Goal: Task Accomplishment & Management: Manage account settings

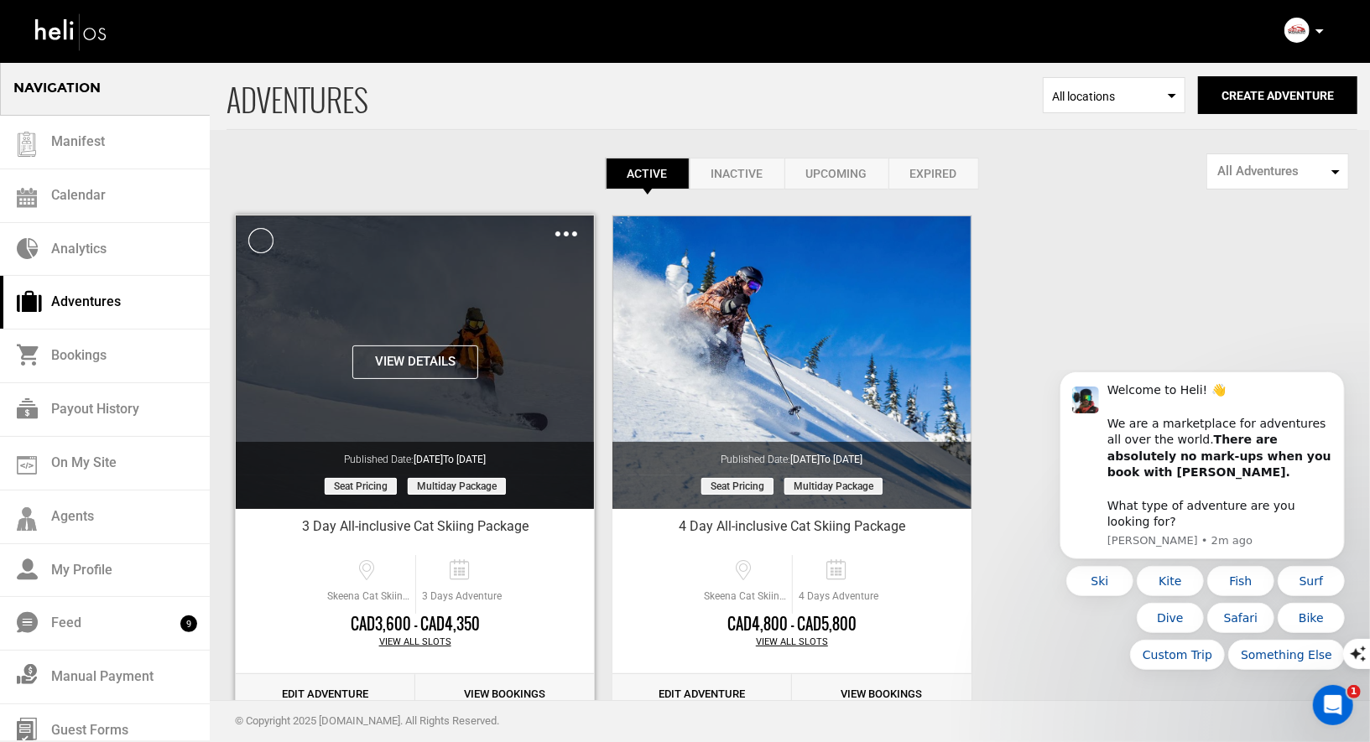
click at [564, 232] on img at bounding box center [566, 233] width 22 height 5
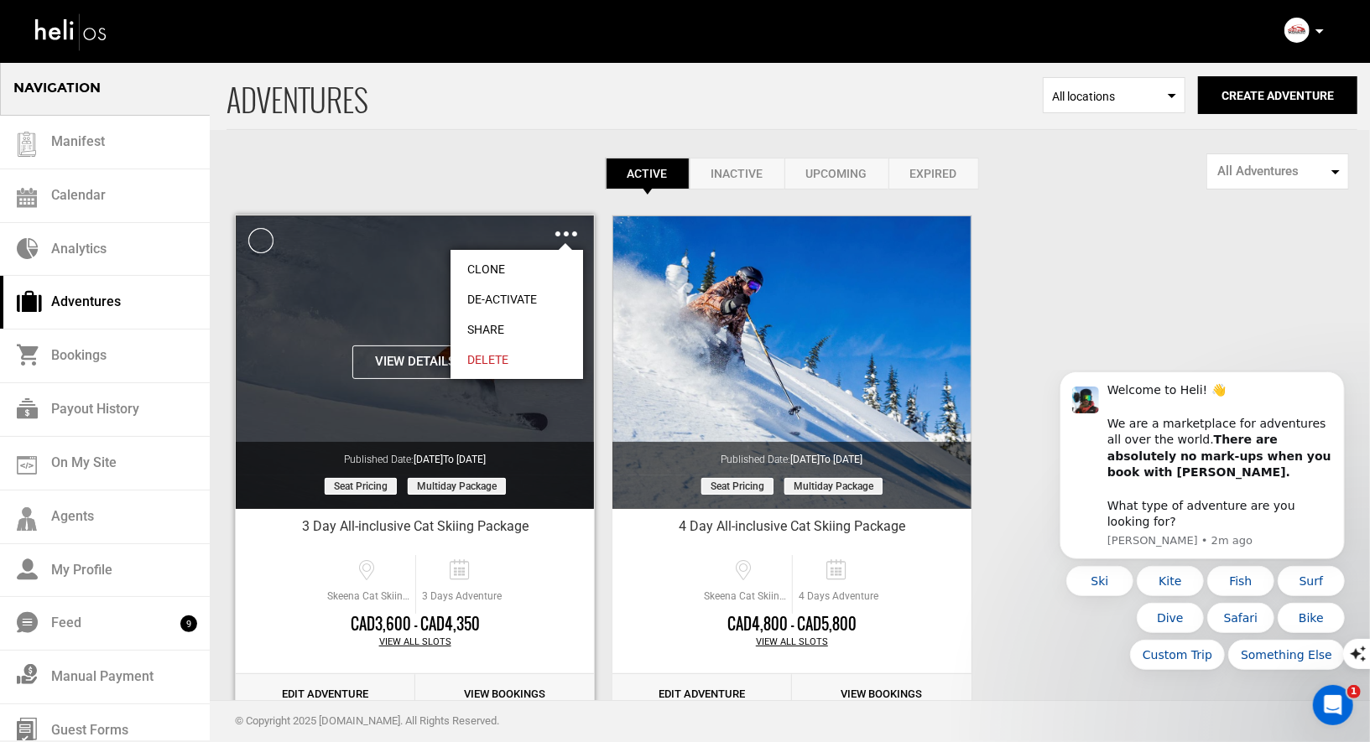
click at [494, 266] on link "Clone" at bounding box center [516, 269] width 133 height 30
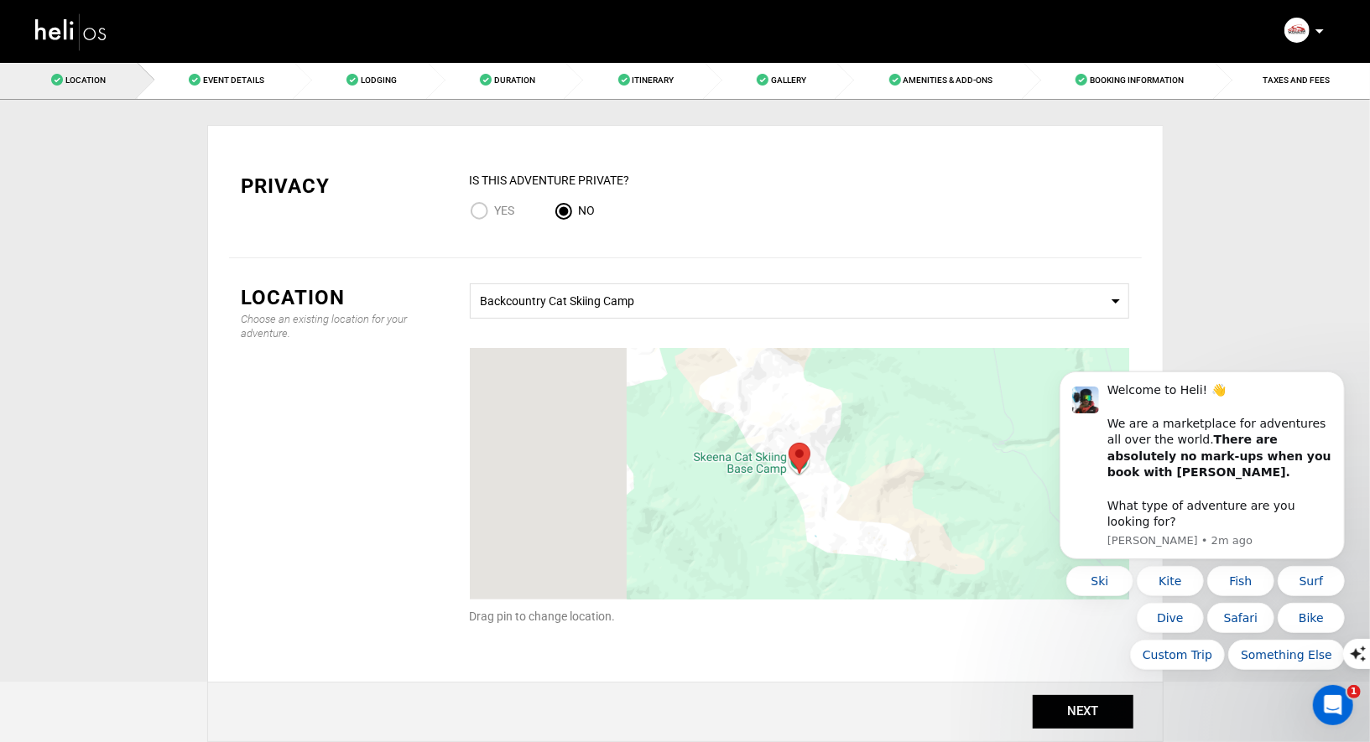
click at [477, 208] on input "Yes" at bounding box center [482, 212] width 25 height 23
radio input "true"
radio input "false"
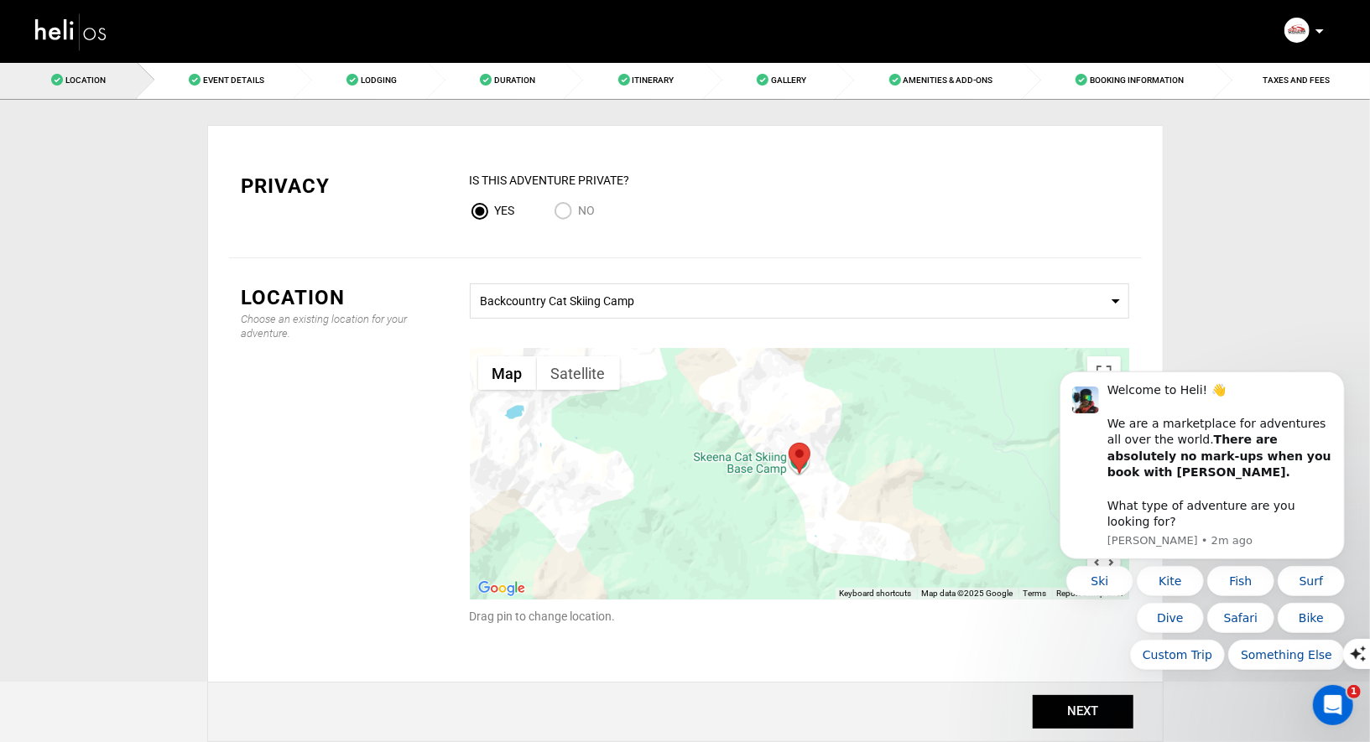
click at [1051, 711] on body "Welcome to Heli! 👋 We are a marketplace for adventures all over the world. Ther…" at bounding box center [1201, 552] width 322 height 350
click at [1068, 711] on body "Welcome to Heli! 👋 We are a marketplace for adventures all over the world. Ther…" at bounding box center [1201, 552] width 322 height 350
click at [1340, 381] on icon "Dismiss notification" at bounding box center [1338, 376] width 9 height 9
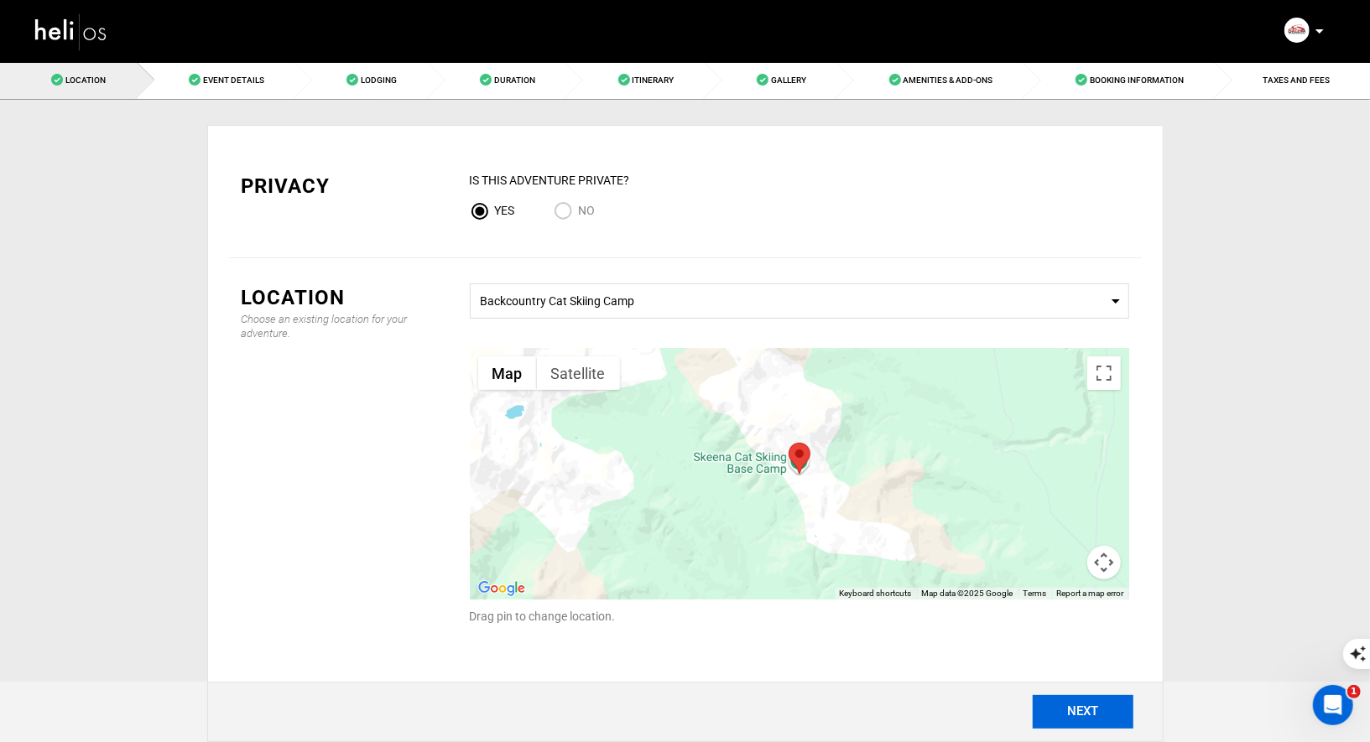
click at [1038, 706] on button "NEXT" at bounding box center [1082, 712] width 101 height 34
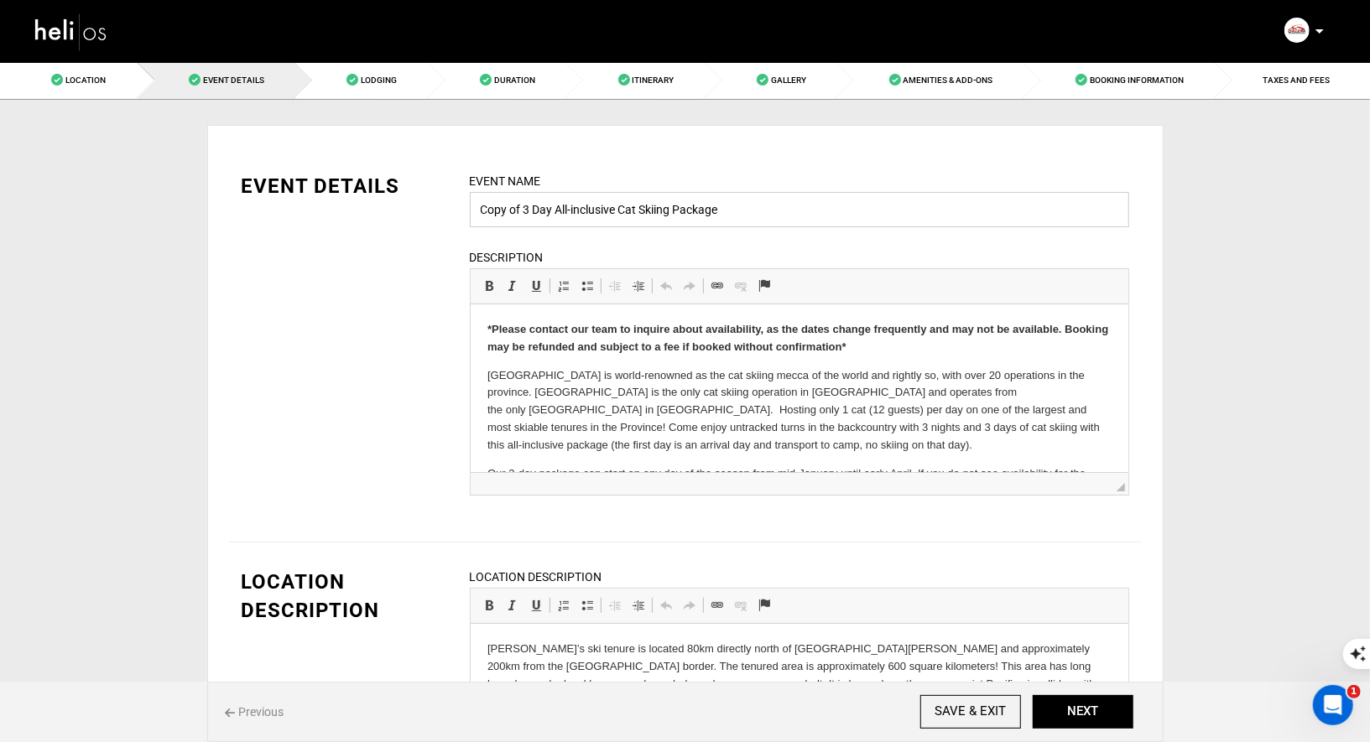
drag, startPoint x: 522, startPoint y: 211, endPoint x: 428, endPoint y: 190, distance: 97.1
click at [429, 194] on div "EVENT DETAILS Event Name Copy of 3 Day All-inclusive Cat Skiing Package Event n…" at bounding box center [685, 344] width 912 height 345
click at [720, 208] on input "3 Day All-inclusive Cat Skiing Package" at bounding box center [799, 209] width 659 height 35
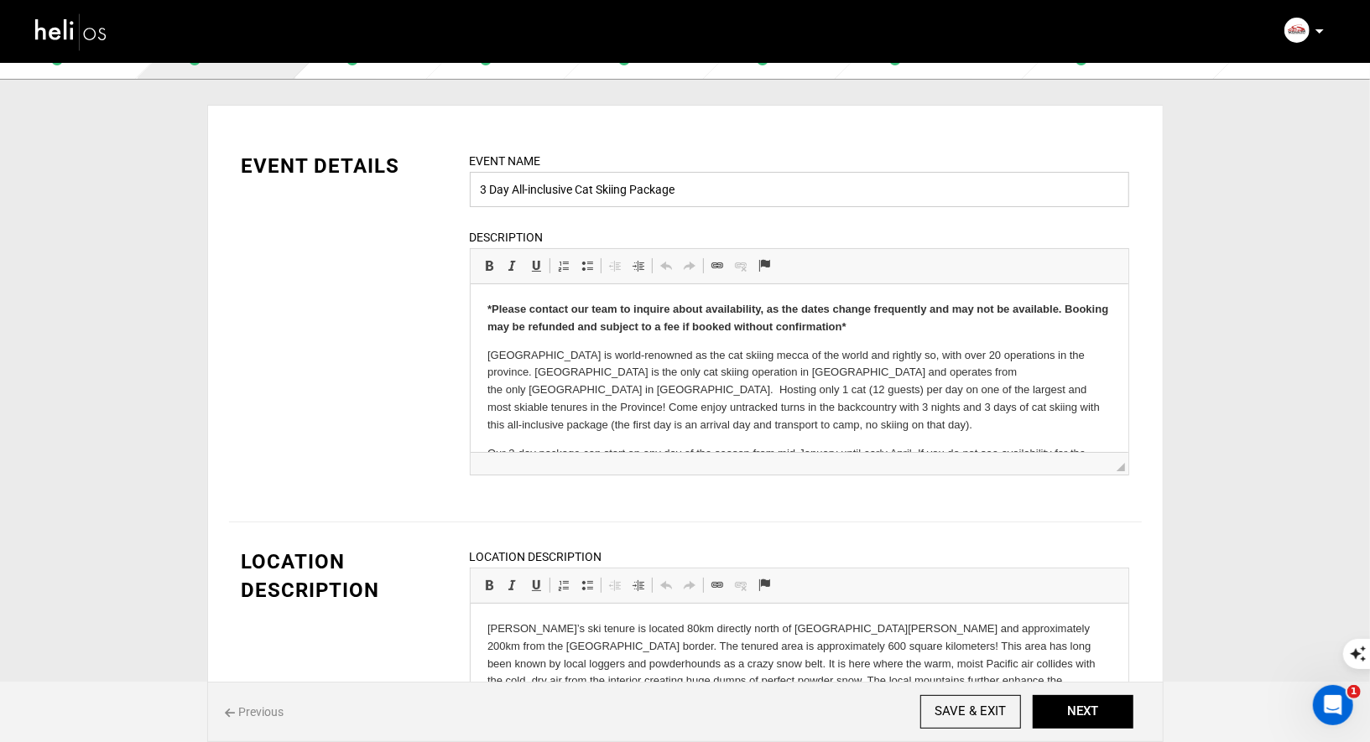
type input "3 Day All-inclusive Cat Skiing Package"
drag, startPoint x: 863, startPoint y: 325, endPoint x: 501, endPoint y: 325, distance: 362.3
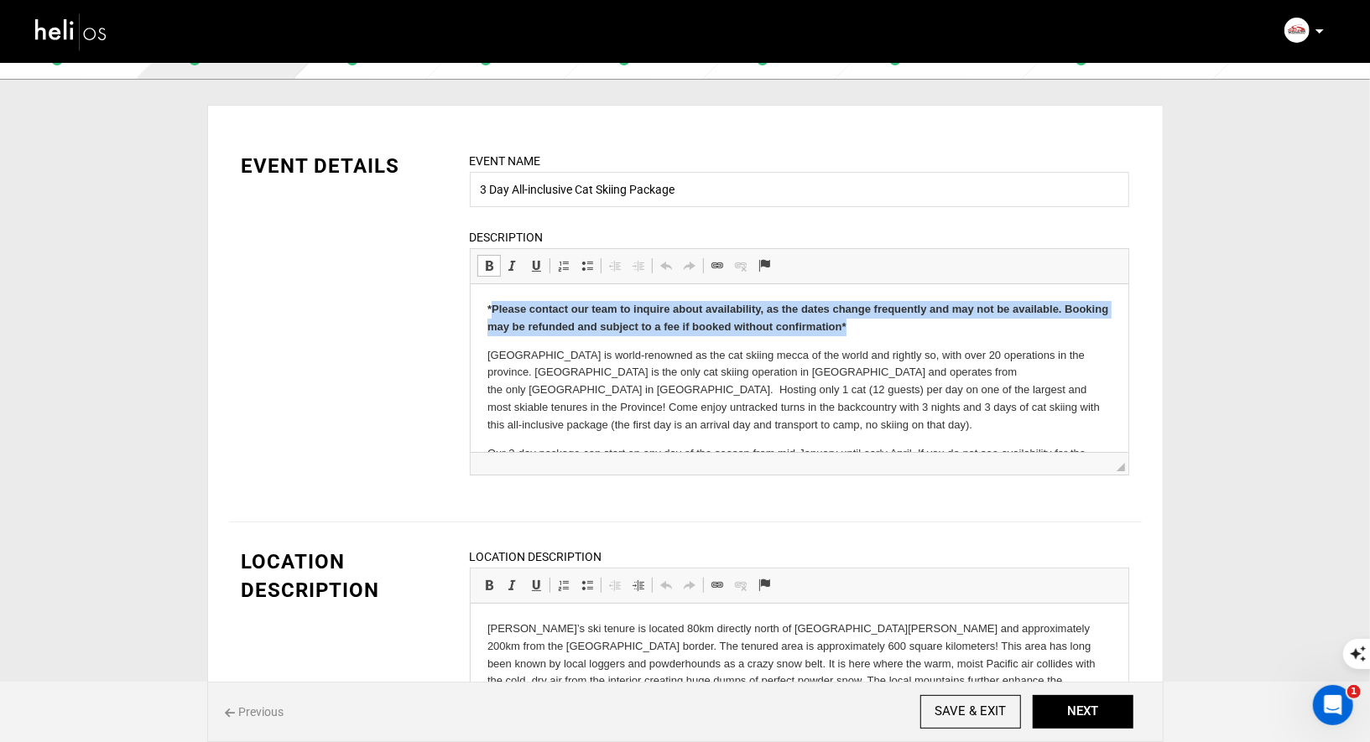
drag, startPoint x: 845, startPoint y: 324, endPoint x: 489, endPoint y: 301, distance: 357.2
click at [489, 301] on p "*Please contact our team to inquire about availability, as the dates change fre…" at bounding box center [798, 317] width 624 height 35
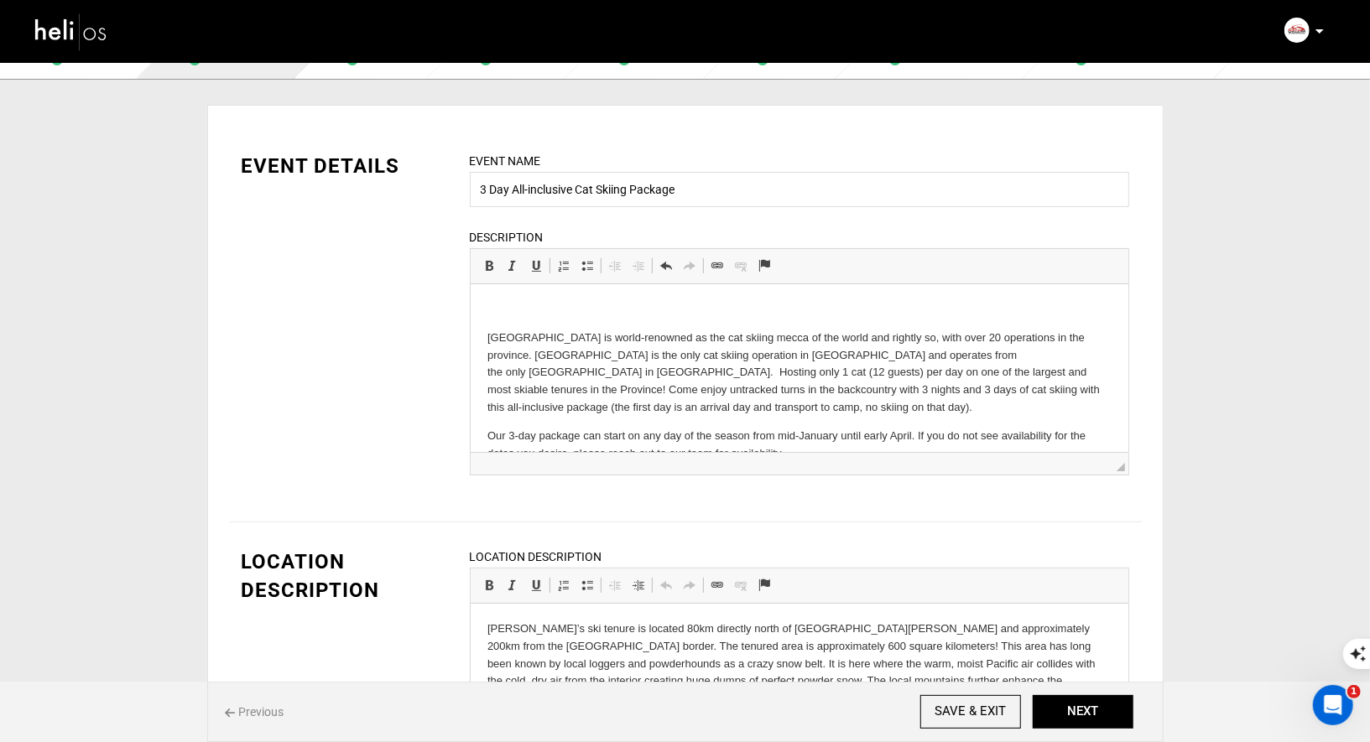
click at [486, 335] on p "[GEOGRAPHIC_DATA] is world-renowned as the cat skiing mecca of the world and ri…" at bounding box center [798, 372] width 624 height 87
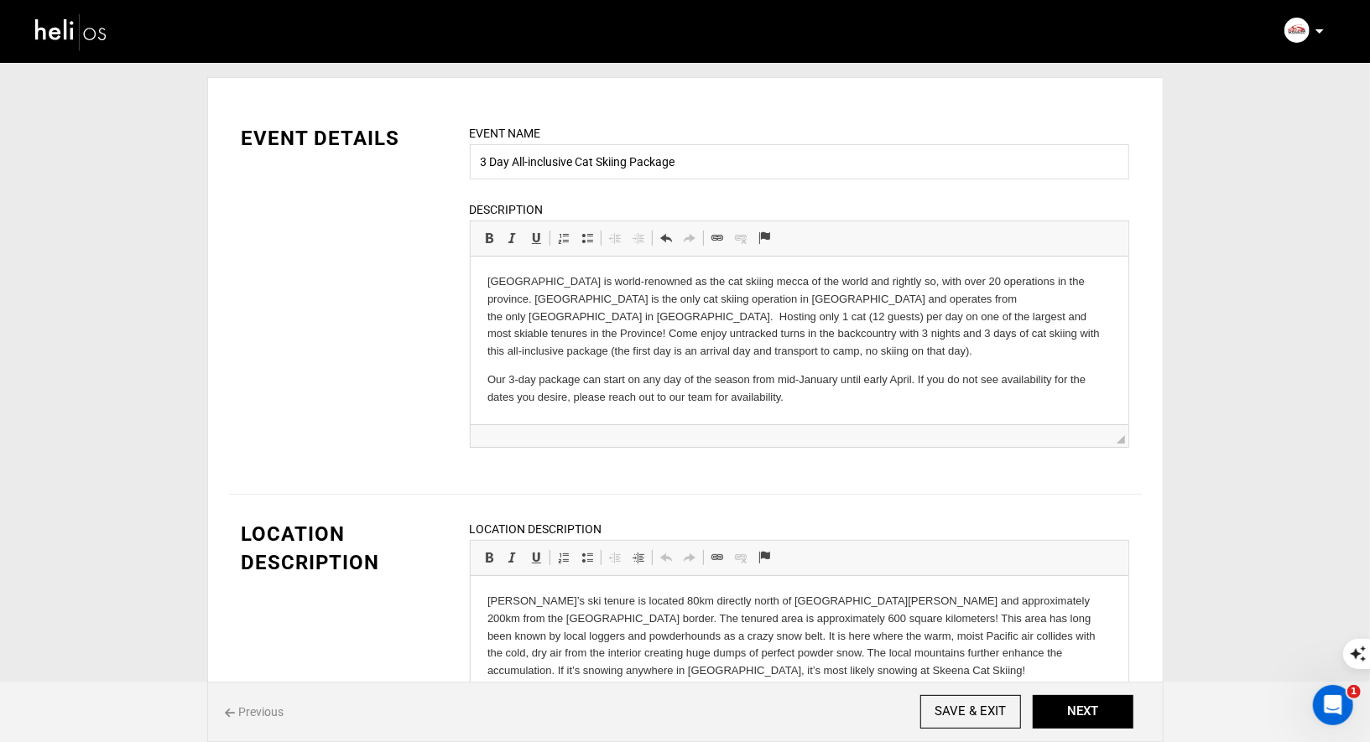
scroll to position [54, 0]
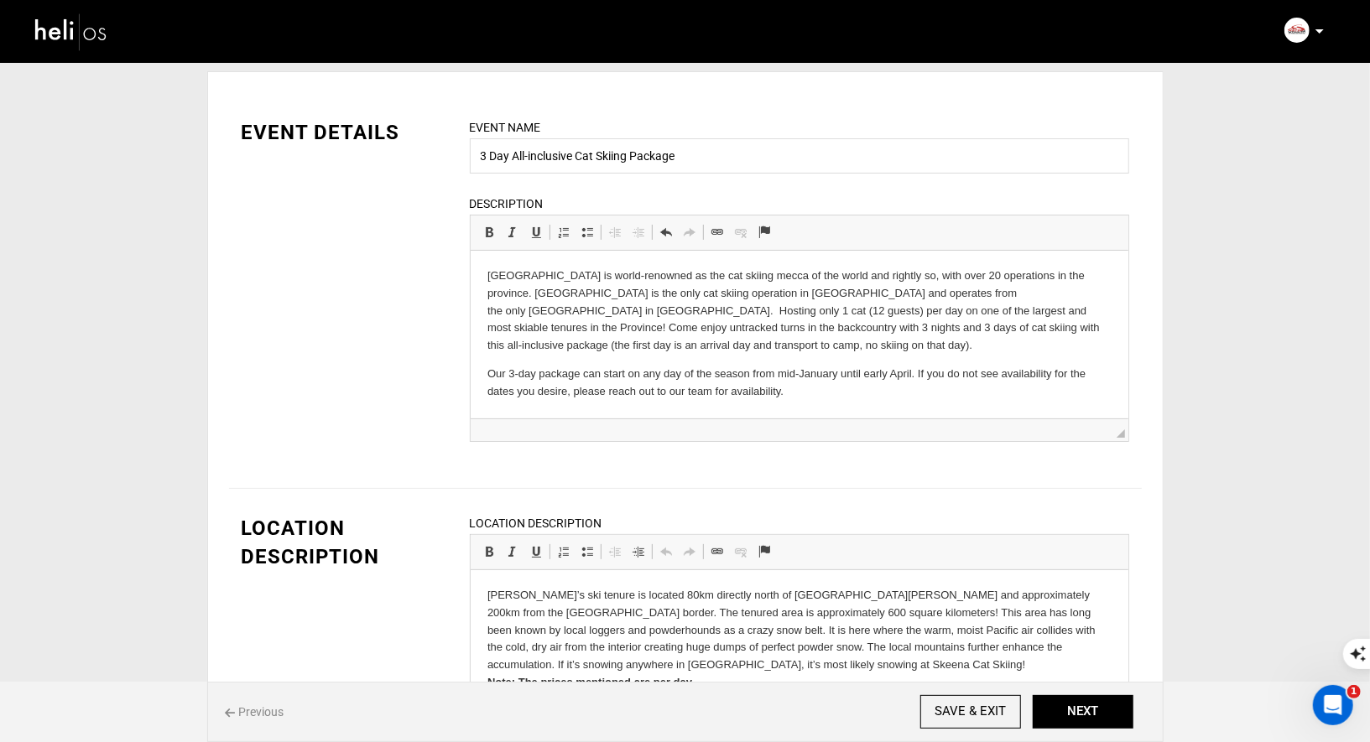
click at [504, 373] on p "Our 3-day package can start on any day of the season from mid-January until ear…" at bounding box center [798, 382] width 624 height 35
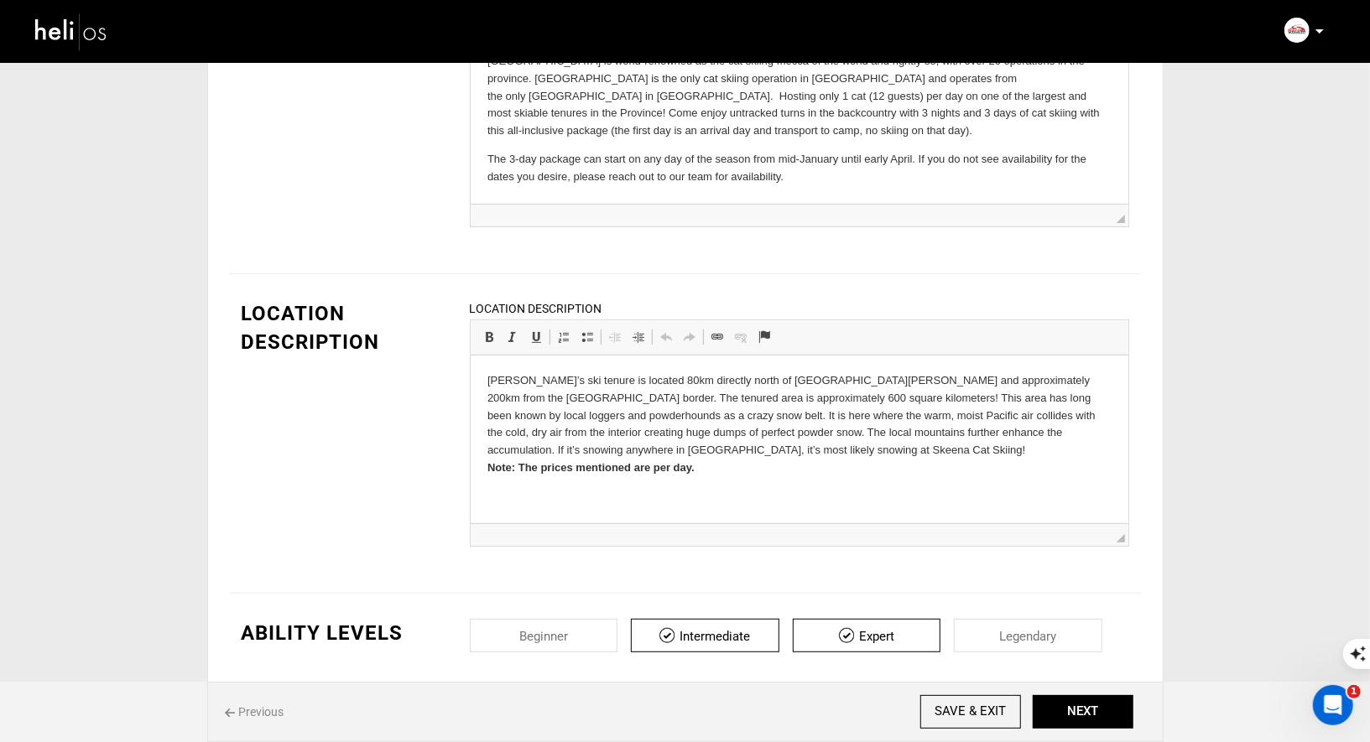
scroll to position [270, 0]
drag, startPoint x: 704, startPoint y: 461, endPoint x: 512, endPoint y: 465, distance: 192.1
drag, startPoint x: 705, startPoint y: 466, endPoint x: 482, endPoint y: 467, distance: 223.1
click at [482, 467] on html "[PERSON_NAME]’s ski tenure is located 80km directly north of [GEOGRAPHIC_DATA][…" at bounding box center [799, 422] width 658 height 138
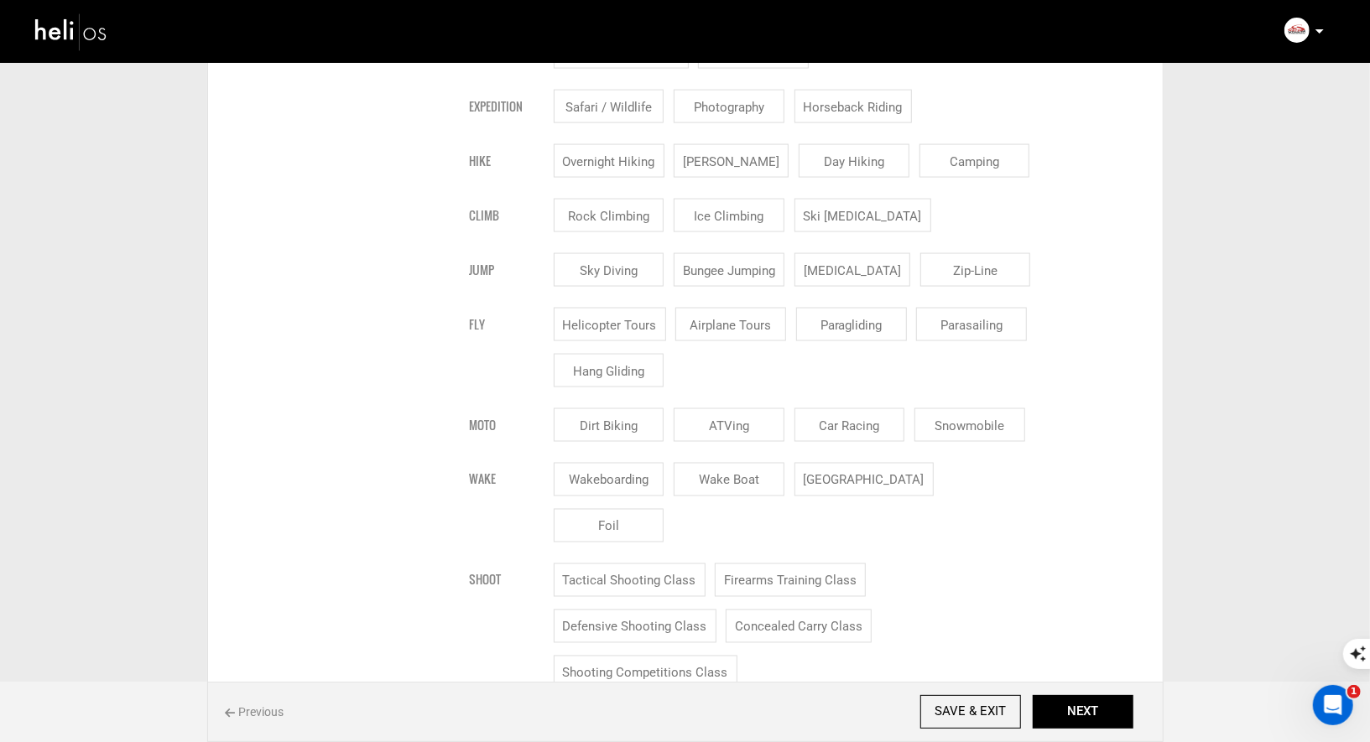
scroll to position [1069, 0]
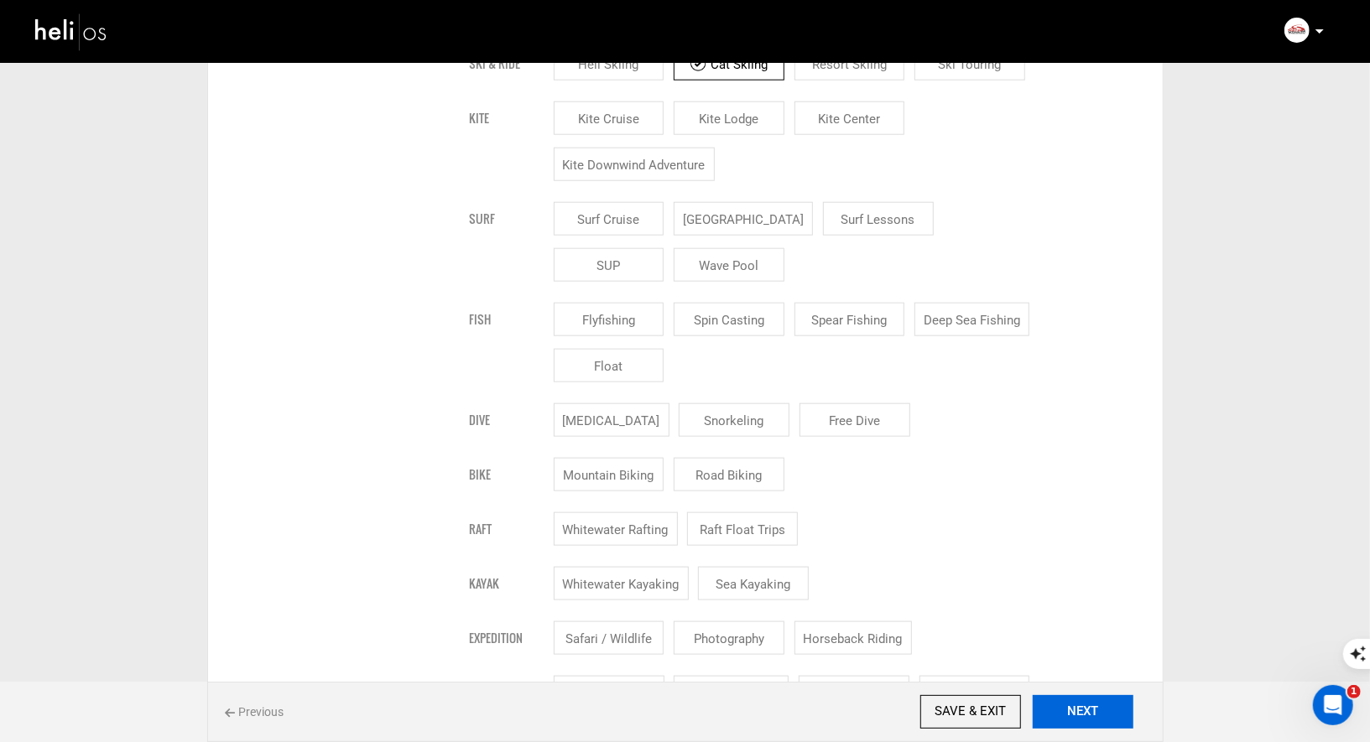
click at [1080, 714] on button "NEXT" at bounding box center [1082, 712] width 101 height 34
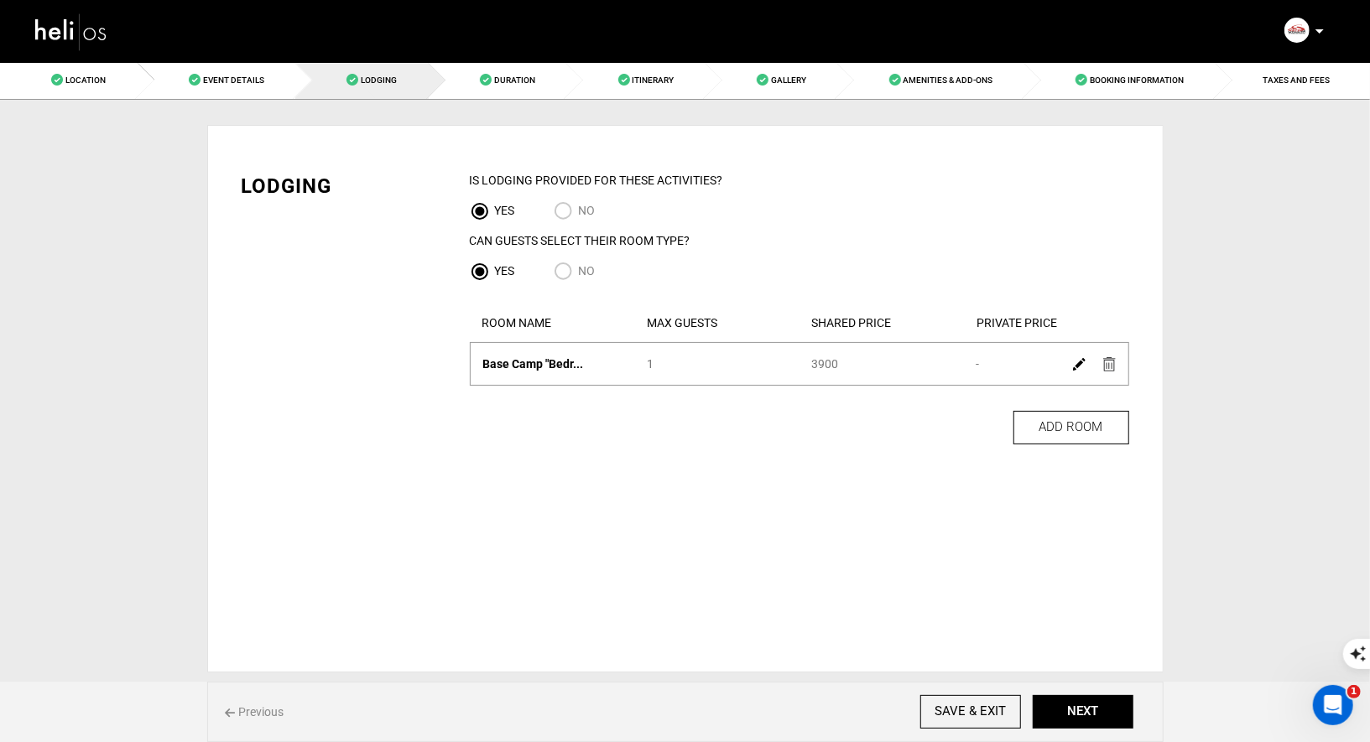
click at [559, 268] on input "No" at bounding box center [566, 273] width 25 height 23
radio input "true"
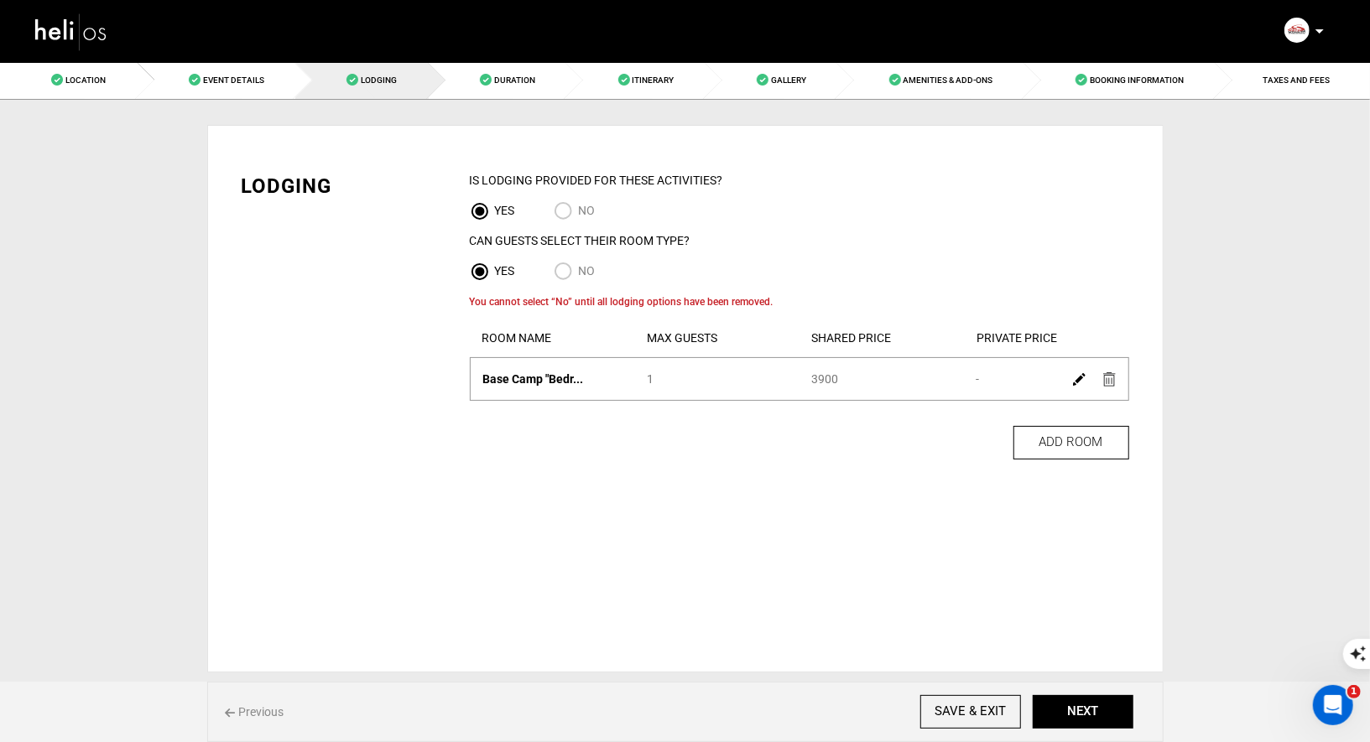
click at [1110, 377] on img at bounding box center [1109, 379] width 13 height 14
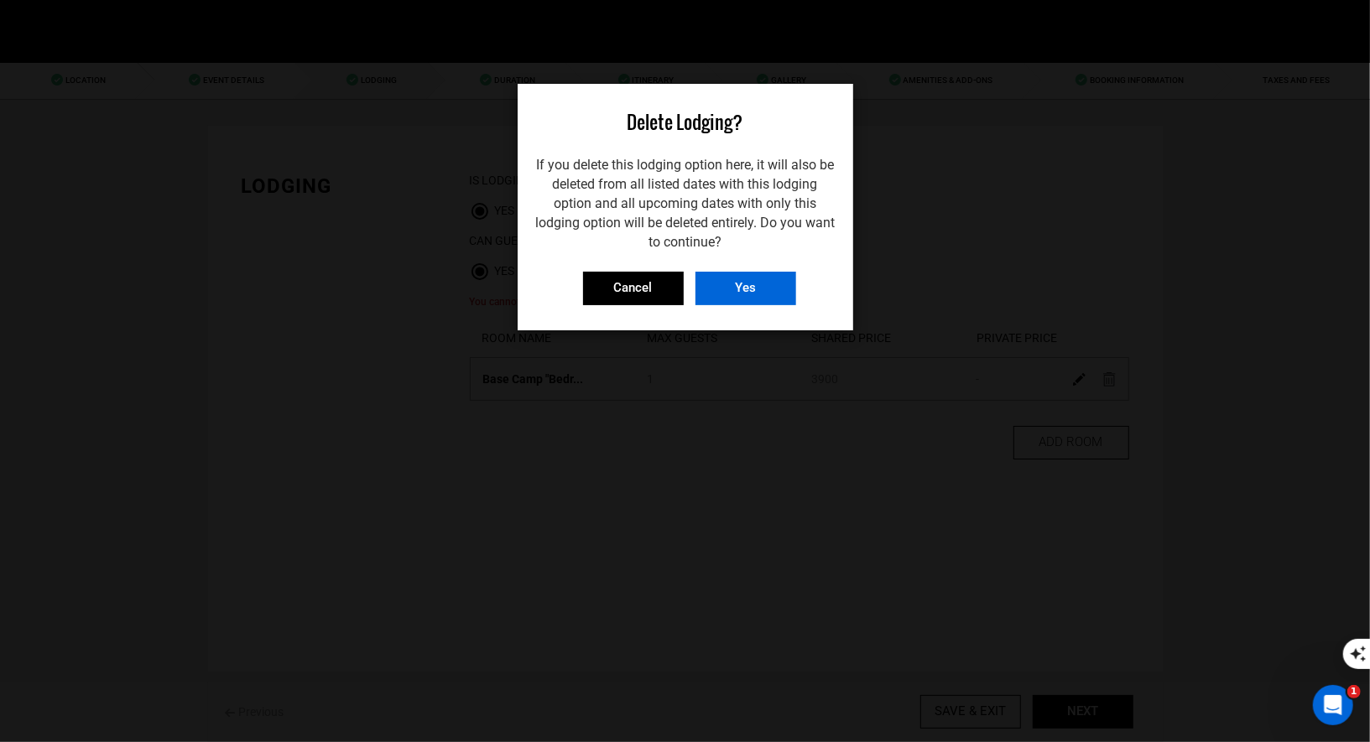
click at [725, 293] on input "Yes" at bounding box center [745, 289] width 101 height 34
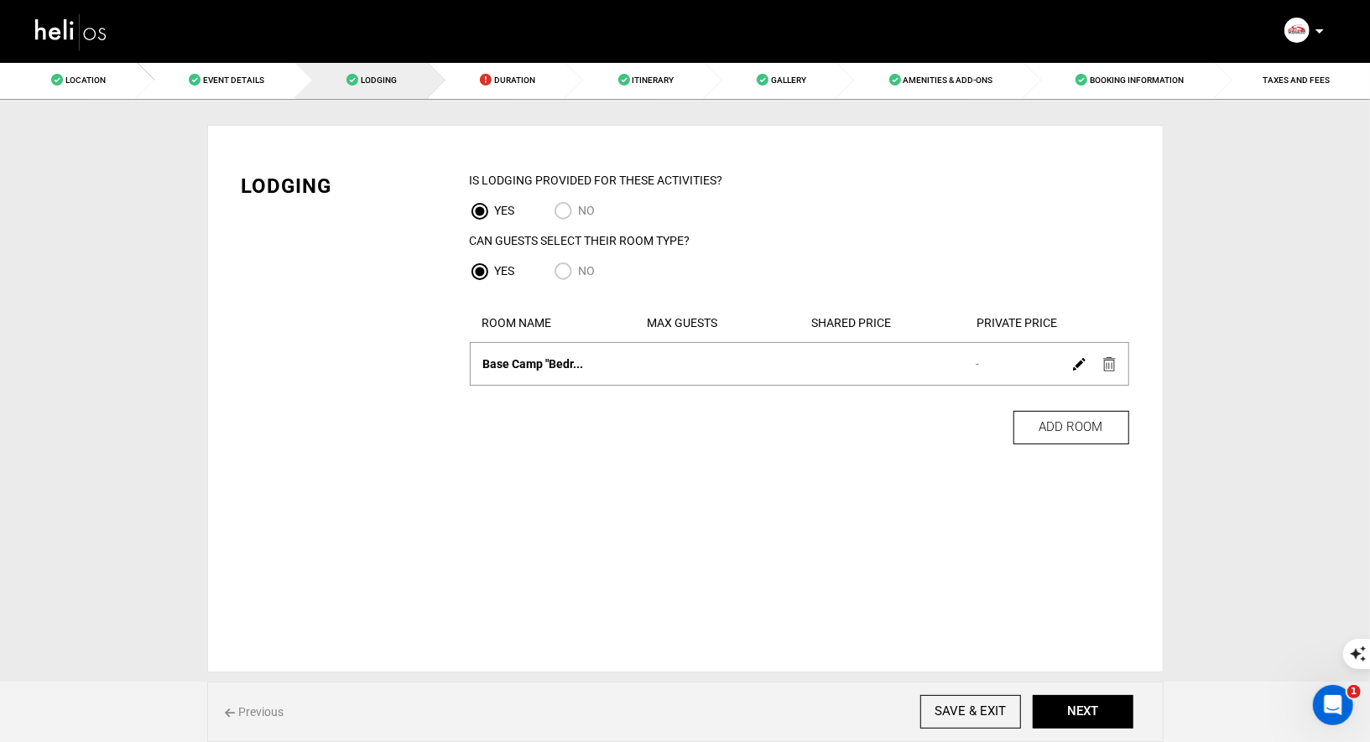
click at [1105, 365] on img at bounding box center [1109, 364] width 13 height 14
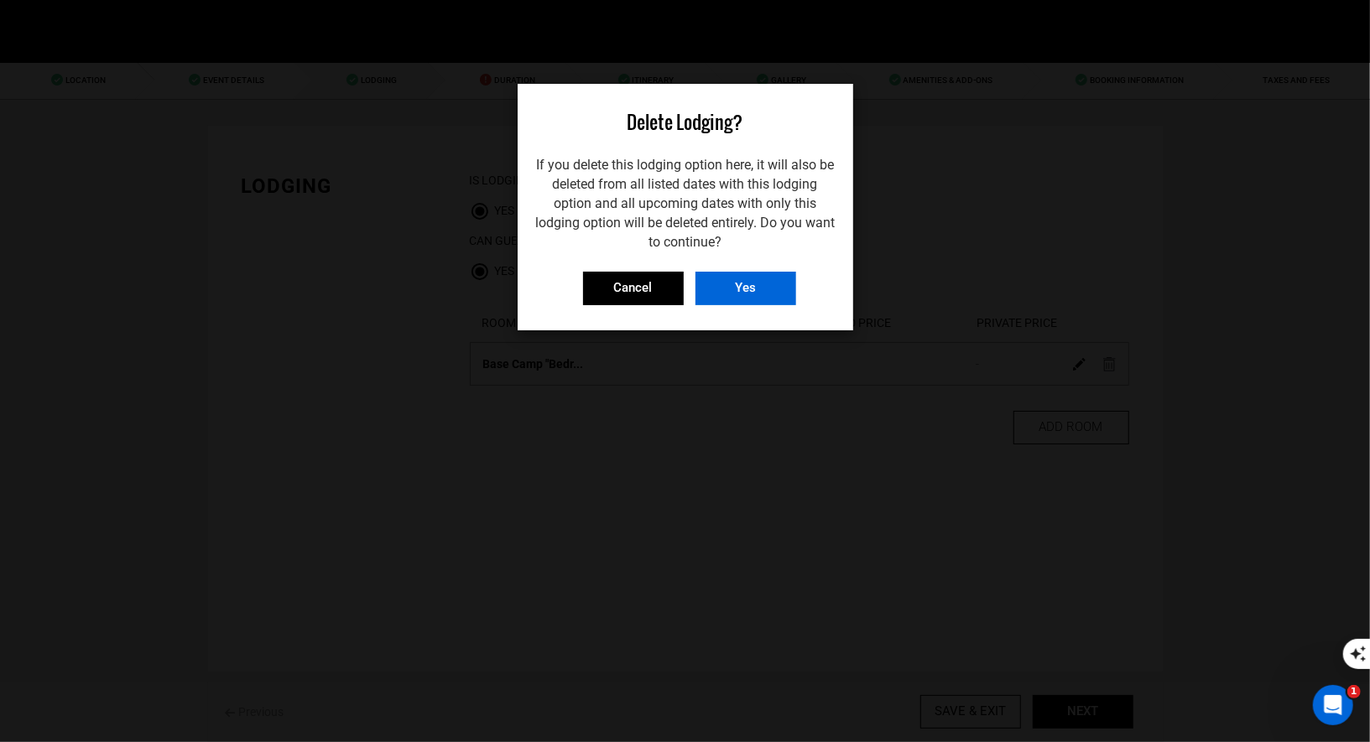
click at [761, 299] on input "Yes" at bounding box center [745, 289] width 101 height 34
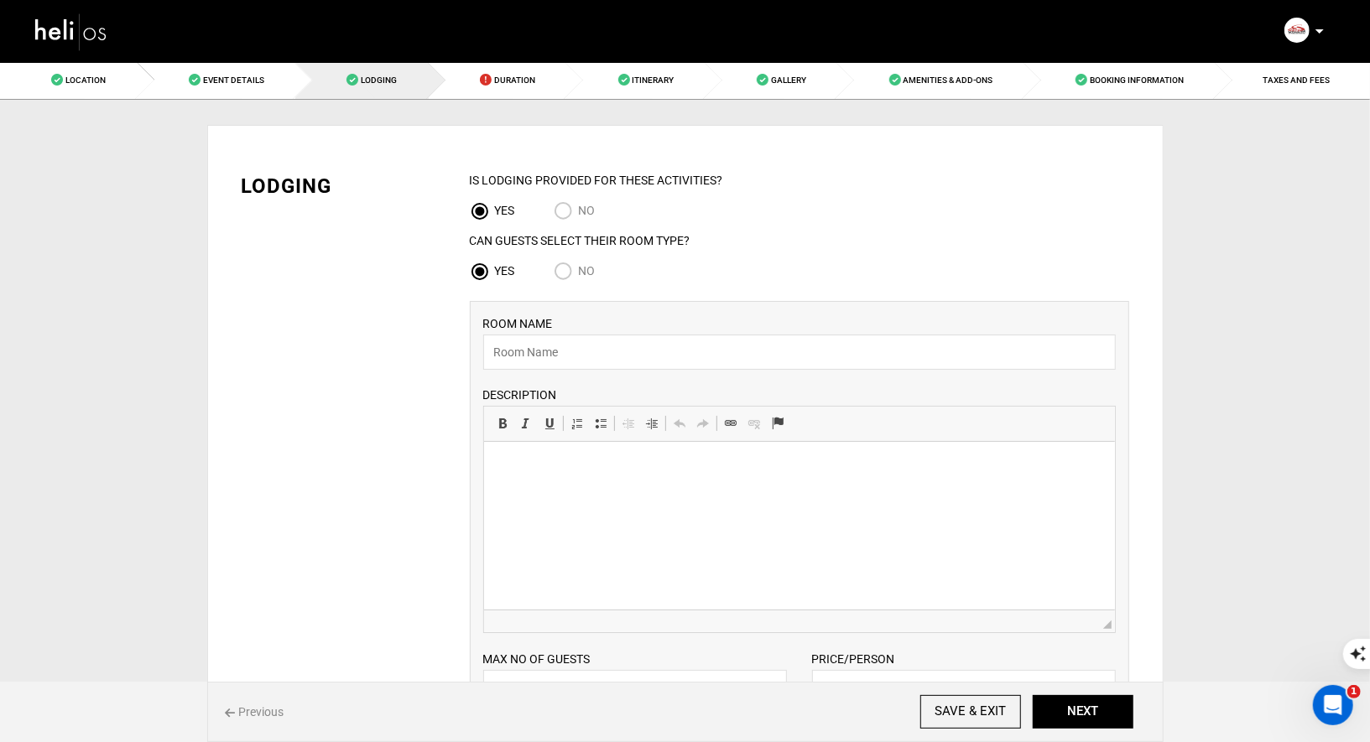
click at [563, 269] on input "No" at bounding box center [566, 273] width 25 height 23
radio input "true"
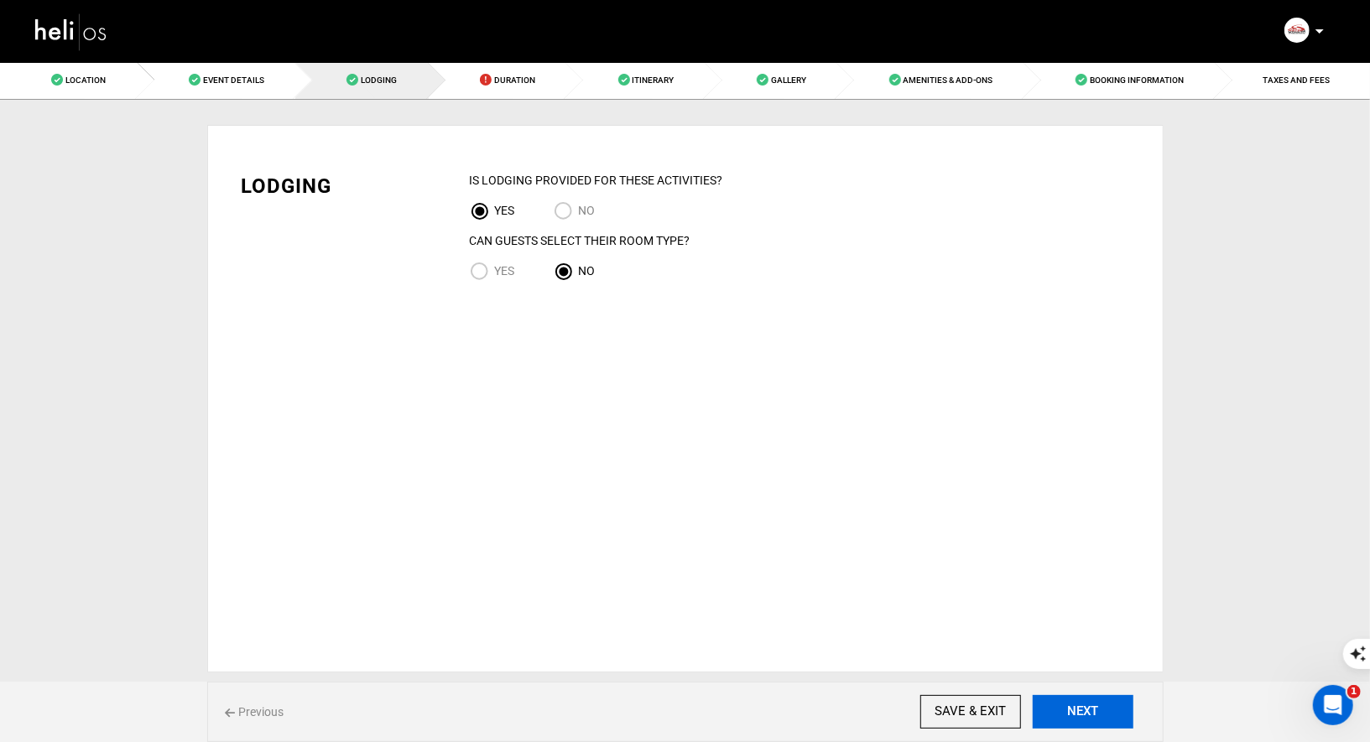
click at [1060, 699] on button "NEXT" at bounding box center [1082, 712] width 101 height 34
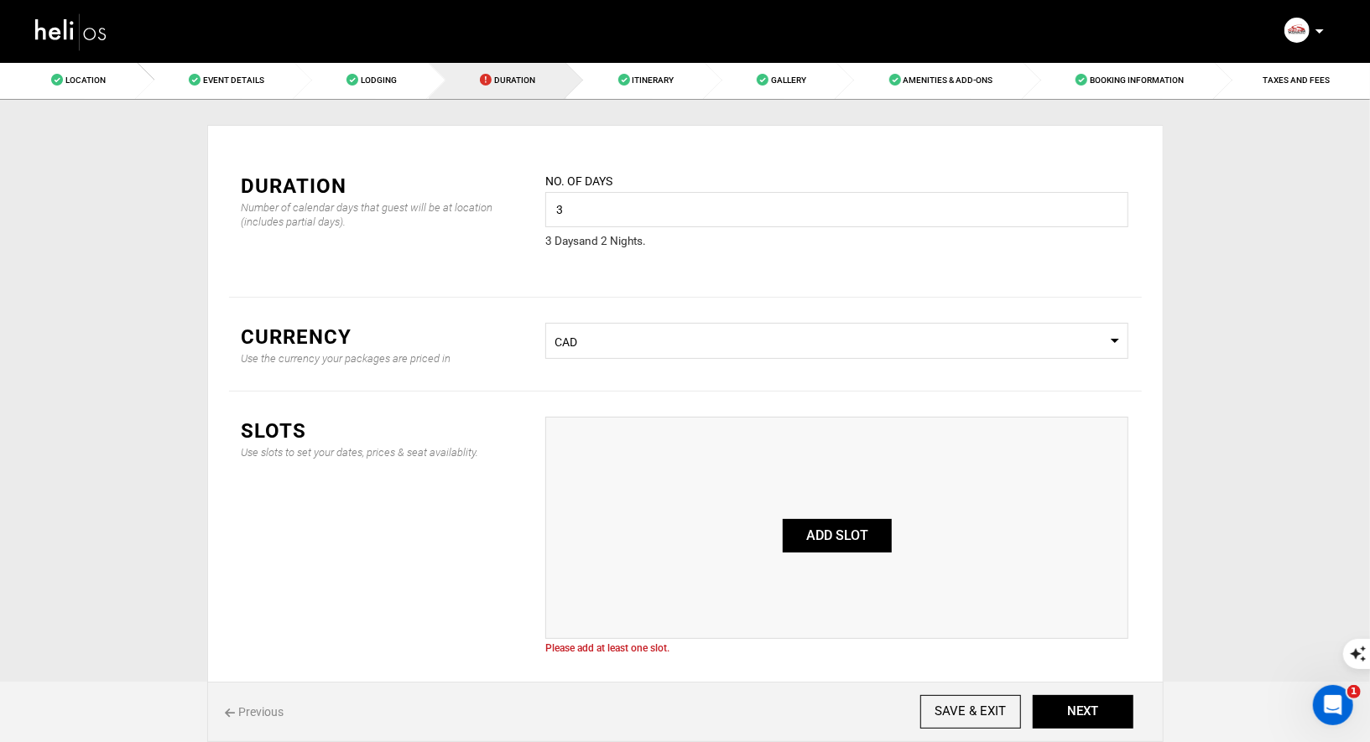
click at [855, 543] on button "ADD SLOT" at bounding box center [836, 536] width 109 height 34
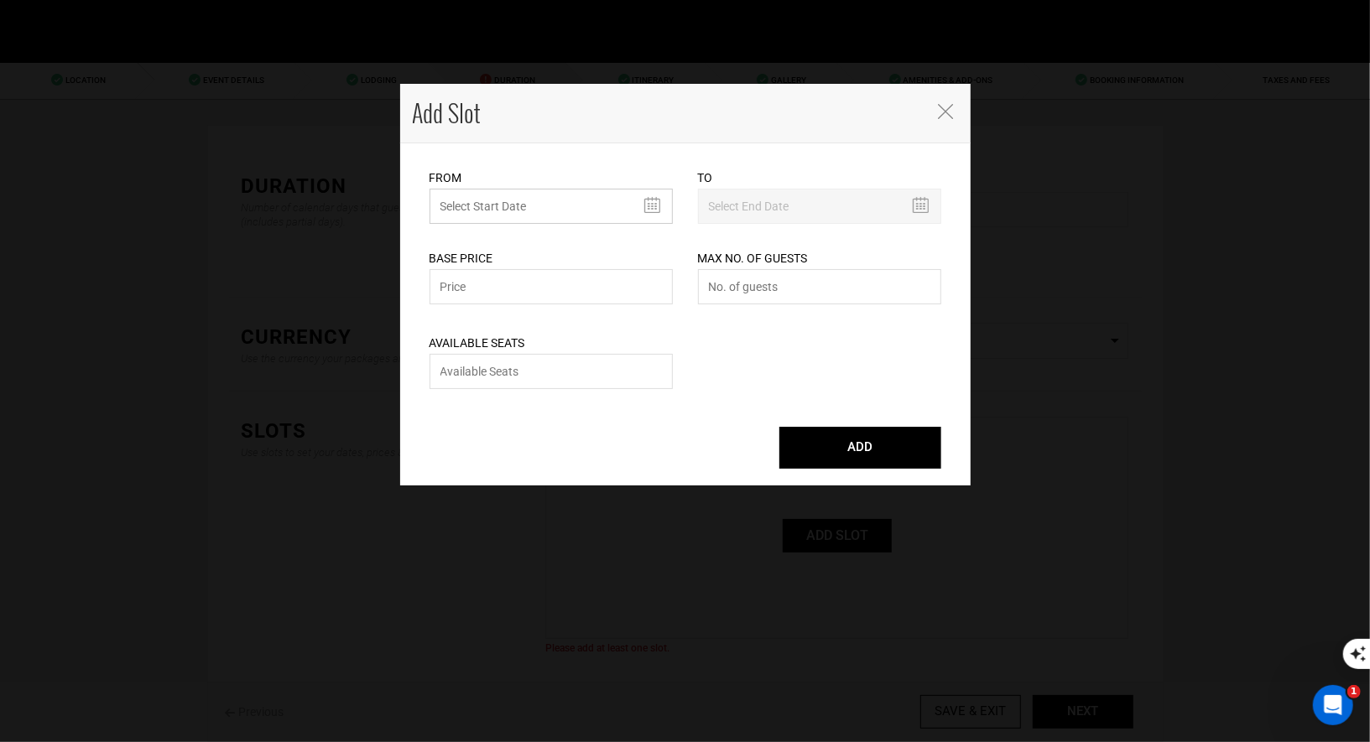
click at [553, 211] on input "text" at bounding box center [550, 206] width 243 height 35
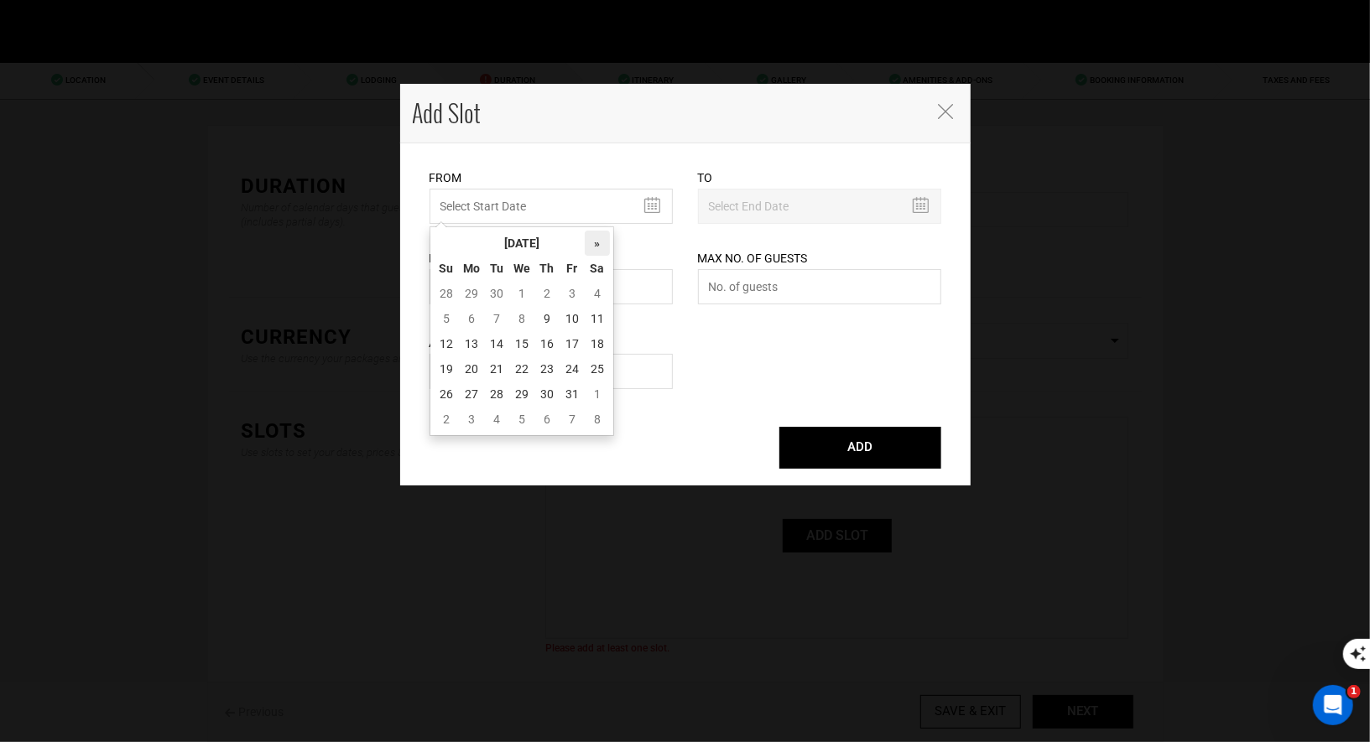
click at [599, 237] on th "»" at bounding box center [597, 243] width 25 height 25
click at [603, 335] on td "17" at bounding box center [597, 343] width 25 height 25
type input "[DATE]"
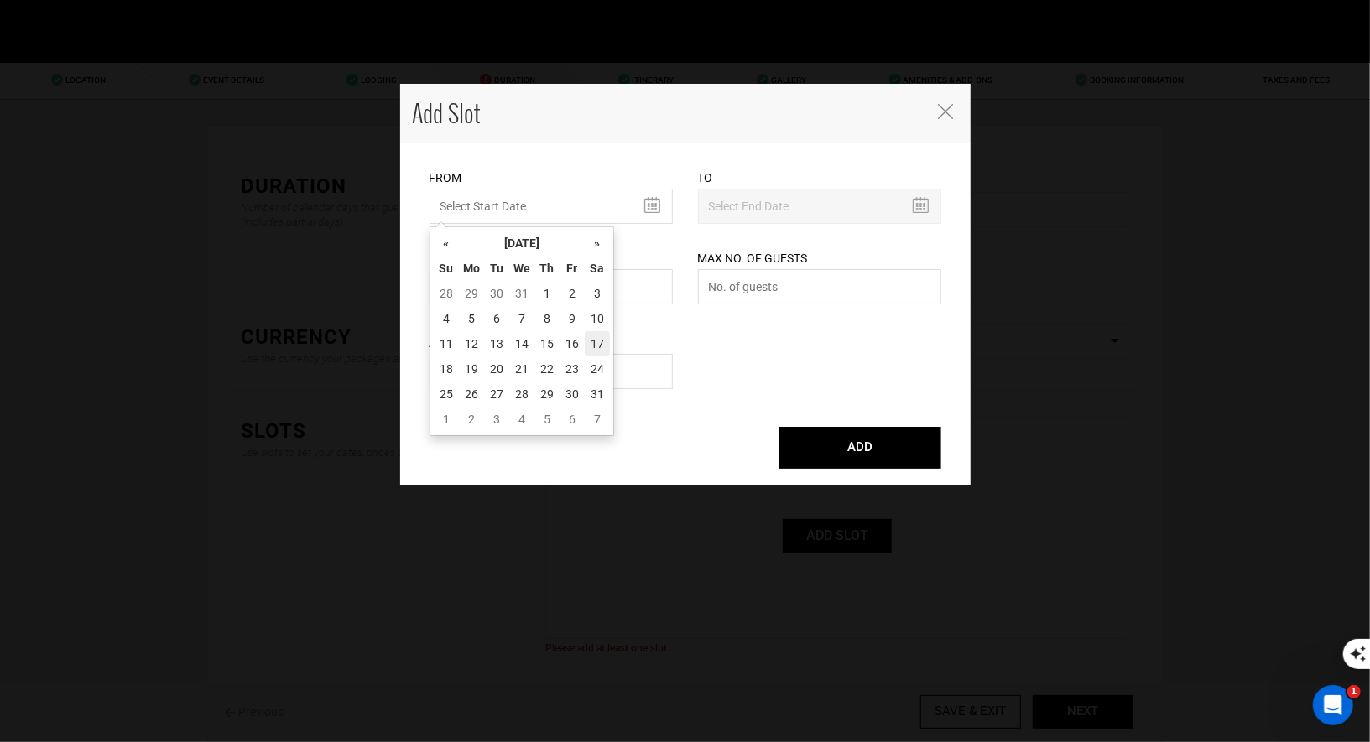
type input "[DATE]"
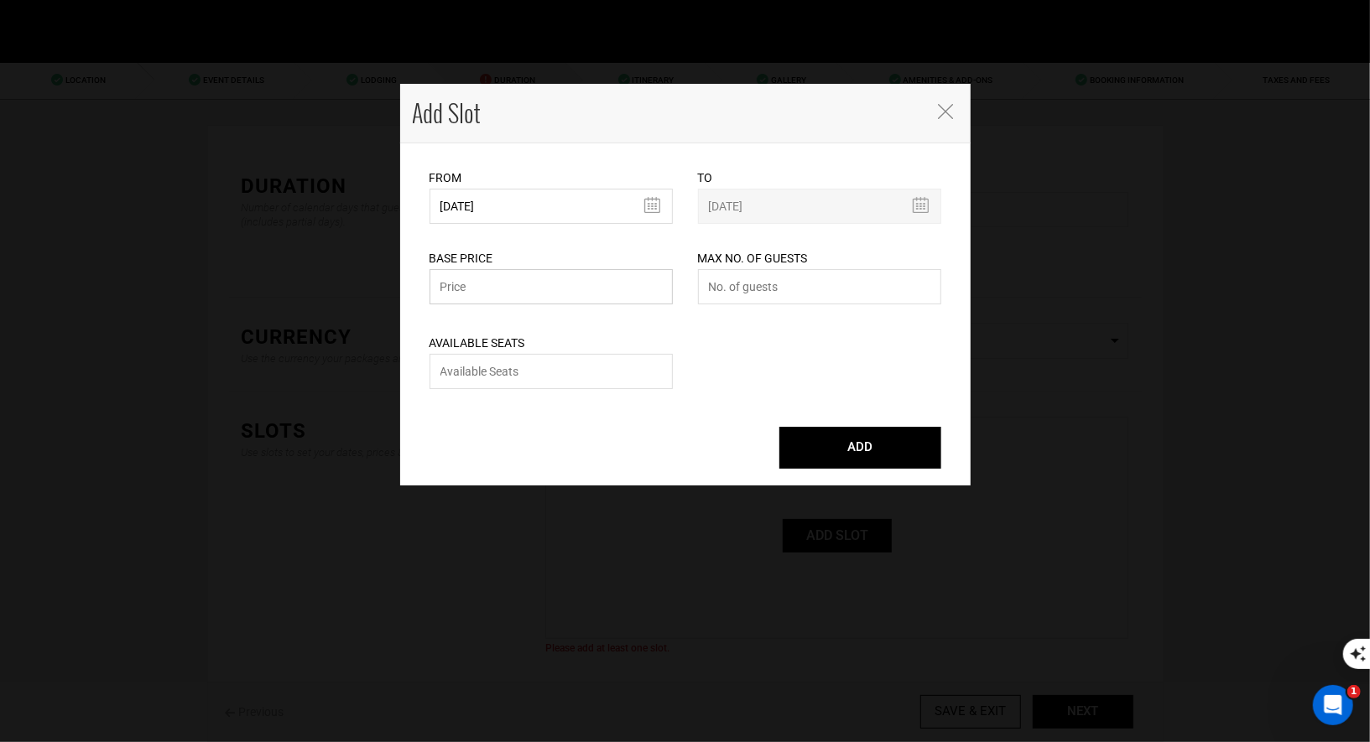
click at [553, 296] on input "text" at bounding box center [550, 286] width 243 height 35
type input "3"
type input "4050"
click at [746, 300] on input "number" at bounding box center [819, 286] width 243 height 35
type input "3"
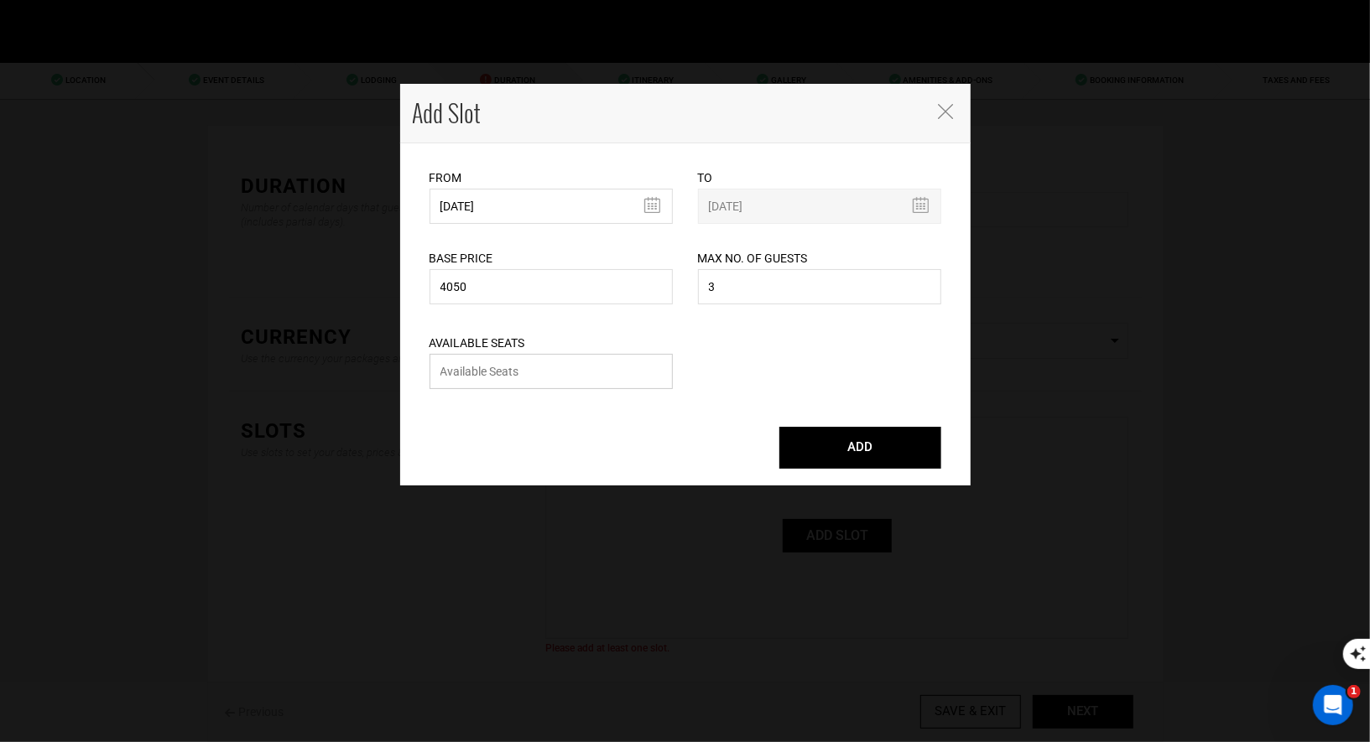
click at [572, 374] on input "number" at bounding box center [550, 371] width 243 height 35
type input "3"
click at [823, 450] on button "ADD" at bounding box center [860, 448] width 162 height 42
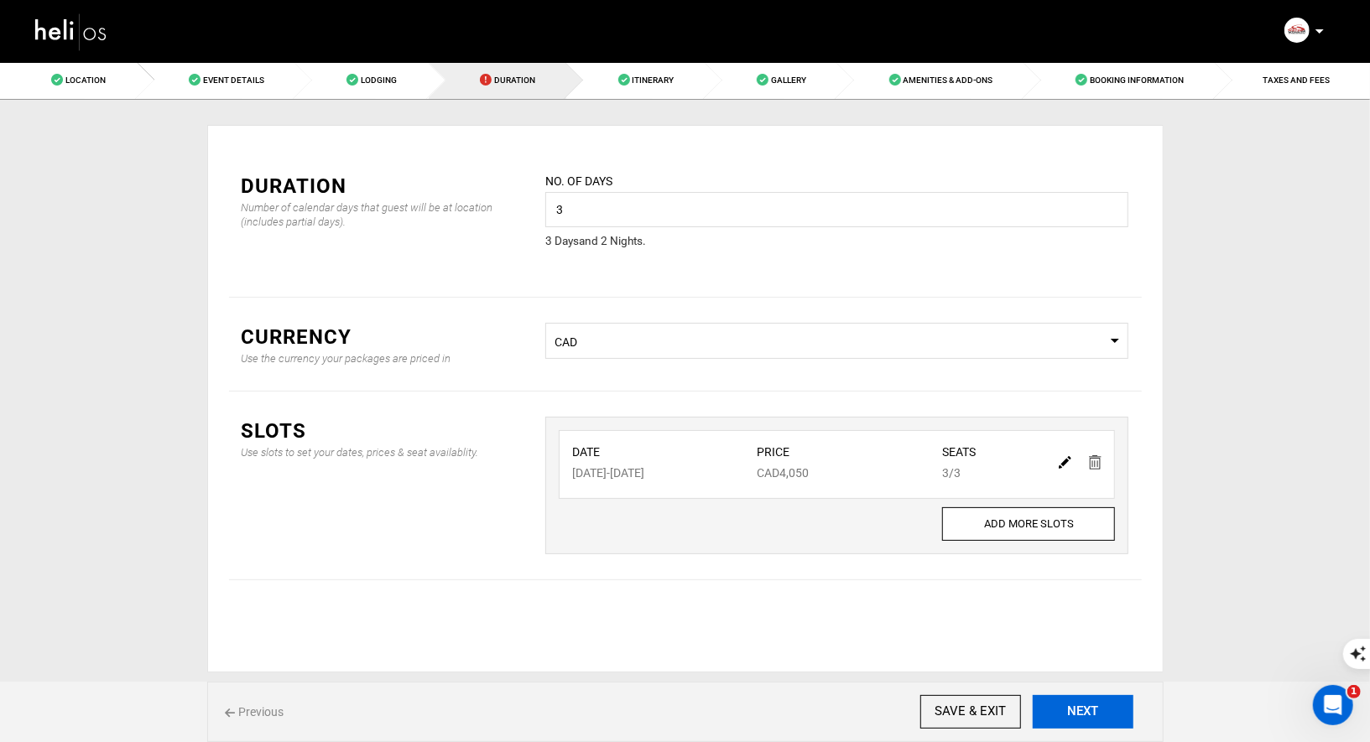
click at [1071, 709] on button "NEXT" at bounding box center [1082, 712] width 101 height 34
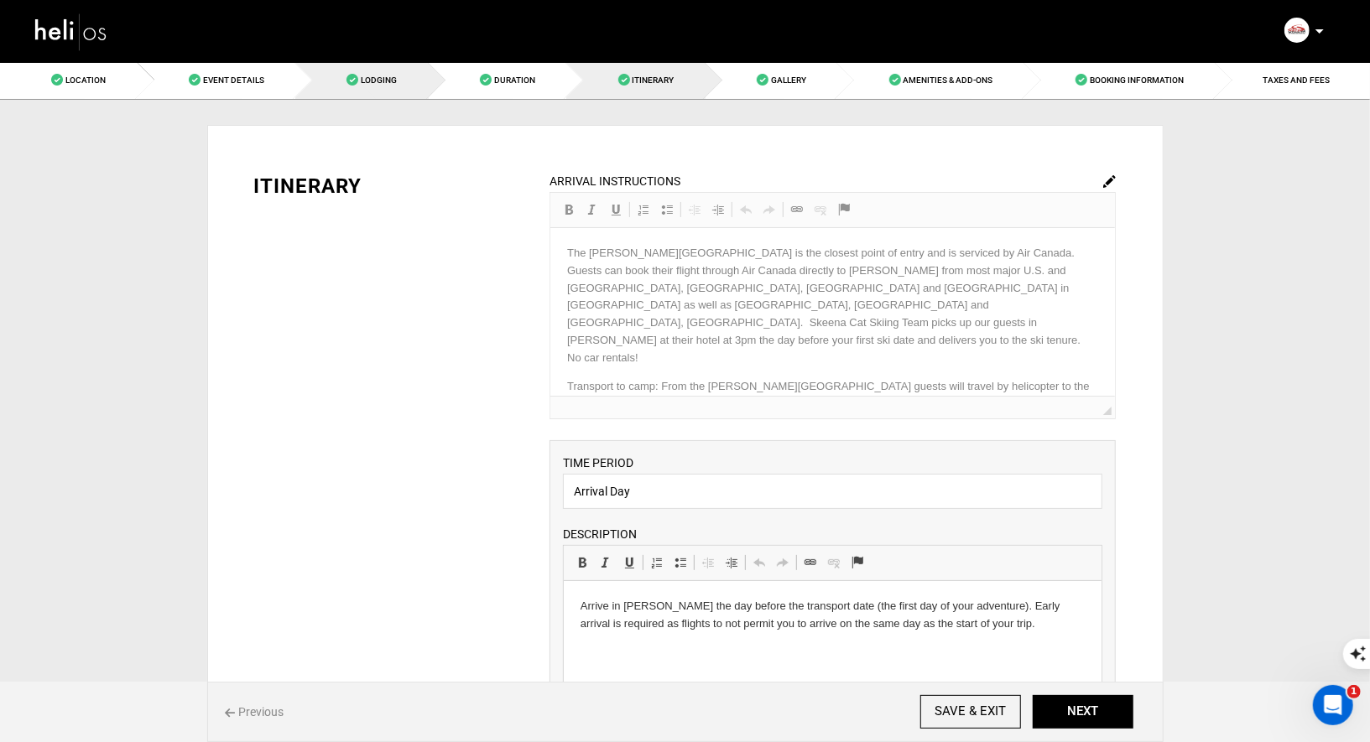
click at [391, 84] on span "Lodging" at bounding box center [379, 79] width 36 height 9
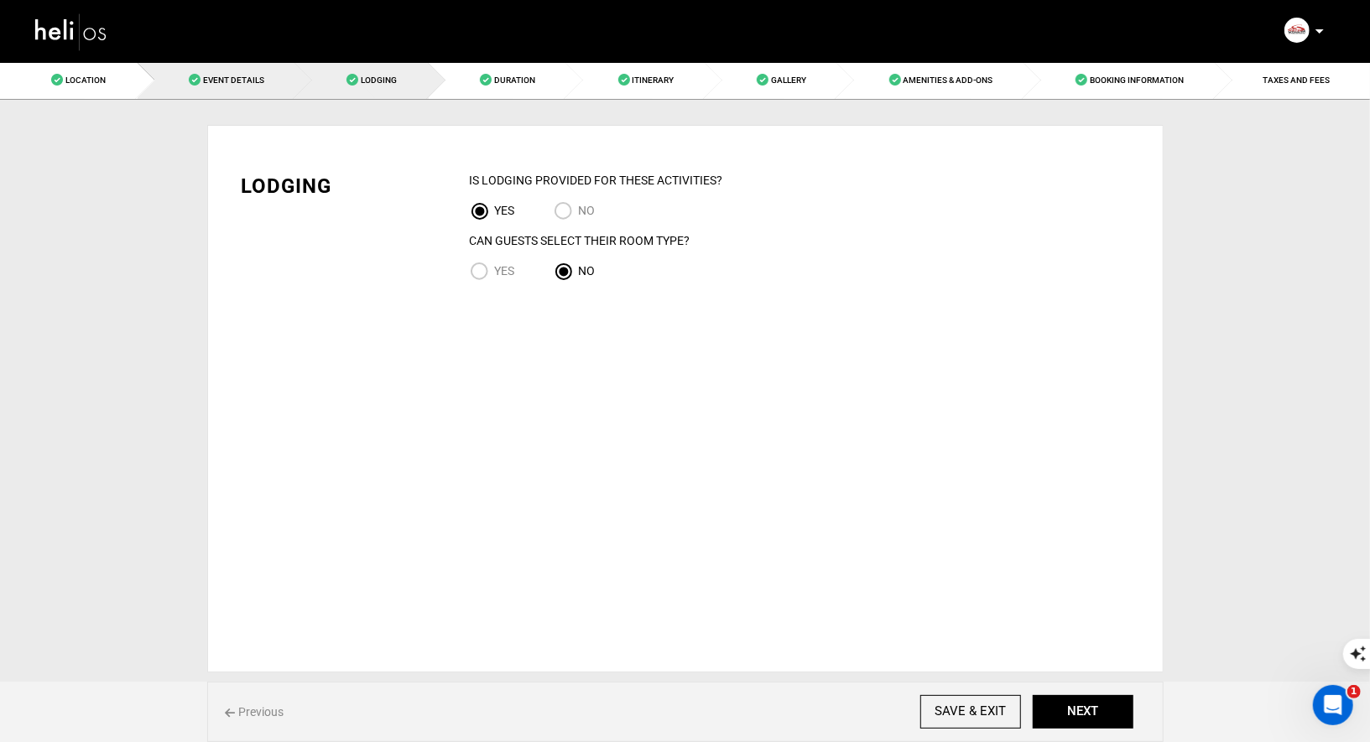
click at [201, 78] on link "Event Details" at bounding box center [217, 80] width 159 height 38
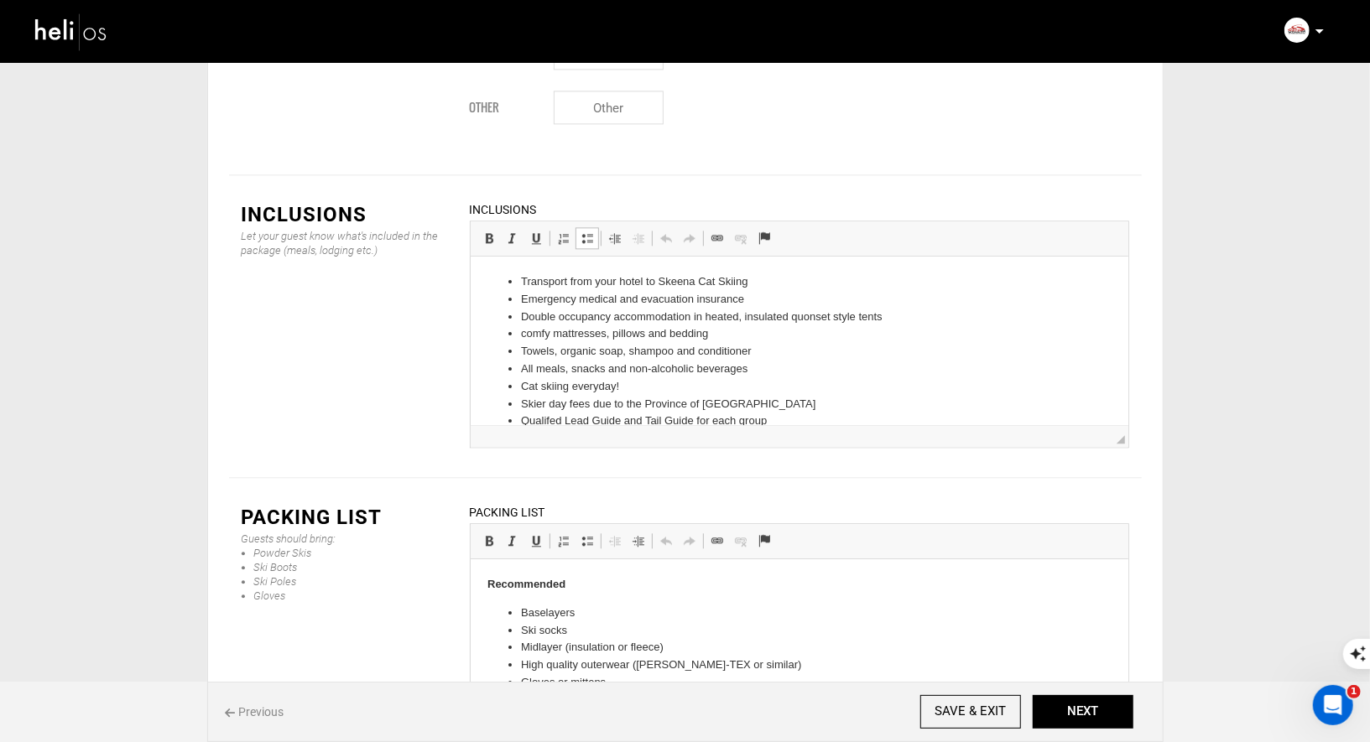
drag, startPoint x: 668, startPoint y: 402, endPoint x: 521, endPoint y: 402, distance: 147.6
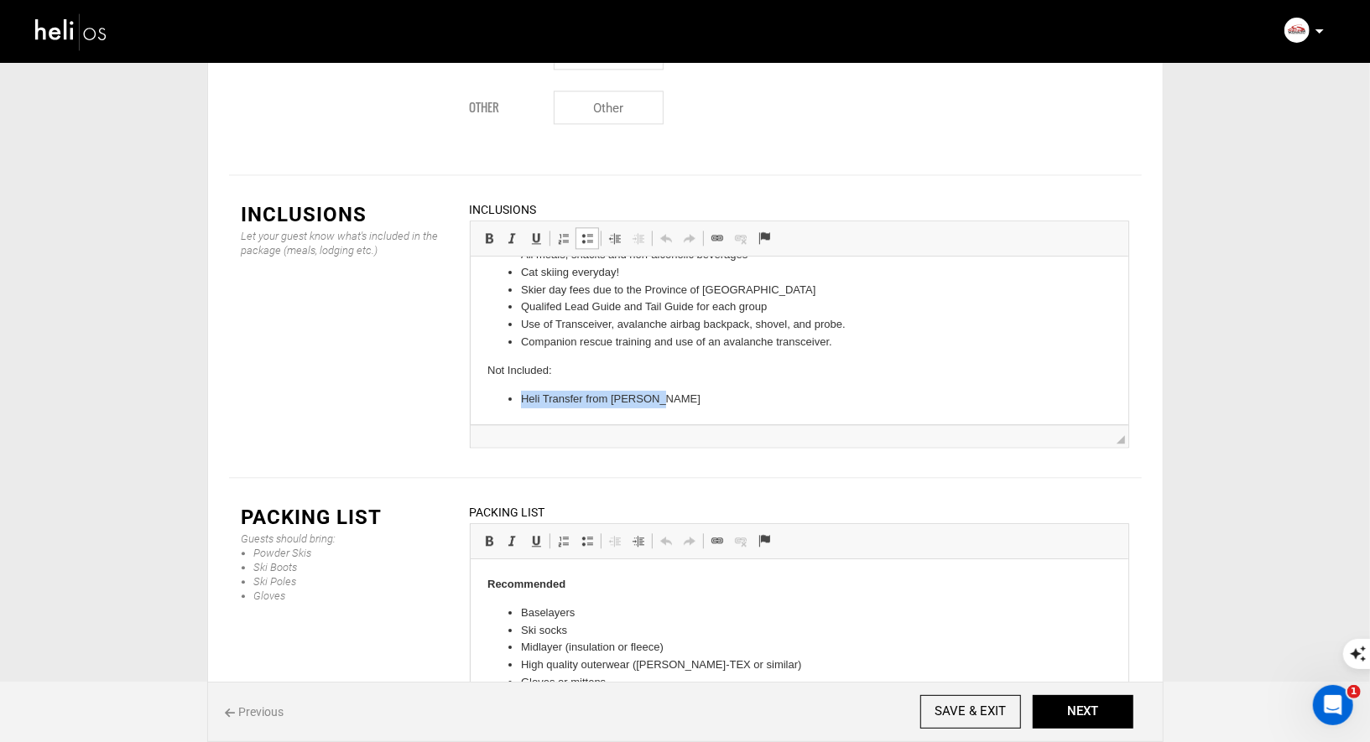
drag, startPoint x: 658, startPoint y: 403, endPoint x: 520, endPoint y: 395, distance: 138.6
click at [520, 395] on li "Heli Transfer from [PERSON_NAME]" at bounding box center [798, 399] width 557 height 18
copy li "Heli Transfer from [PERSON_NAME]"
click at [845, 347] on li "Companion rescue training and use of an avalanche transceiver." at bounding box center [798, 342] width 557 height 18
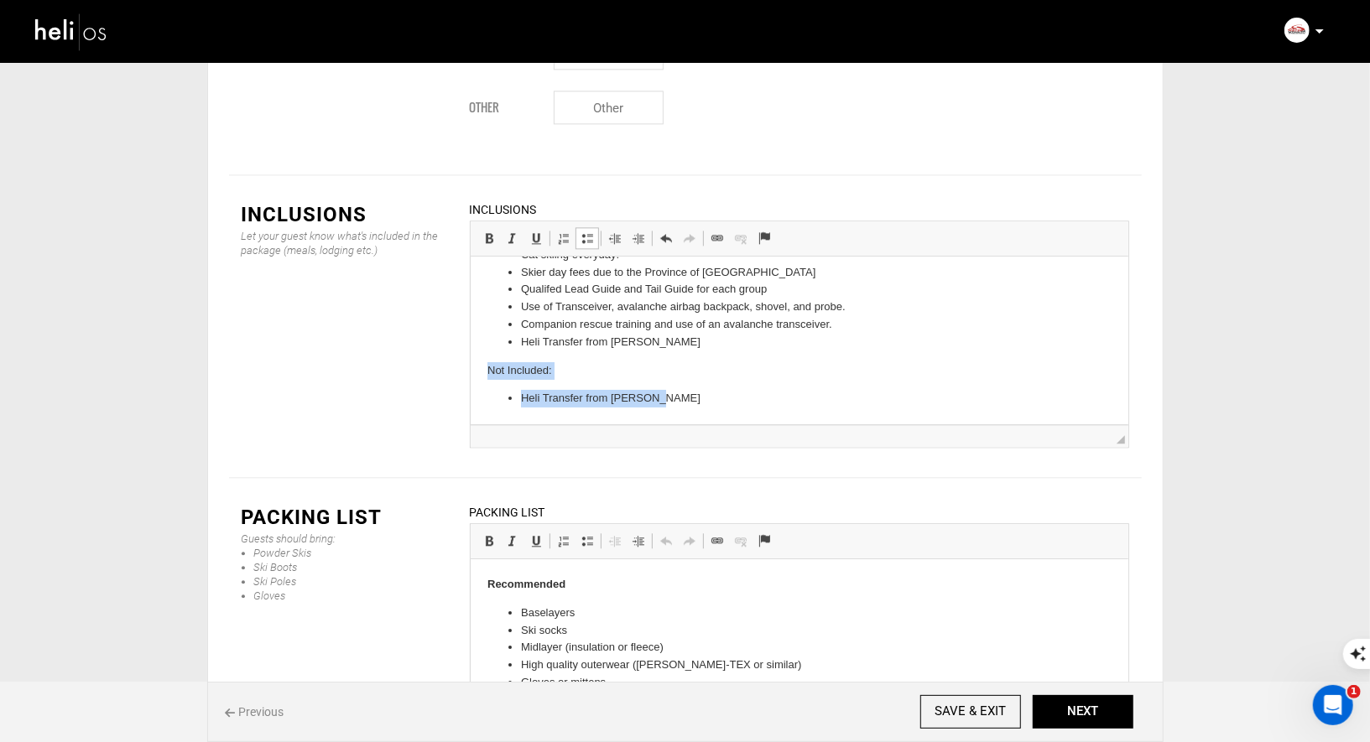
drag, startPoint x: 657, startPoint y: 422, endPoint x: 476, endPoint y: 370, distance: 188.5
click at [476, 370] on html "Transport from your hotel to Skeena Cat Skiing Emergency medical and evacuation…" at bounding box center [799, 273] width 658 height 299
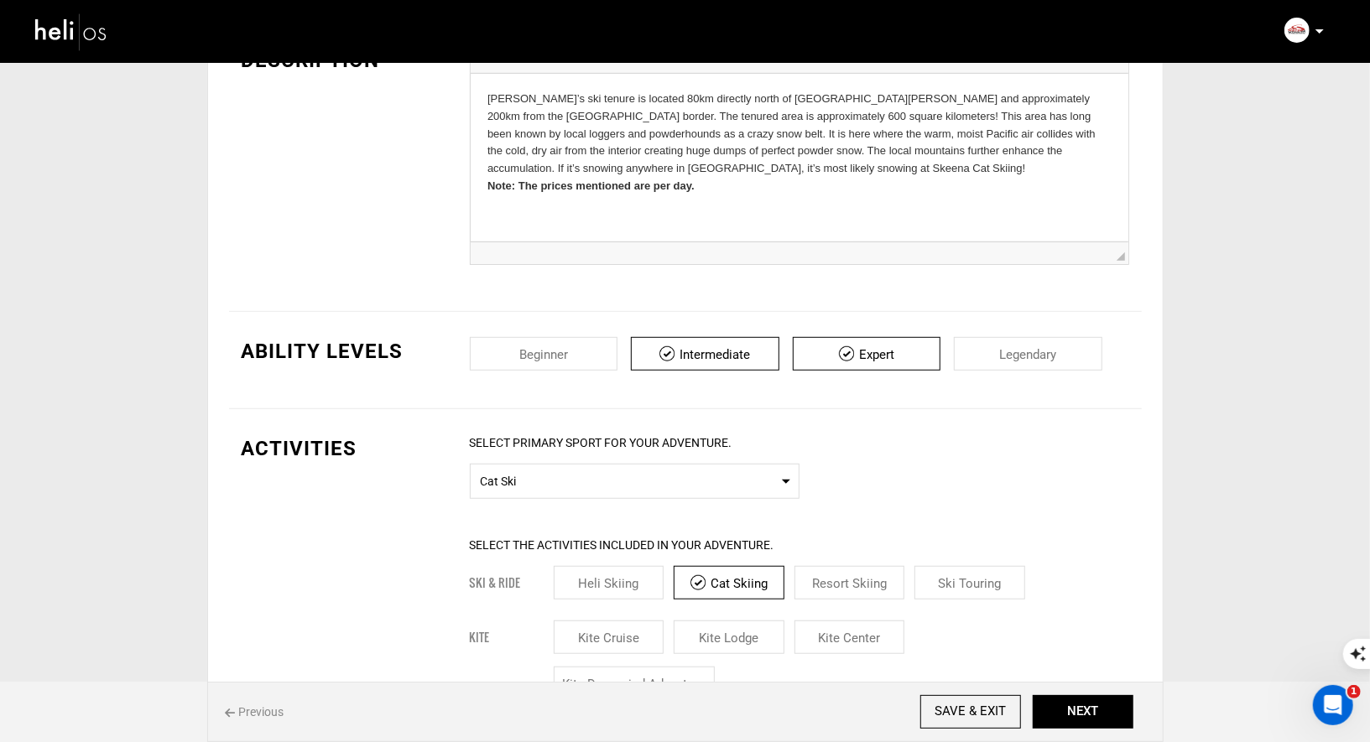
scroll to position [0, 0]
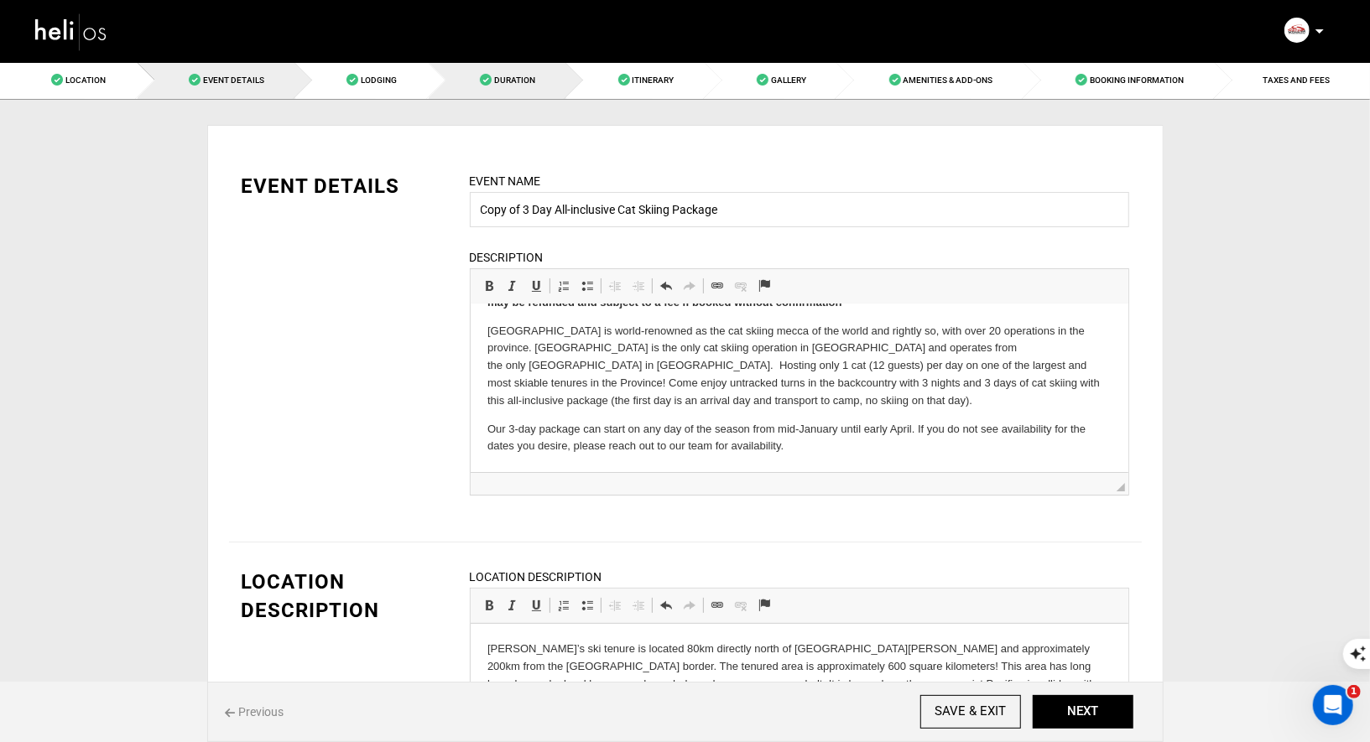
click at [517, 78] on span "Duration" at bounding box center [514, 79] width 41 height 9
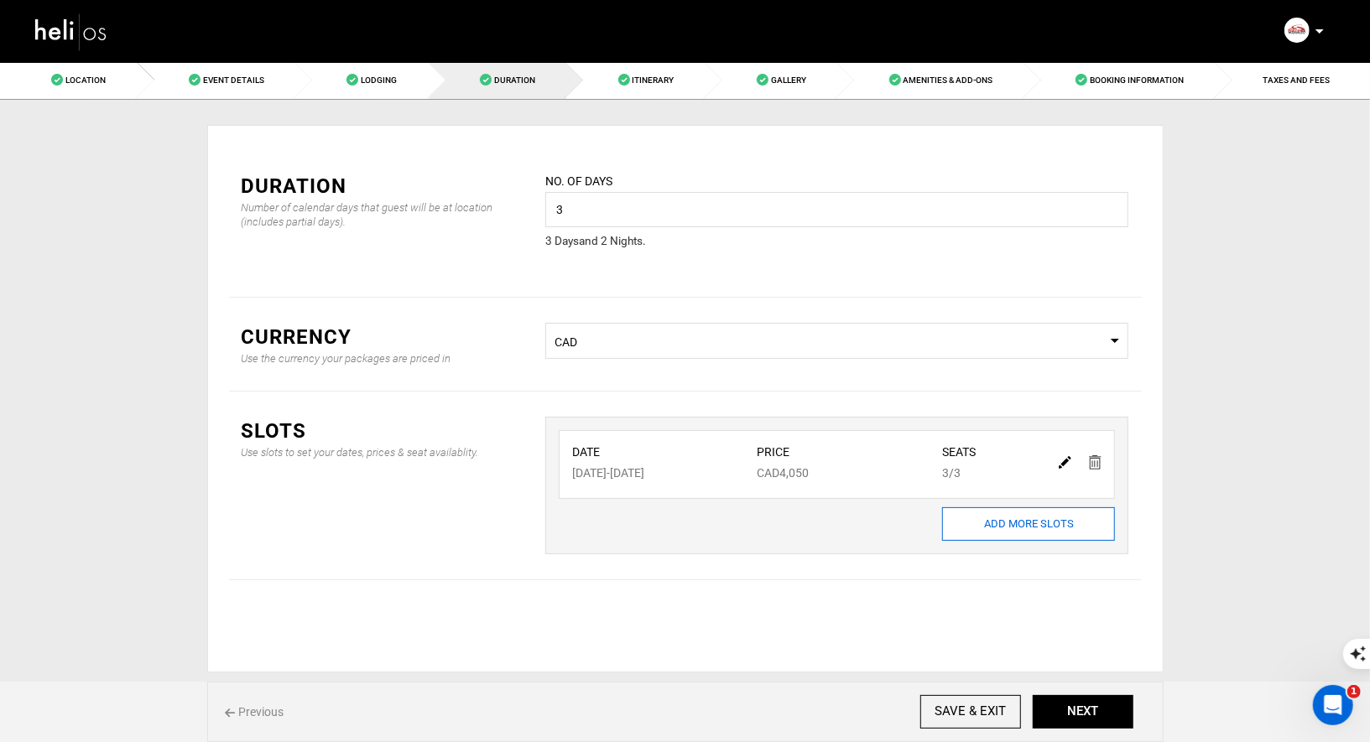
click at [1036, 520] on input "ADD MORE SLOTS" at bounding box center [1028, 524] width 173 height 34
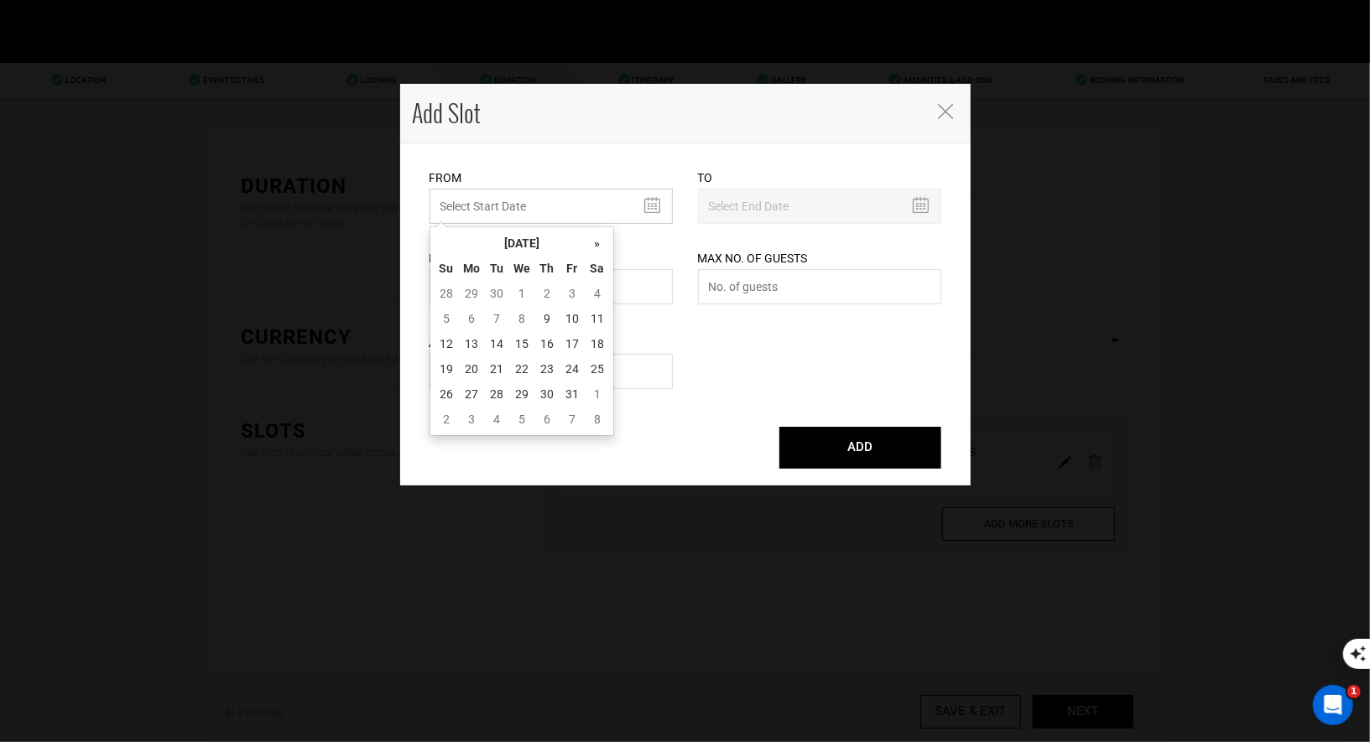
click at [555, 208] on input "MINIMUM NUMBER OF NIGHTS" at bounding box center [550, 206] width 243 height 35
click at [598, 246] on th "»" at bounding box center [597, 243] width 25 height 25
click at [599, 360] on td "24" at bounding box center [597, 368] width 25 height 25
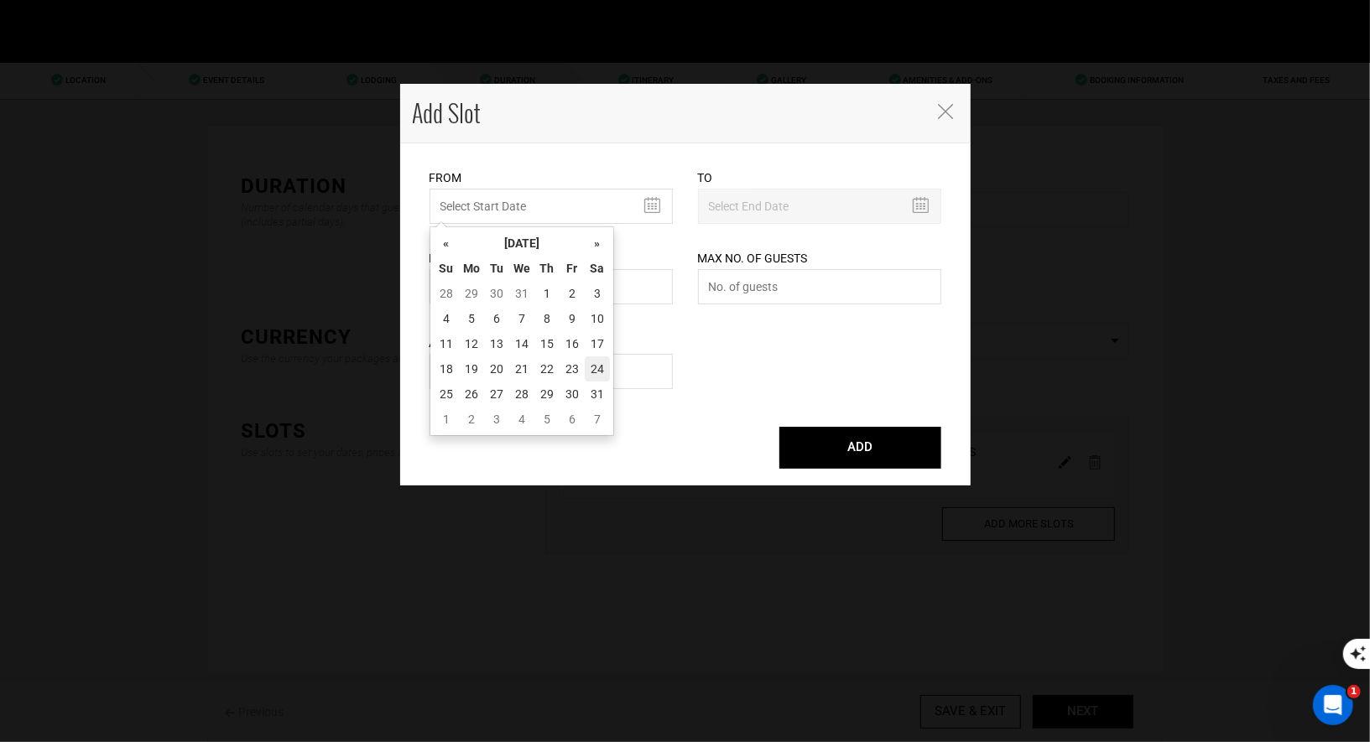
type input "[DATE]"
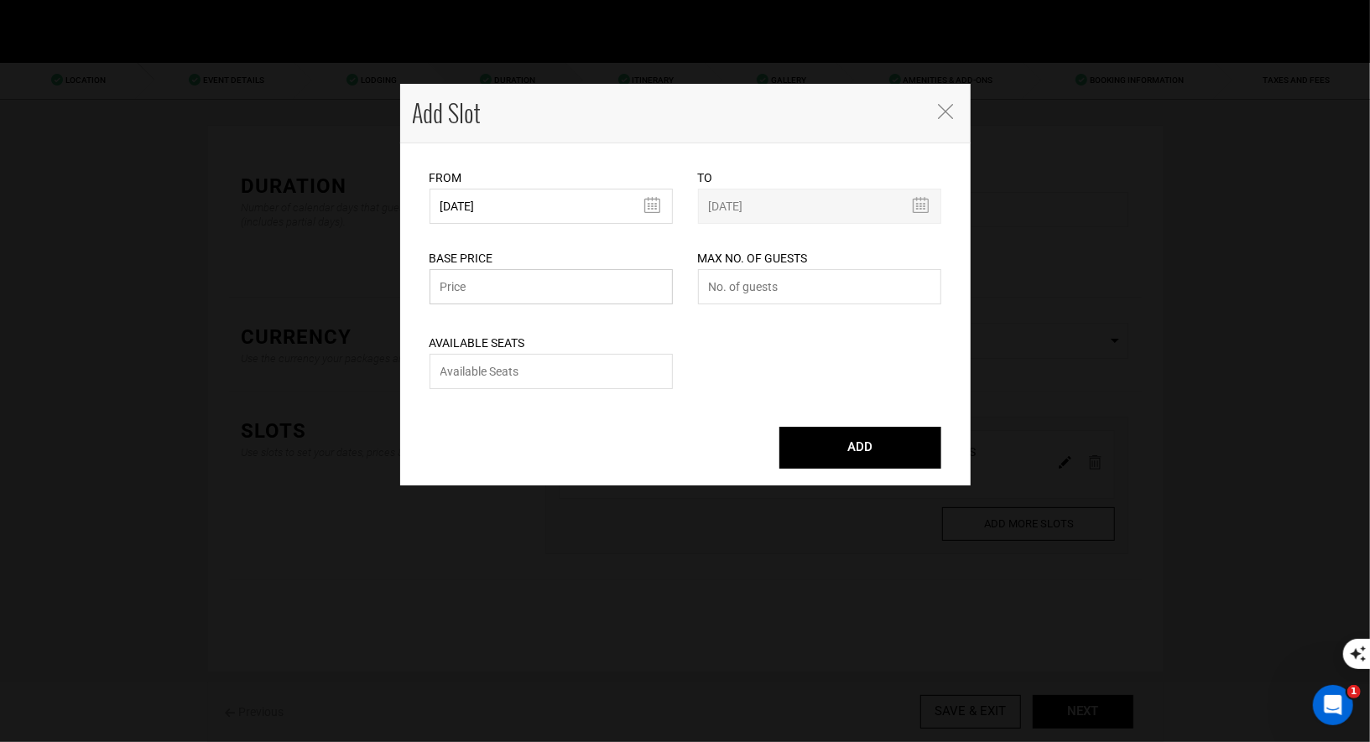
click at [562, 282] on input "text" at bounding box center [550, 286] width 243 height 35
type input "4050"
click at [756, 289] on input "number" at bounding box center [819, 286] width 243 height 35
type input "3"
click at [573, 378] on input "number" at bounding box center [550, 371] width 243 height 35
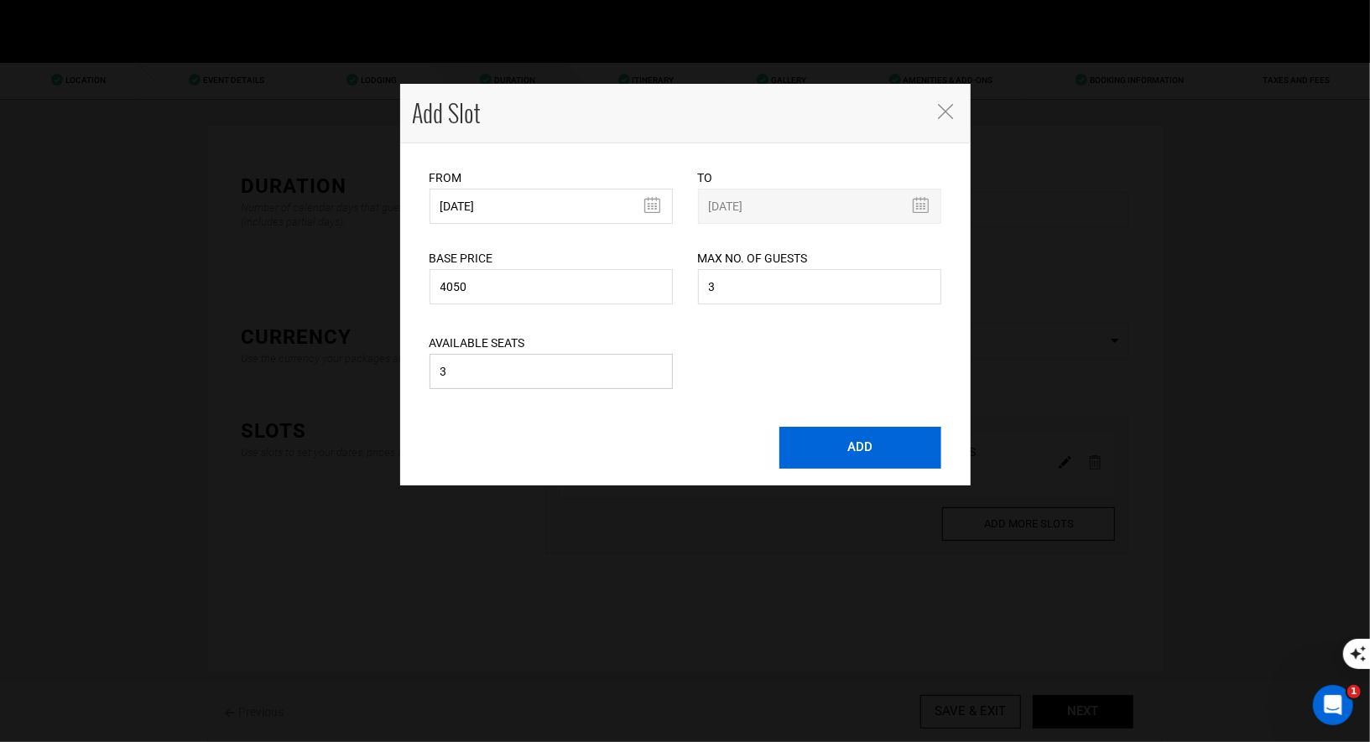
type input "3"
click at [805, 445] on button "ADD" at bounding box center [860, 448] width 162 height 42
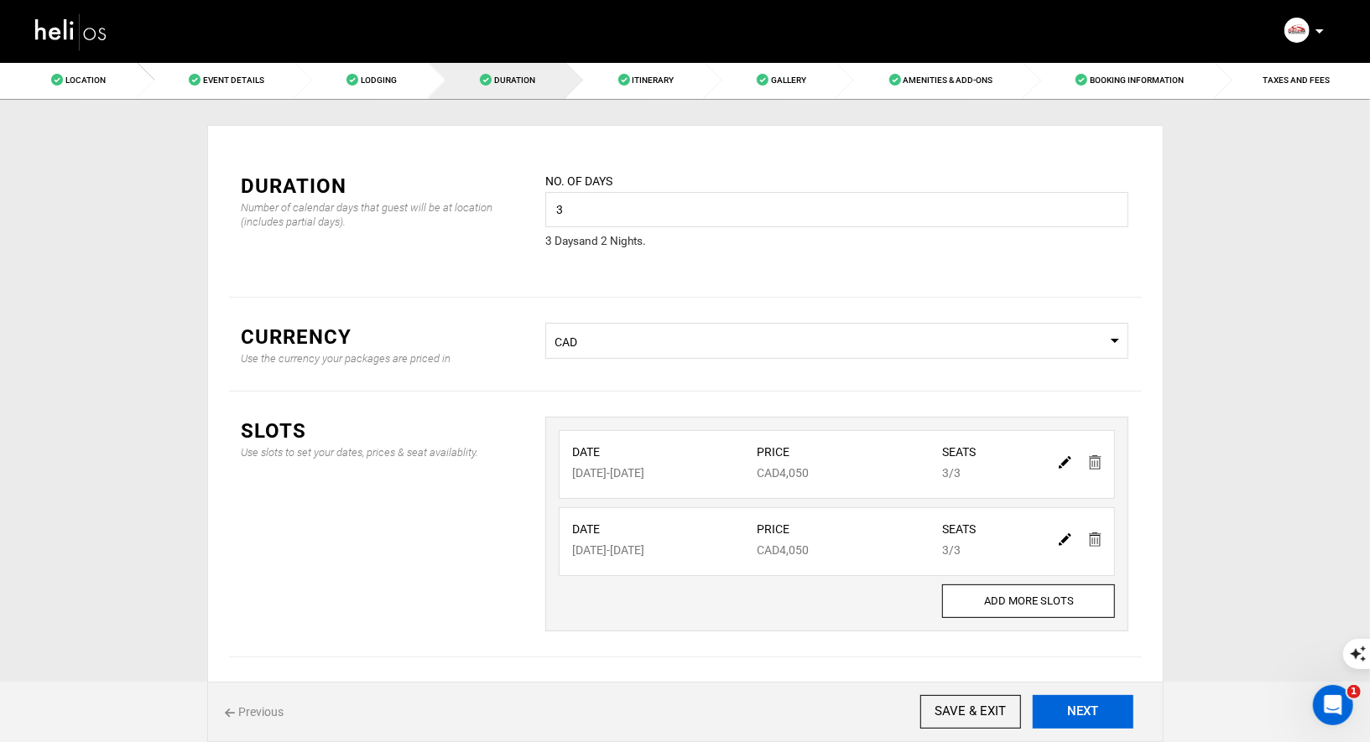
click at [1062, 710] on button "NEXT" at bounding box center [1082, 712] width 101 height 34
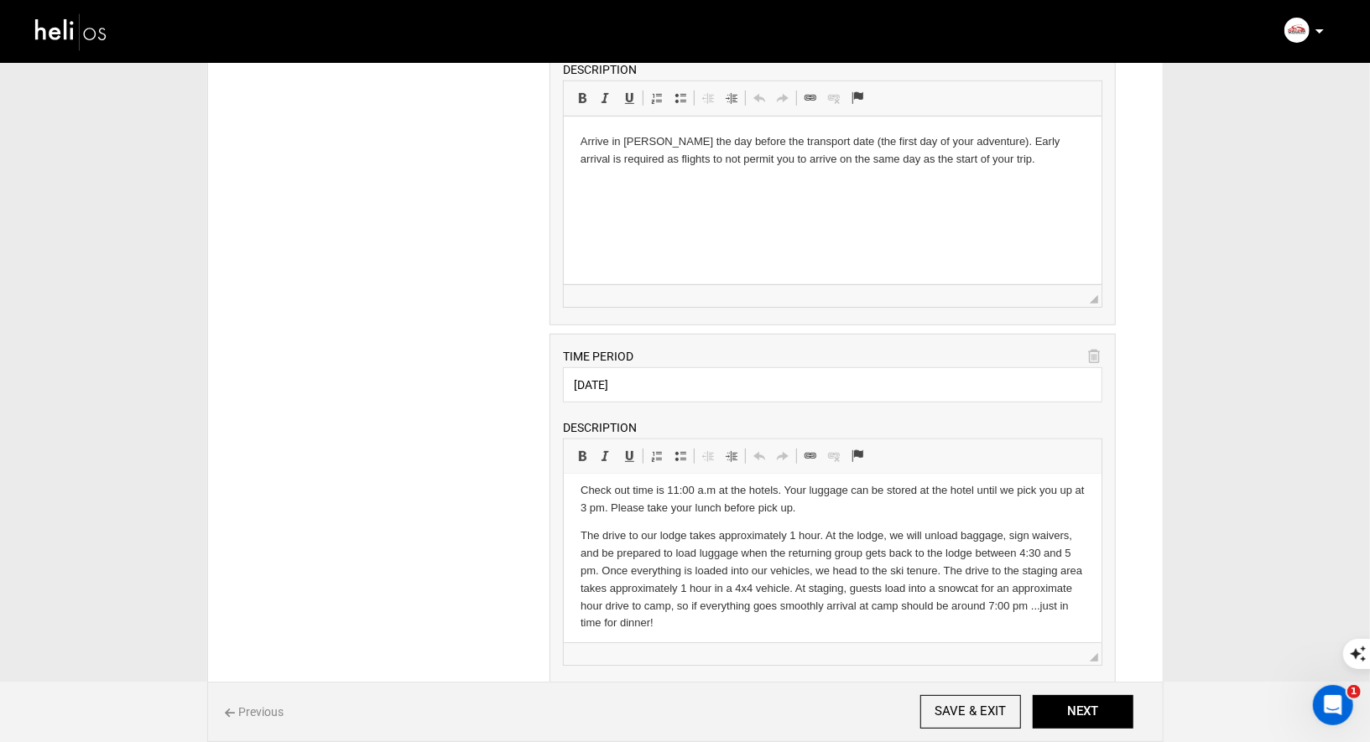
scroll to position [44, 0]
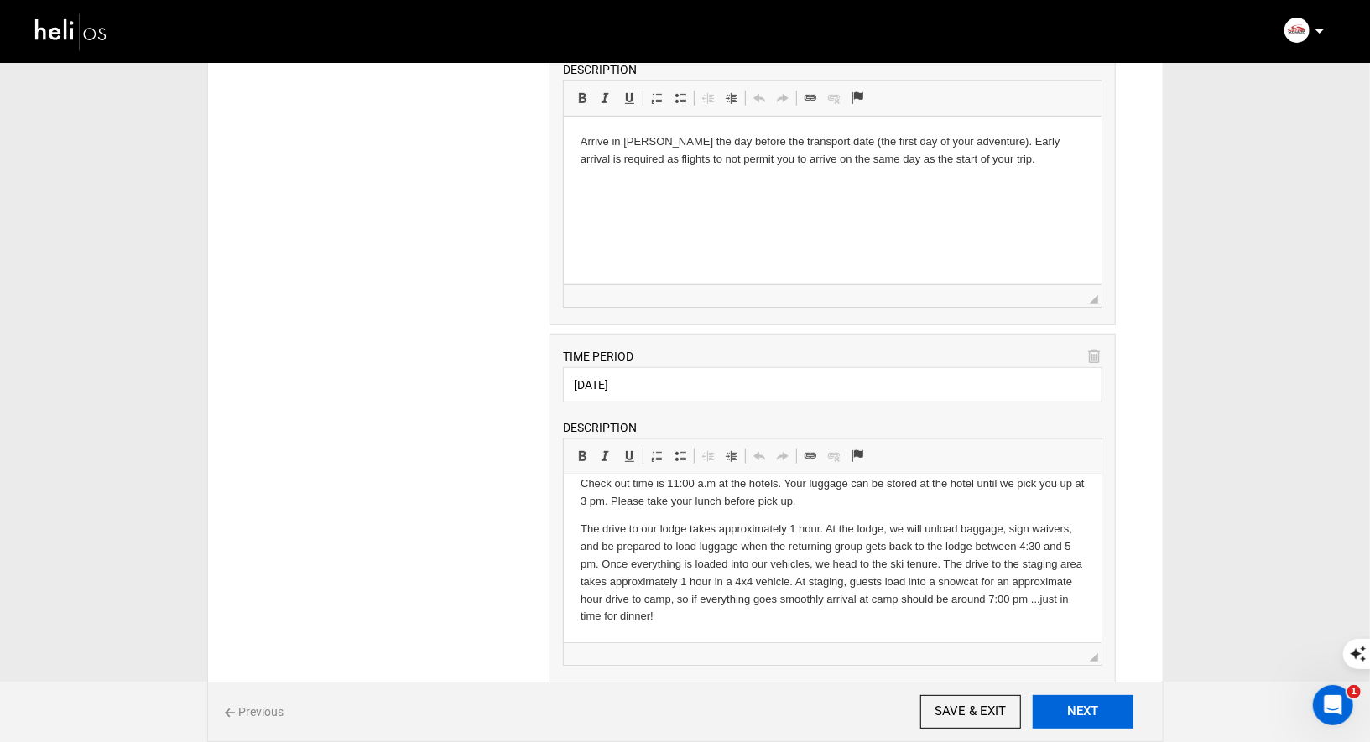
click at [1113, 715] on button "NEXT" at bounding box center [1082, 712] width 101 height 34
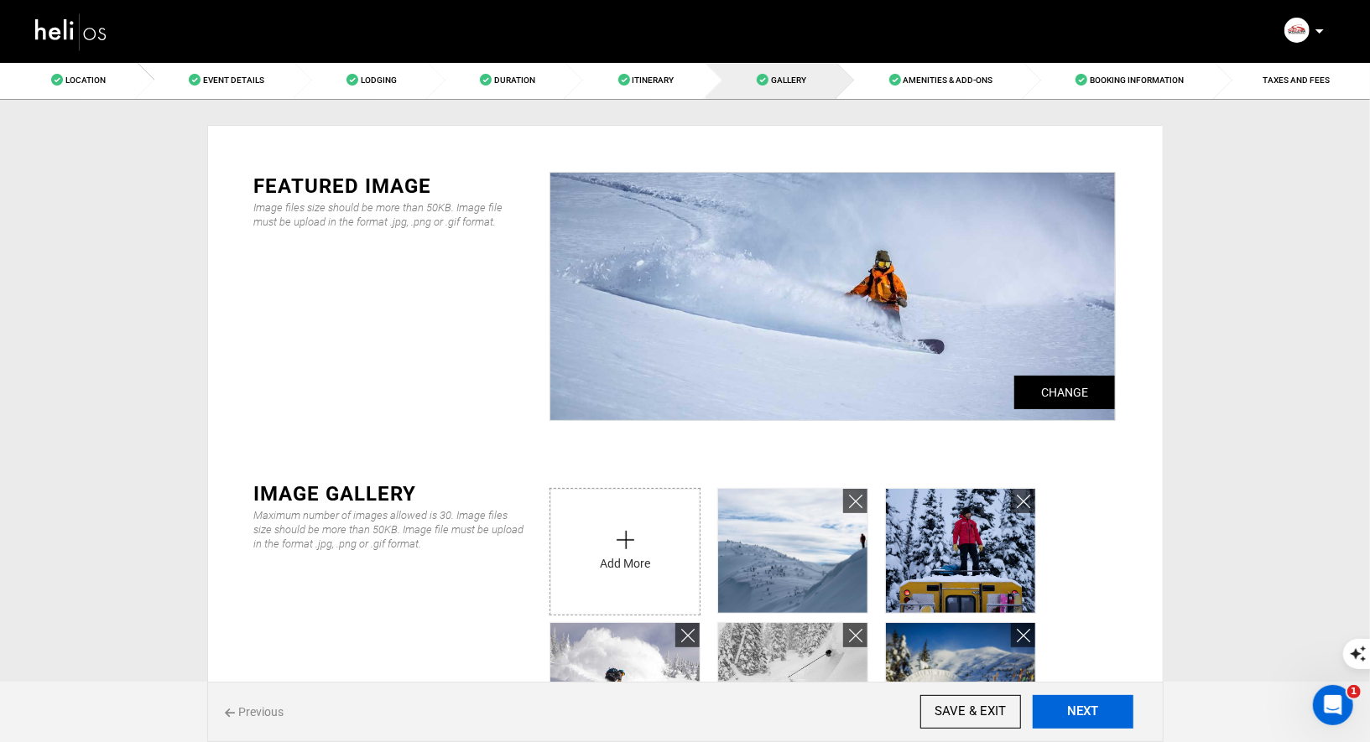
click at [1113, 715] on button "NEXT" at bounding box center [1082, 712] width 101 height 34
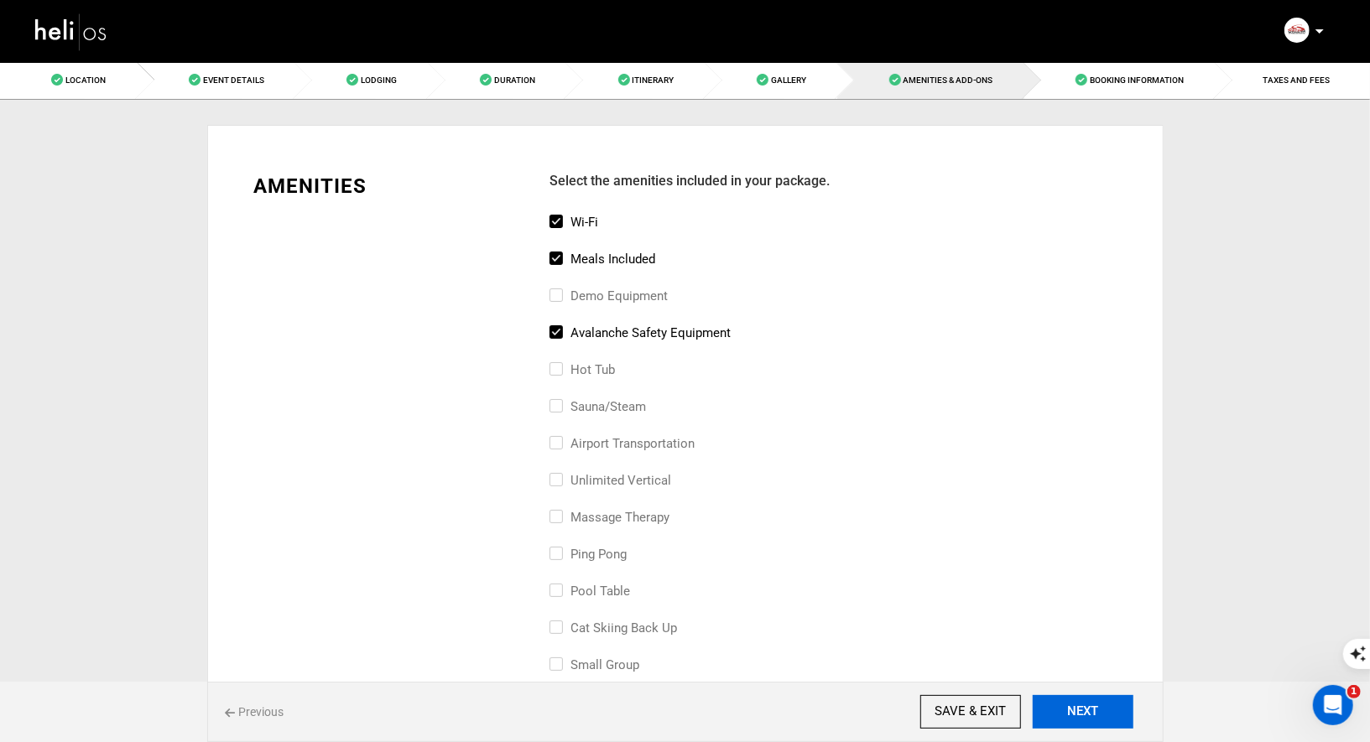
click at [1113, 715] on button "NEXT" at bounding box center [1082, 712] width 101 height 34
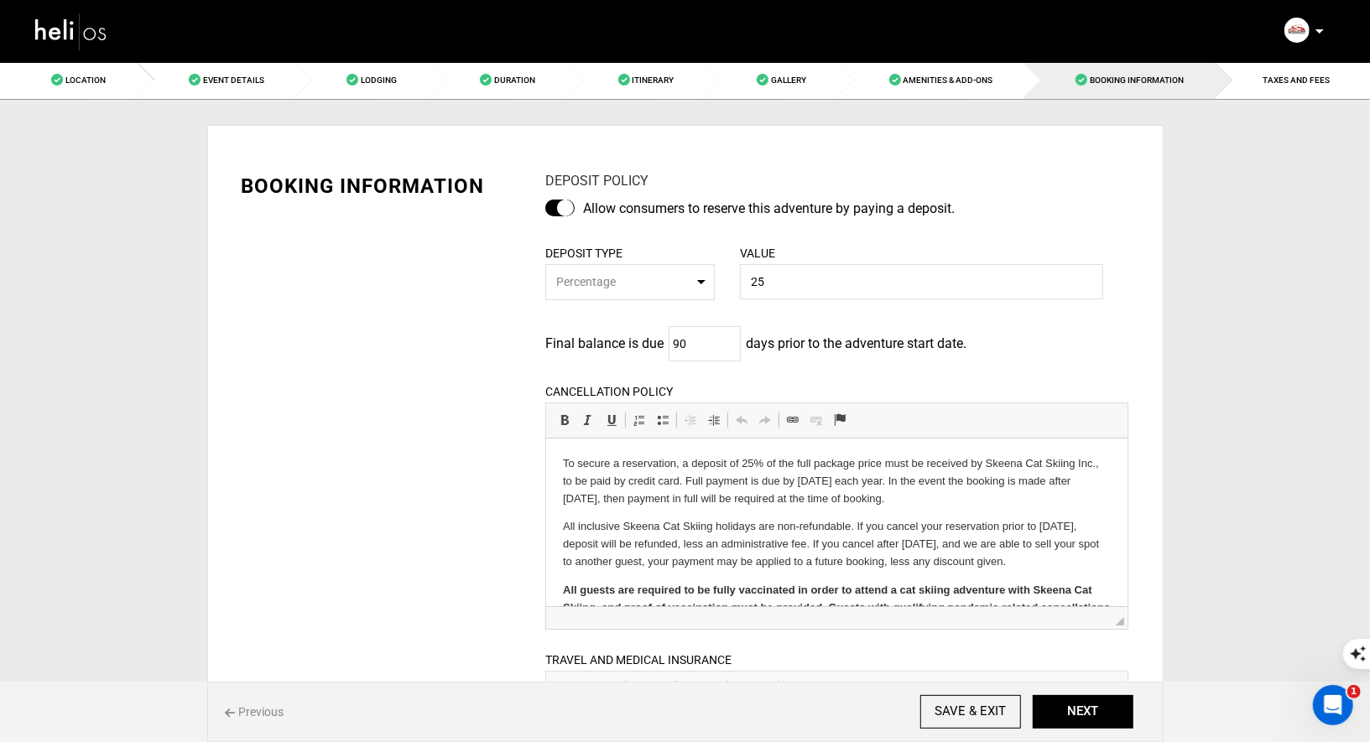
click at [568, 207] on div at bounding box center [559, 208] width 29 height 17
click at [0, 0] on input "checkbox" at bounding box center [0, 0] width 0 height 0
click at [1063, 712] on button "NEXT" at bounding box center [1082, 712] width 101 height 34
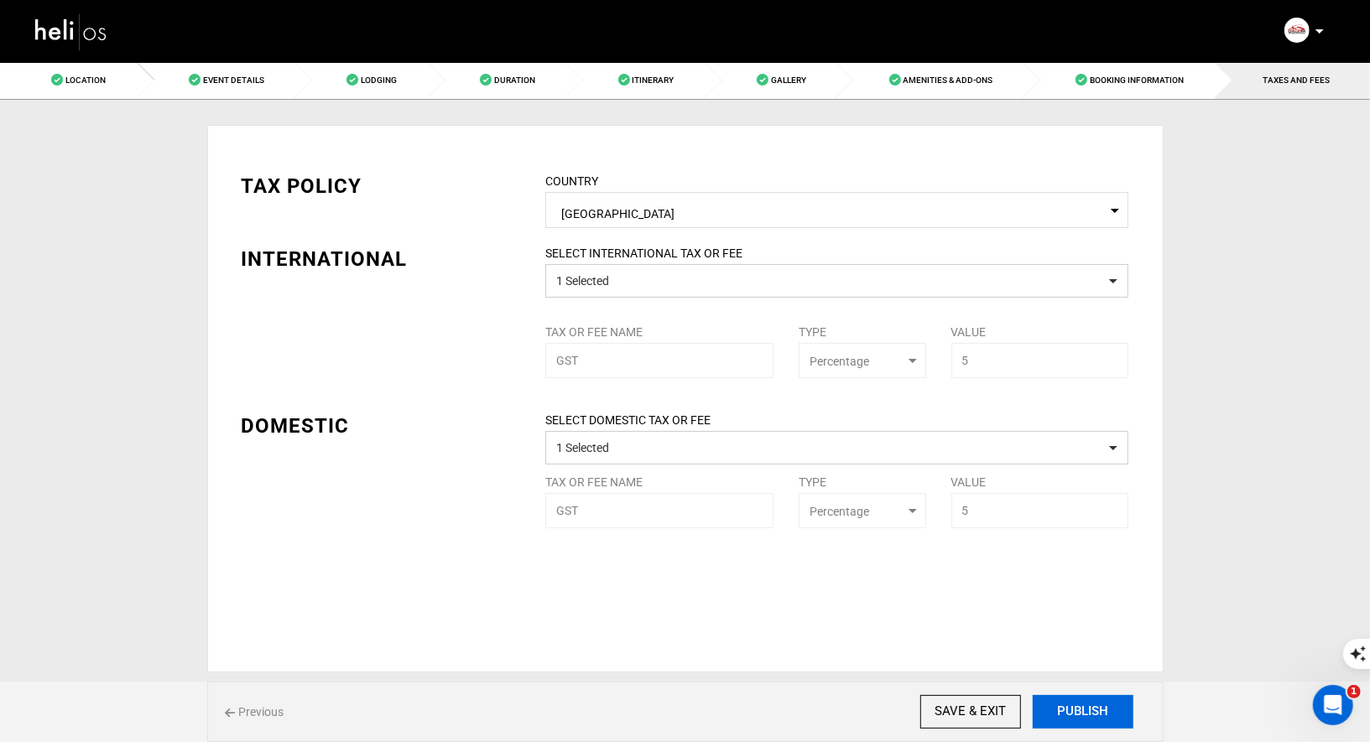
click at [1063, 712] on button "PUBLISH" at bounding box center [1082, 712] width 101 height 34
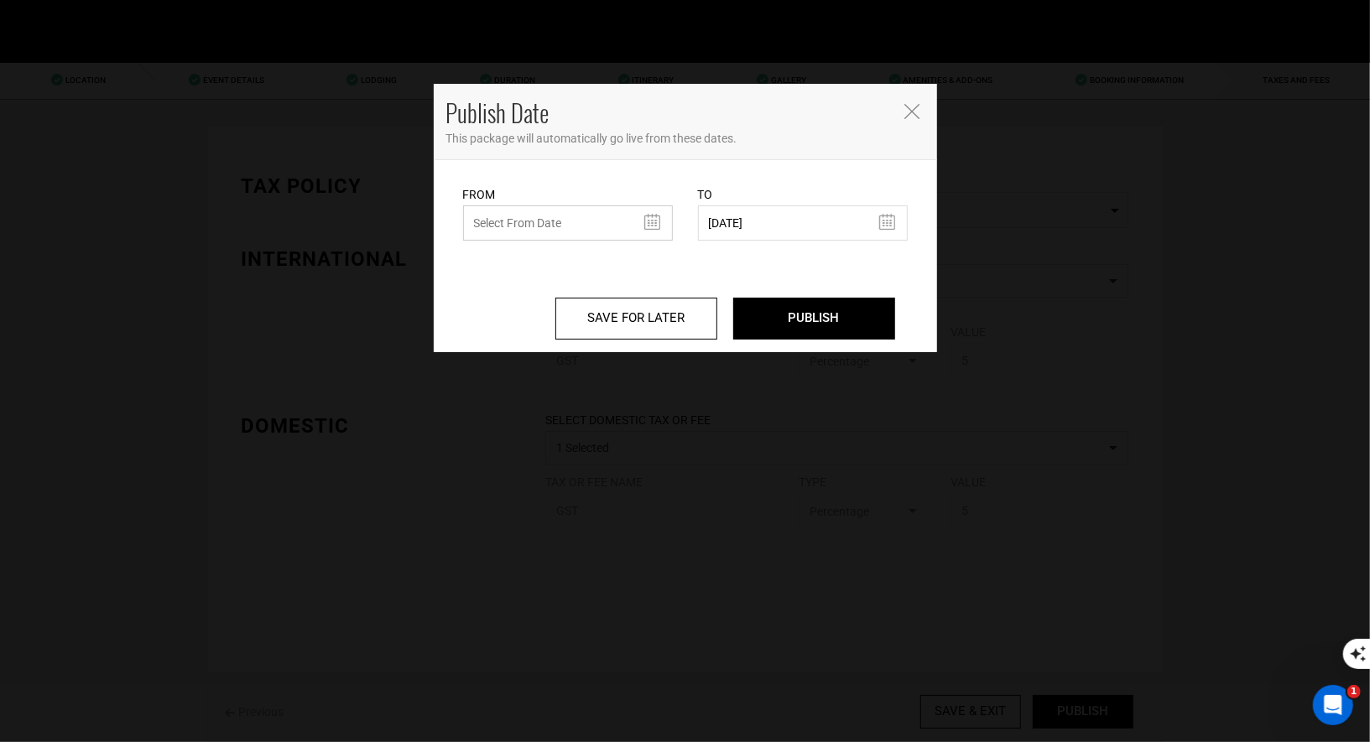
click at [624, 214] on input "text" at bounding box center [568, 222] width 210 height 35
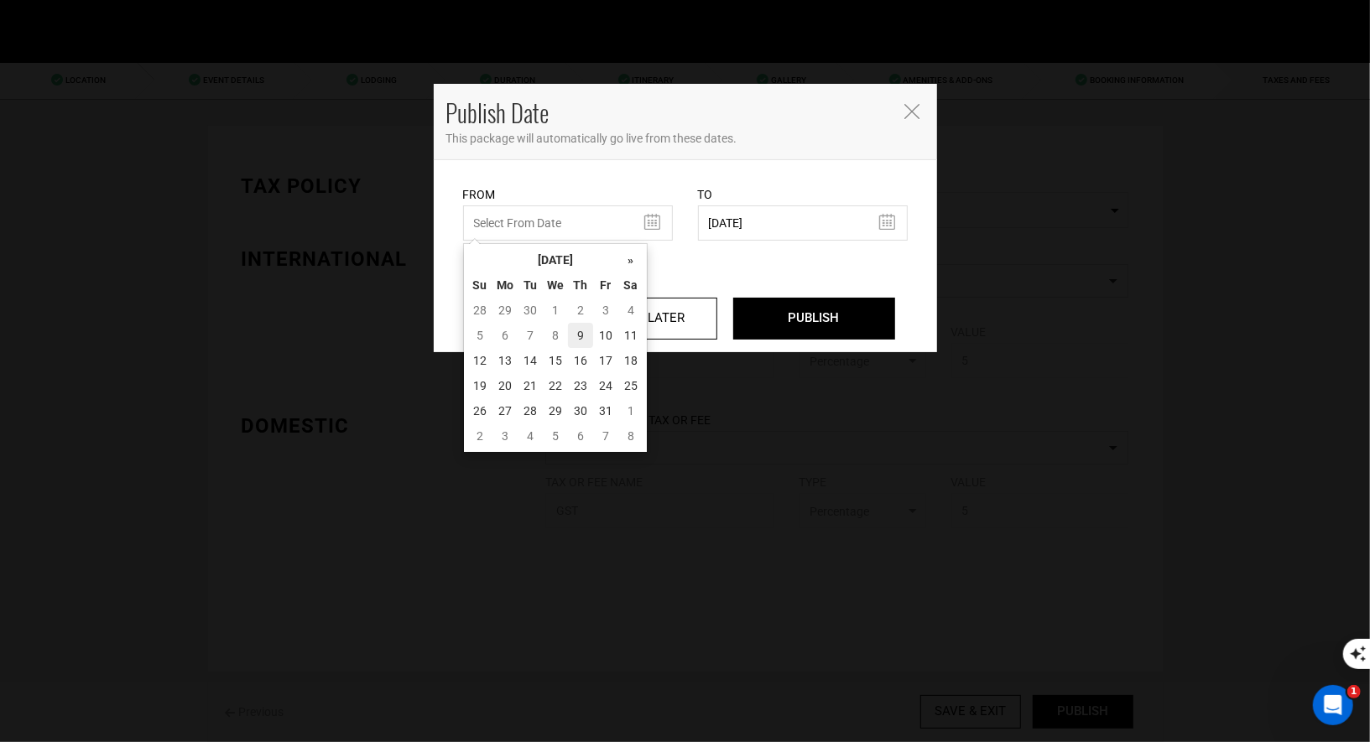
click at [584, 331] on td "9" at bounding box center [580, 335] width 25 height 25
type input "[DATE]"
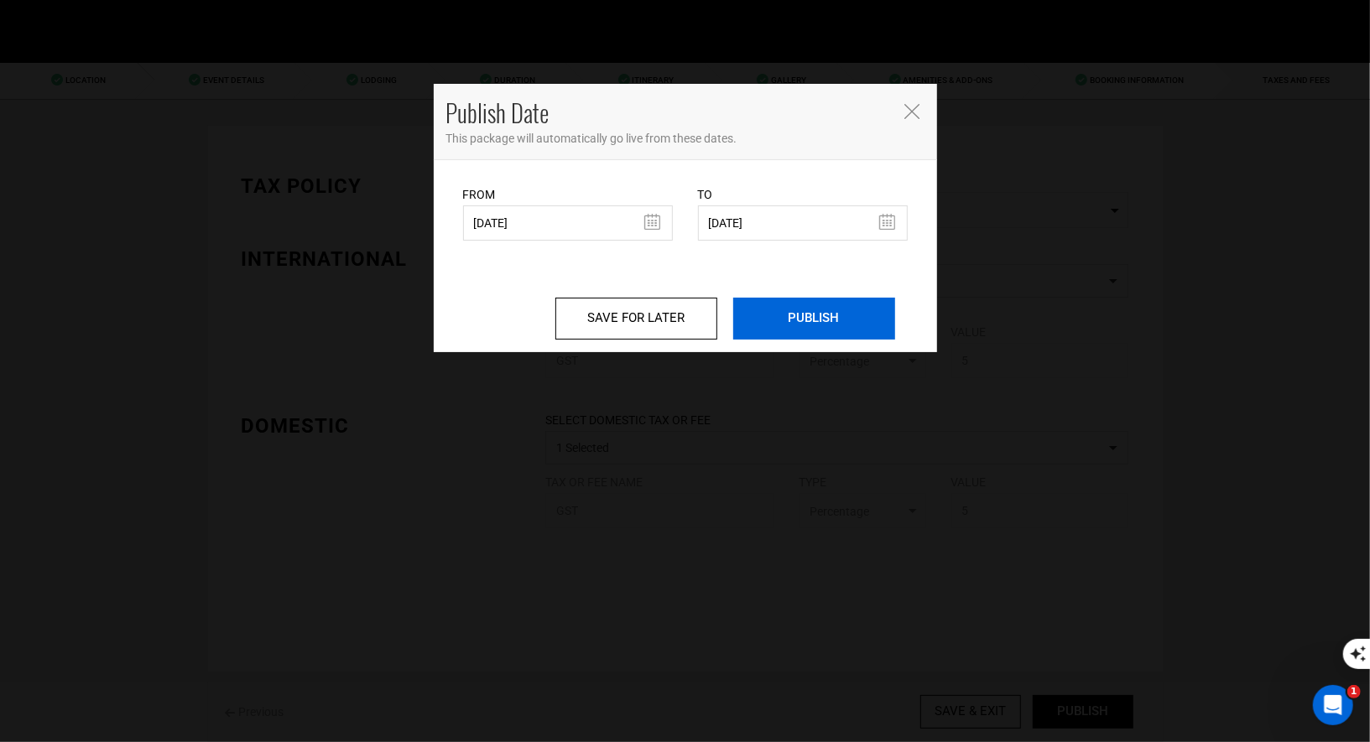
click at [794, 320] on input "PUBLISH" at bounding box center [814, 319] width 162 height 42
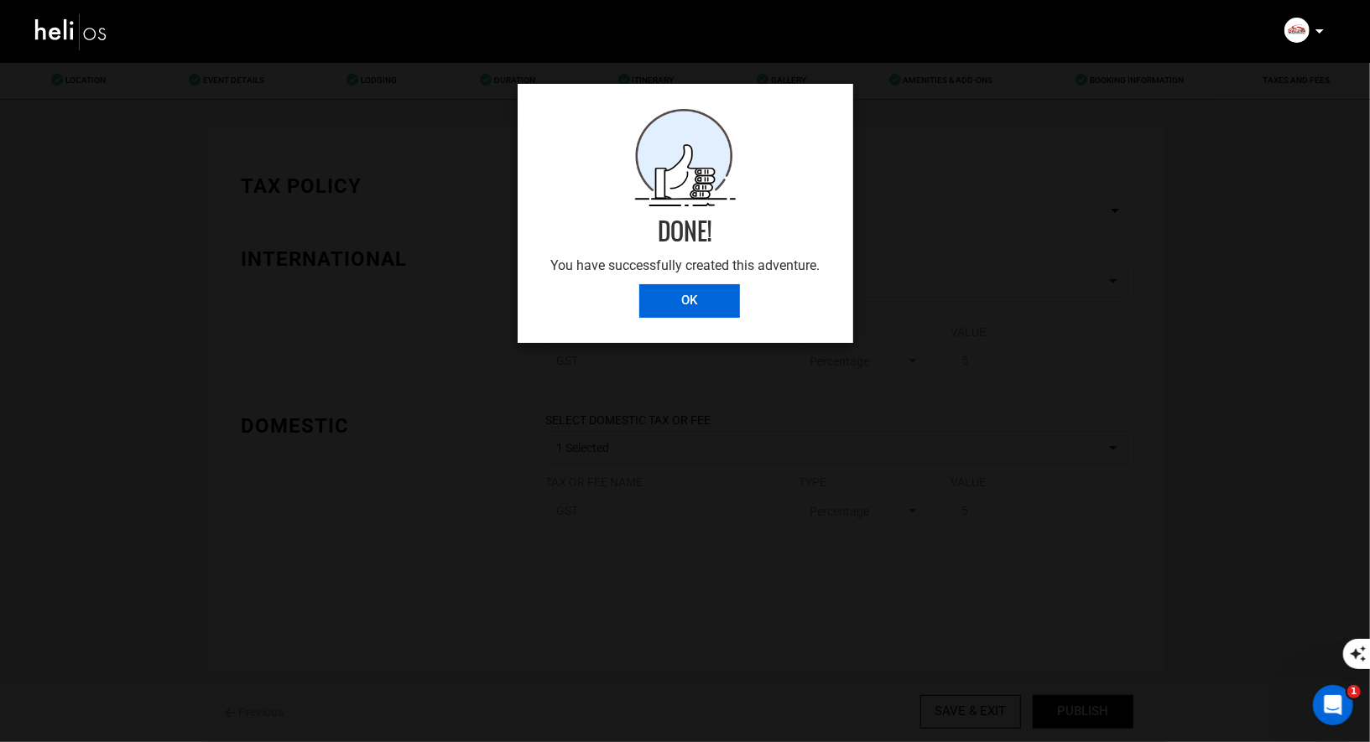
click at [684, 305] on input "OK" at bounding box center [689, 301] width 101 height 34
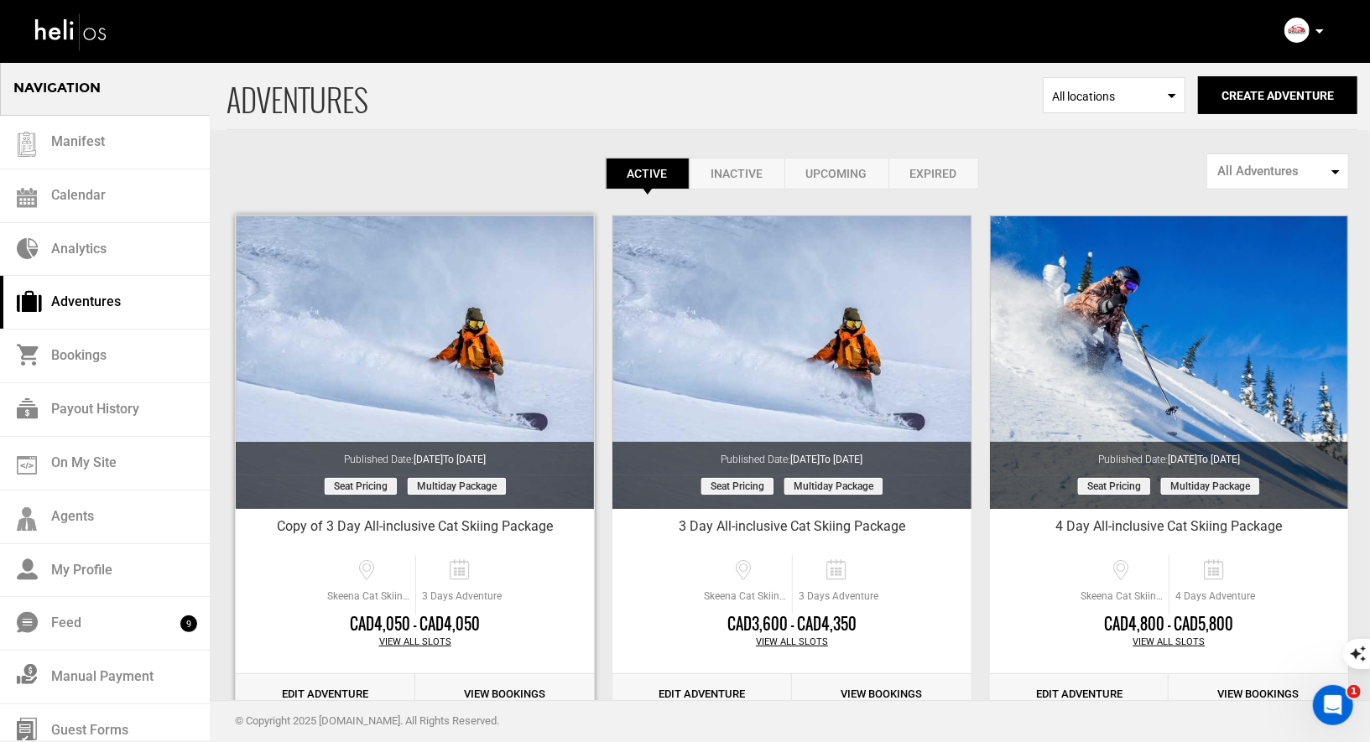
scroll to position [48, 0]
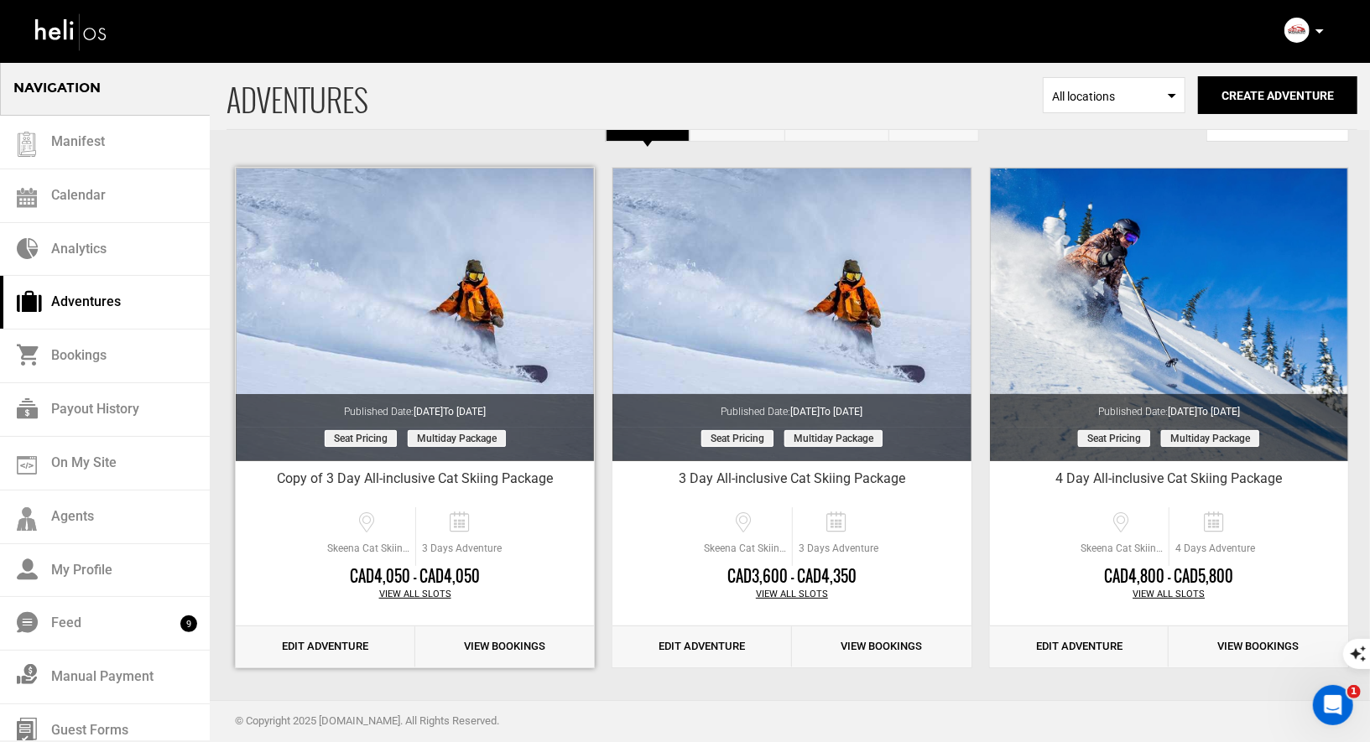
click at [334, 650] on link "Edit Adventure" at bounding box center [325, 646] width 179 height 41
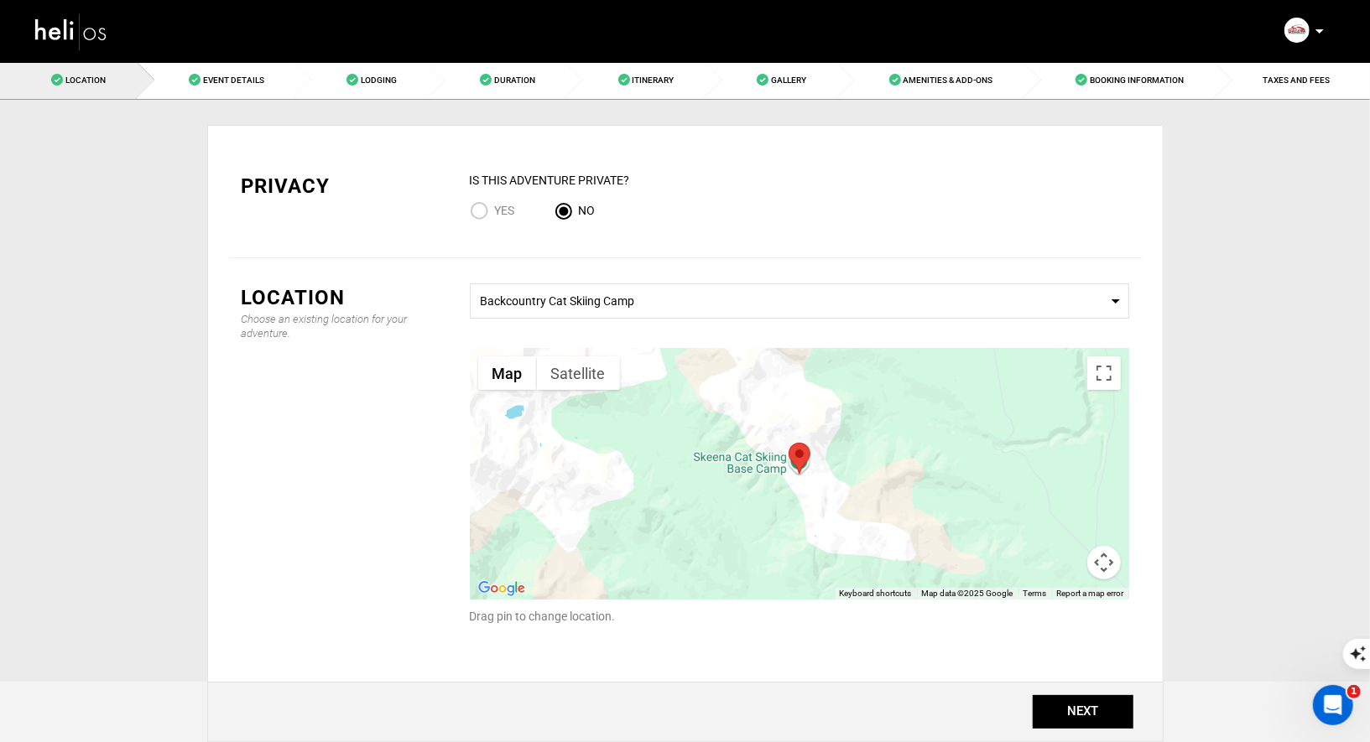
click at [481, 209] on input "Yes" at bounding box center [482, 212] width 25 height 23
radio input "true"
radio input "false"
click at [1074, 725] on button "NEXT" at bounding box center [1082, 712] width 101 height 34
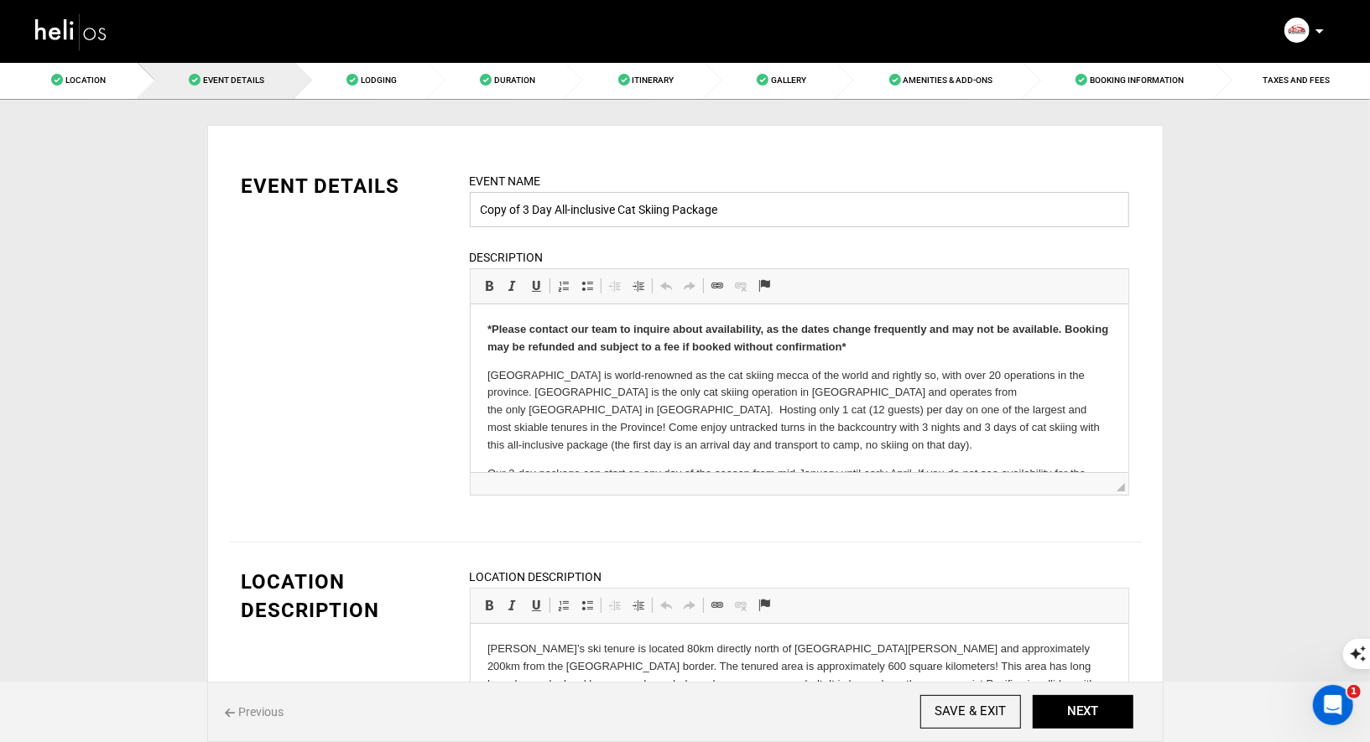
drag, startPoint x: 522, startPoint y: 207, endPoint x: 419, endPoint y: 202, distance: 104.1
click at [424, 204] on div "EVENT DETAILS Event Name Copy of 3 Day All-inclusive Cat Skiing Package Event n…" at bounding box center [685, 344] width 912 height 345
type input "3 Day All-inclusive Cat Skiing Package"
click at [1059, 710] on button "NEXT" at bounding box center [1082, 712] width 101 height 34
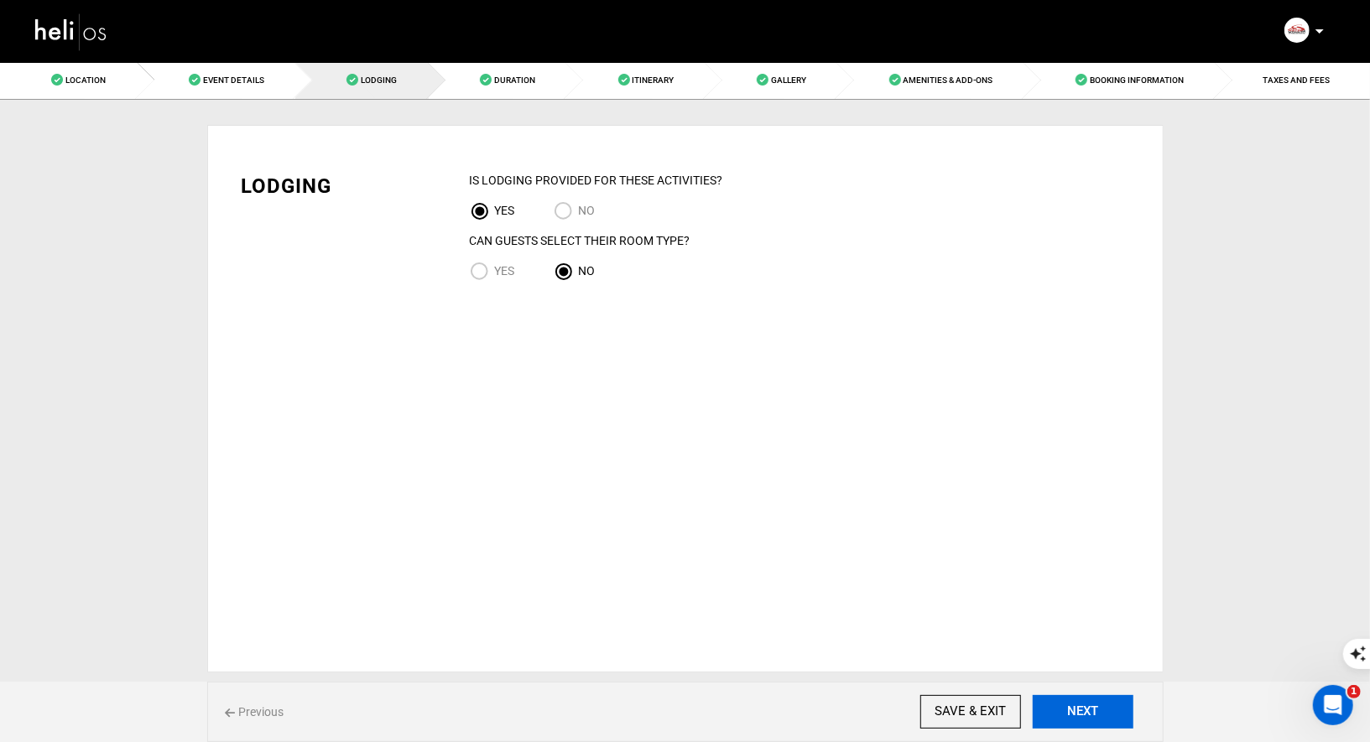
click at [1059, 710] on button "NEXT" at bounding box center [1082, 712] width 101 height 34
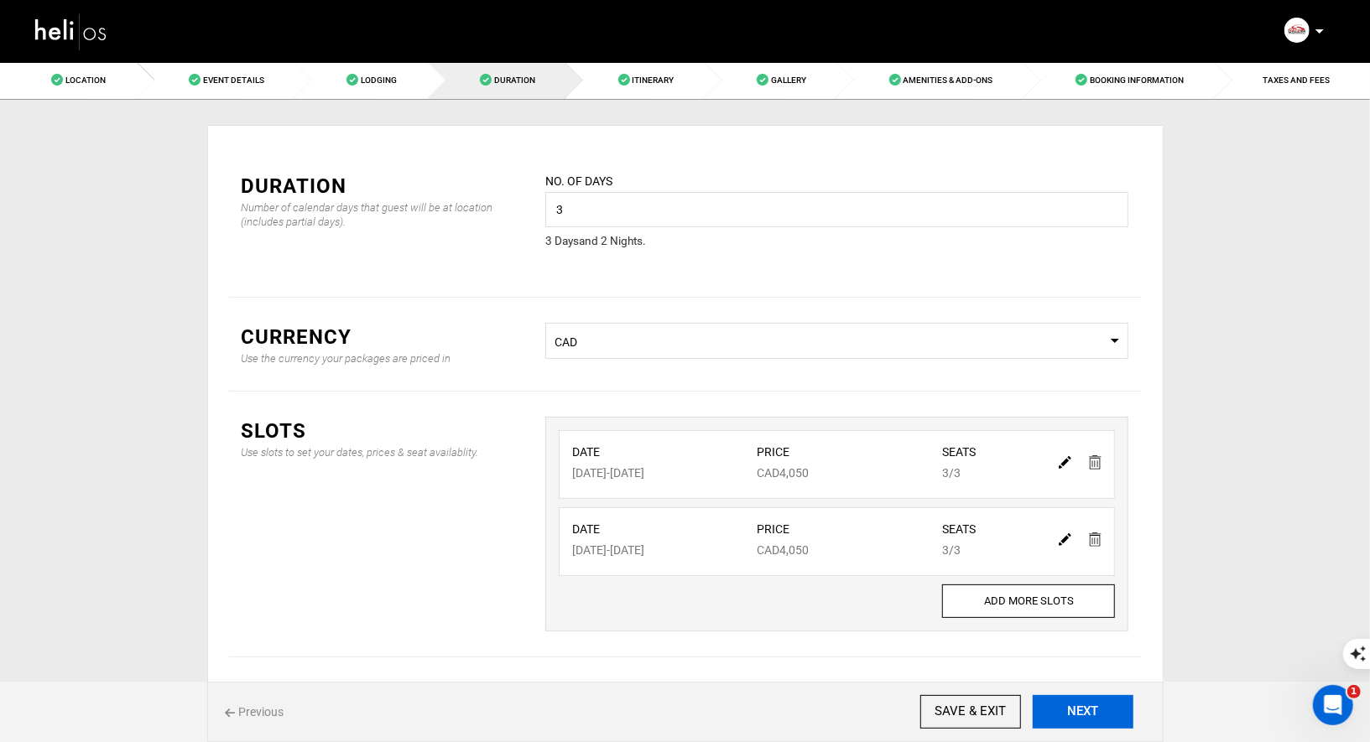
click at [1059, 710] on button "NEXT" at bounding box center [1082, 712] width 101 height 34
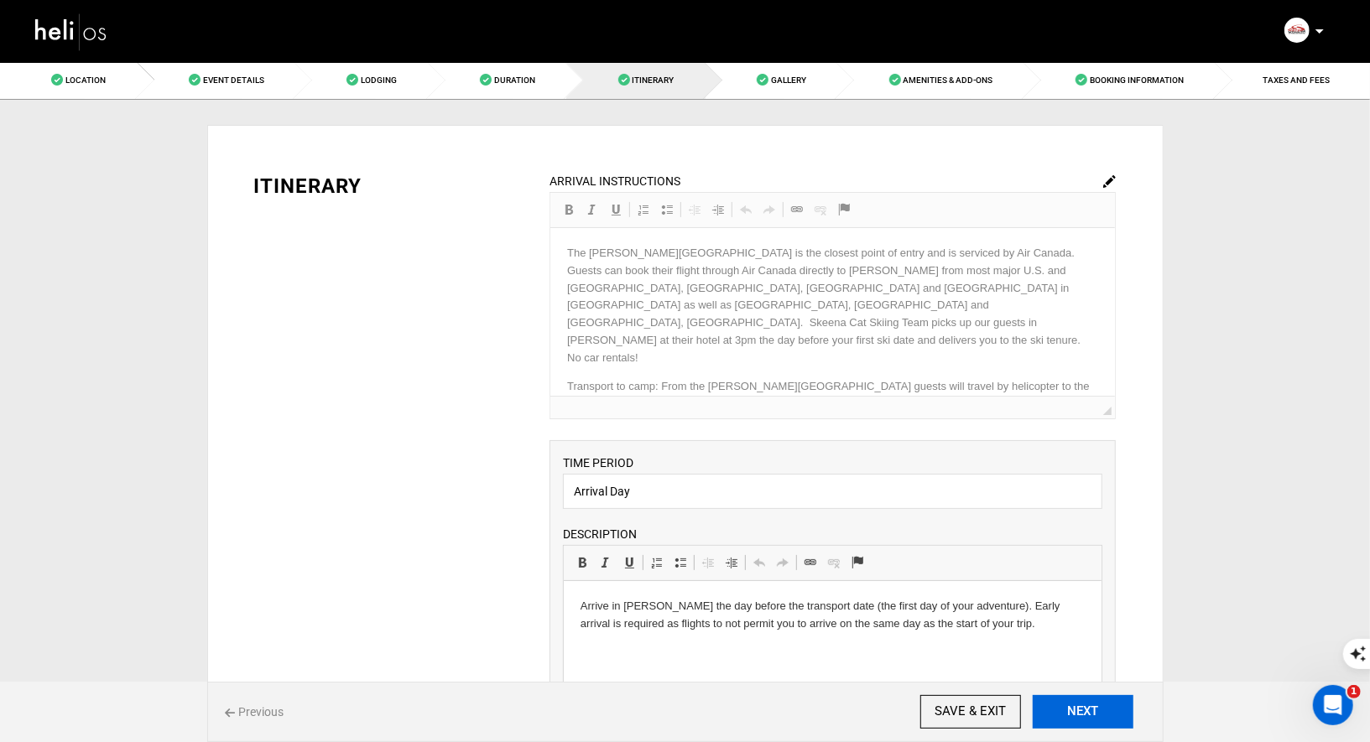
click at [1059, 710] on button "NEXT" at bounding box center [1082, 712] width 101 height 34
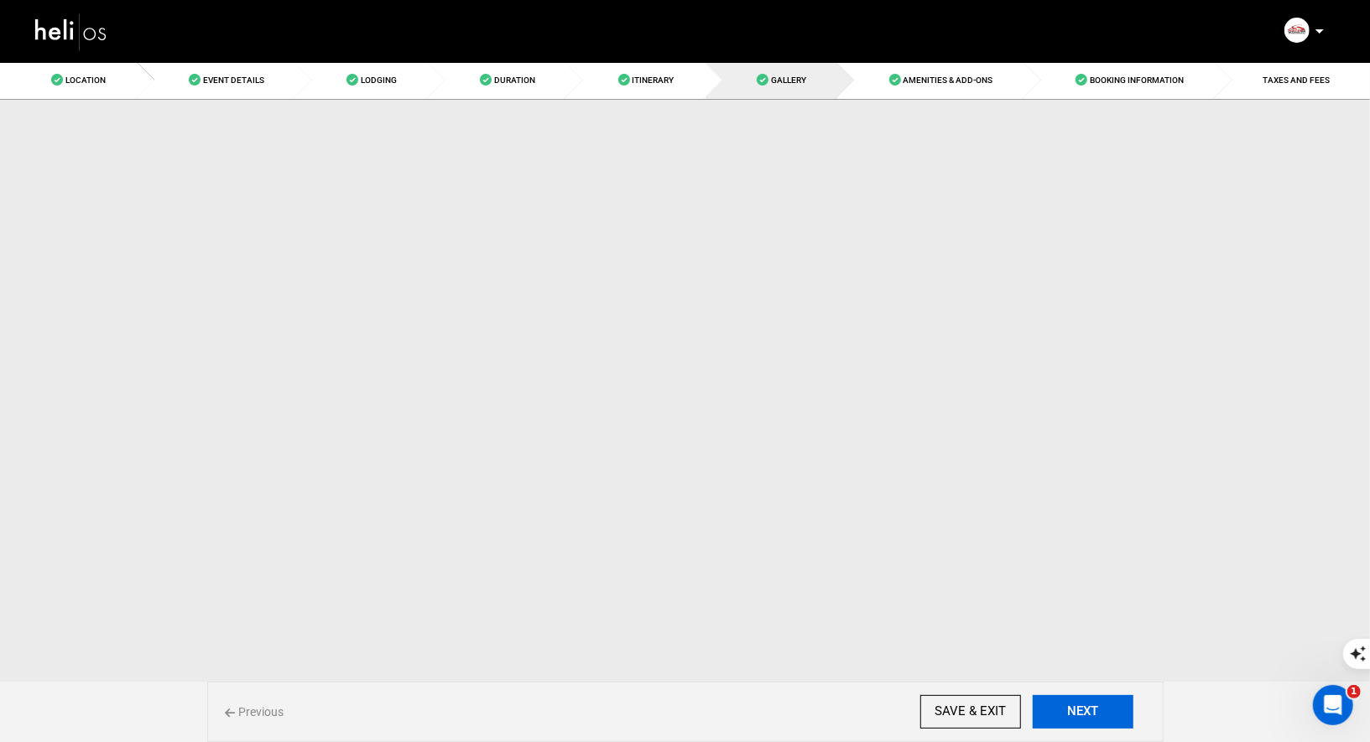
click at [1059, 710] on button "NEXT" at bounding box center [1082, 712] width 101 height 34
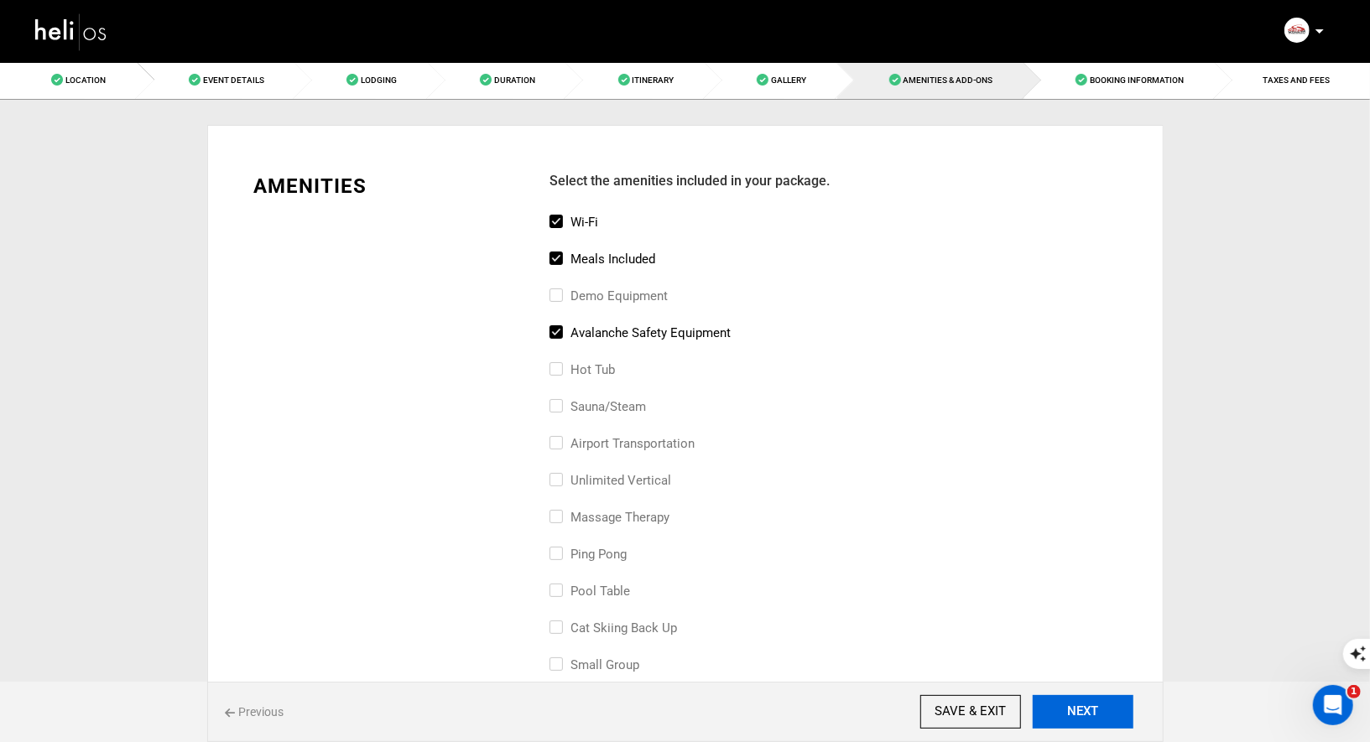
click at [1059, 710] on button "NEXT" at bounding box center [1082, 712] width 101 height 34
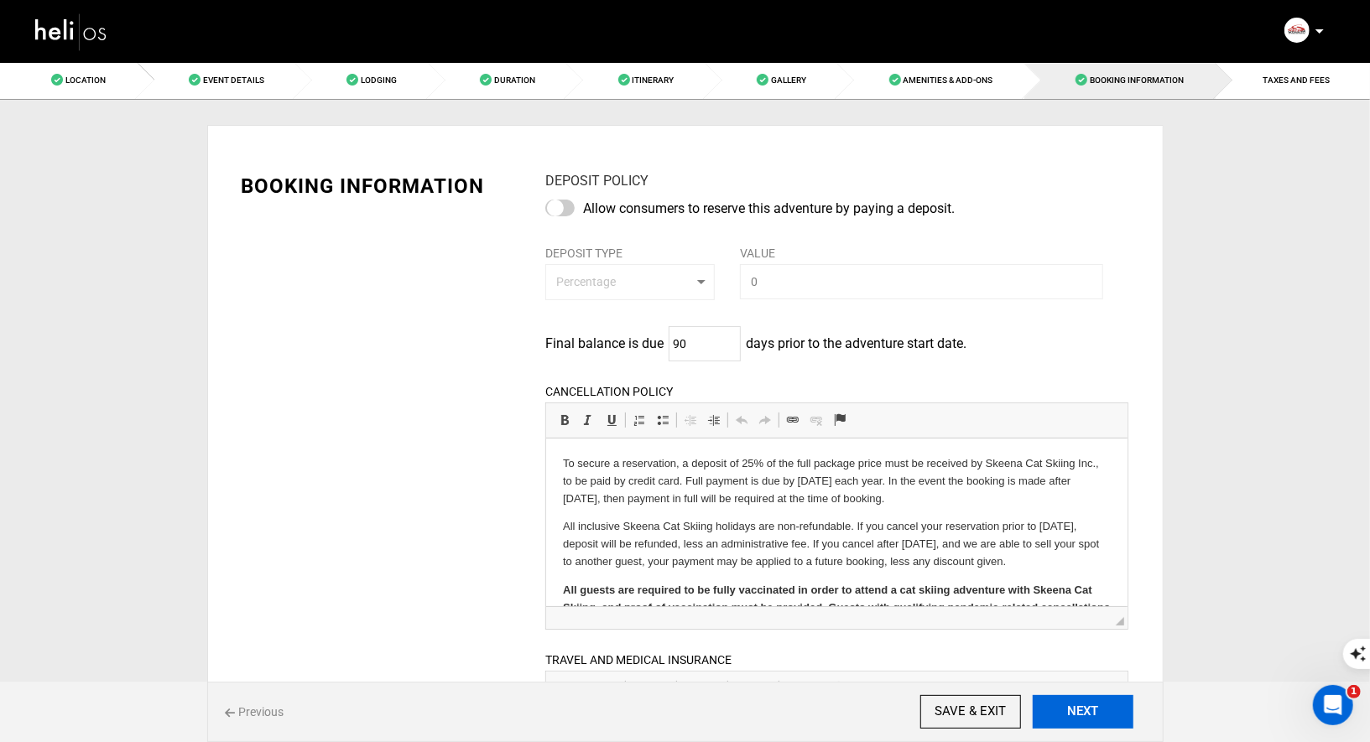
click at [1059, 710] on button "NEXT" at bounding box center [1082, 712] width 101 height 34
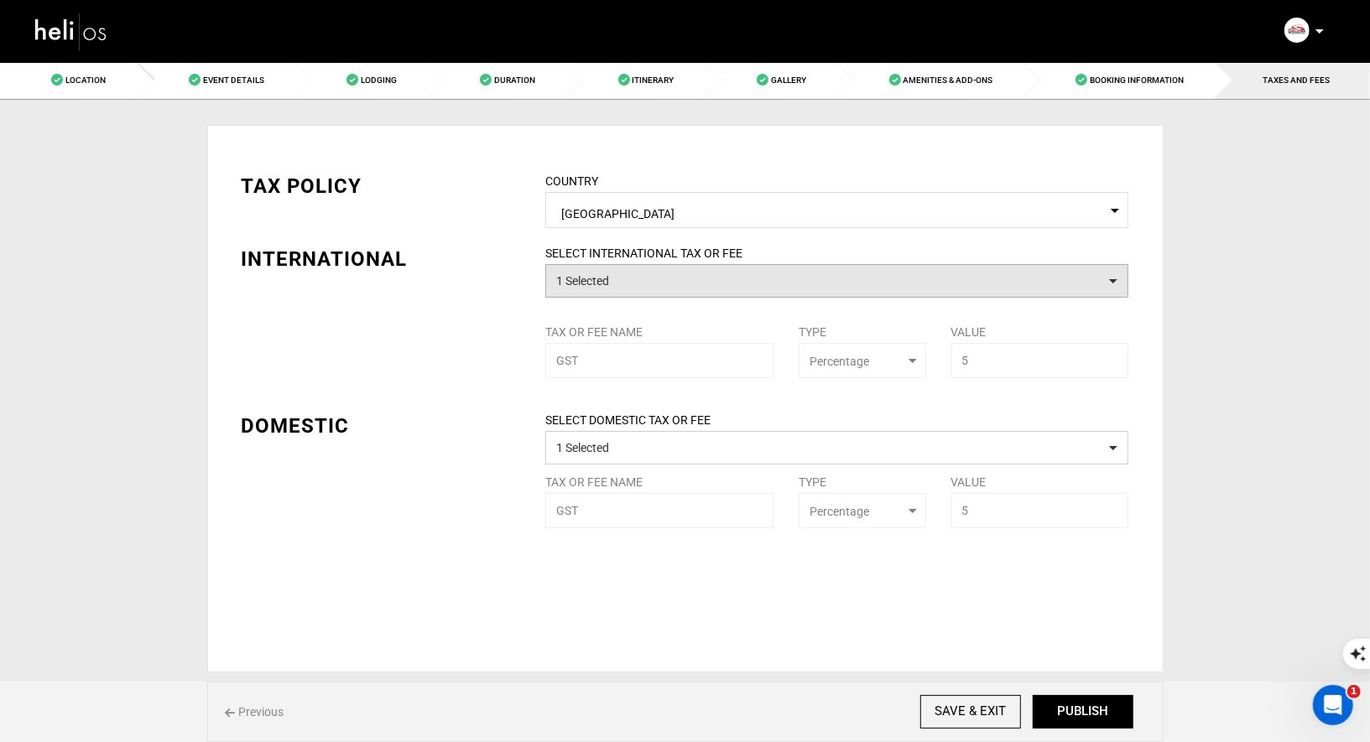
click at [767, 276] on button "1 Selected" at bounding box center [836, 281] width 583 height 34
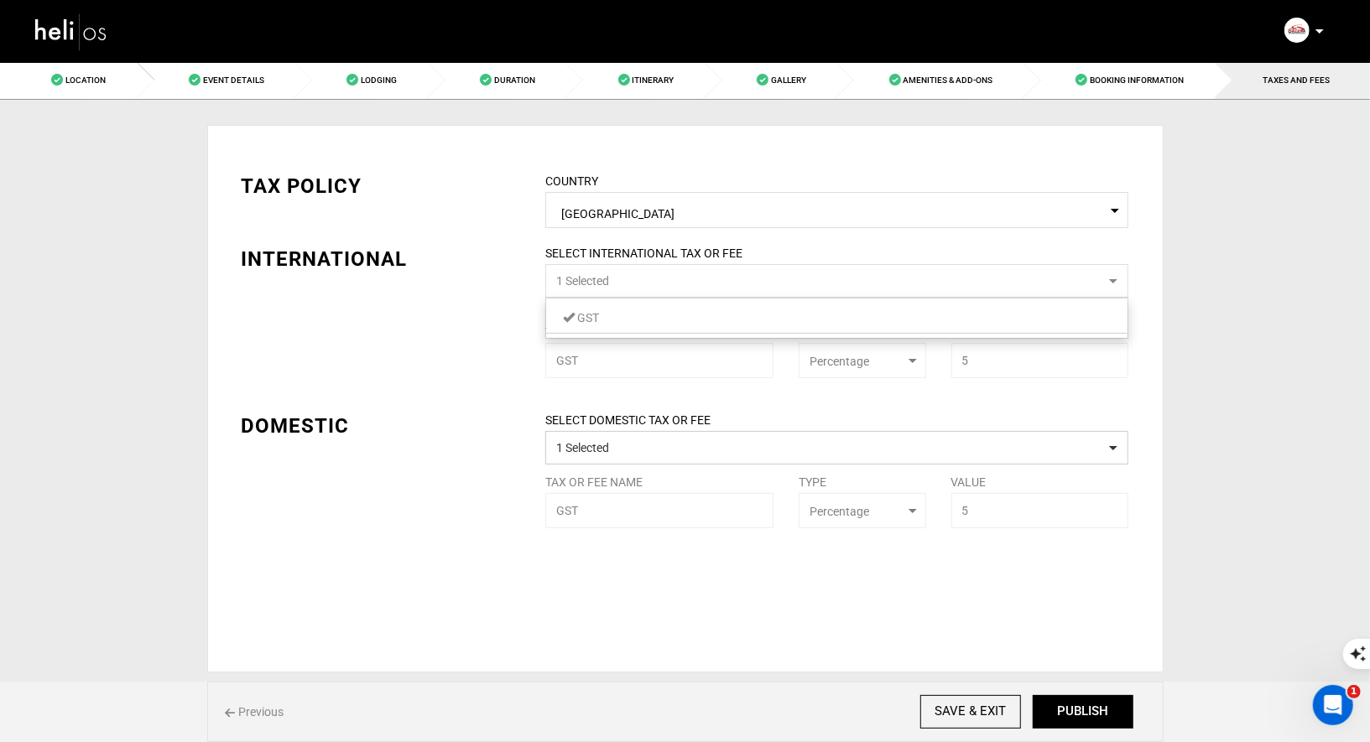
click at [767, 278] on button "1 Selected" at bounding box center [836, 281] width 583 height 34
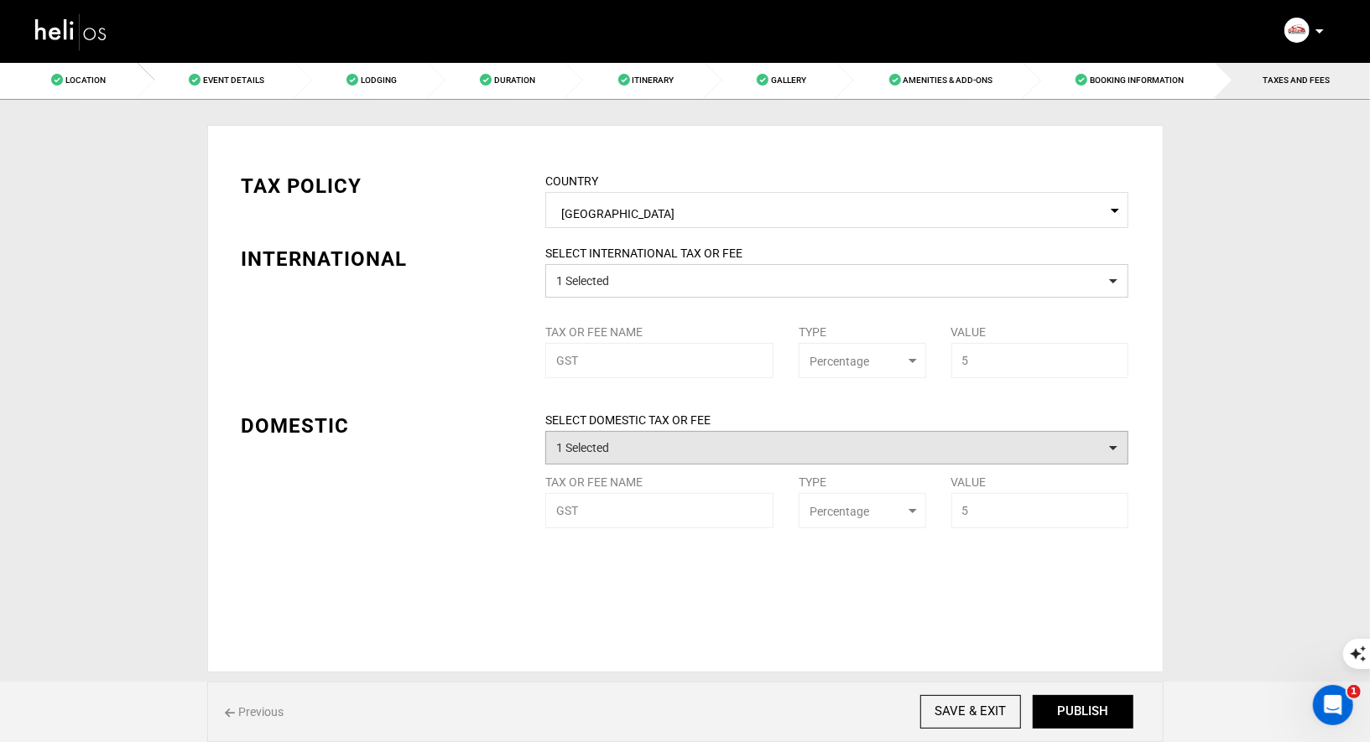
click at [721, 447] on button "1 Selected" at bounding box center [836, 448] width 583 height 34
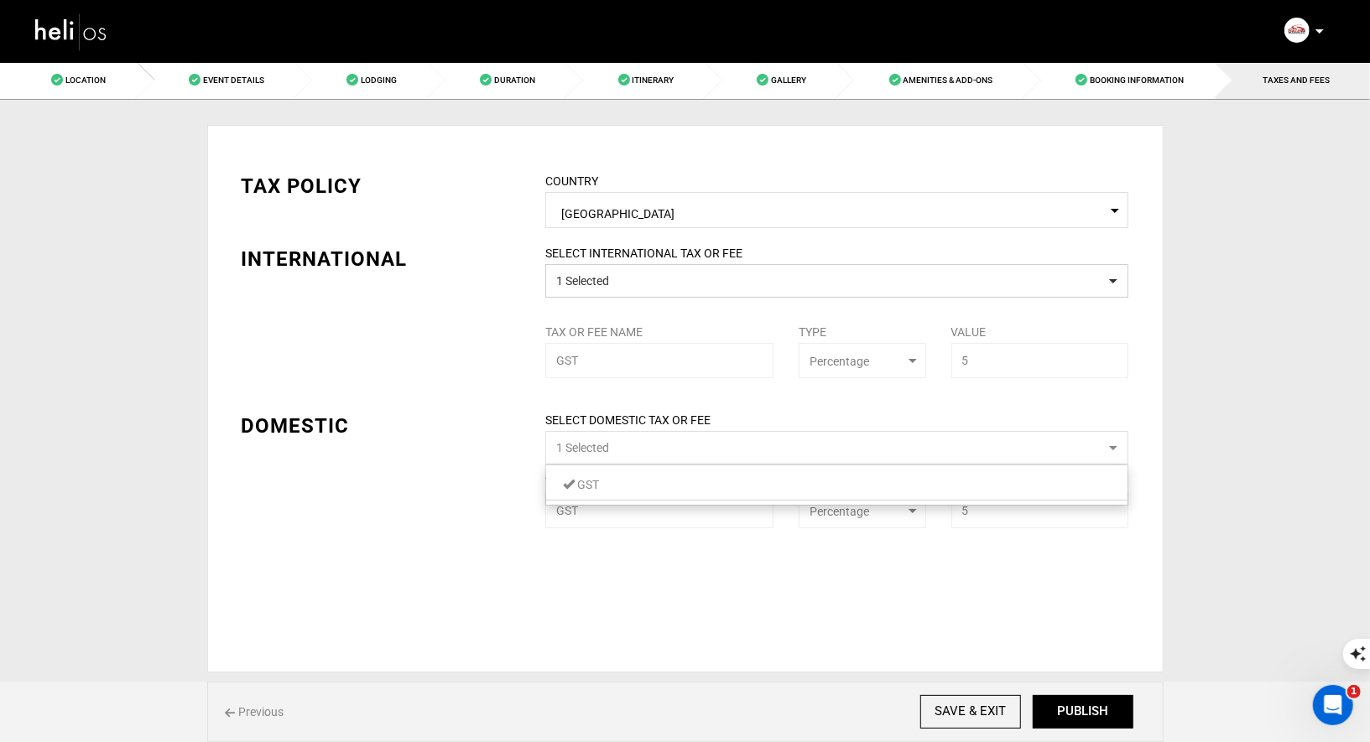
click at [721, 447] on button "1 Selected" at bounding box center [836, 448] width 583 height 34
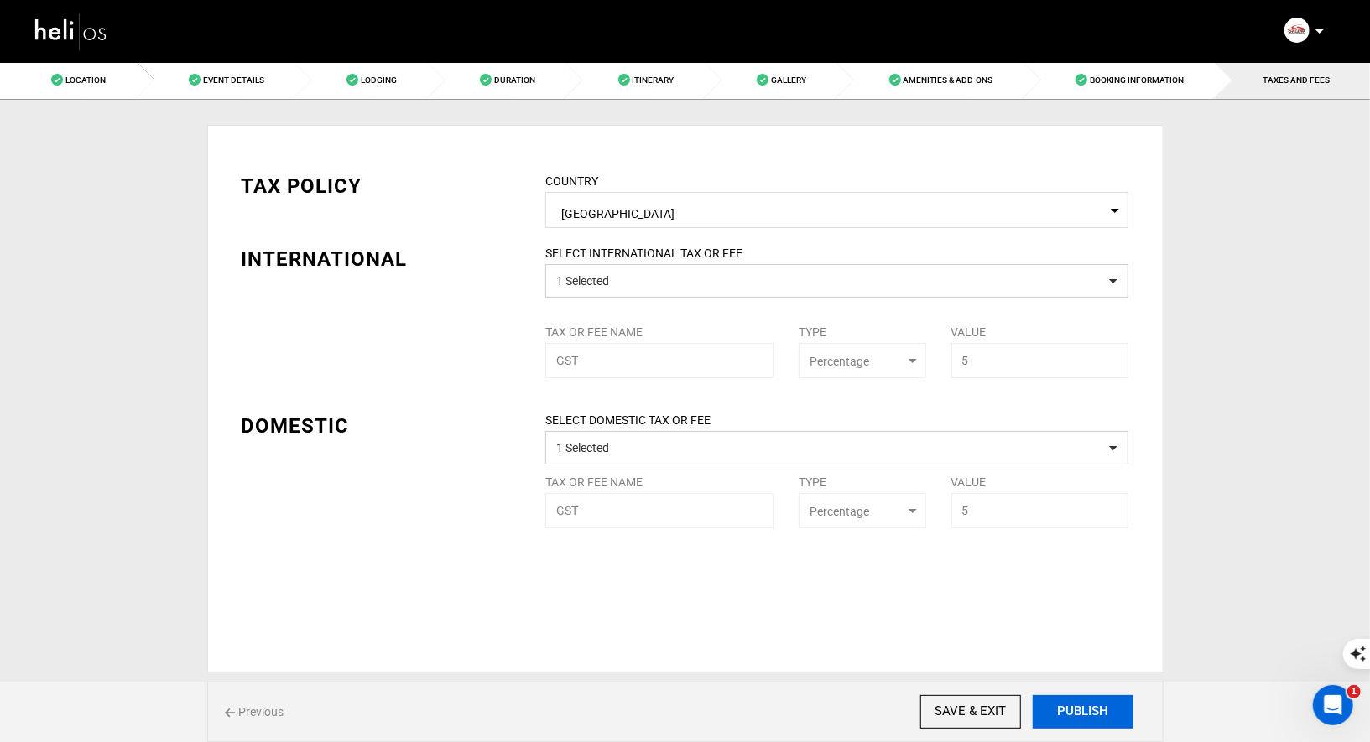
click at [1073, 710] on button "PUBLISH" at bounding box center [1082, 712] width 101 height 34
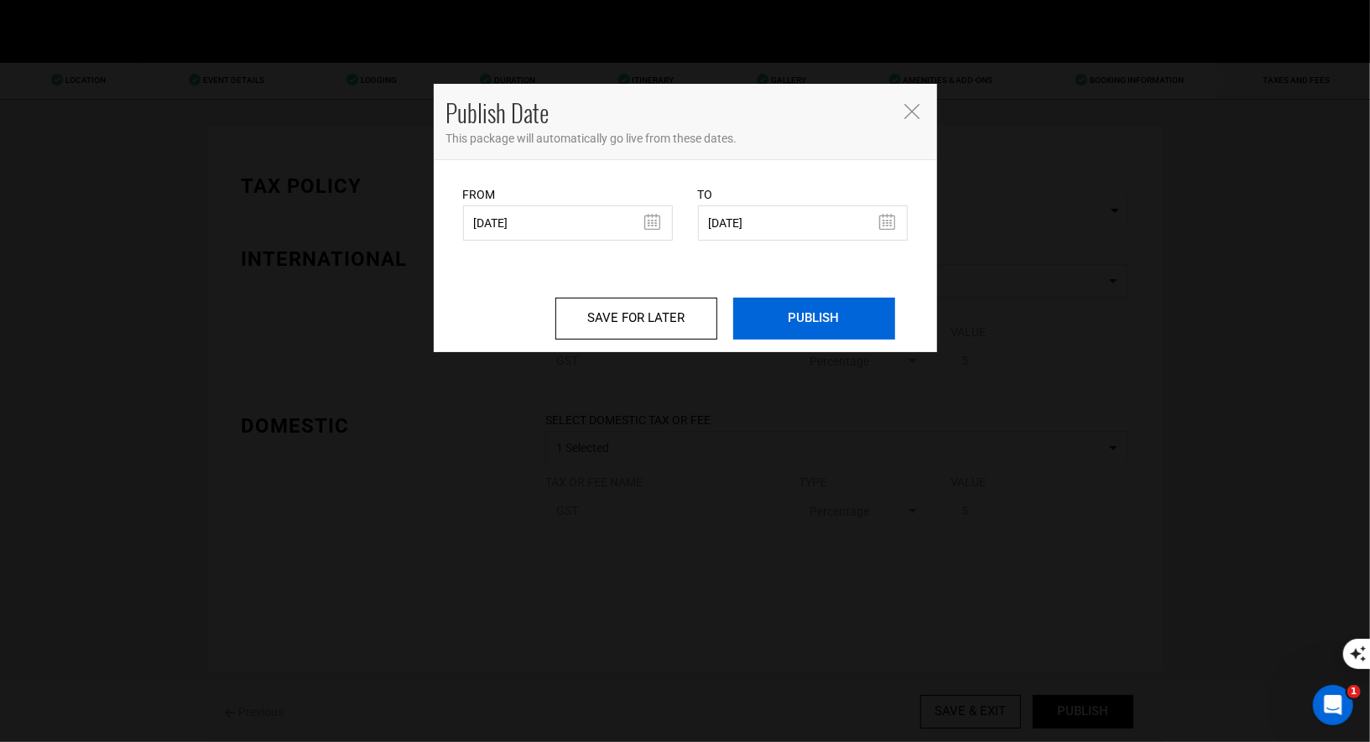
click at [819, 325] on input "PUBLISH" at bounding box center [814, 319] width 162 height 42
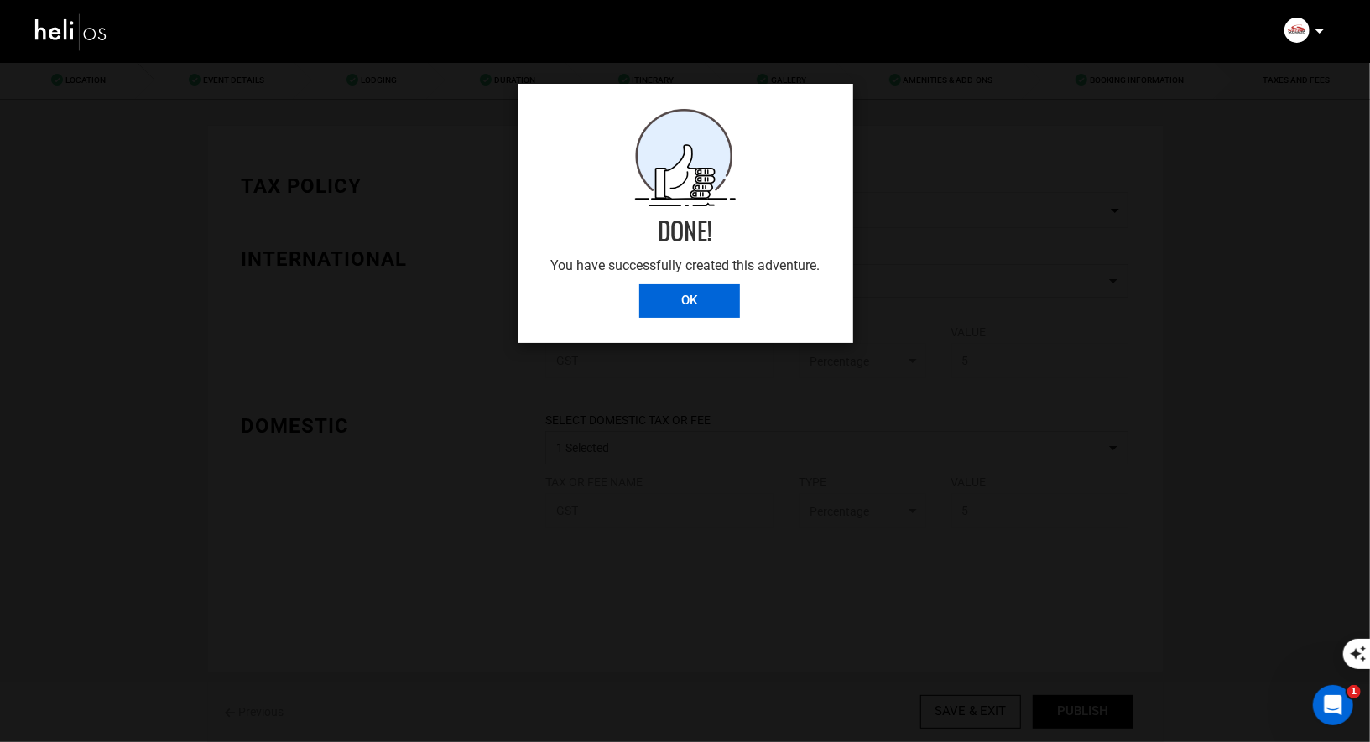
click at [675, 294] on input "OK" at bounding box center [689, 301] width 101 height 34
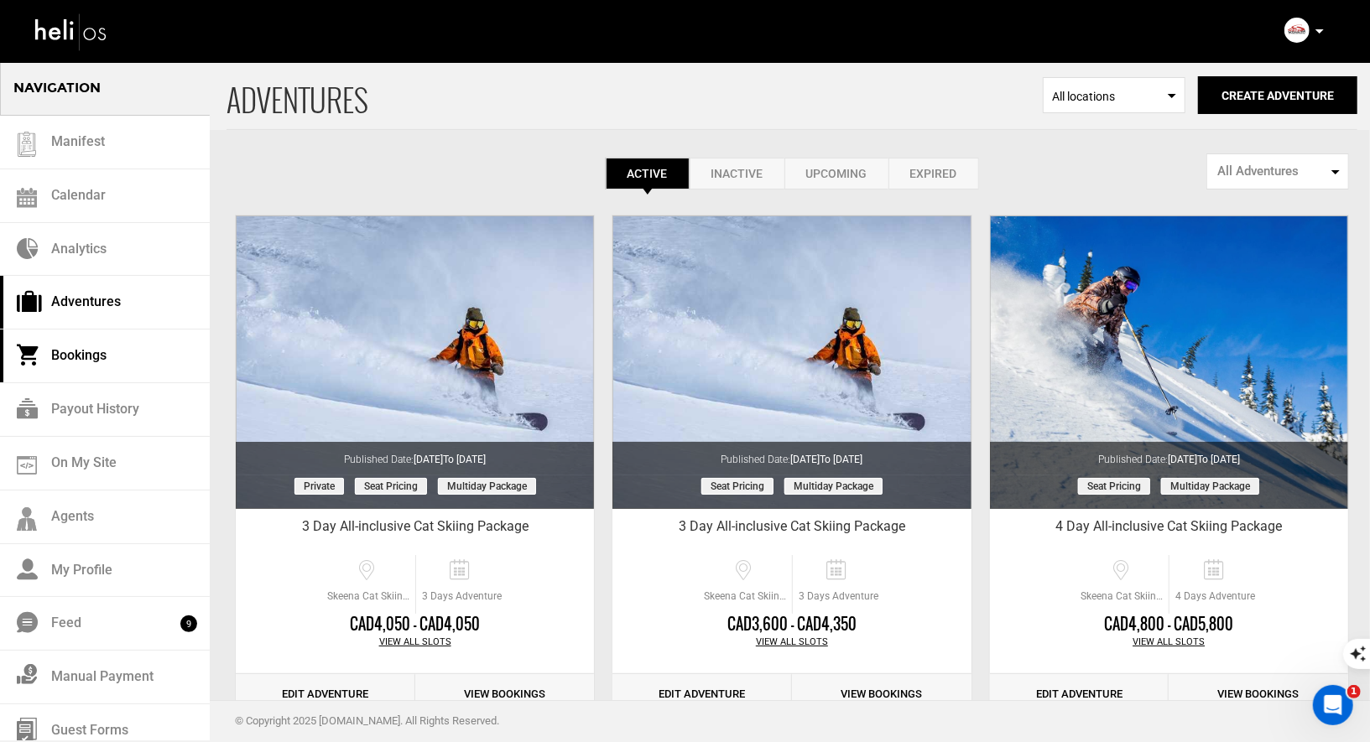
scroll to position [12, 0]
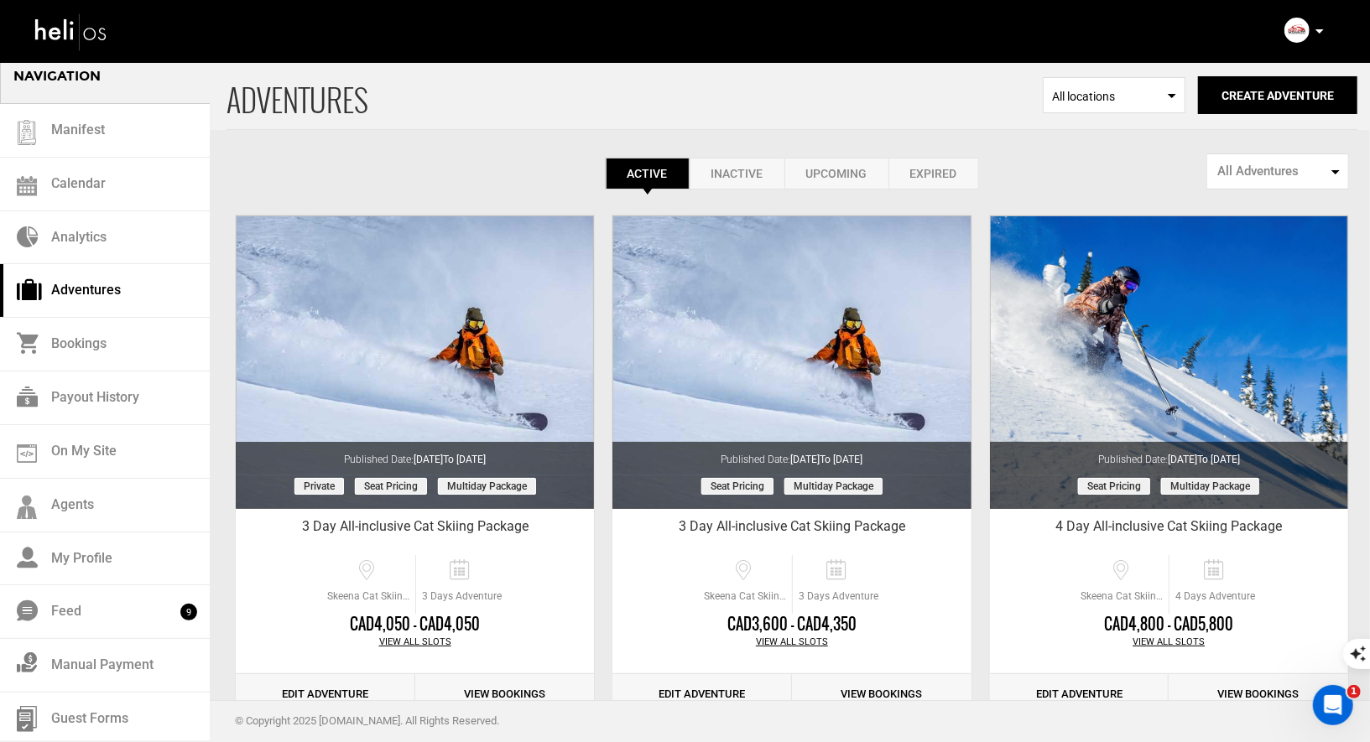
click at [1321, 33] on icon at bounding box center [1319, 31] width 8 height 4
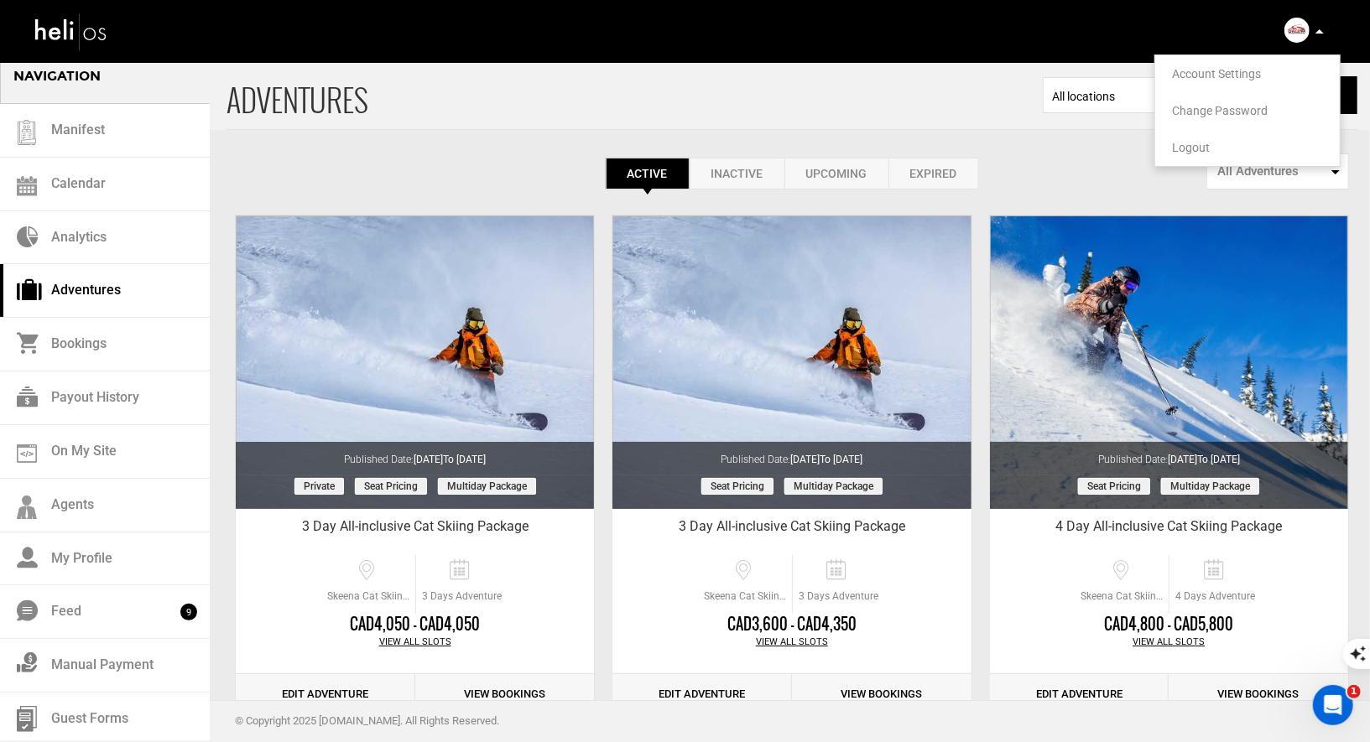
click at [1230, 75] on span "Account Settings" at bounding box center [1216, 73] width 89 height 13
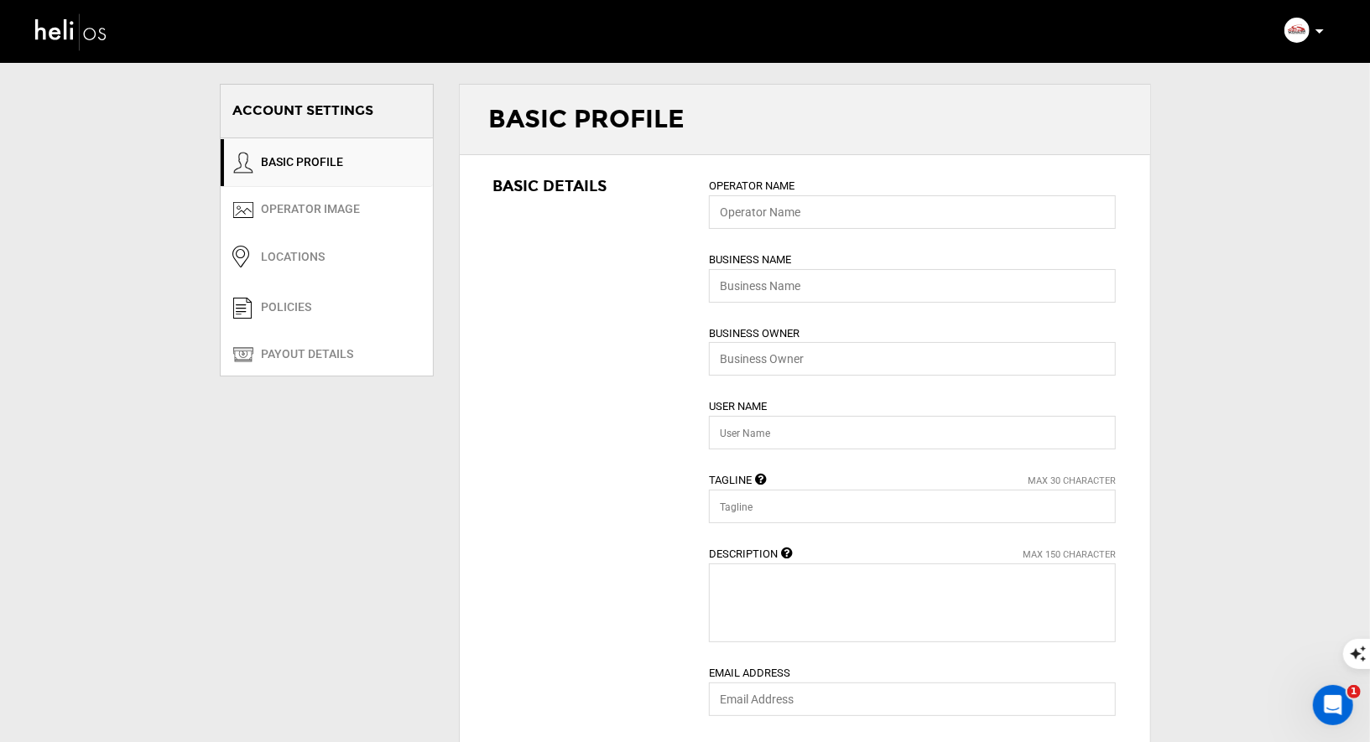
type input "Skeena Cat Skiing"
type input "Skeena Cat Skiing Inc."
type input "[PERSON_NAME]"
type input "skeenacatskiing"
type input "Best Chance For Fresh Tracks"
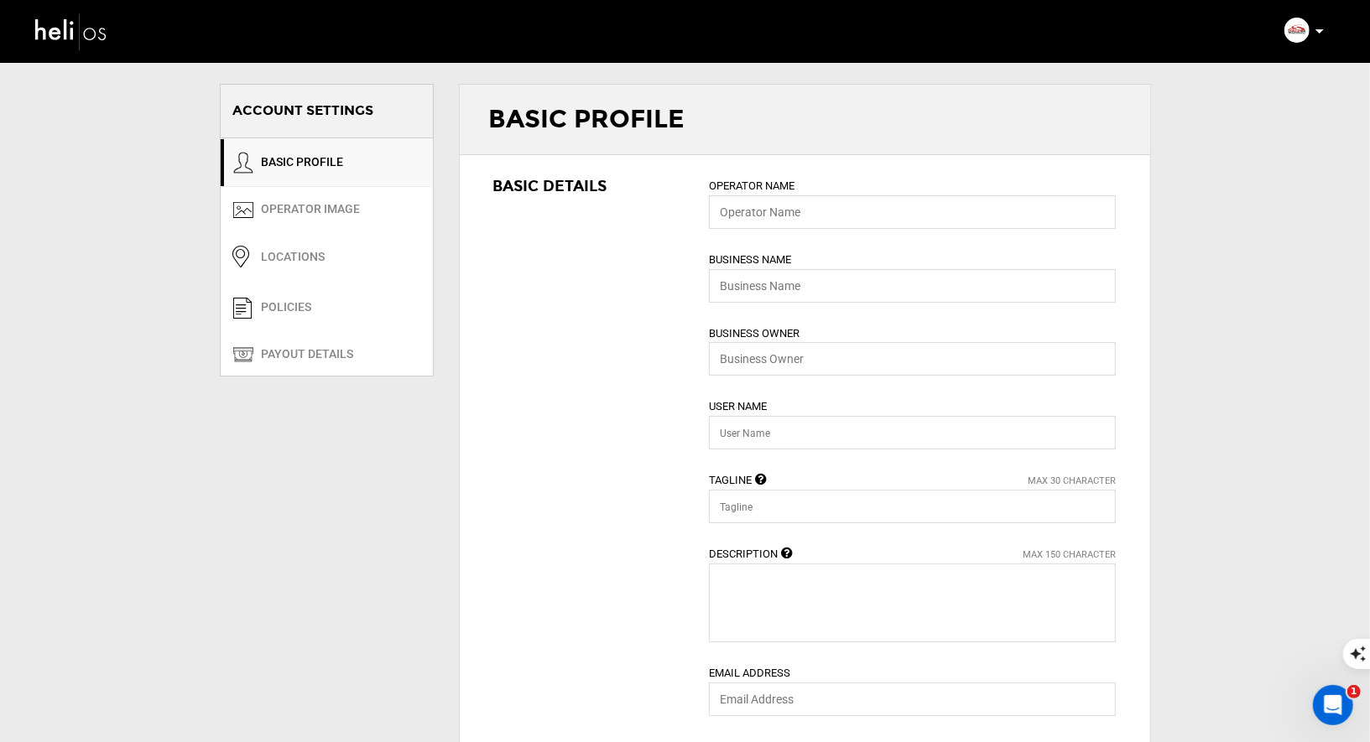
type textarea "Skeena is the only cat skiing operation in [GEOGRAPHIC_DATA], and operates from…"
type input "[EMAIL_ADDRESS][DOMAIN_NAME]"
type input "[URL][DOMAIN_NAME]"
type input "[GEOGRAPHIC_DATA]"
type input "New [PERSON_NAME]"
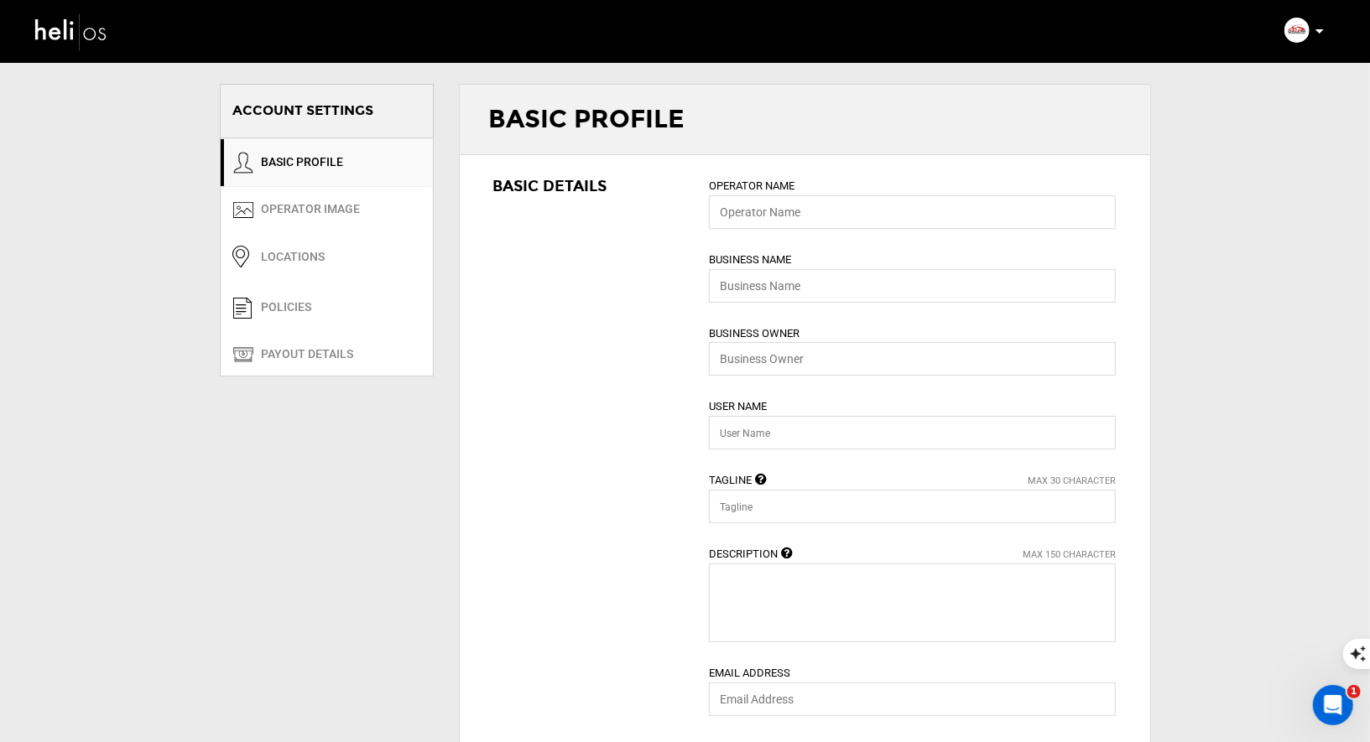
type input "V0J 2J0"
type input "[PHONE_NUMBER]"
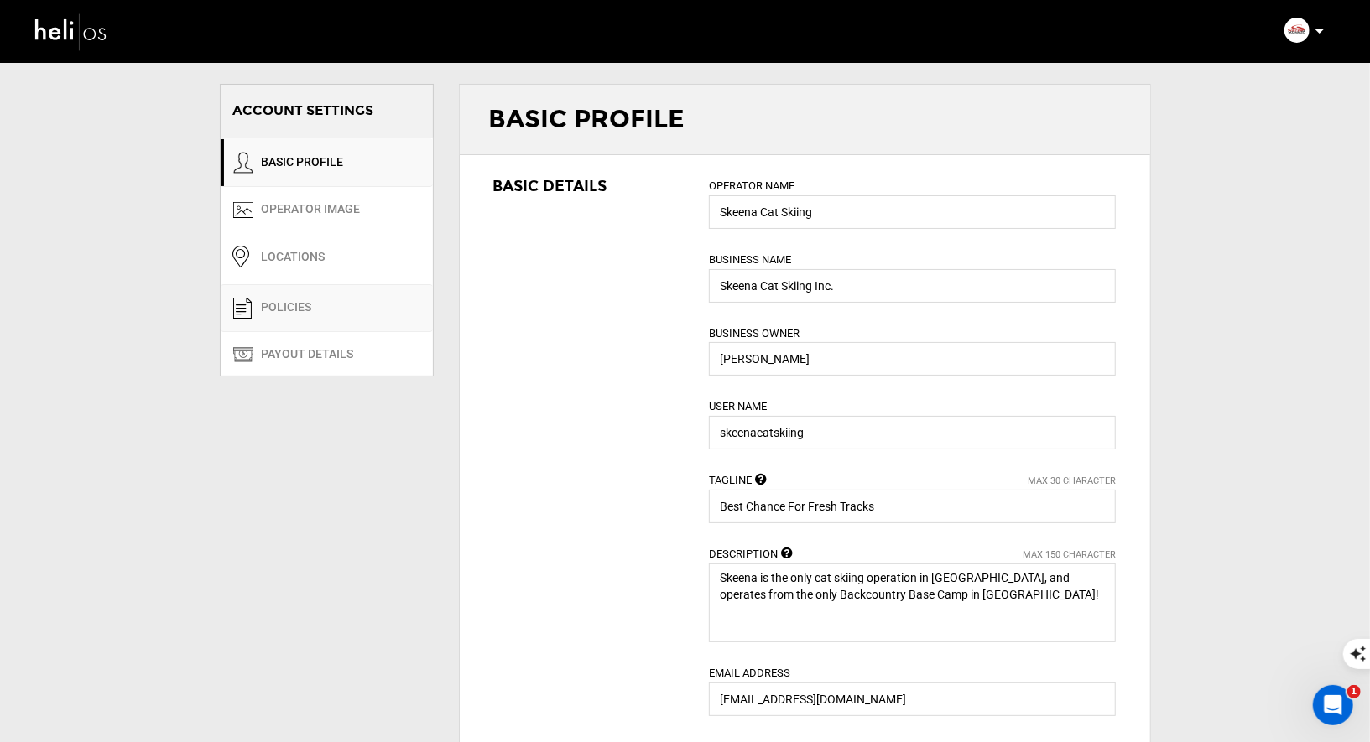
click at [334, 310] on link "POLICIES" at bounding box center [327, 308] width 212 height 48
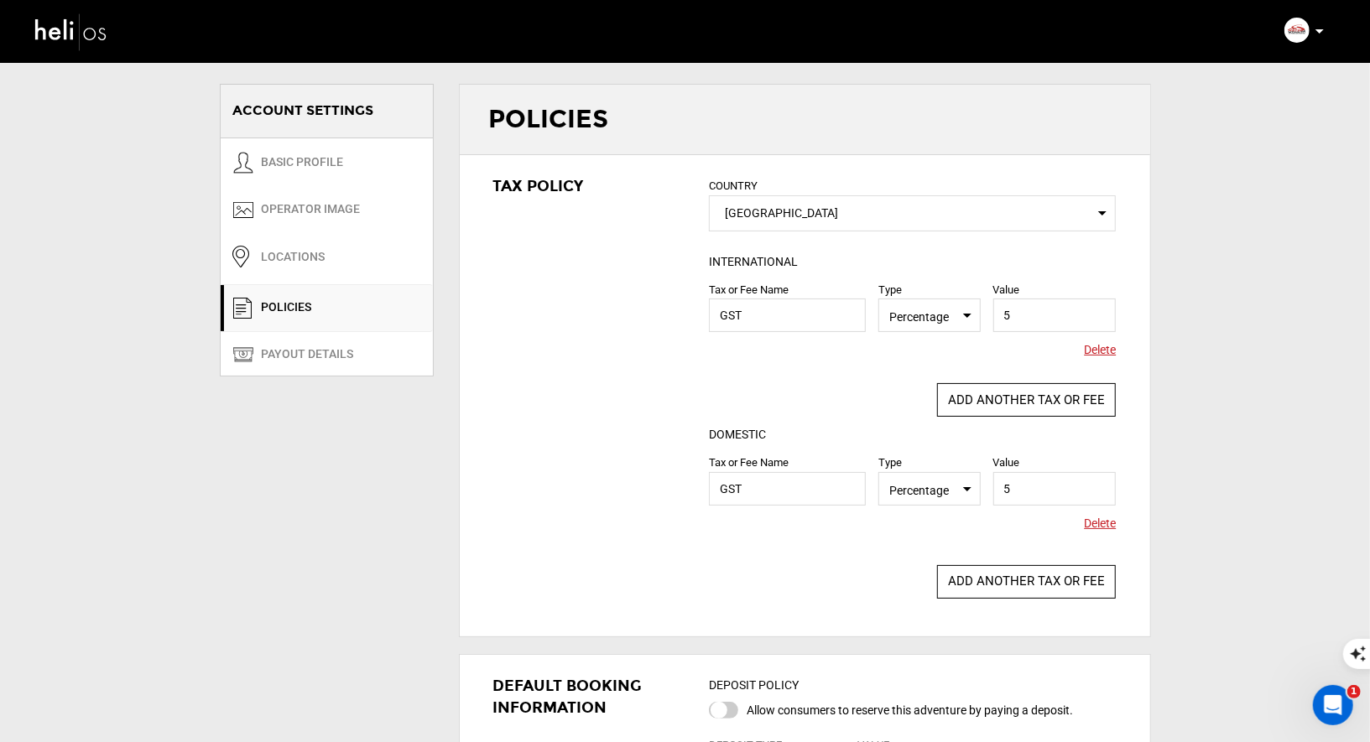
click at [623, 361] on div "Tax Policy COUNTRY Select Country [GEOGRAPHIC_DATA] Please select a country. IN…" at bounding box center [805, 387] width 690 height 465
click at [985, 400] on button "ADD ANOTHER TAX OR FEE" at bounding box center [1026, 400] width 179 height 34
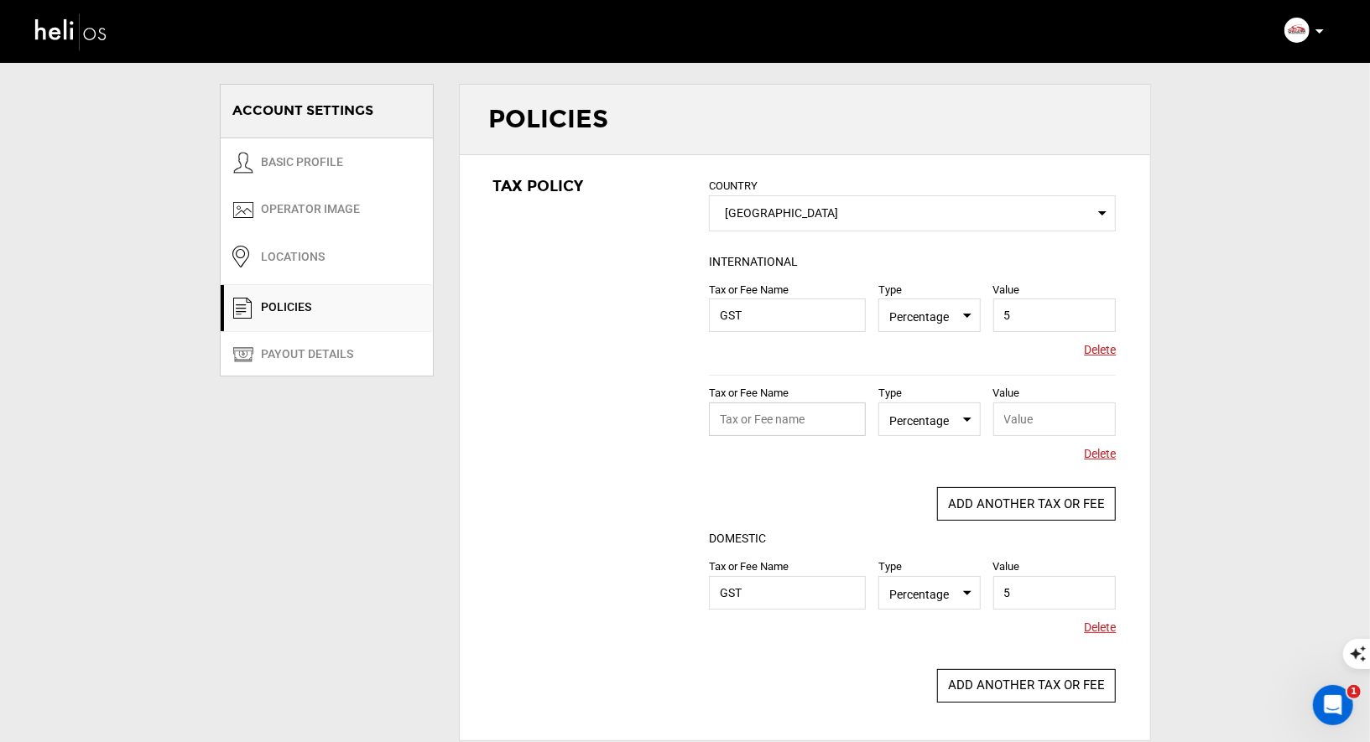
click at [808, 410] on input "text" at bounding box center [787, 420] width 157 height 34
type input "PST"
click at [1055, 419] on input "text" at bounding box center [1054, 420] width 123 height 34
type input "8"
click at [851, 497] on div "ADD ANOTHER TAX OR FEE" at bounding box center [912, 508] width 407 height 42
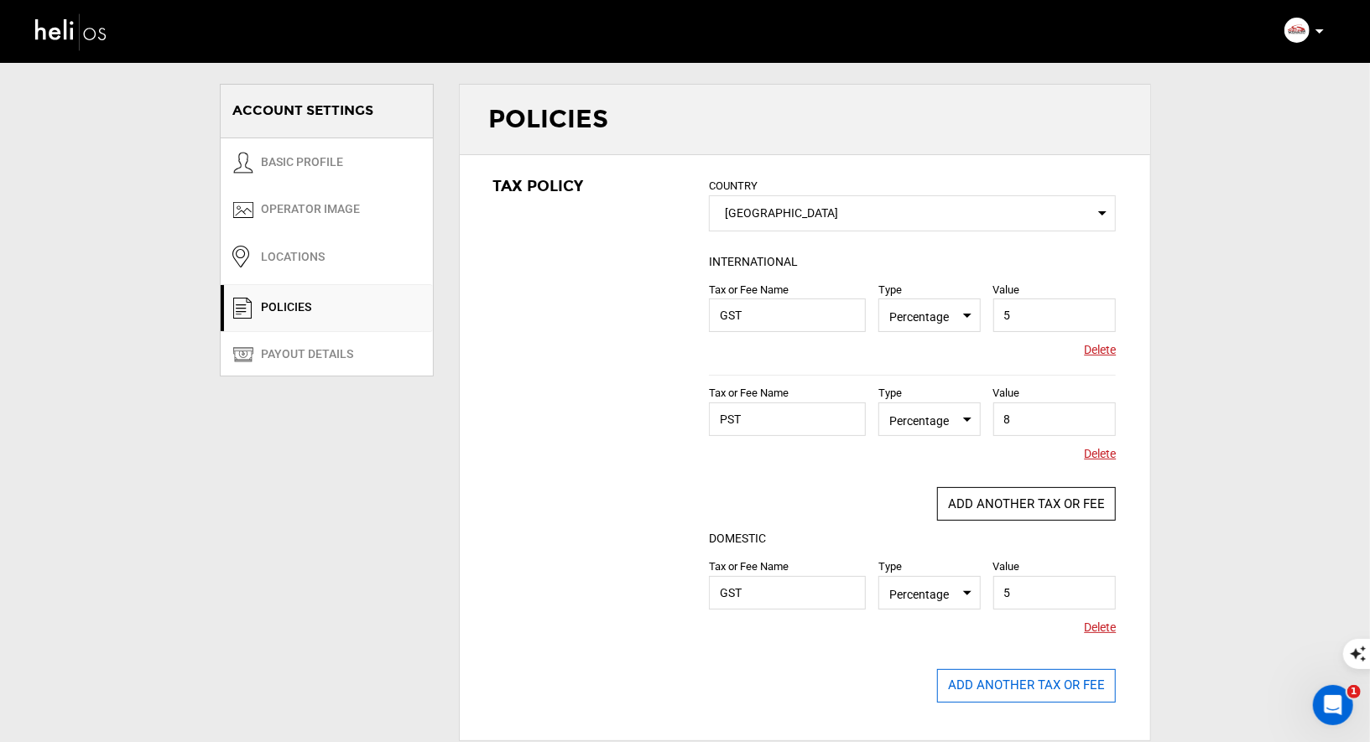
click at [1016, 689] on button "ADD ANOTHER TAX OR FEE" at bounding box center [1026, 686] width 179 height 34
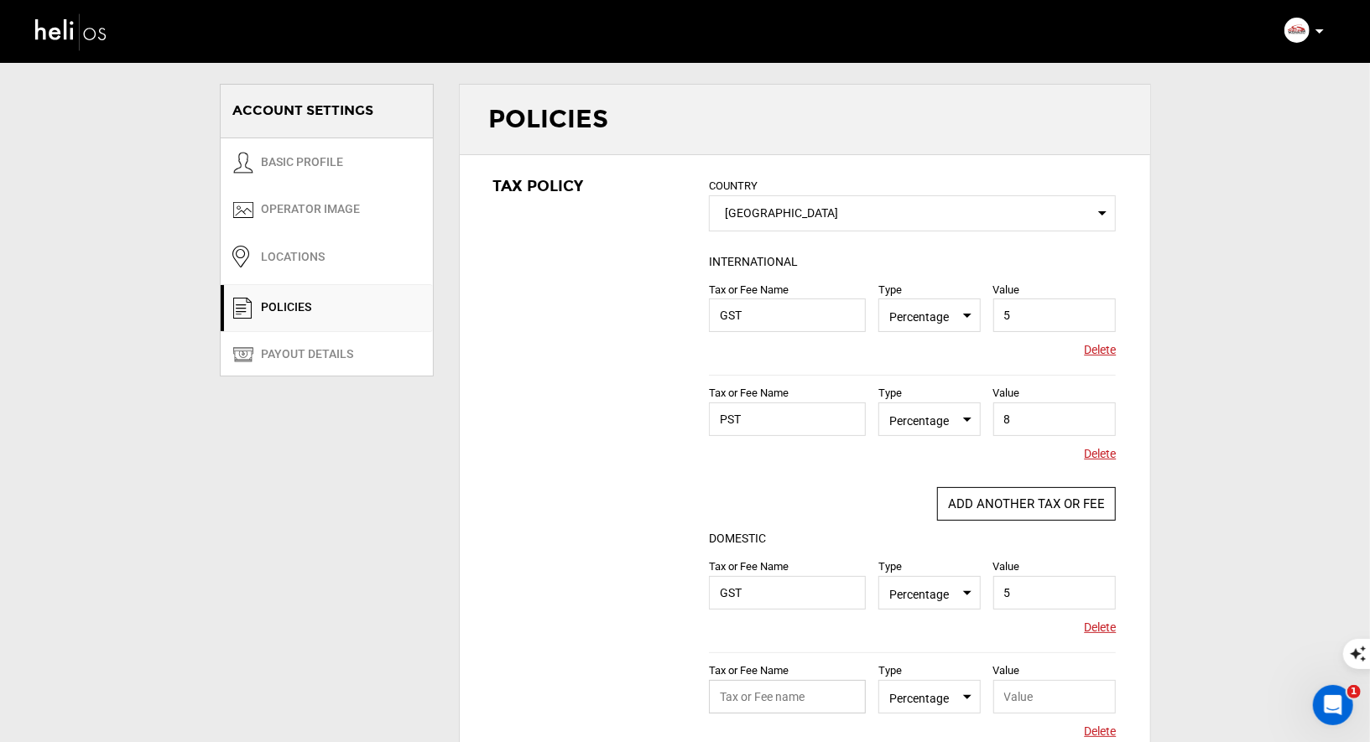
click at [793, 703] on input "text" at bounding box center [787, 697] width 157 height 34
type input "PST"
click at [1025, 695] on input "text" at bounding box center [1054, 697] width 123 height 34
type input "8"
click at [625, 580] on div "Tax Policy COUNTRY Select Country [GEOGRAPHIC_DATA] Please select a country. IN…" at bounding box center [805, 491] width 690 height 673
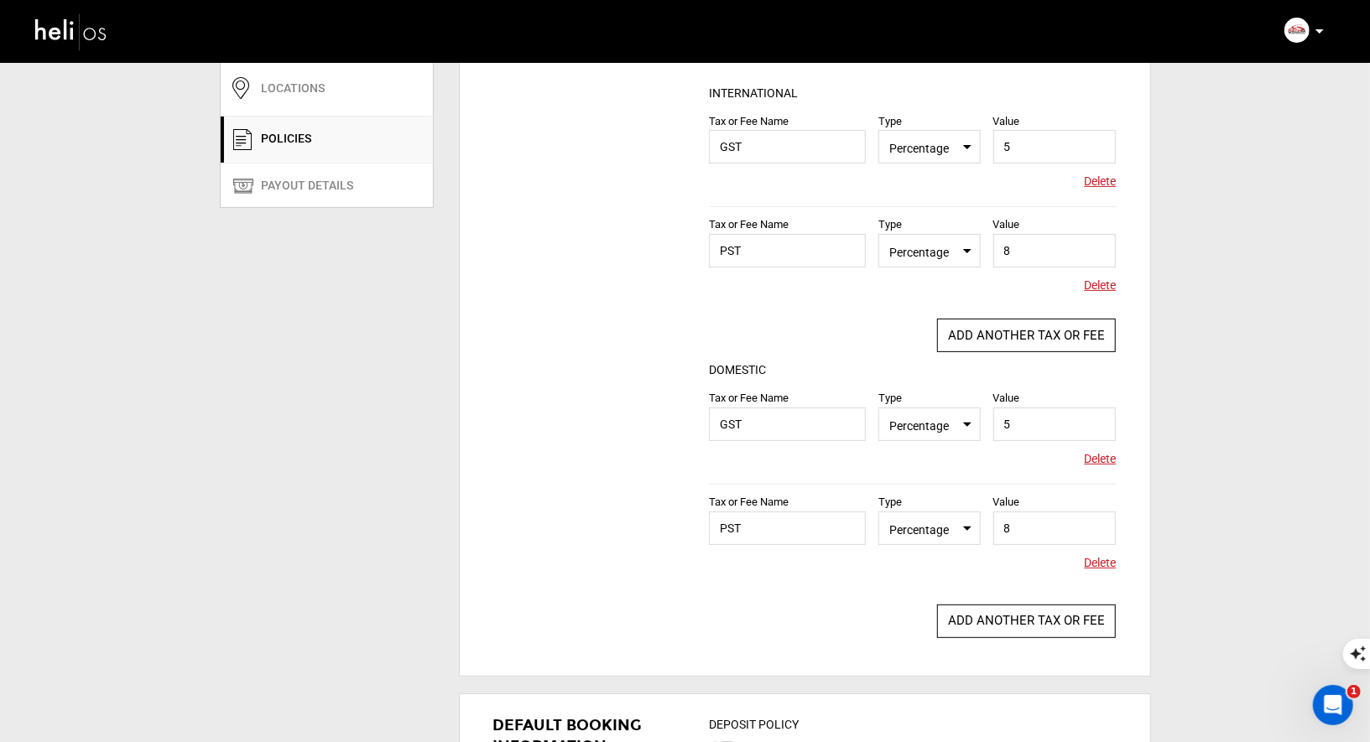
scroll to position [152, 0]
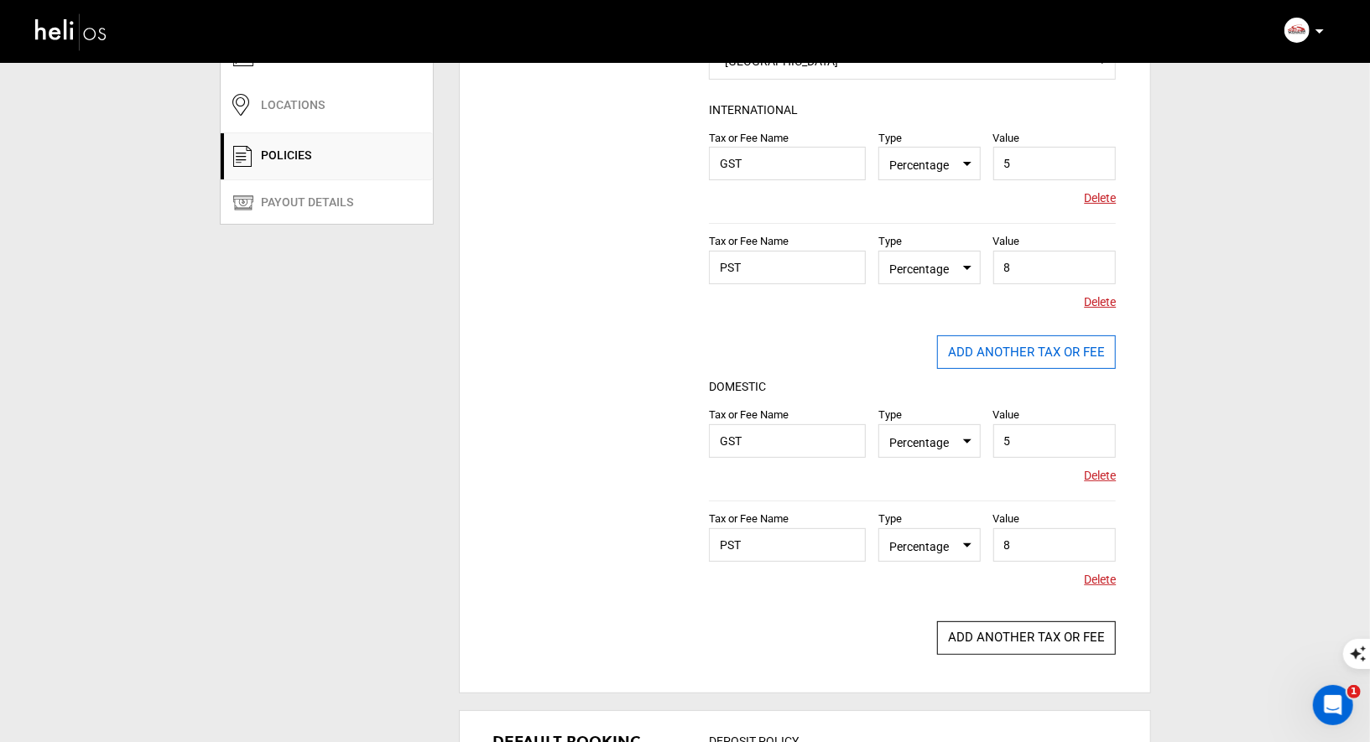
click at [999, 355] on button "ADD ANOTHER TAX OR FEE" at bounding box center [1026, 352] width 179 height 34
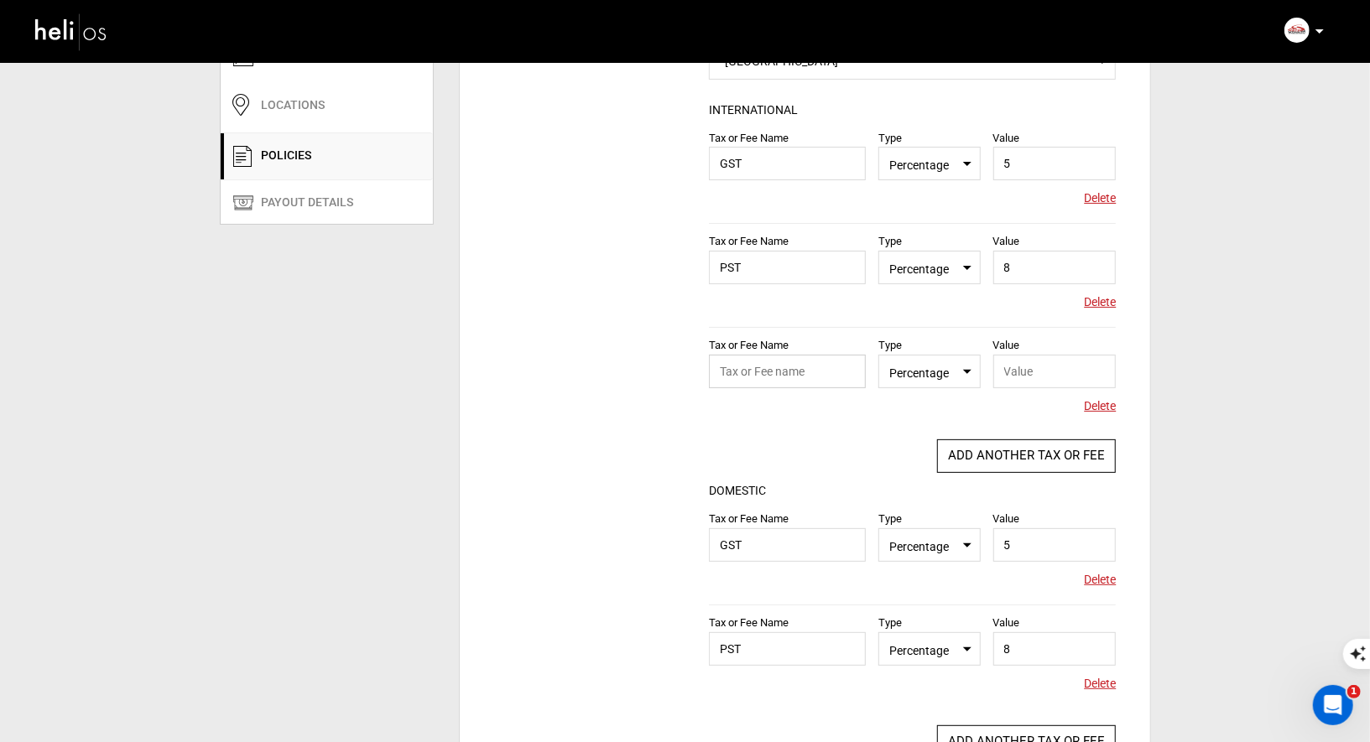
click at [765, 371] on input "text" at bounding box center [787, 372] width 157 height 34
paste input "Evacuation coverage : $15/person"
drag, startPoint x: 855, startPoint y: 372, endPoint x: 785, endPoint y: 370, distance: 70.5
click at [785, 370] on input "Evacuation coverage : $15/person" at bounding box center [787, 372] width 157 height 34
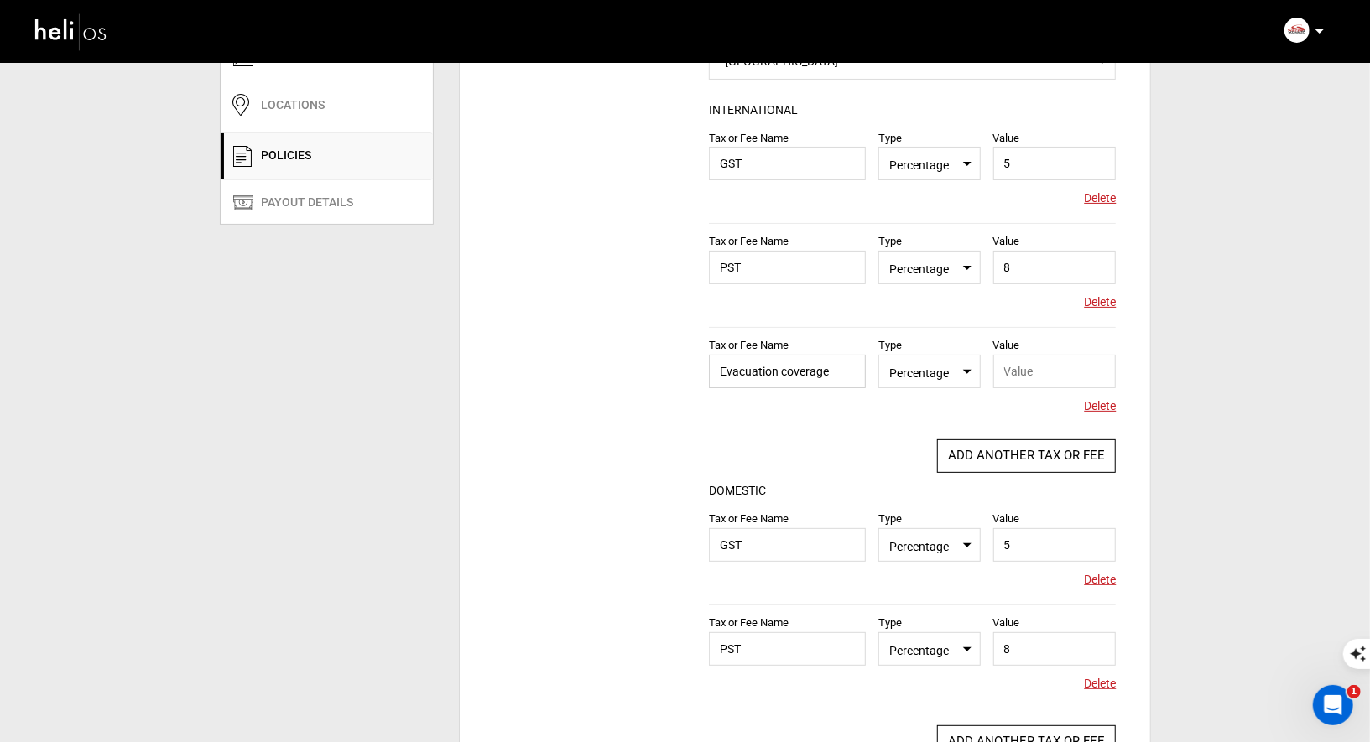
scroll to position [0, 0]
type input "Evacuation coverage"
click at [945, 383] on span "Select Type Percentage" at bounding box center [928, 372] width 101 height 34
click at [933, 420] on div "Amount" at bounding box center [945, 424] width 99 height 17
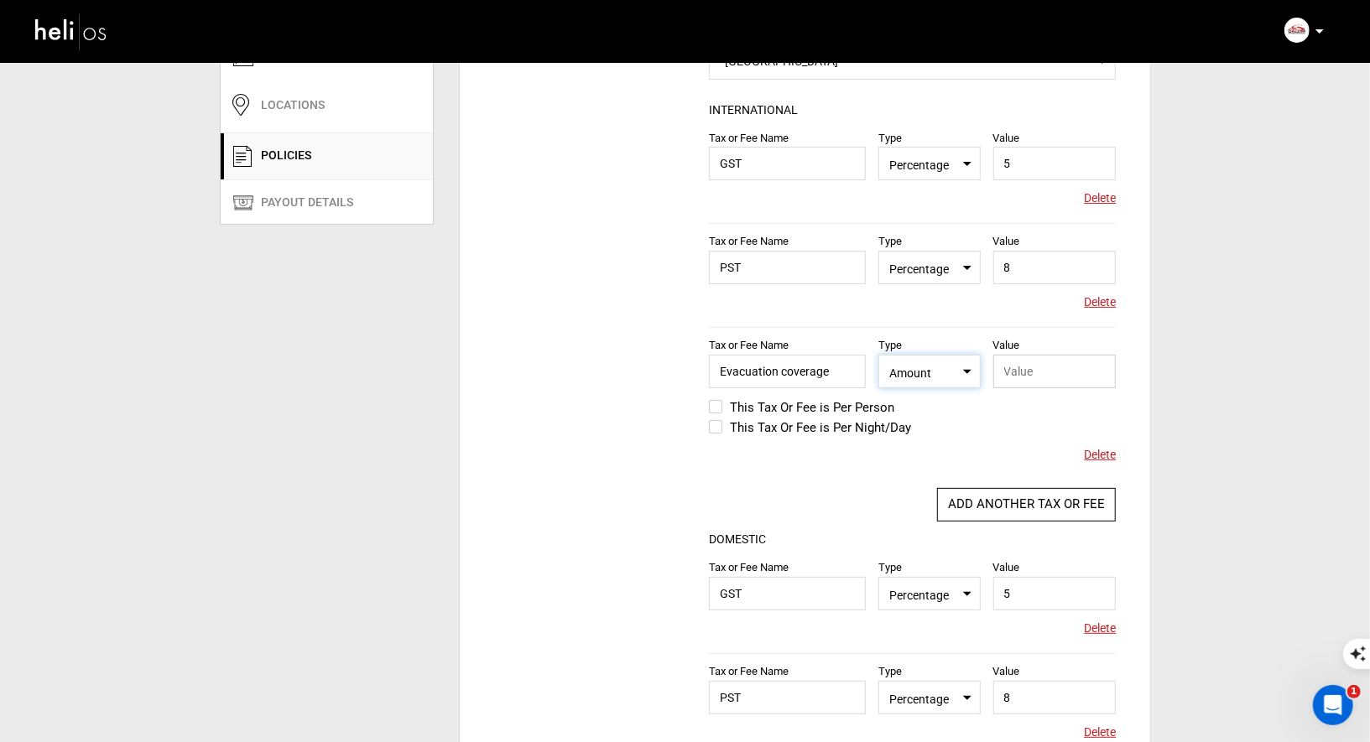
click at [1024, 367] on input "text" at bounding box center [1054, 372] width 123 height 34
type input "15"
click at [724, 403] on label "This Tax Or Fee is Per Person" at bounding box center [801, 408] width 185 height 20
click at [697, 403] on input "This Tax Or Fee is Per Person" at bounding box center [697, 416] width 0 height 40
click at [645, 416] on div "Tax Policy COUNTRY Select Country [GEOGRAPHIC_DATA] Please select a country. IN…" at bounding box center [805, 415] width 690 height 825
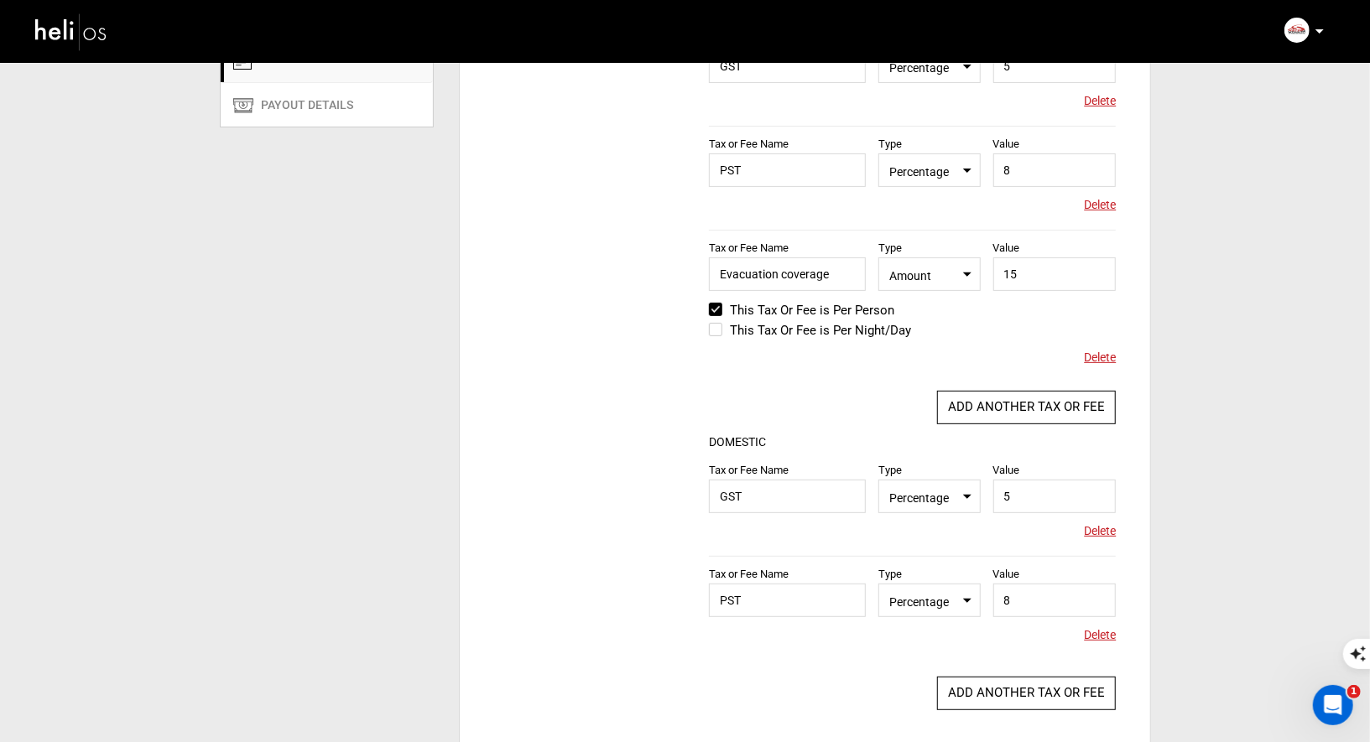
scroll to position [256, 0]
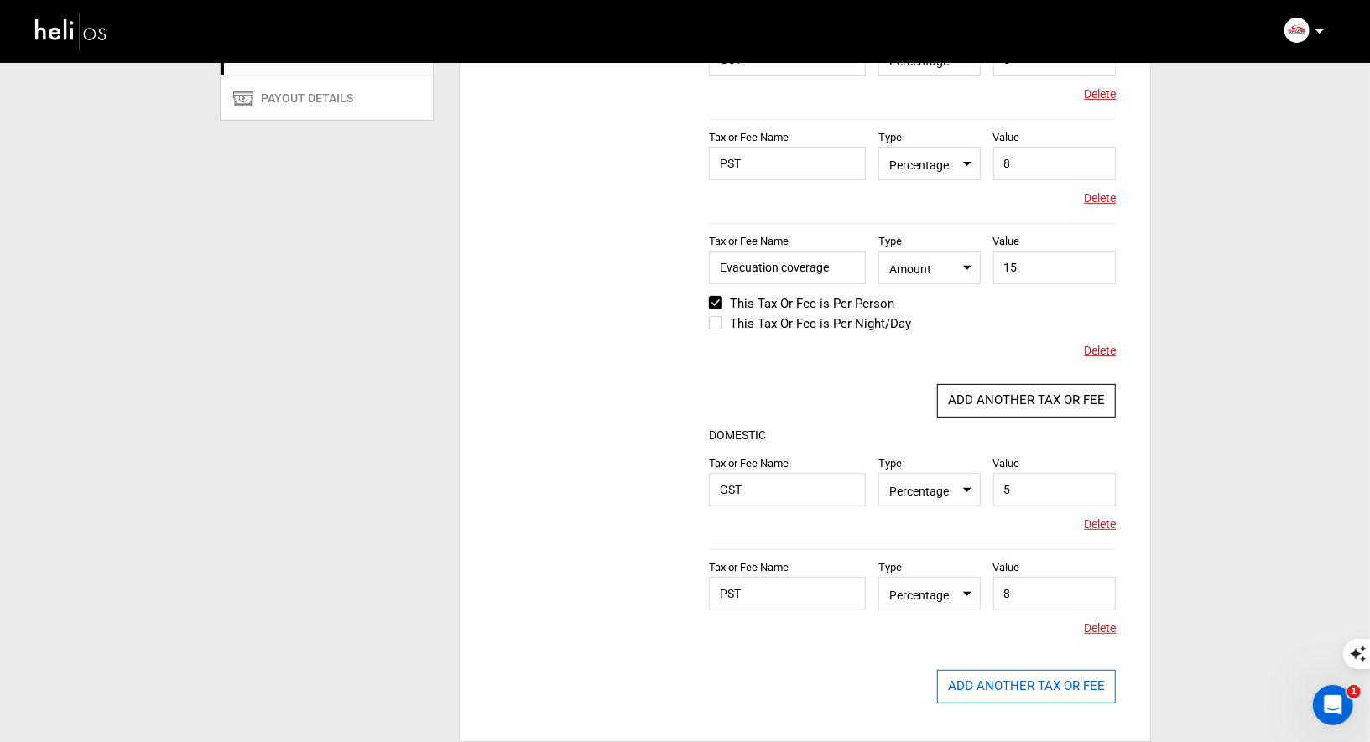
click at [1001, 689] on button "ADD ANOTHER TAX OR FEE" at bounding box center [1026, 687] width 179 height 34
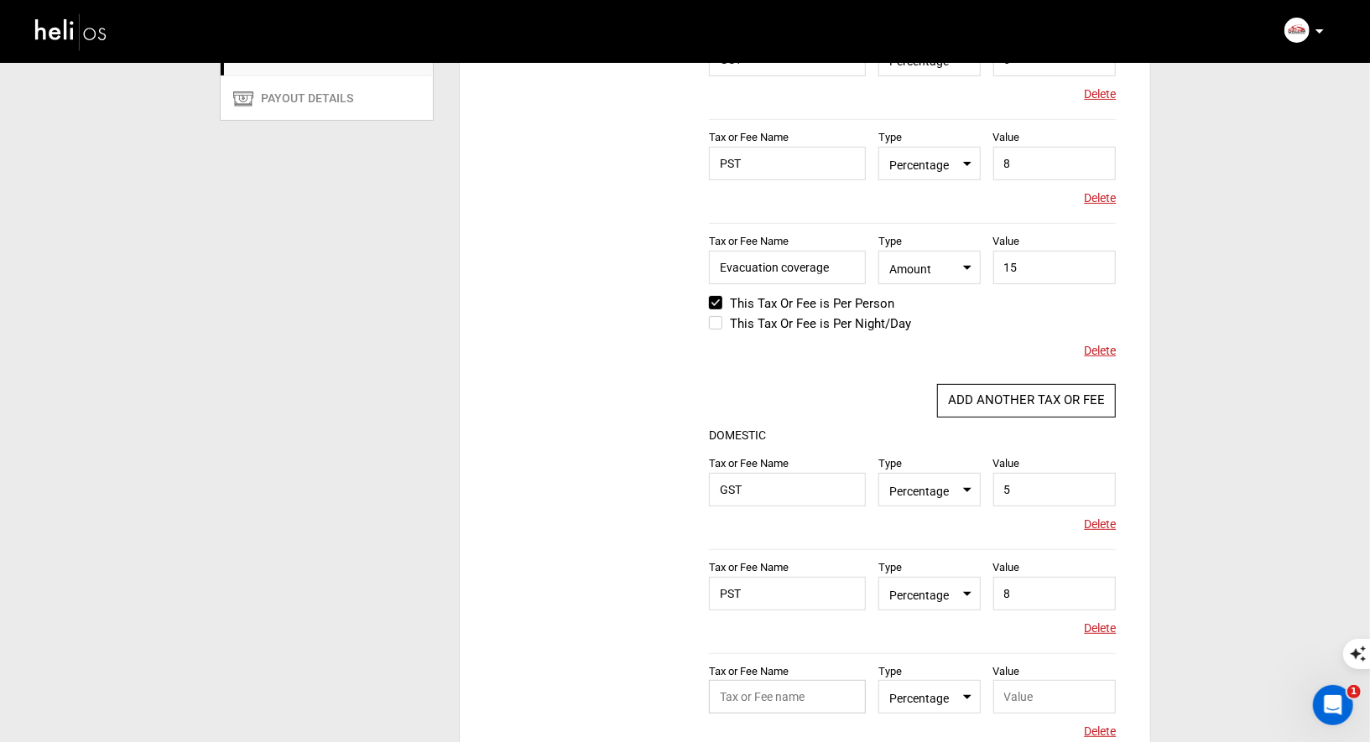
click at [796, 691] on input "text" at bounding box center [787, 697] width 157 height 34
paste input "Evacuation coverage : $15/person"
drag, startPoint x: 786, startPoint y: 694, endPoint x: 849, endPoint y: 700, distance: 63.2
click at [849, 700] on input "Evacuation coverage : $15/person" at bounding box center [787, 697] width 157 height 34
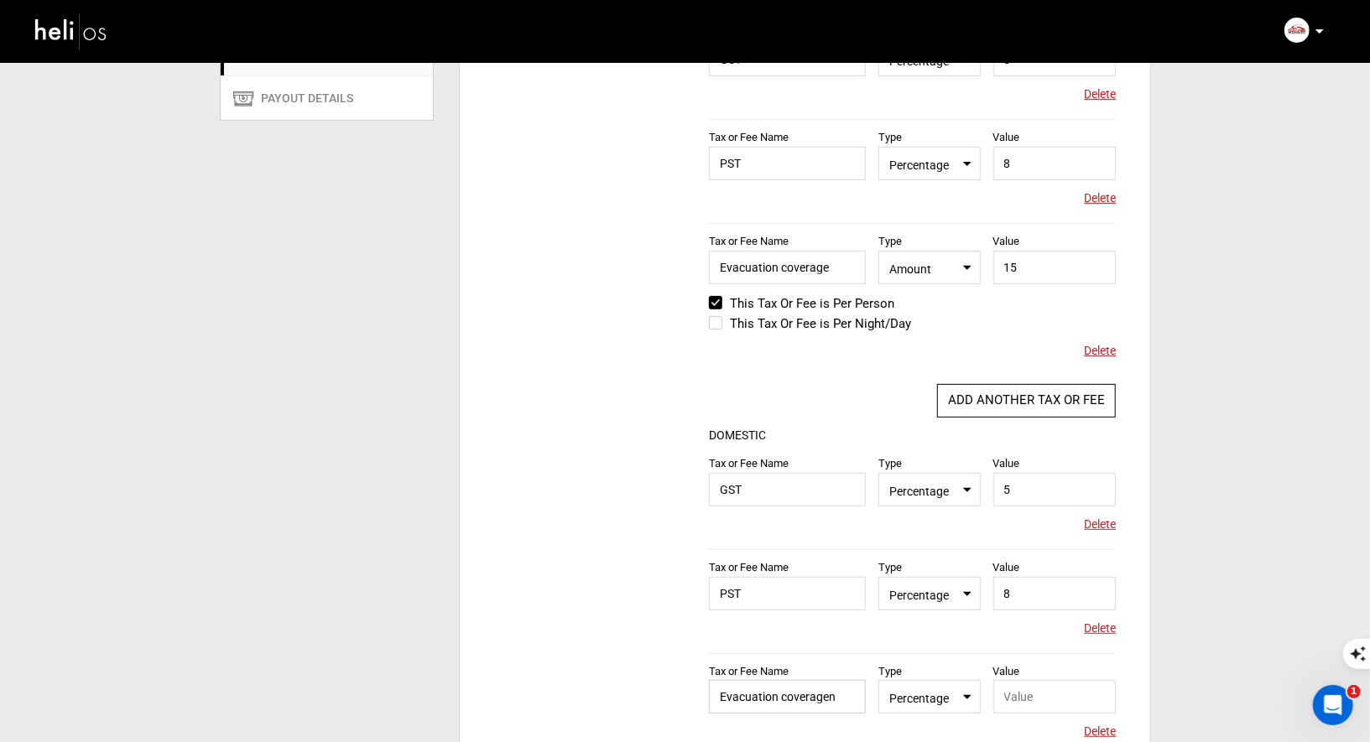
scroll to position [0, 0]
type input "Evacuation coverage"
click at [1045, 691] on input "text" at bounding box center [1054, 697] width 123 height 34
type input "15"
click at [595, 611] on div "Tax Policy COUNTRY Select Country [GEOGRAPHIC_DATA] Please select a country. IN…" at bounding box center [805, 363] width 690 height 929
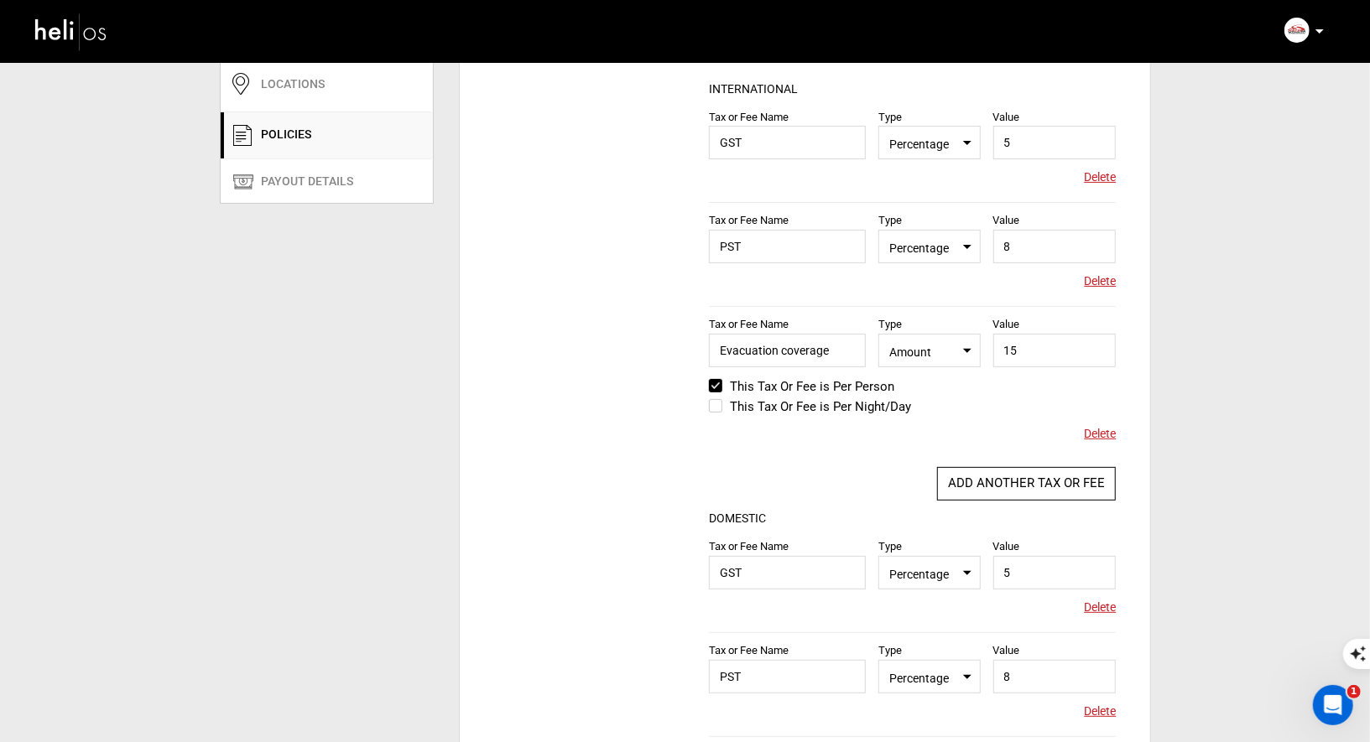
scroll to position [160, 0]
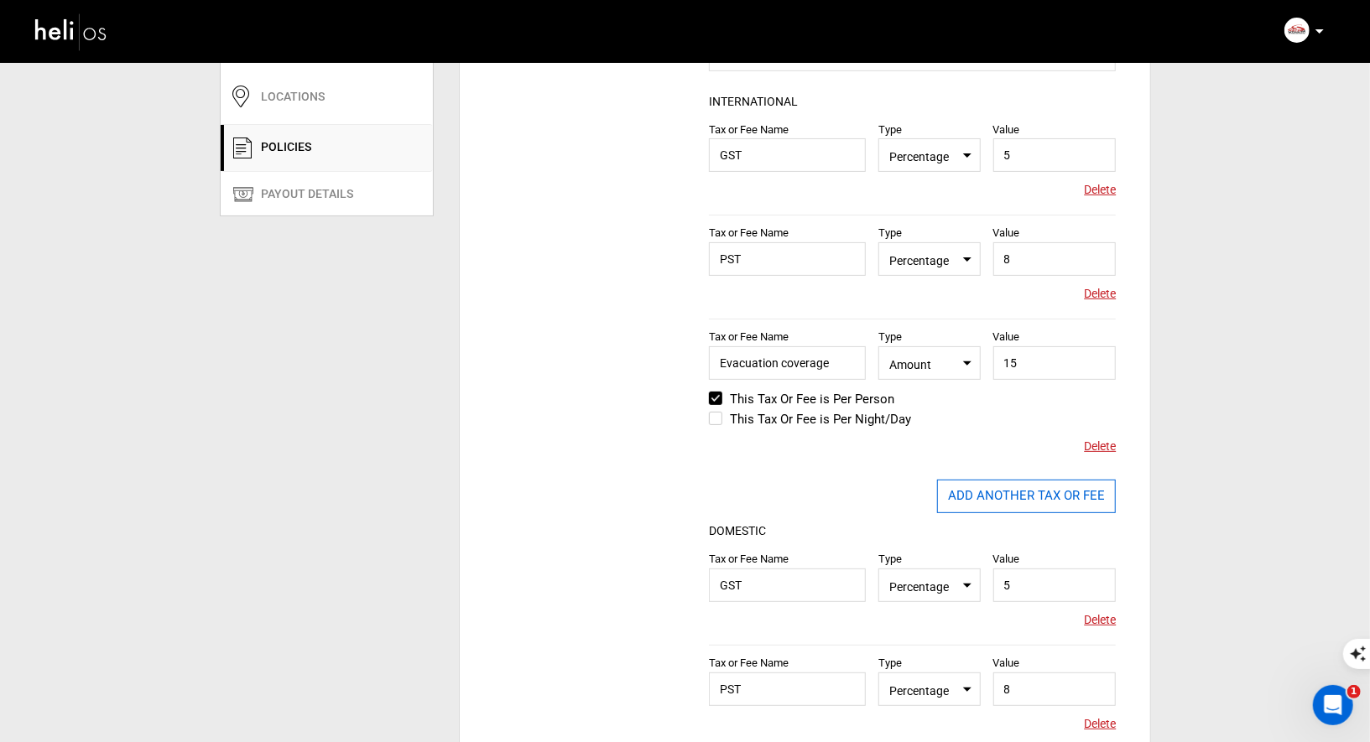
click at [996, 492] on button "ADD ANOTHER TAX OR FEE" at bounding box center [1026, 497] width 179 height 34
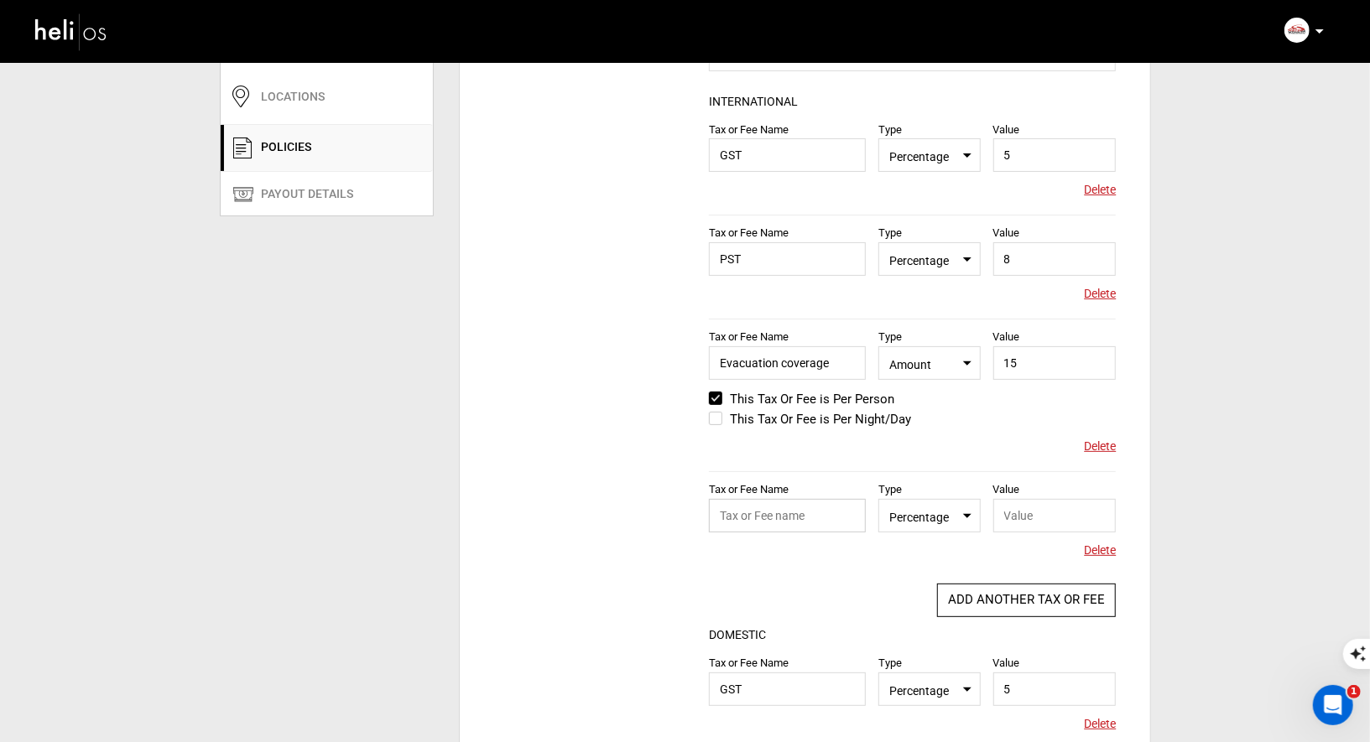
click at [778, 509] on input "text" at bounding box center [787, 516] width 157 height 34
paste input "Helicat Canada Futures Fund"
drag, startPoint x: 746, startPoint y: 514, endPoint x: 906, endPoint y: 526, distance: 160.6
click at [906, 472] on div "Tax or Fee Name Helicat Canada Futures Fund Type Select Type Percentage Value P…" at bounding box center [912, 471] width 407 height 1
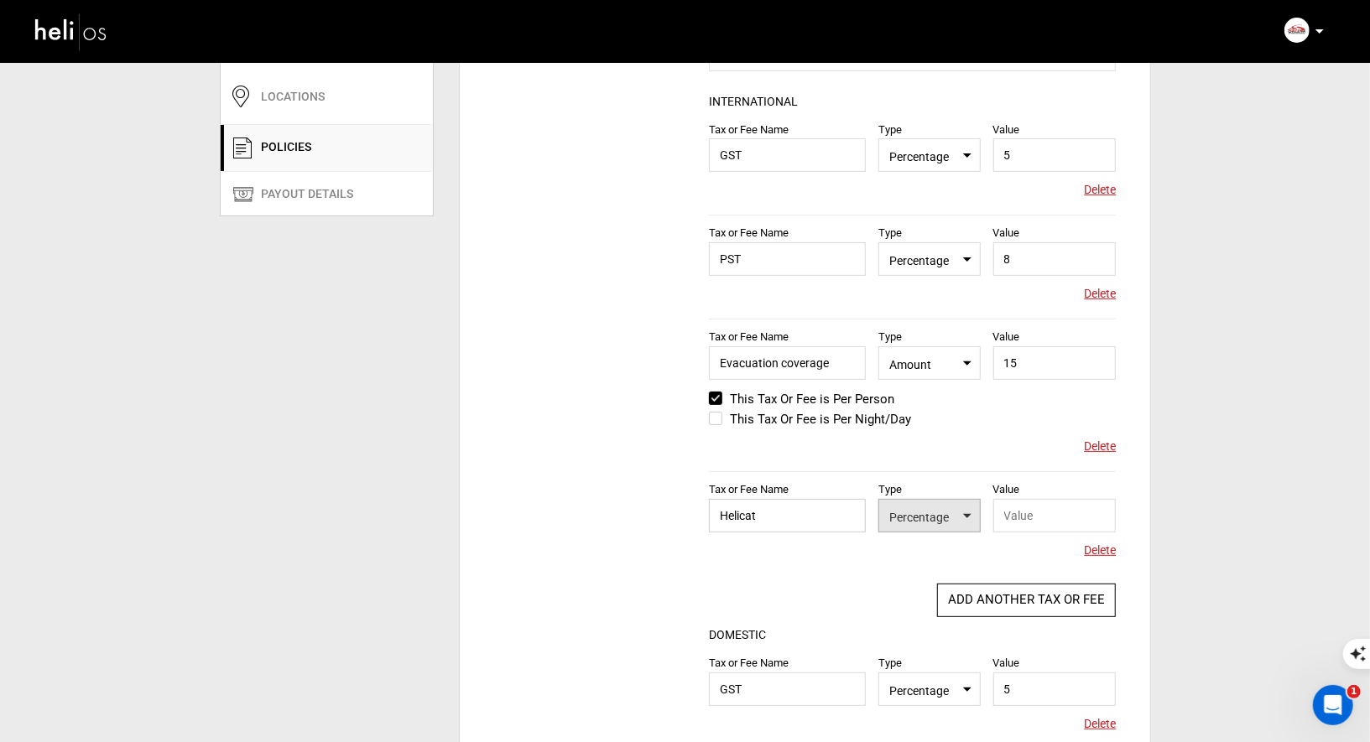
scroll to position [0, 0]
type input "Helicat Fee"
click at [826, 362] on input "Evacuation coverage" at bounding box center [787, 363] width 157 height 34
type input "Evacuation coverage Fee"
click at [1026, 518] on input "text" at bounding box center [1054, 516] width 123 height 34
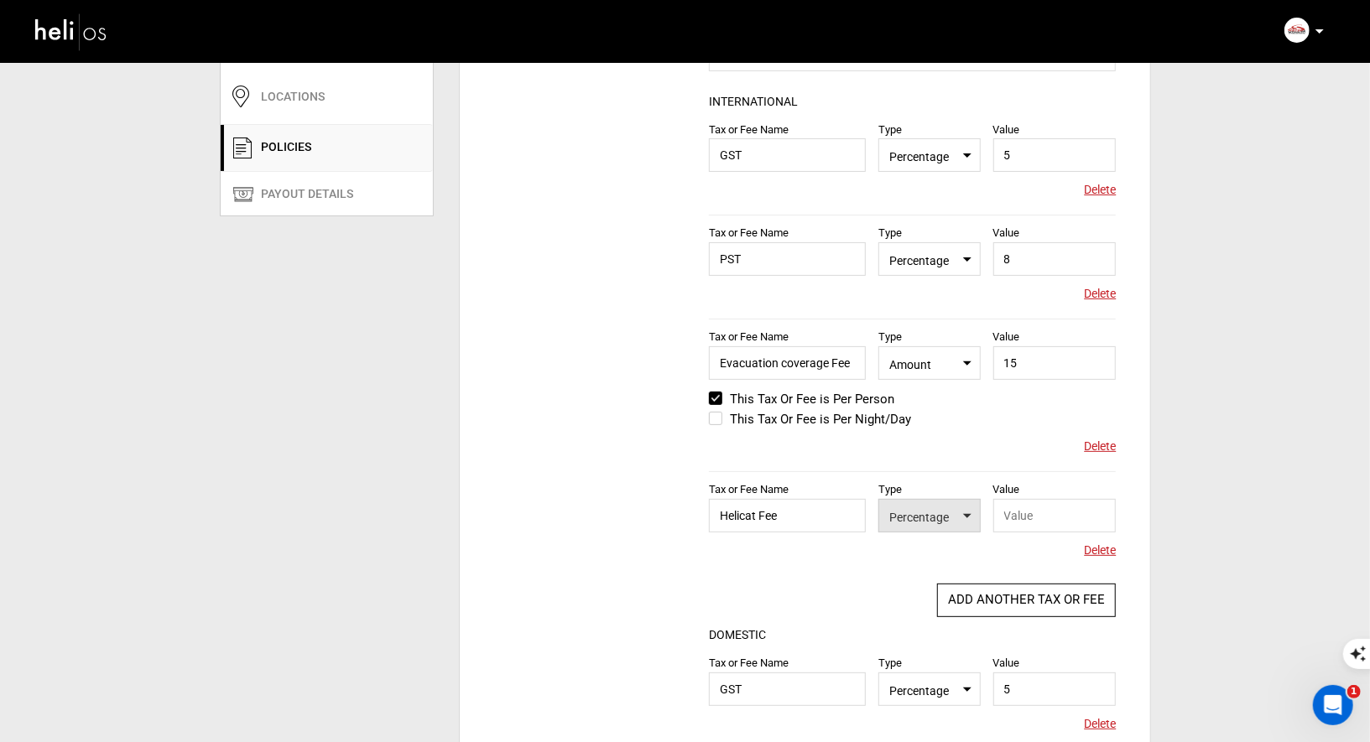
click at [965, 517] on span "Percentage" at bounding box center [929, 515] width 80 height 21
click at [942, 570] on div "Amount" at bounding box center [945, 568] width 99 height 17
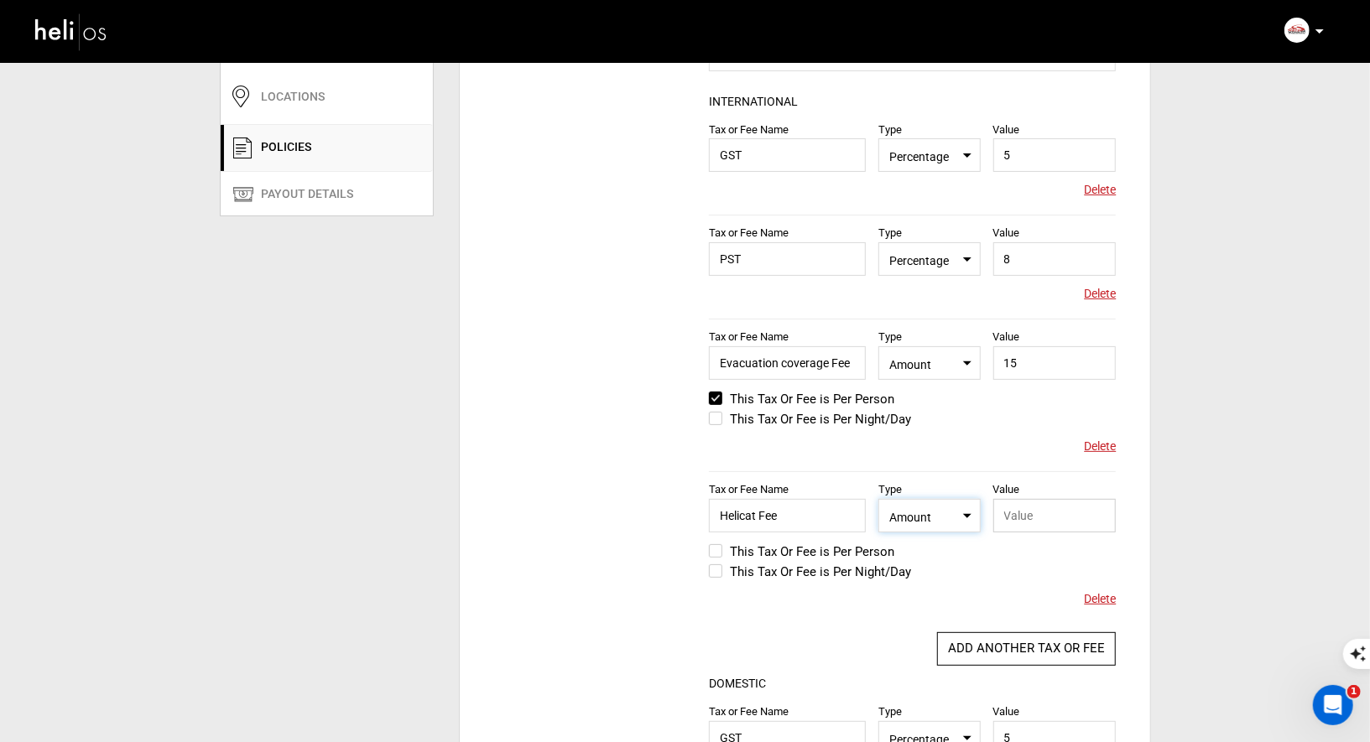
click at [1037, 516] on input "text" at bounding box center [1054, 516] width 123 height 34
type input "15"
click at [715, 548] on label "This Tax Or Fee is Per Person" at bounding box center [801, 552] width 185 height 20
click at [697, 548] on input "This Tax Or Fee is Per Person" at bounding box center [697, 560] width 0 height 40
click at [617, 543] on div "Tax Policy COUNTRY Select Country [GEOGRAPHIC_DATA] Please select a country. IN…" at bounding box center [805, 535] width 690 height 1081
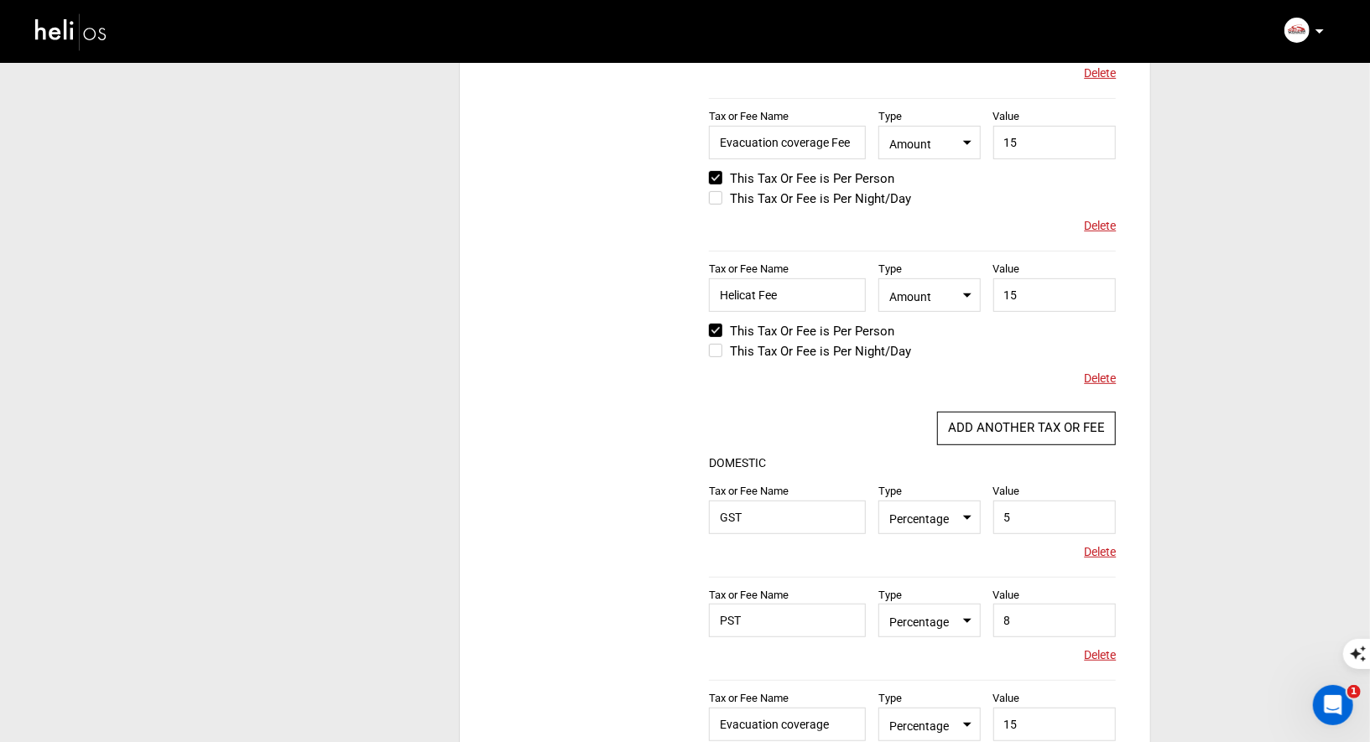
scroll to position [557, 0]
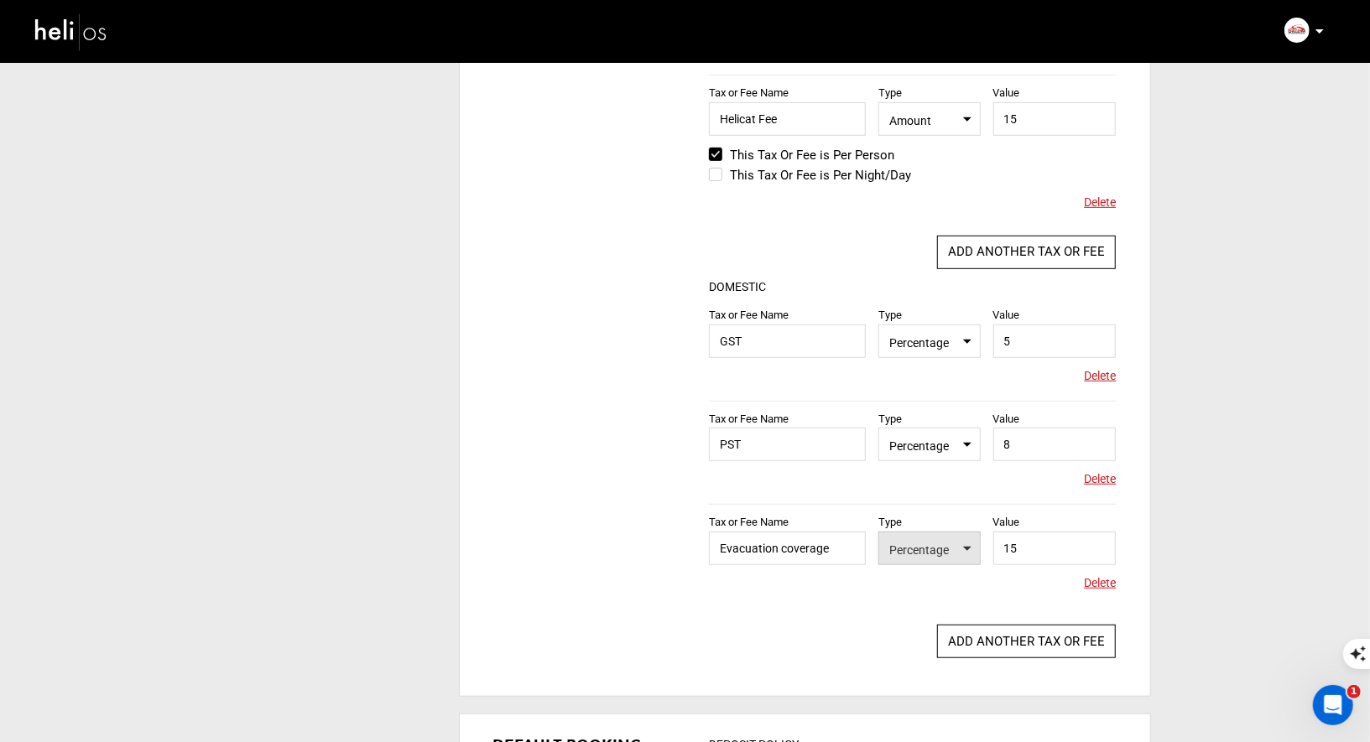
click at [927, 554] on span "Percentage" at bounding box center [929, 548] width 80 height 21
click at [920, 599] on div "Amount" at bounding box center [945, 601] width 99 height 17
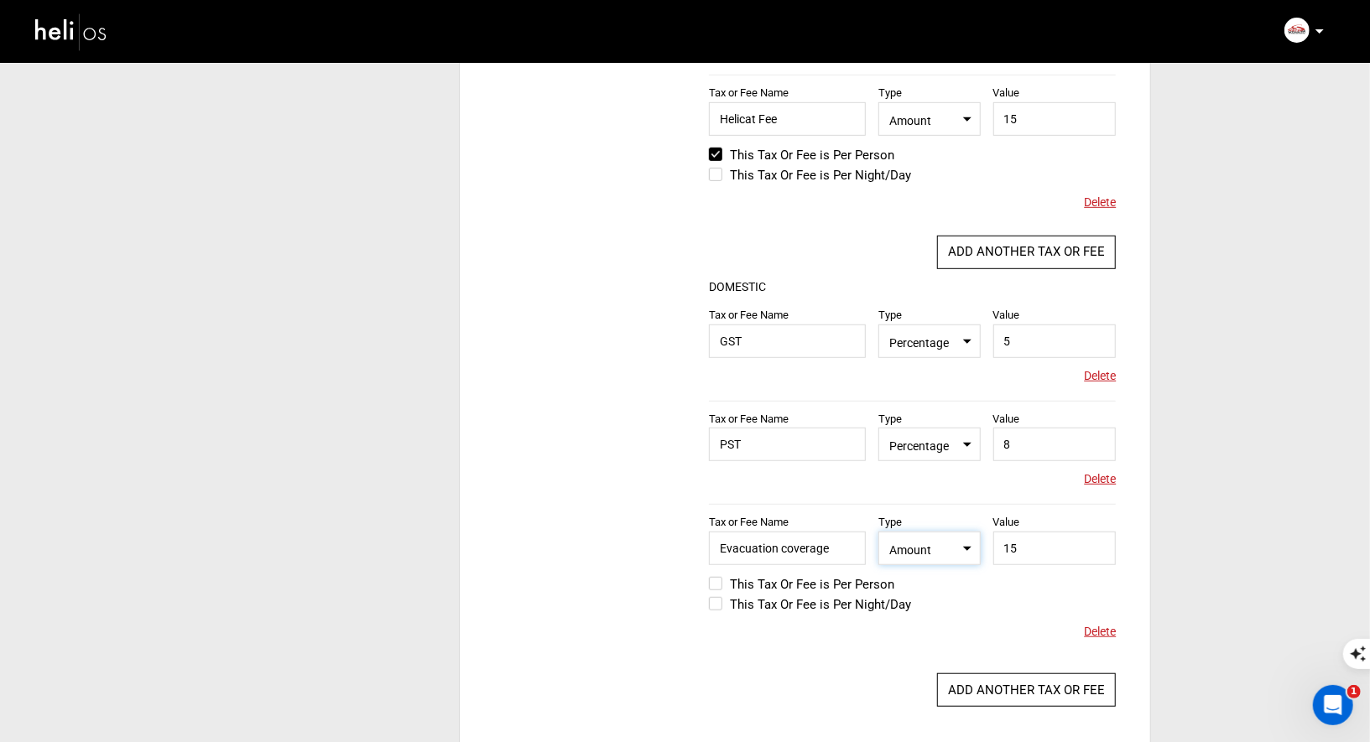
click at [720, 582] on label "This Tax Or Fee is Per Person" at bounding box center [801, 584] width 185 height 20
click at [697, 582] on input "This Tax Or Fee is Per Person" at bounding box center [697, 593] width 0 height 40
click at [1014, 684] on button "ADD ANOTHER TAX OR FEE" at bounding box center [1026, 690] width 179 height 34
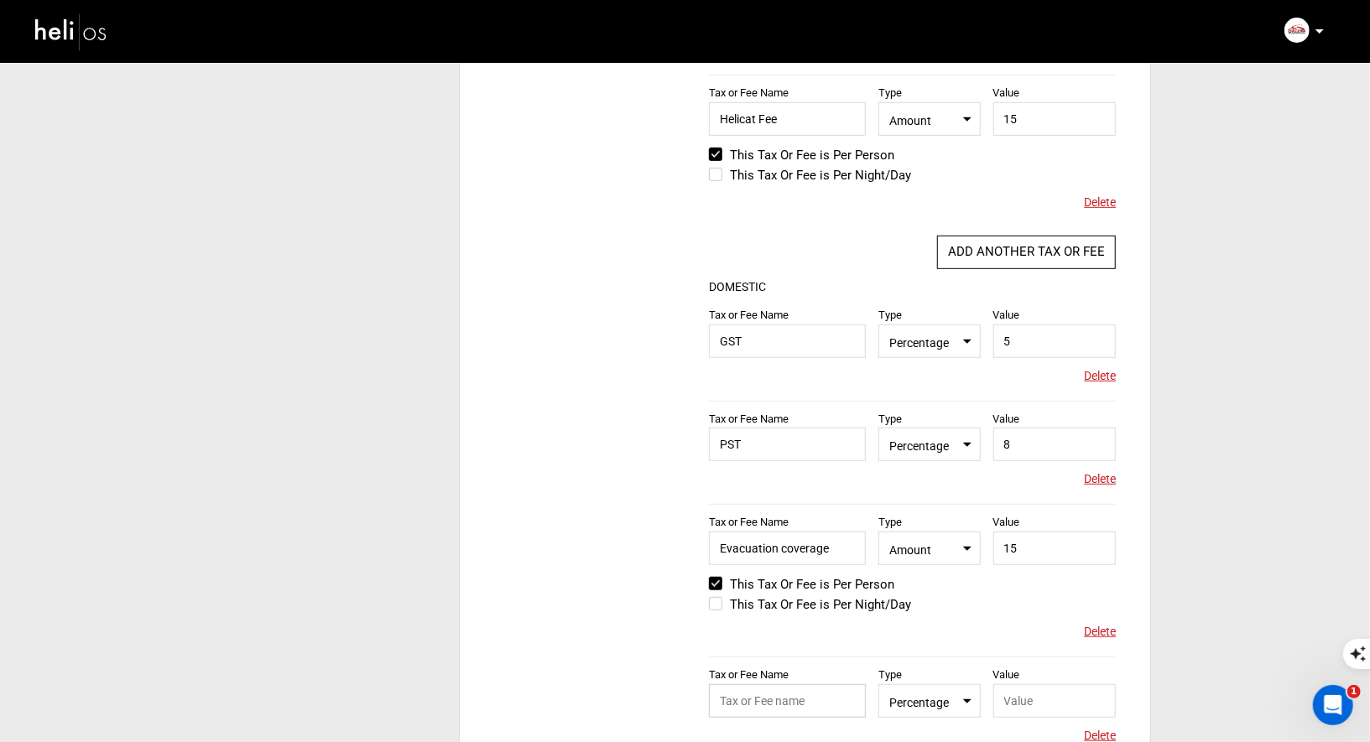
click at [768, 702] on input "text" at bounding box center [787, 701] width 157 height 34
paste input "Helicat Canada Futures Fund"
drag, startPoint x: 860, startPoint y: 699, endPoint x: 793, endPoint y: 701, distance: 67.1
click at [792, 703] on input "Helicat Canada Futures Fund" at bounding box center [787, 701] width 157 height 34
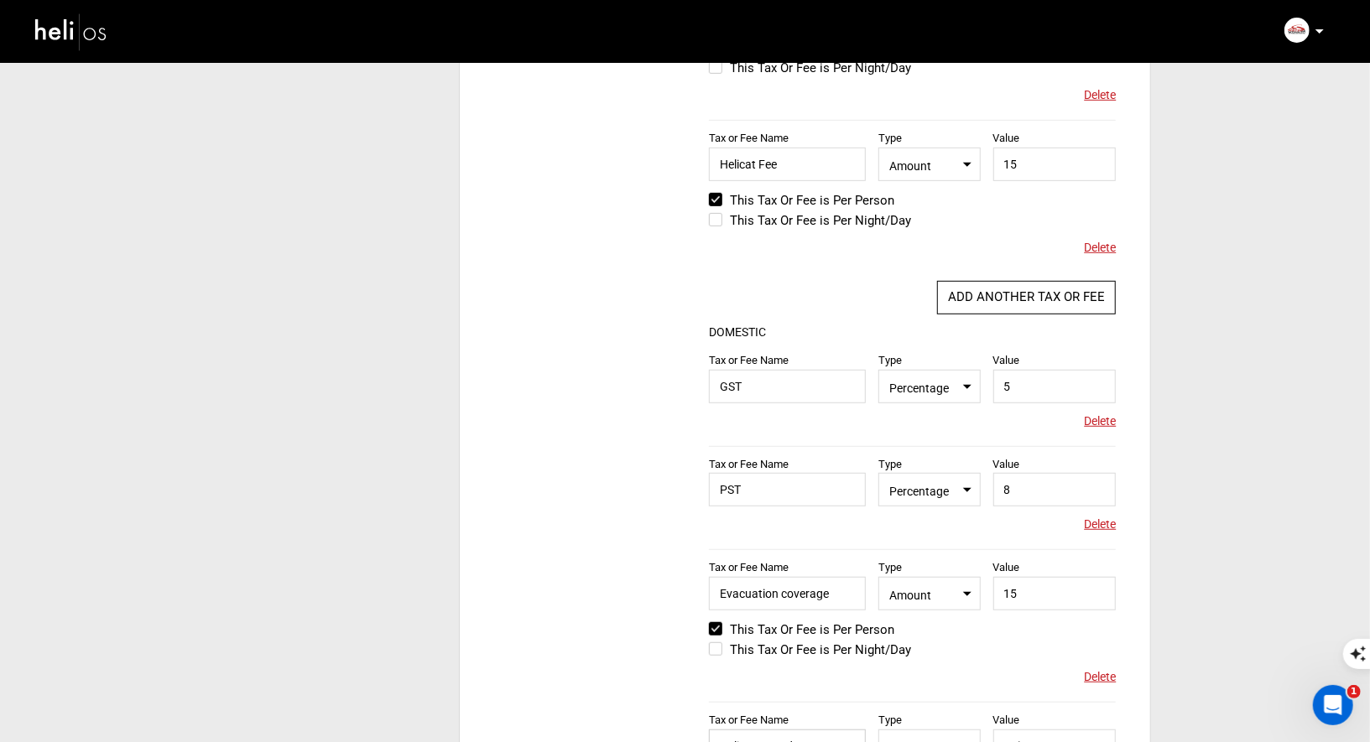
scroll to position [568, 0]
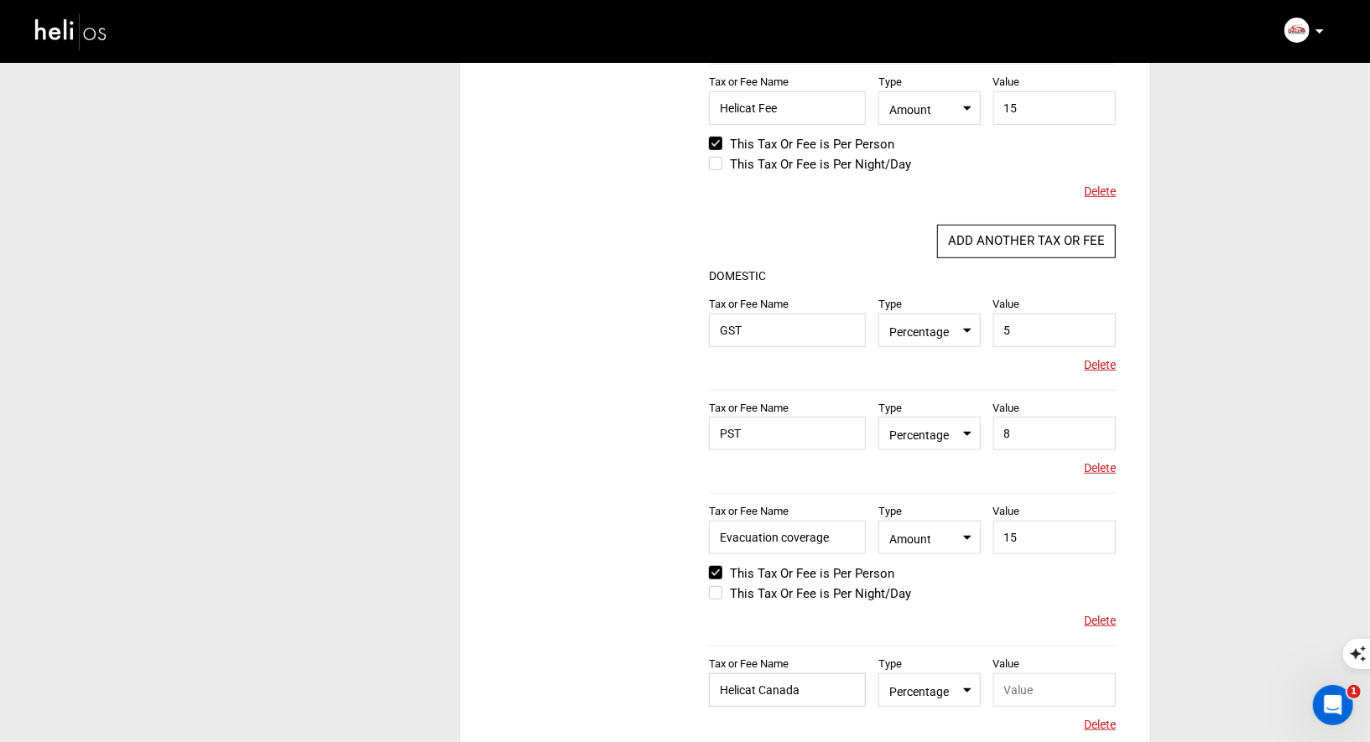
type input "Helicat Canada"
click at [758, 107] on input "Helicat Fee" at bounding box center [787, 108] width 157 height 34
type input "Helicat Canada Fee"
click at [807, 689] on input "Helicat Canada" at bounding box center [787, 690] width 157 height 34
type input "Helicat Canada Fee"
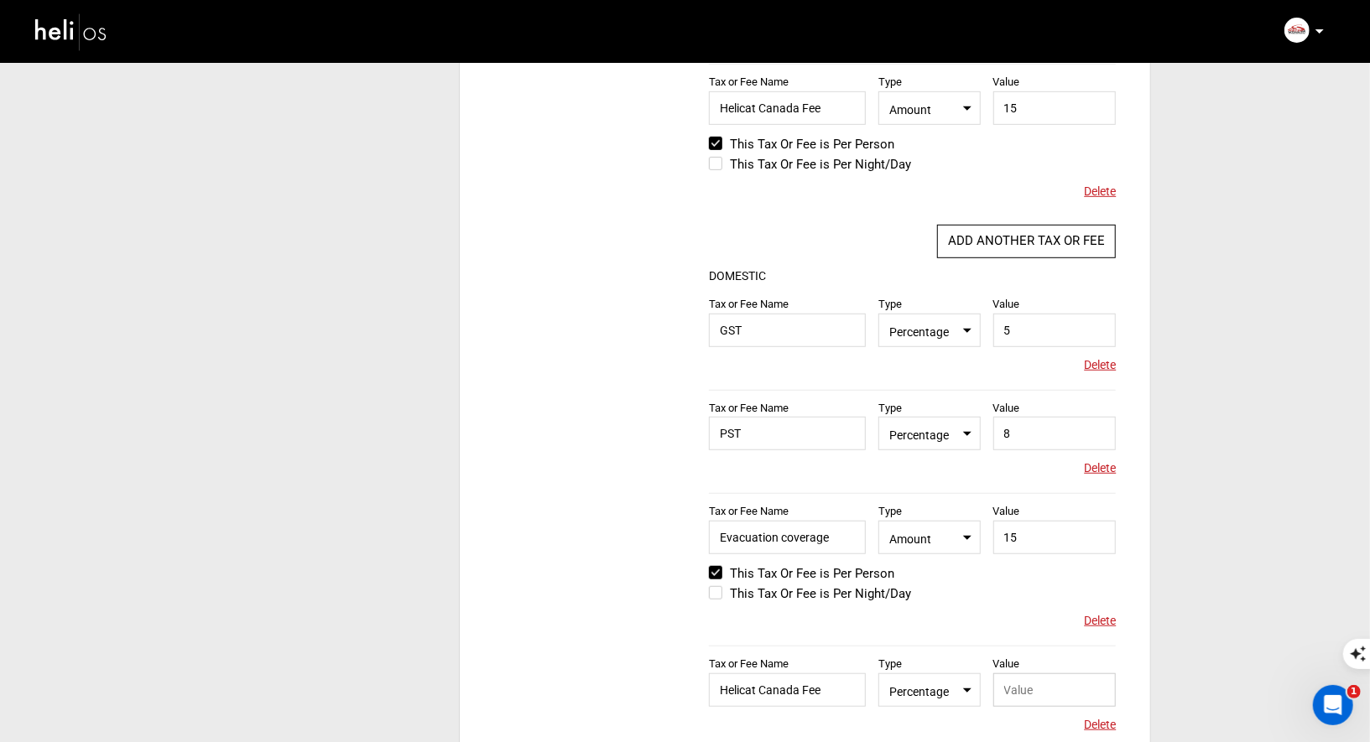
click at [1029, 689] on input "text" at bounding box center [1054, 690] width 123 height 34
type input "15"
click at [944, 694] on span "Percentage" at bounding box center [929, 689] width 80 height 21
click at [943, 650] on div "Amount" at bounding box center [945, 657] width 99 height 17
click at [562, 496] on div "Tax Policy COUNTRY Select Country [GEOGRAPHIC_DATA] Please select a country. IN…" at bounding box center [805, 228] width 690 height 1282
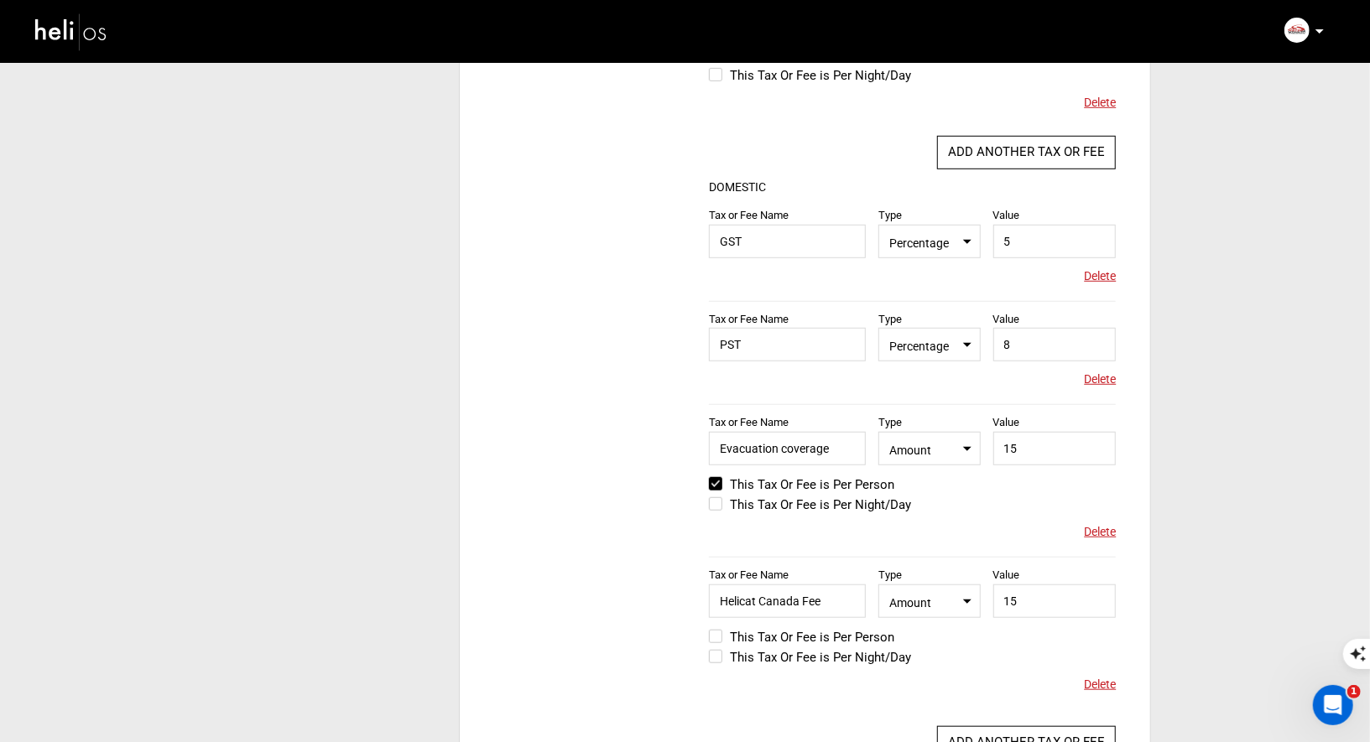
scroll to position [689, 0]
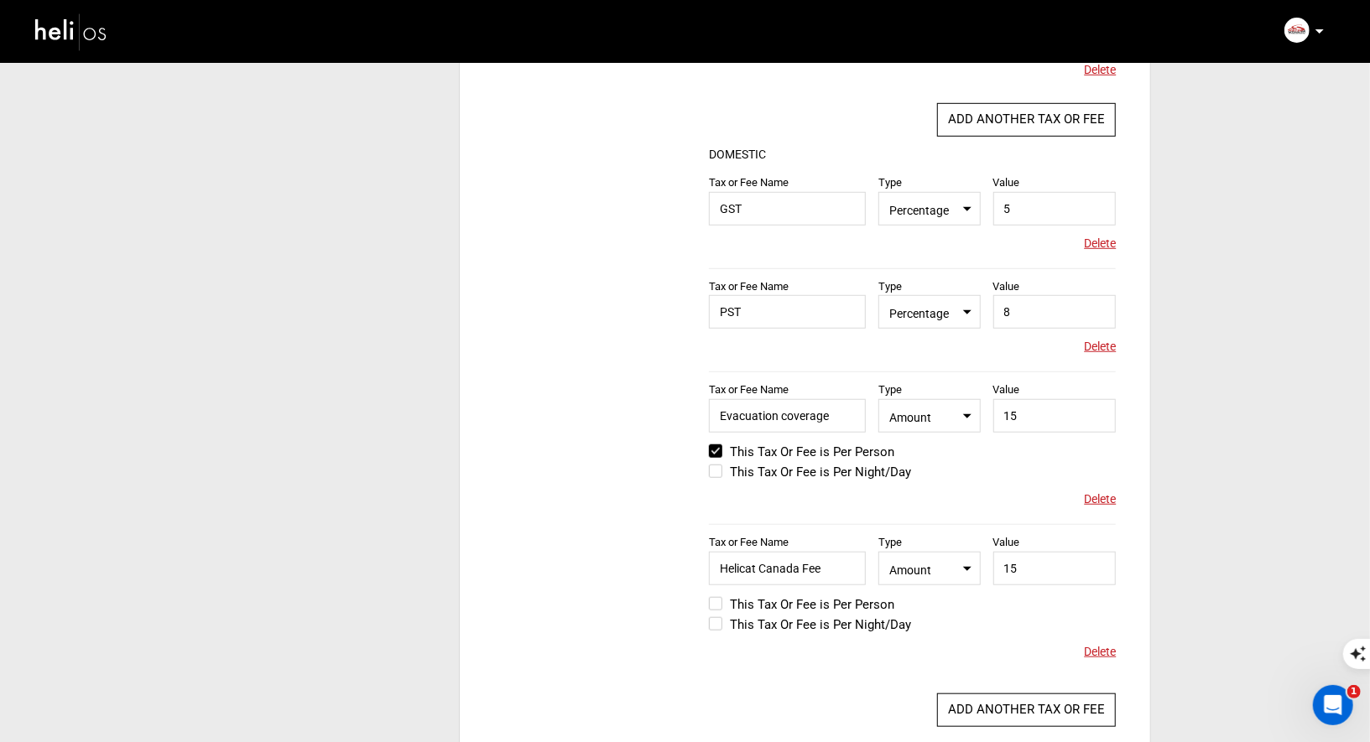
click at [717, 600] on label "This Tax Or Fee is Per Person" at bounding box center [801, 605] width 185 height 20
click at [697, 600] on input "This Tax Or Fee is Per Person" at bounding box center [697, 613] width 0 height 40
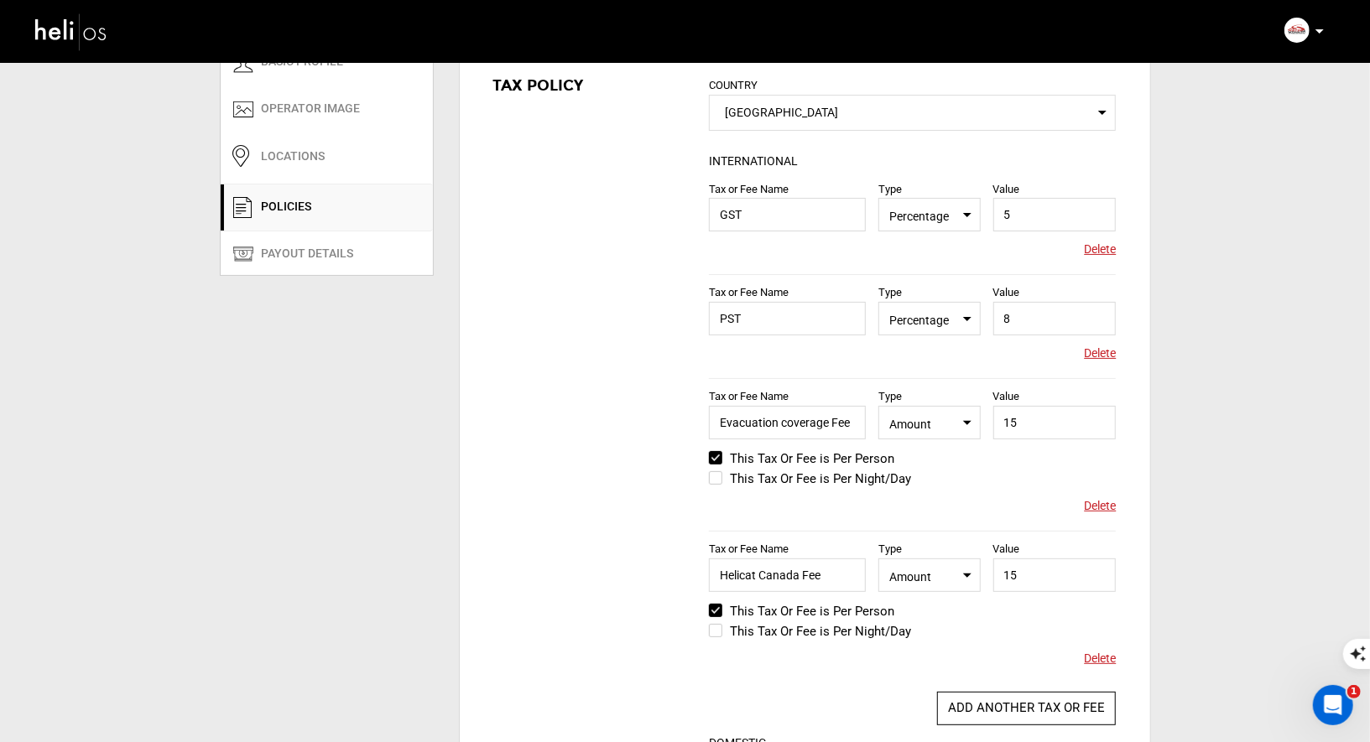
scroll to position [145, 0]
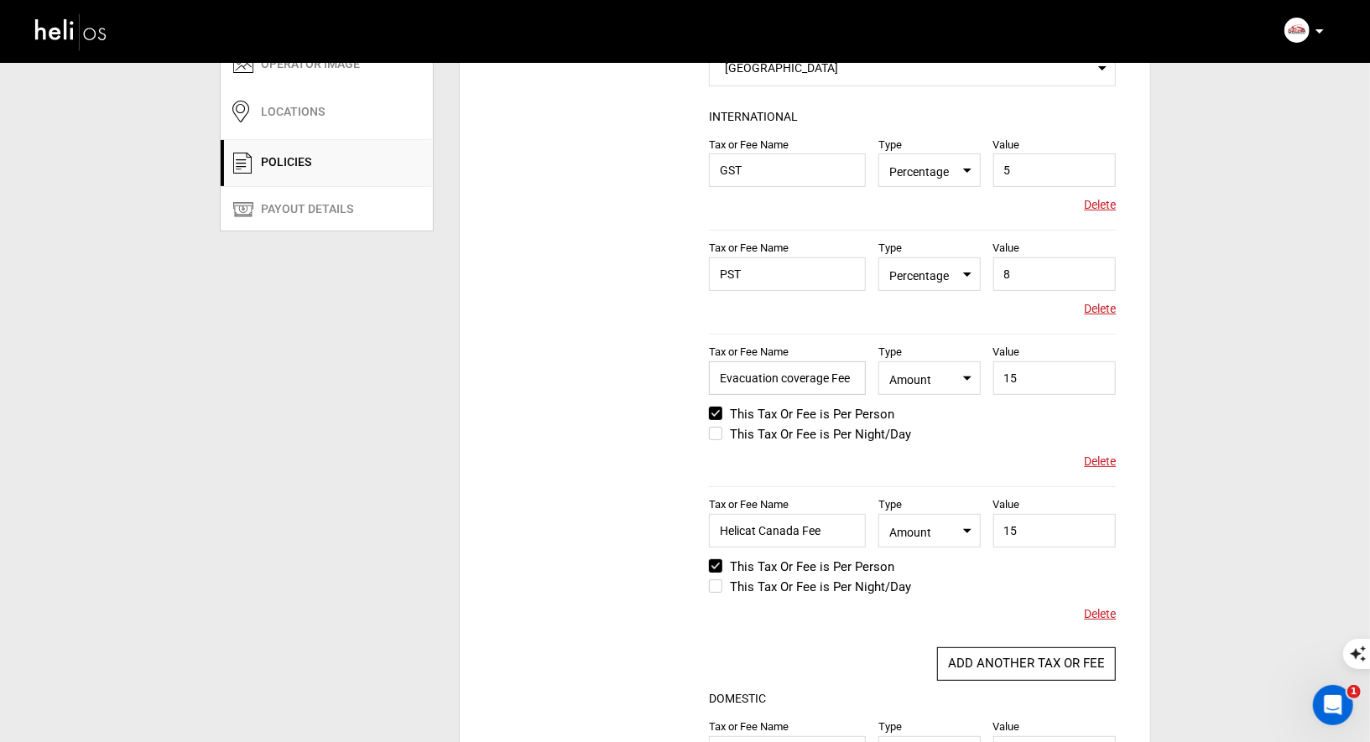
click at [784, 379] on input "Evacuation coverage Fee" at bounding box center [787, 378] width 157 height 34
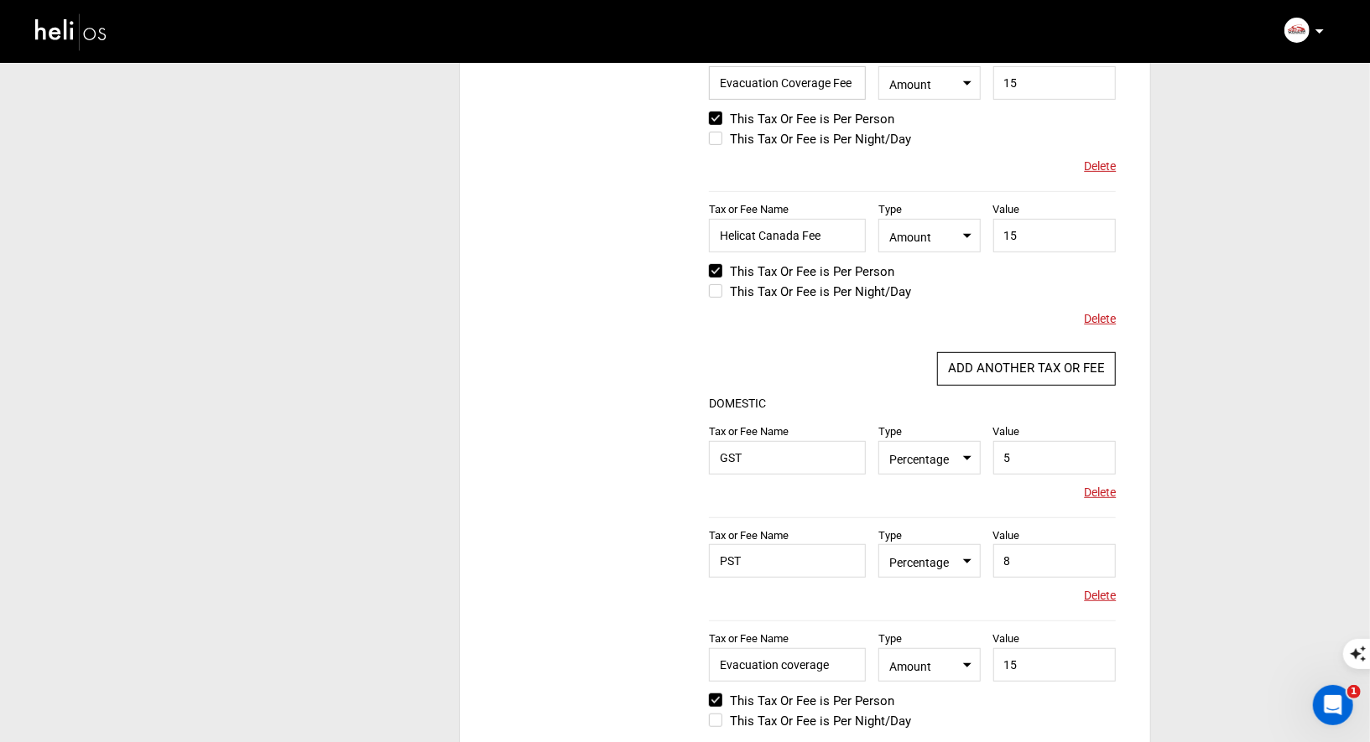
scroll to position [459, 0]
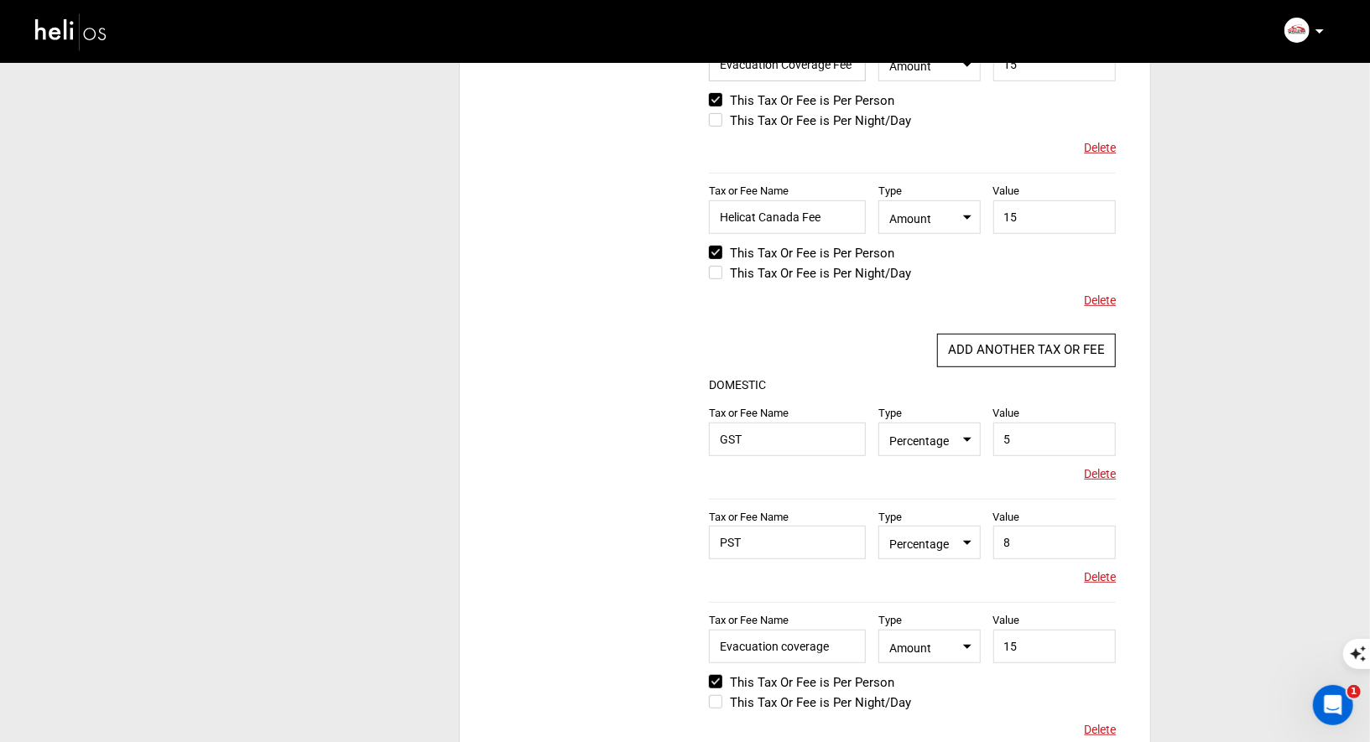
type input "Evacuation Coverage Fee"
click at [782, 649] on input "Evacuation coverage" at bounding box center [787, 647] width 157 height 34
click at [833, 646] on input "Evacuation Coverage" at bounding box center [787, 647] width 157 height 34
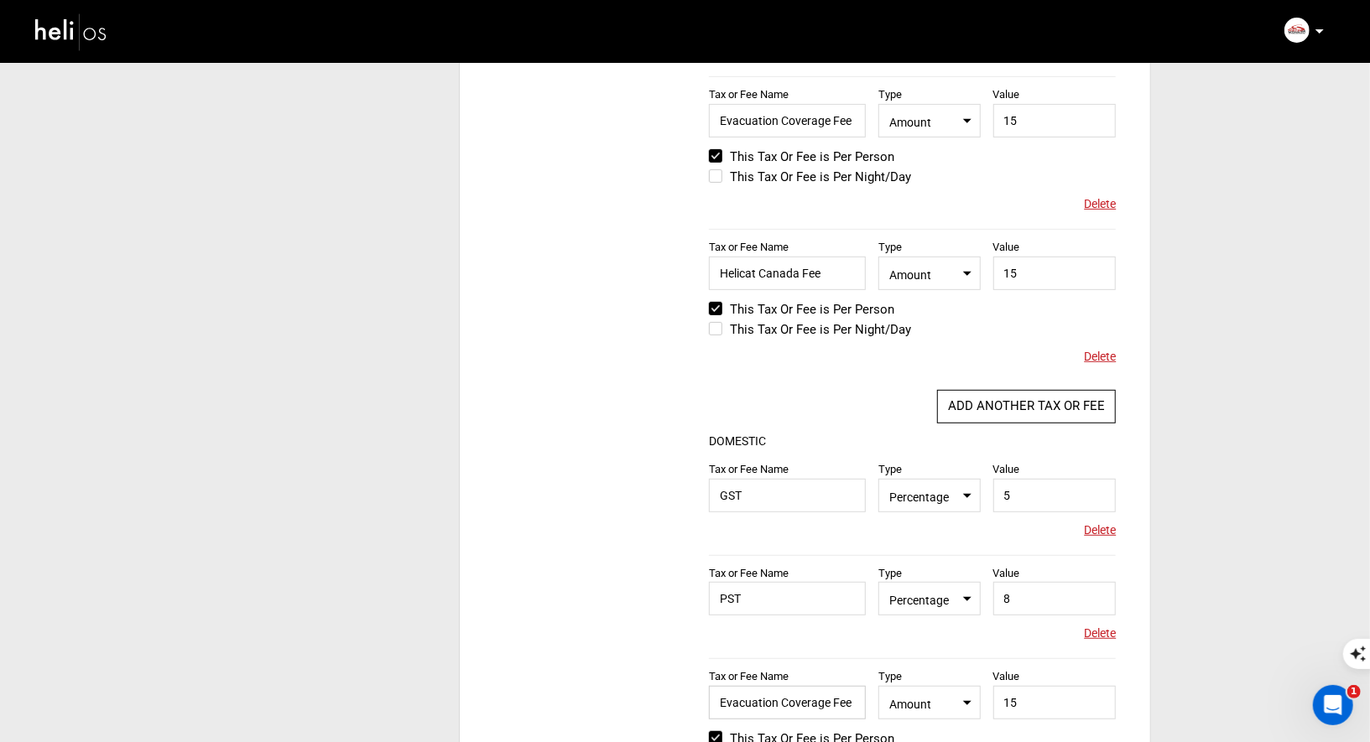
scroll to position [397, 0]
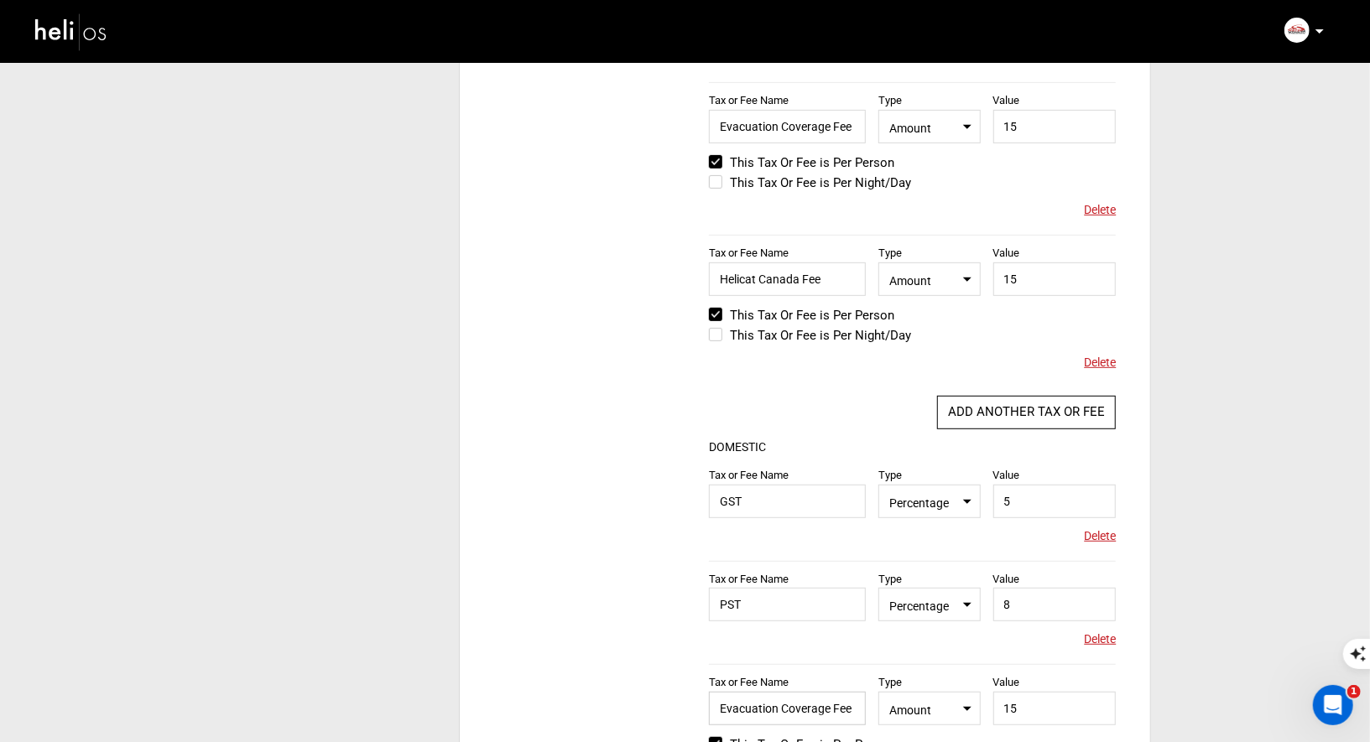
type input "Evacuation Coverage Fee"
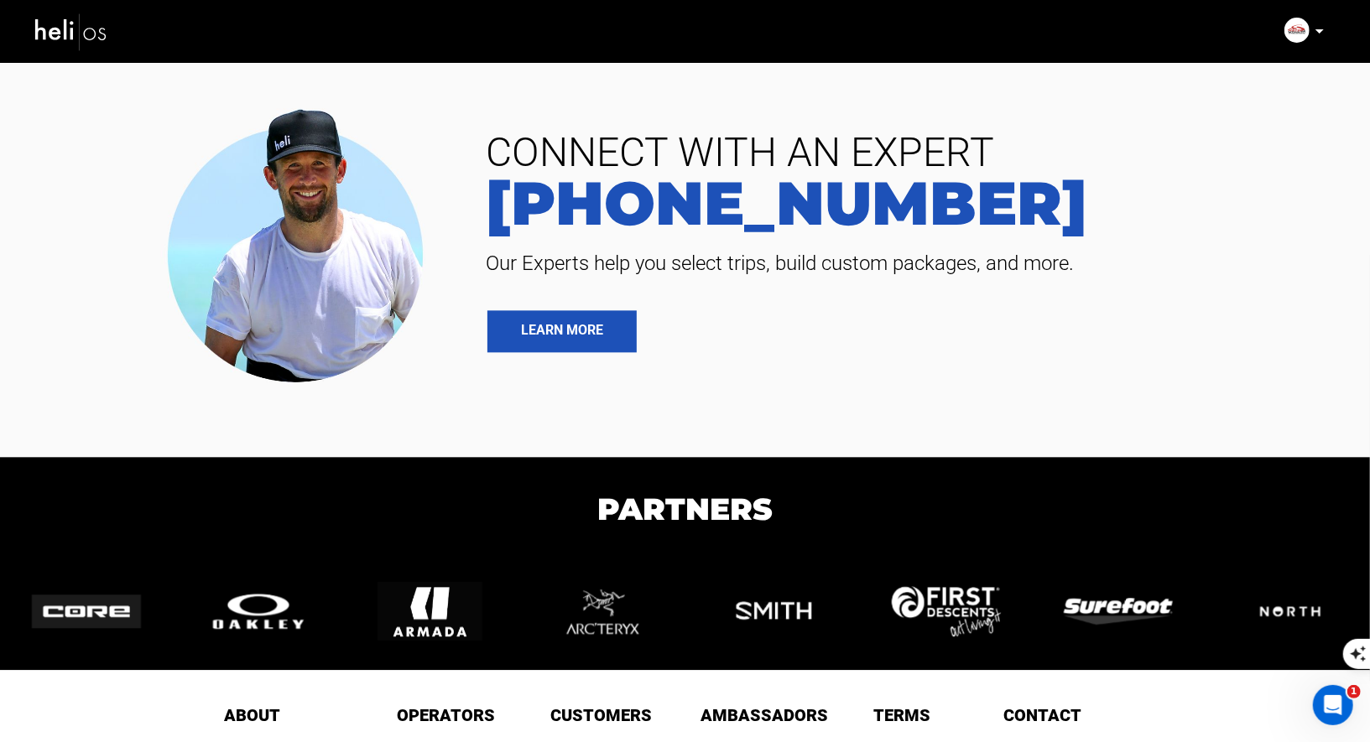
scroll to position [1950, 0]
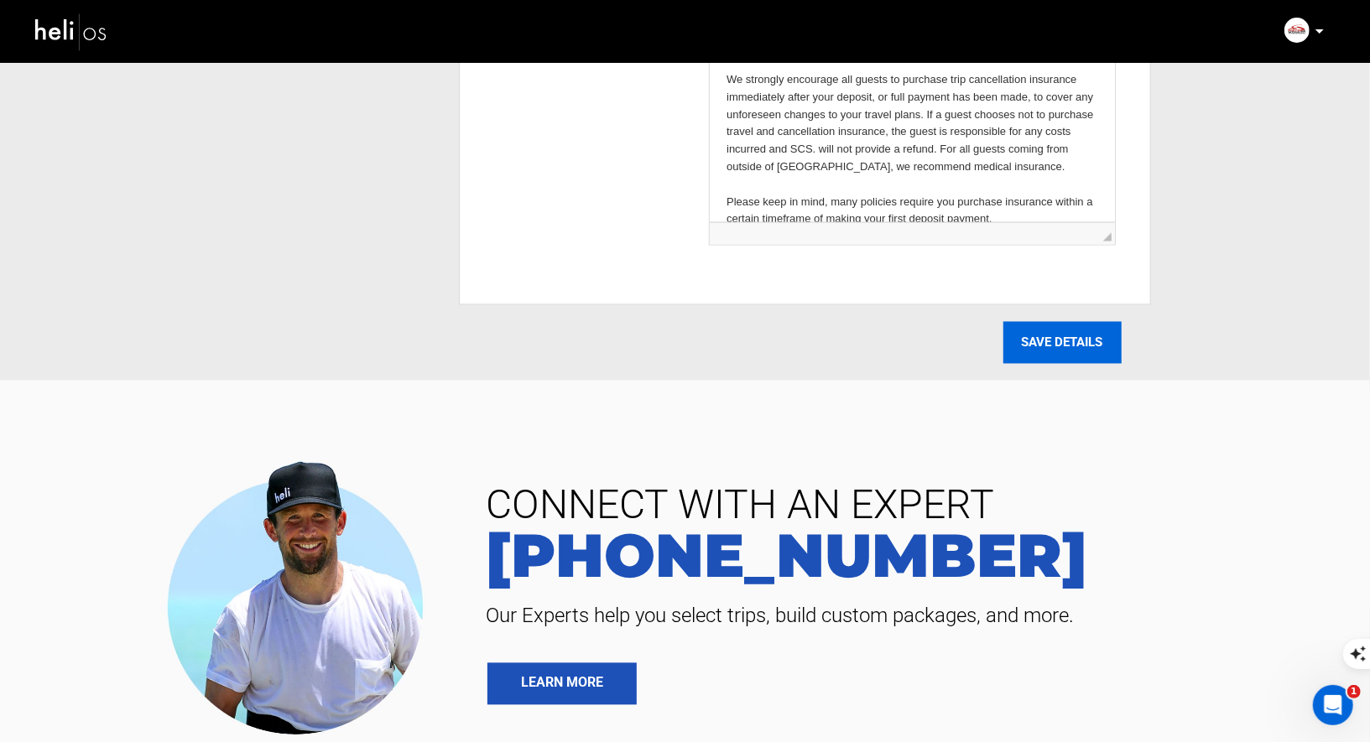
click at [1028, 345] on input "SAVE DETAILS" at bounding box center [1062, 343] width 118 height 42
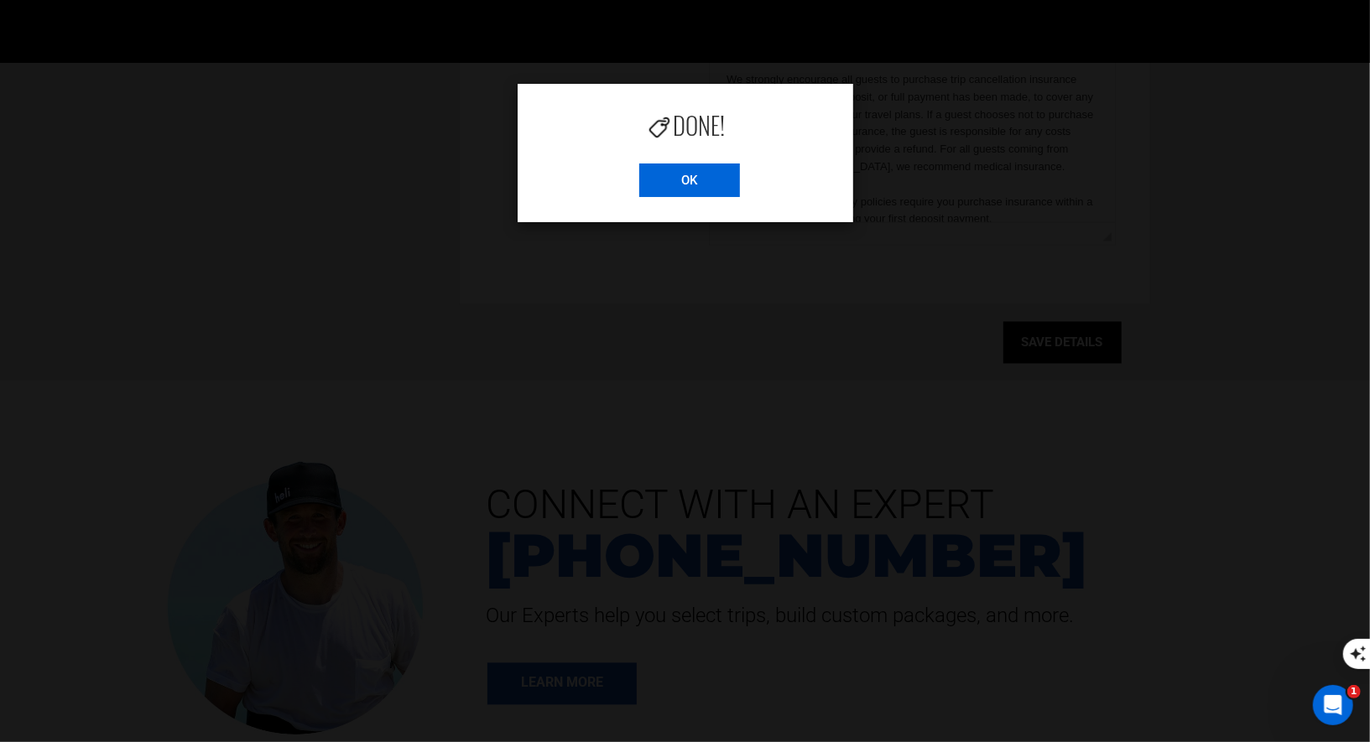
click at [689, 185] on input "OK" at bounding box center [689, 181] width 101 height 34
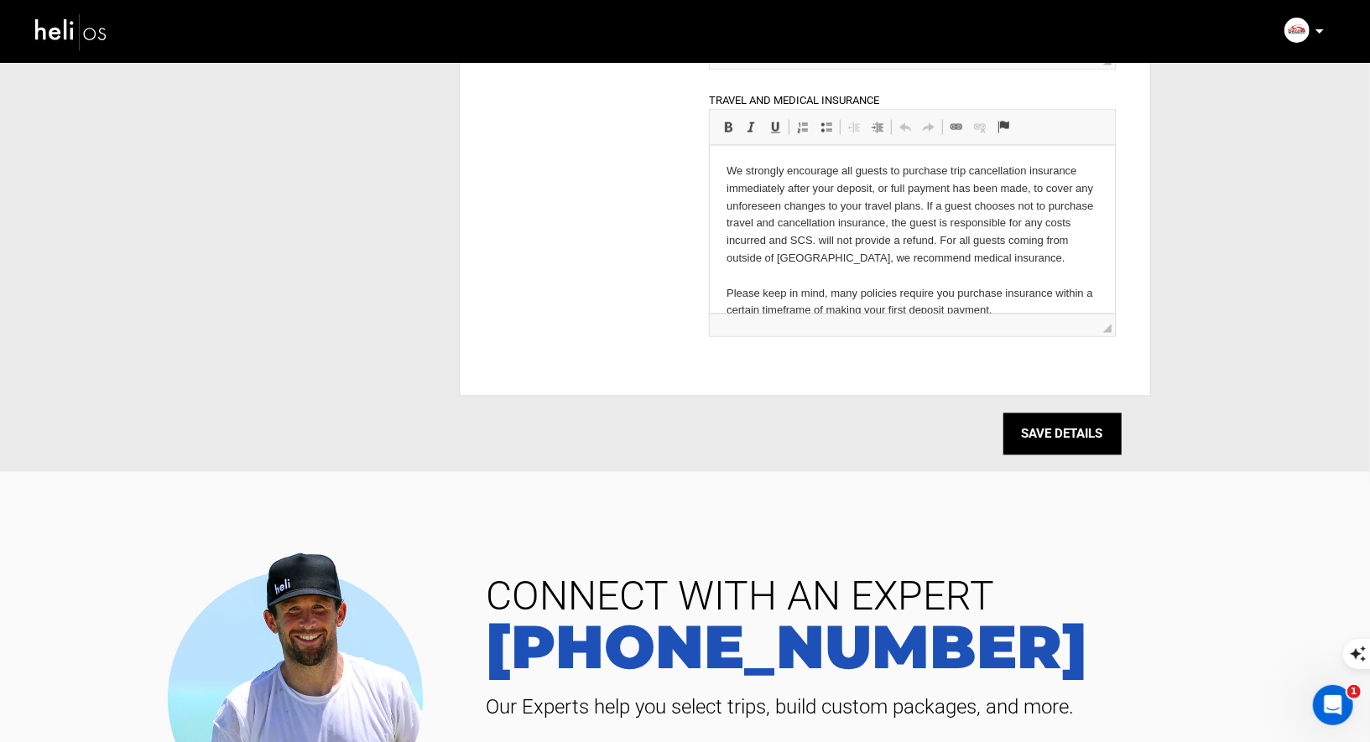
scroll to position [1850, 0]
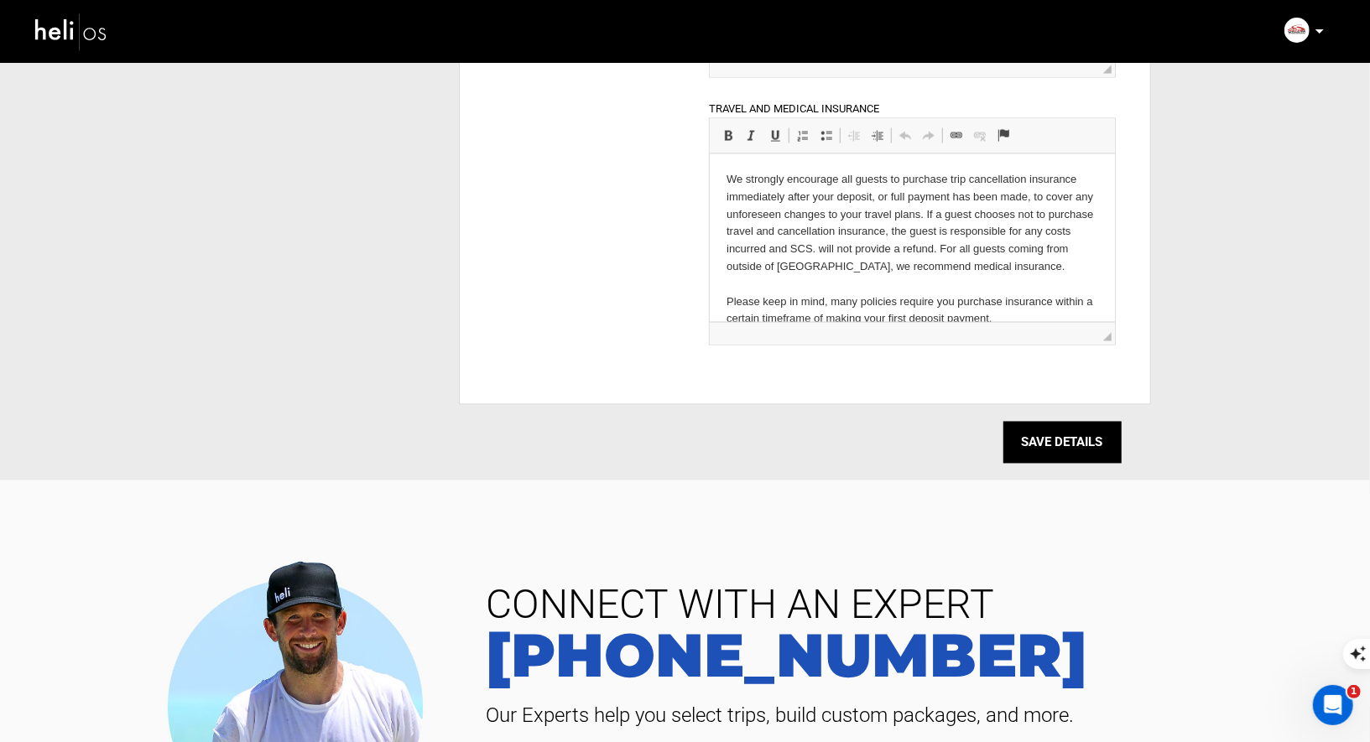
click at [43, 32] on img at bounding box center [71, 31] width 75 height 44
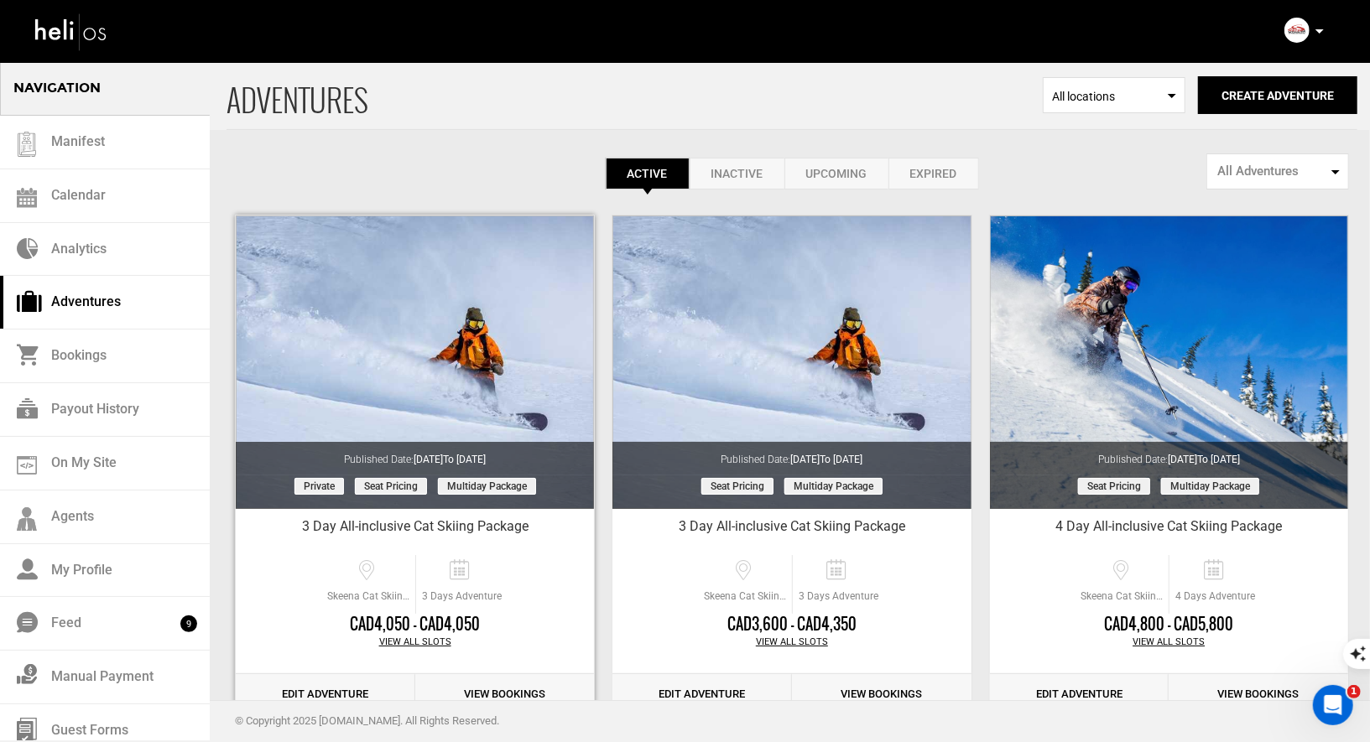
click at [350, 685] on link "Edit Adventure" at bounding box center [325, 694] width 179 height 41
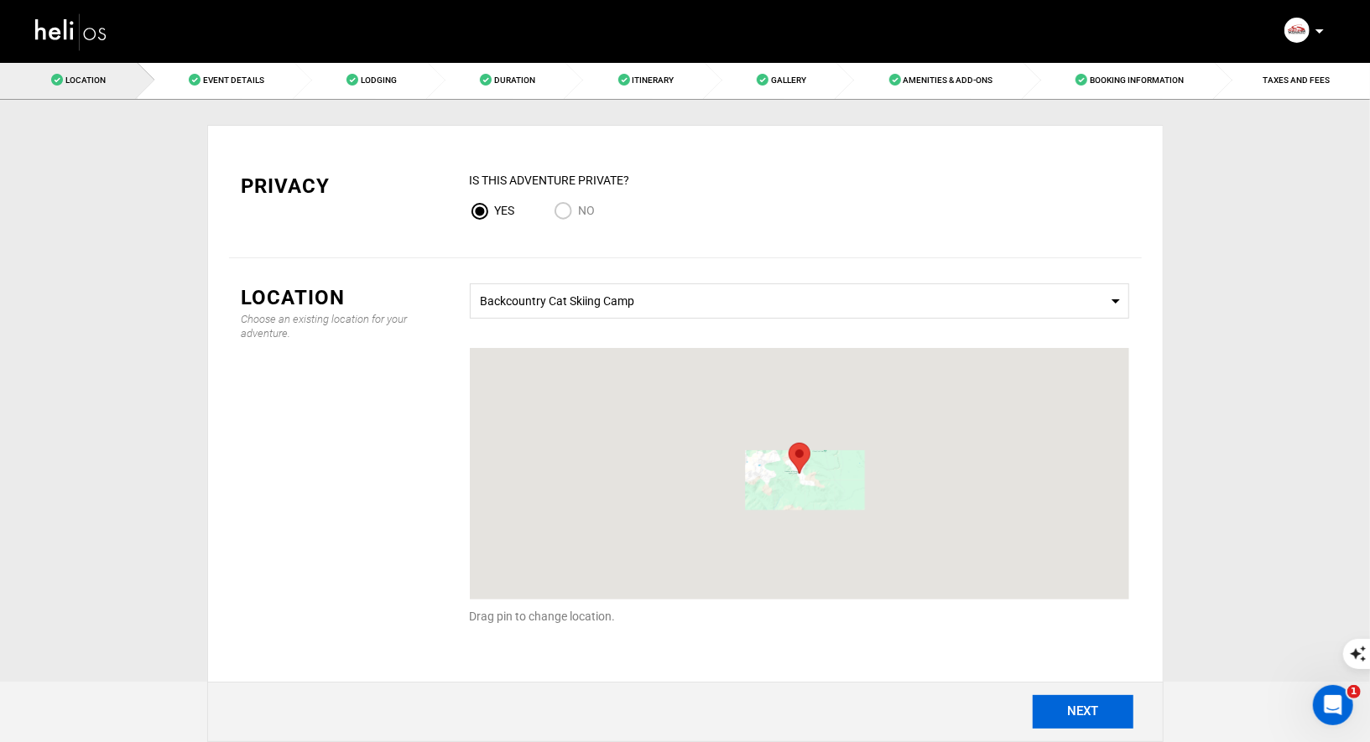
click at [1077, 710] on button "NEXT" at bounding box center [1082, 712] width 101 height 34
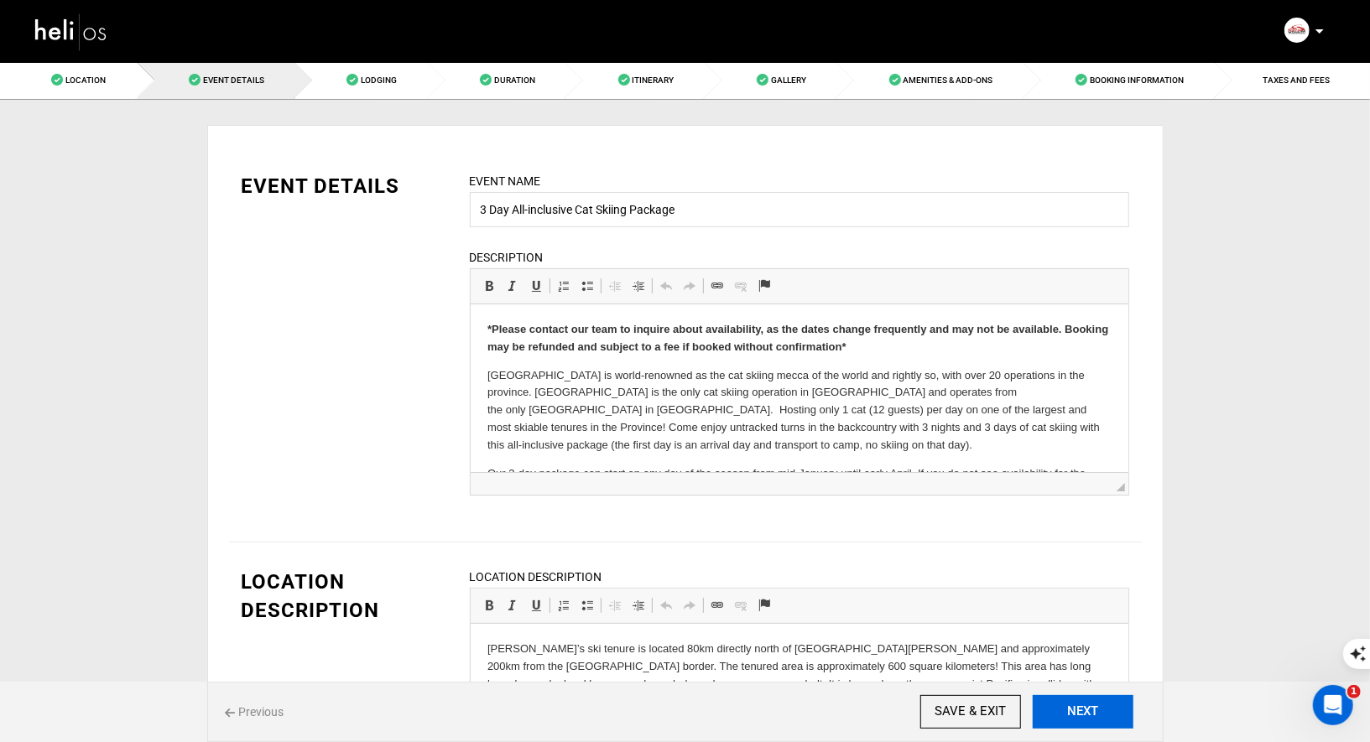
click at [1077, 710] on button "NEXT" at bounding box center [1082, 712] width 101 height 34
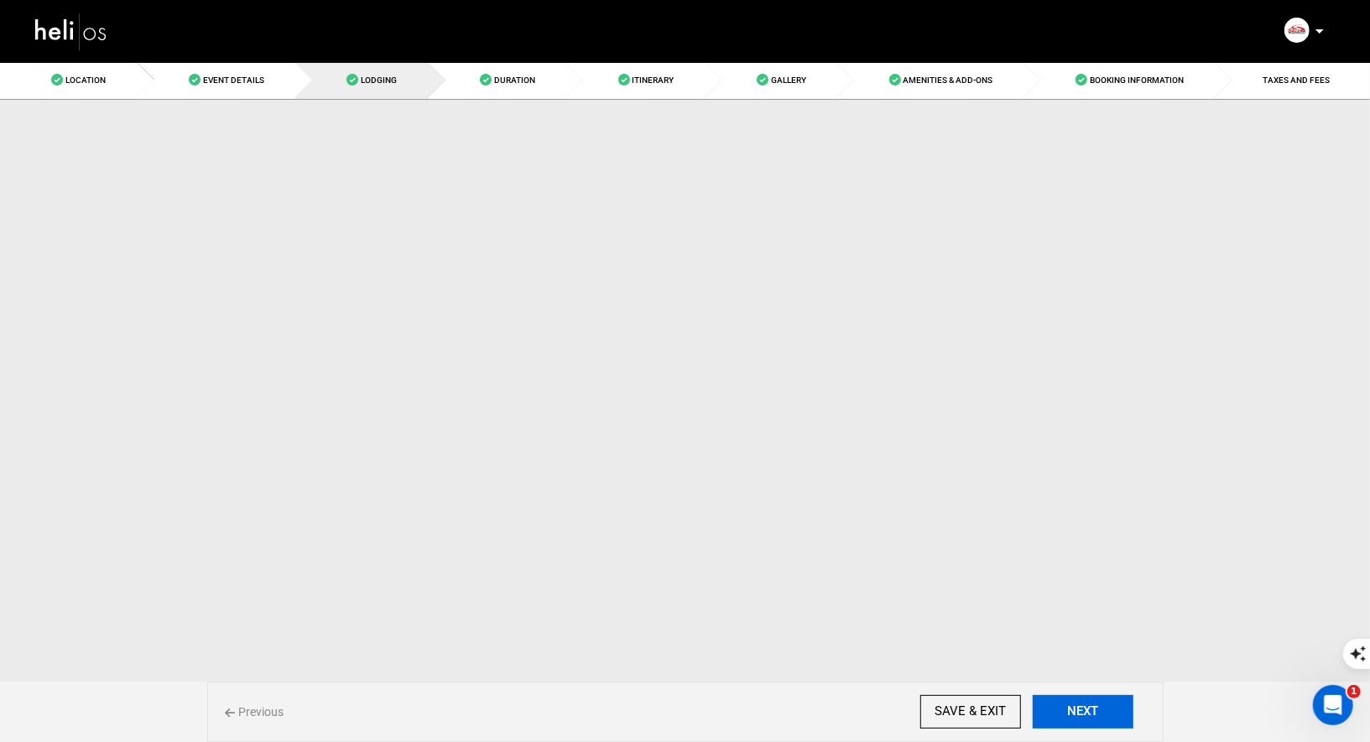
click at [1077, 710] on button "NEXT" at bounding box center [1082, 712] width 101 height 34
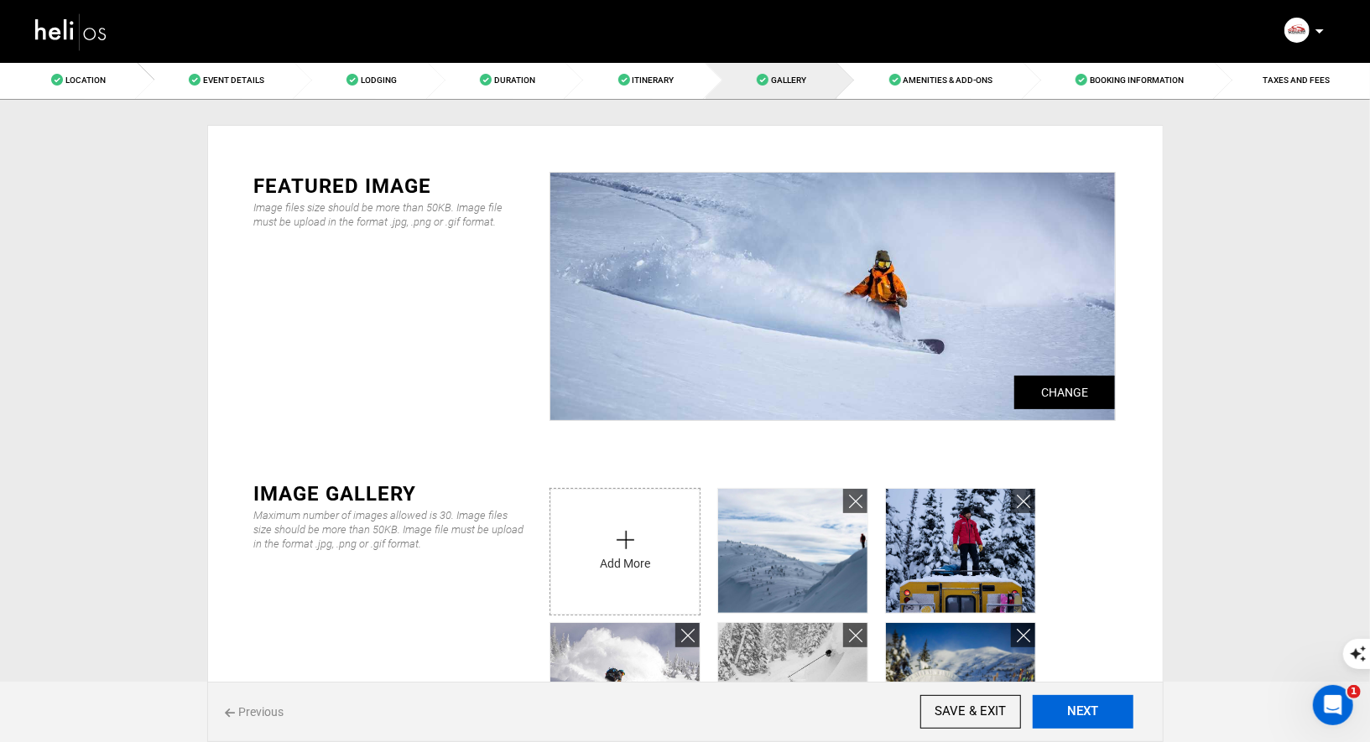
click at [1077, 710] on button "NEXT" at bounding box center [1082, 712] width 101 height 34
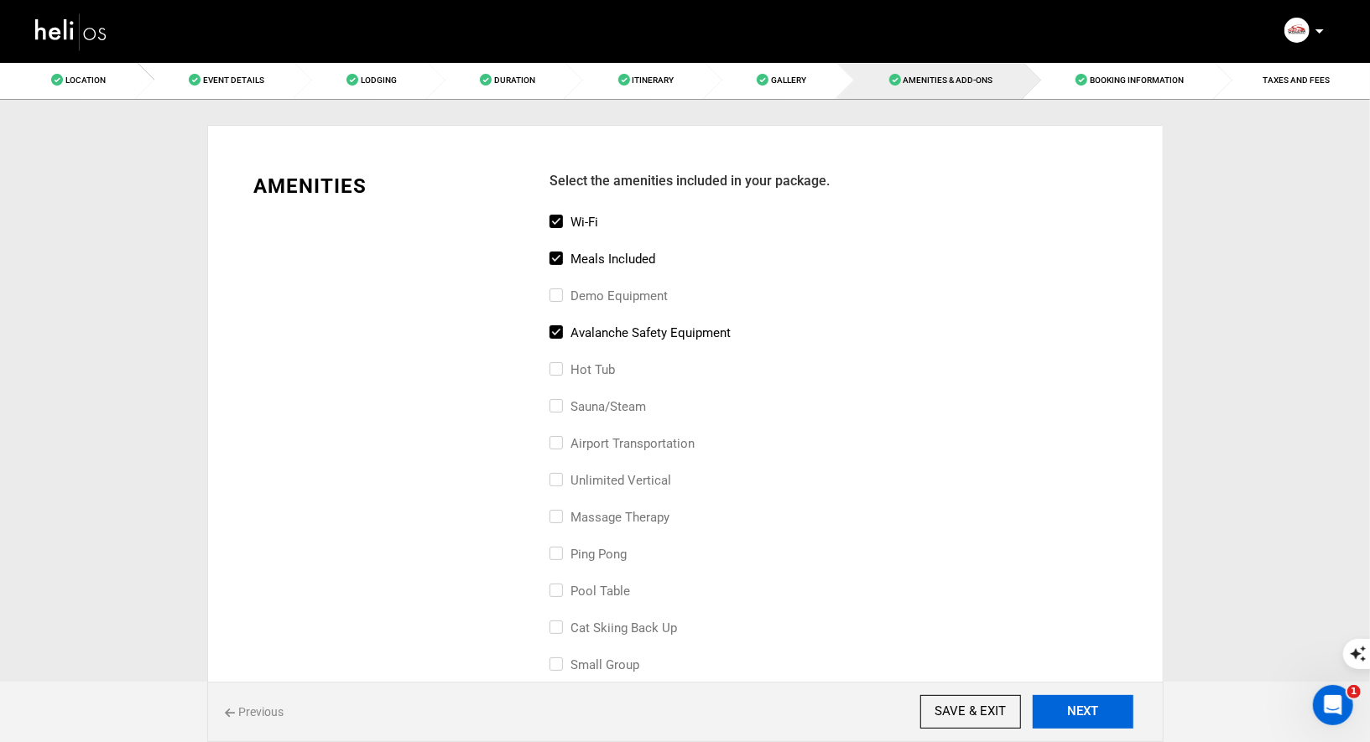
click at [1077, 710] on button "NEXT" at bounding box center [1082, 712] width 101 height 34
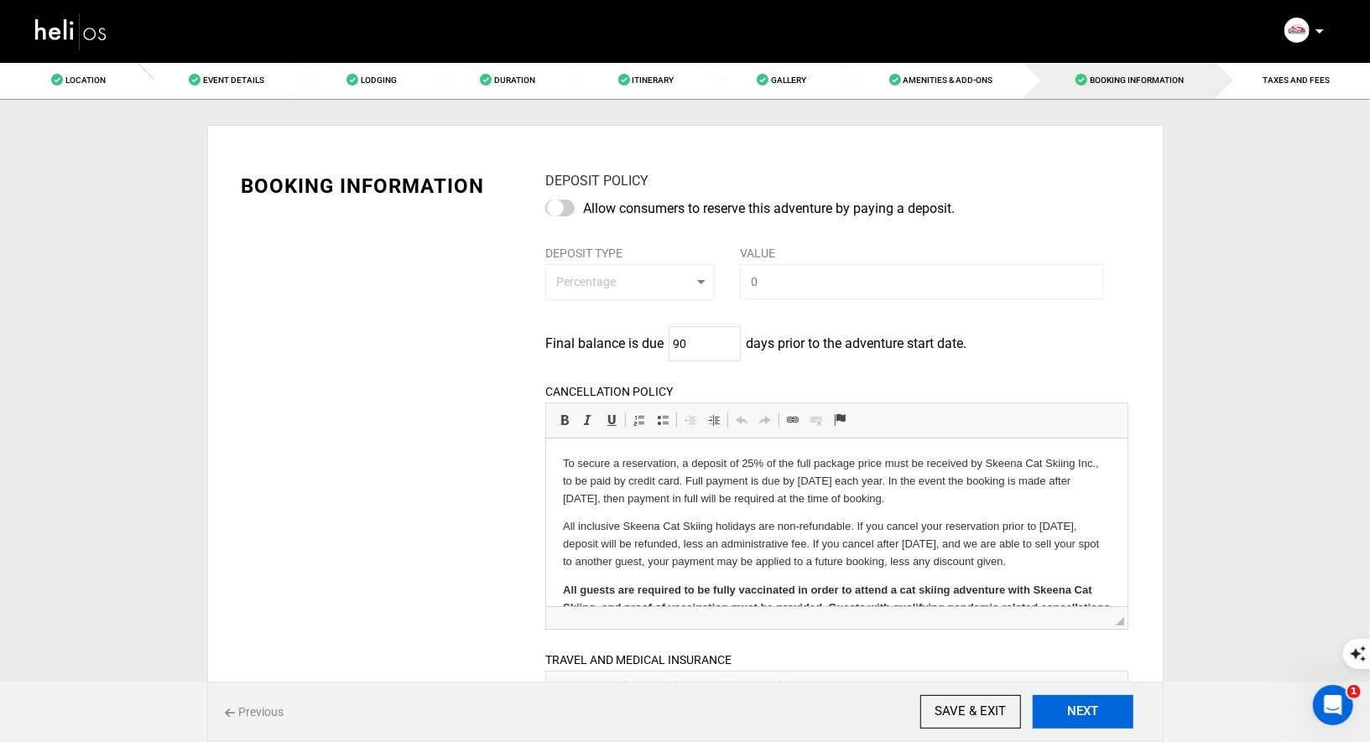
click at [1077, 710] on button "NEXT" at bounding box center [1082, 712] width 101 height 34
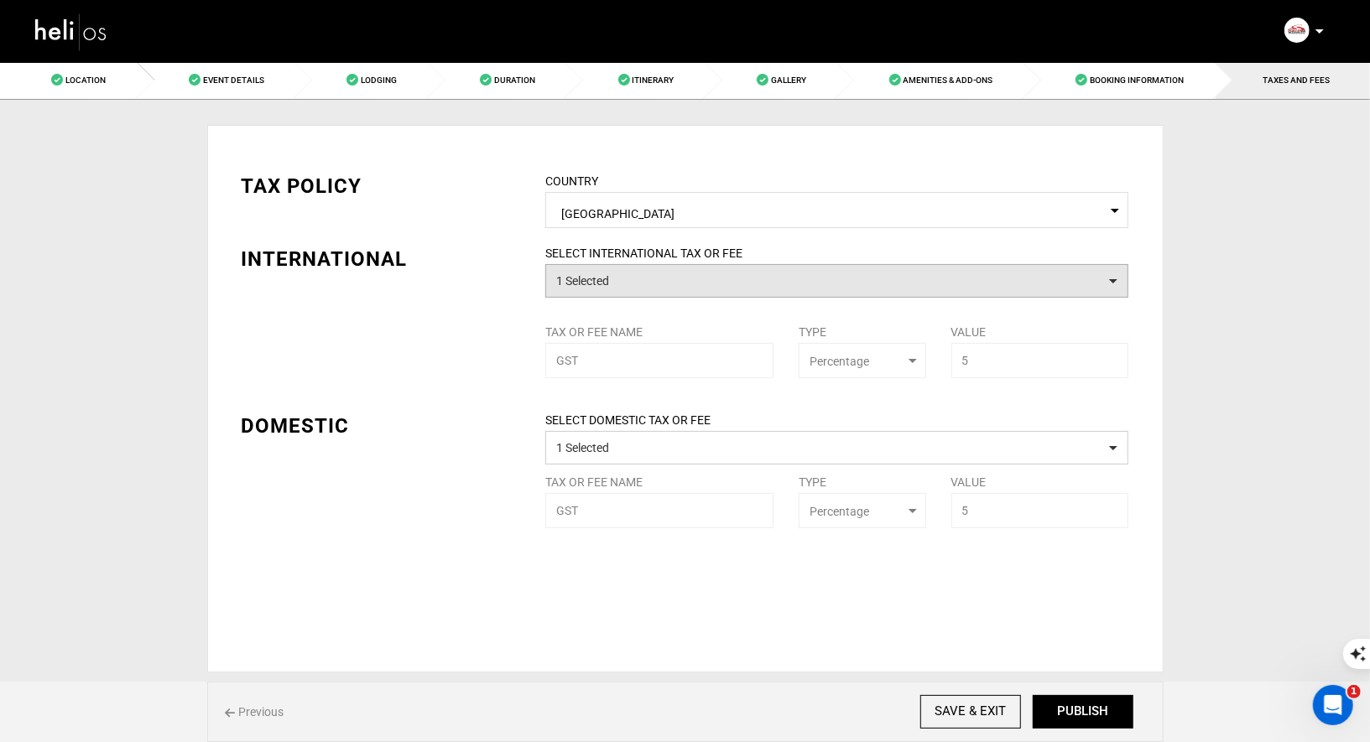
click at [765, 283] on button "1 Selected" at bounding box center [836, 281] width 583 height 34
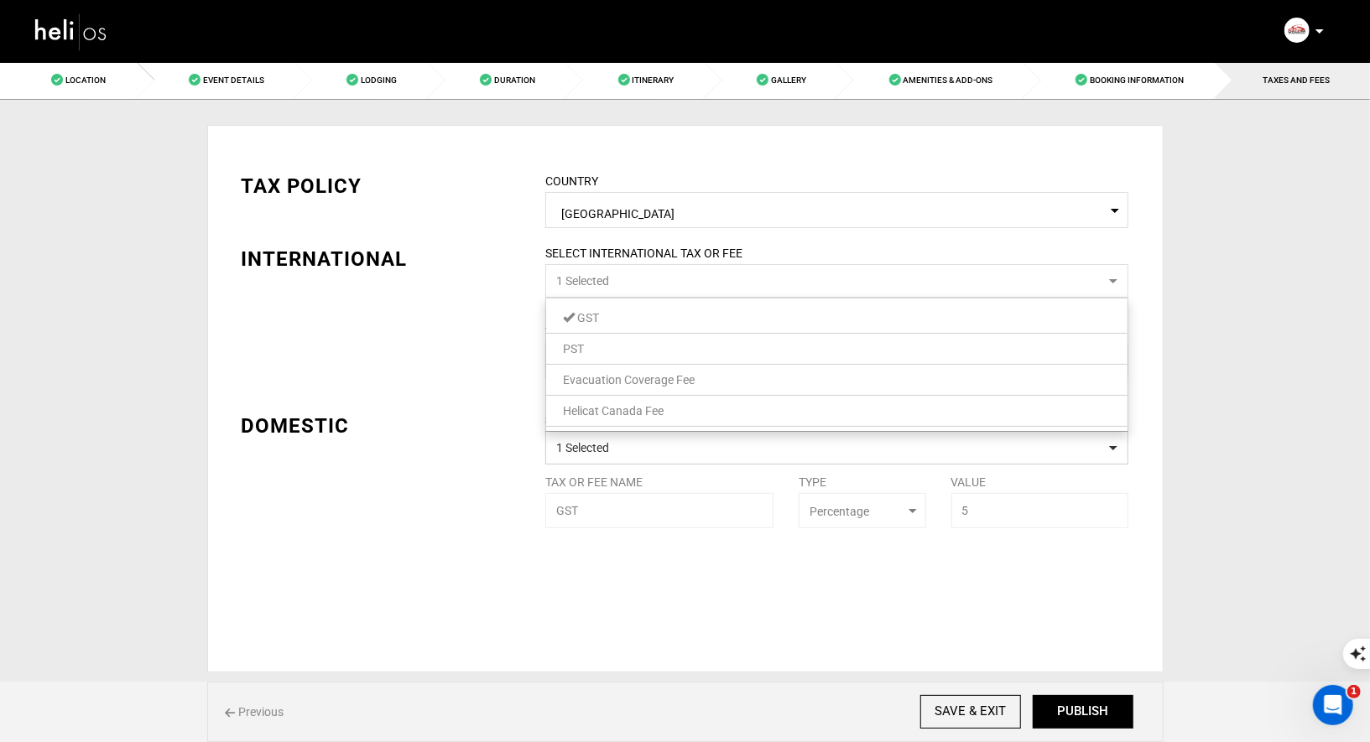
click at [711, 353] on link "PST" at bounding box center [836, 349] width 581 height 22
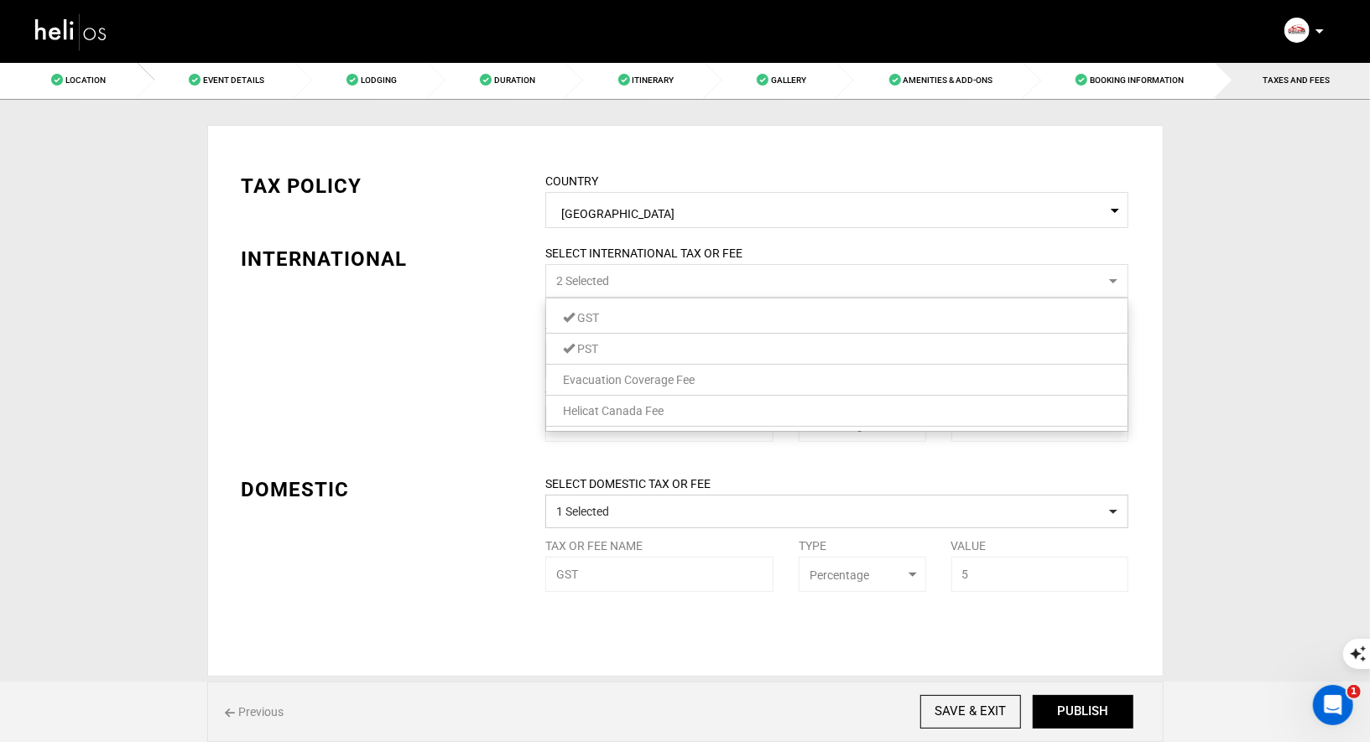
click at [709, 373] on link "Evacuation Coverage Fee" at bounding box center [836, 380] width 581 height 22
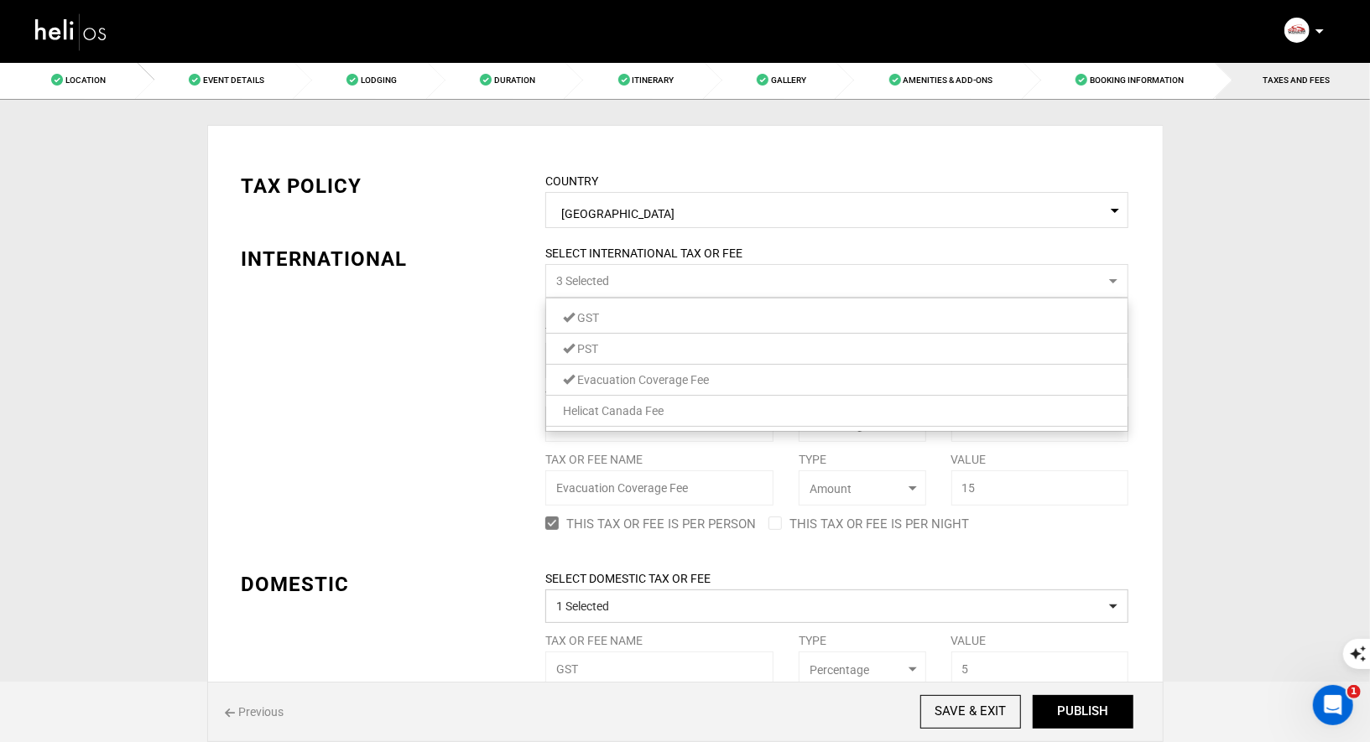
click at [707, 403] on link "Helicat Canada Fee" at bounding box center [836, 411] width 581 height 22
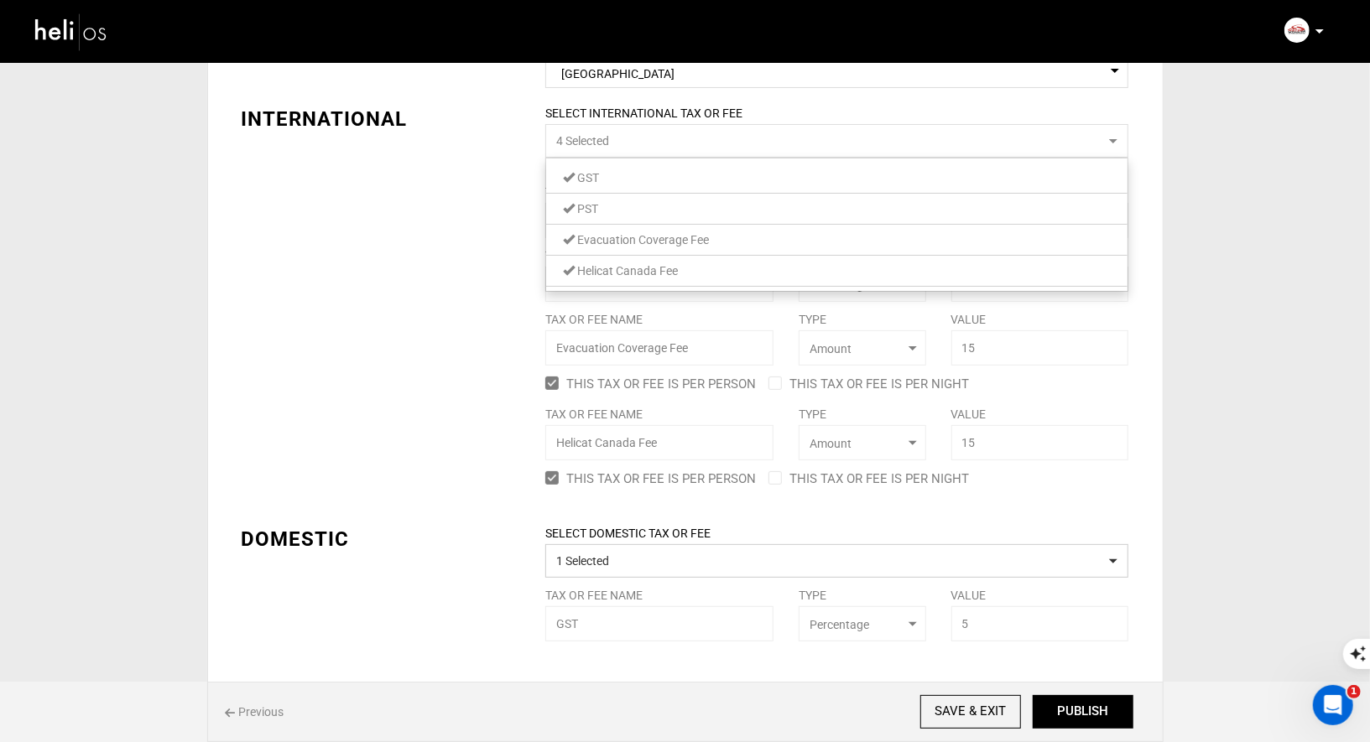
scroll to position [153, 0]
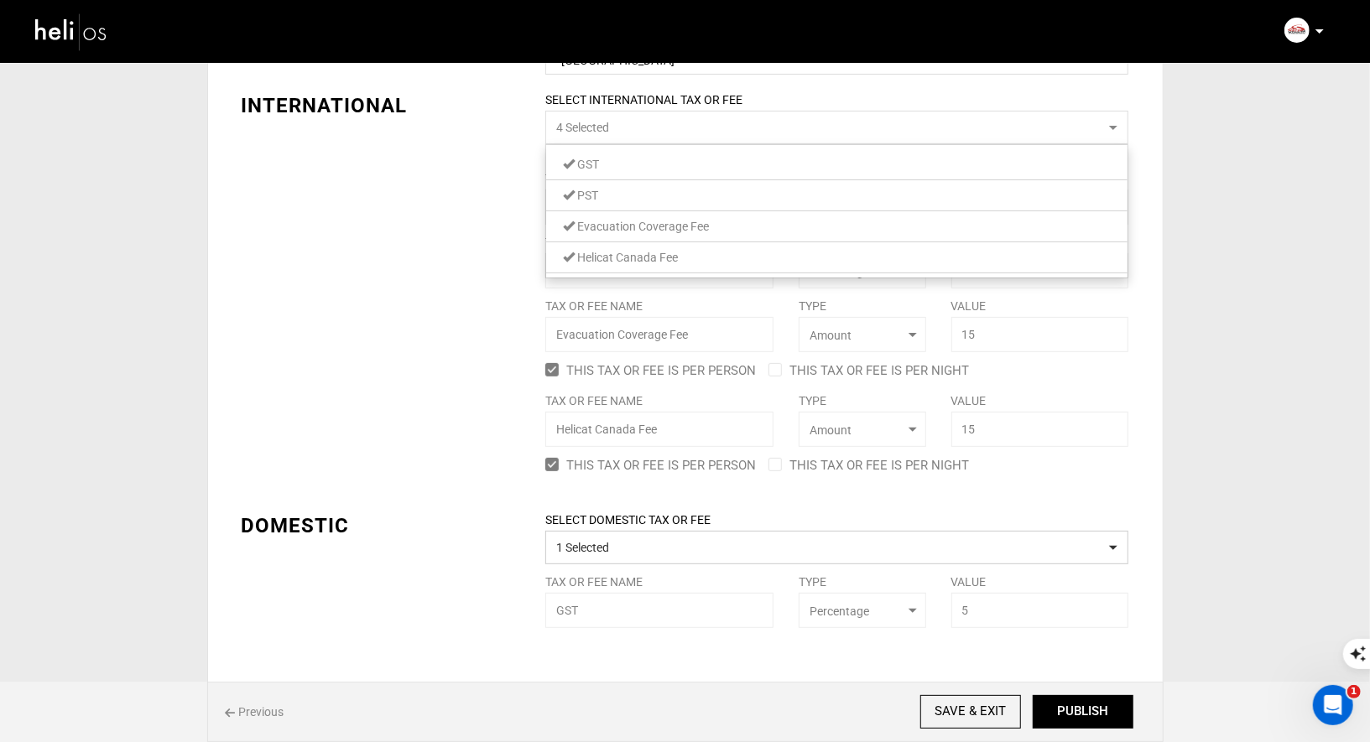
click at [419, 442] on div "TAX POLICY COUNTRY Select Country [GEOGRAPHIC_DATA] Please select a country. IN…" at bounding box center [685, 310] width 912 height 635
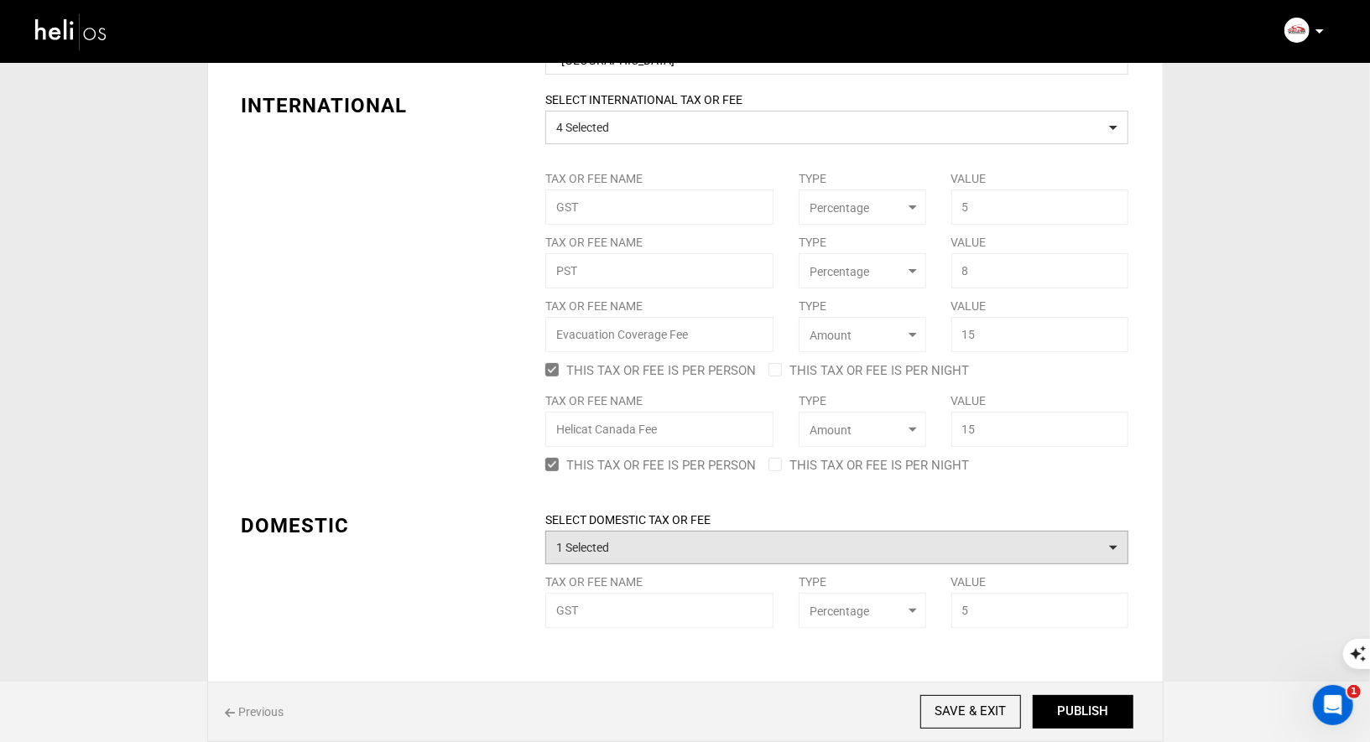
click at [655, 554] on button "1 Selected" at bounding box center [836, 548] width 583 height 34
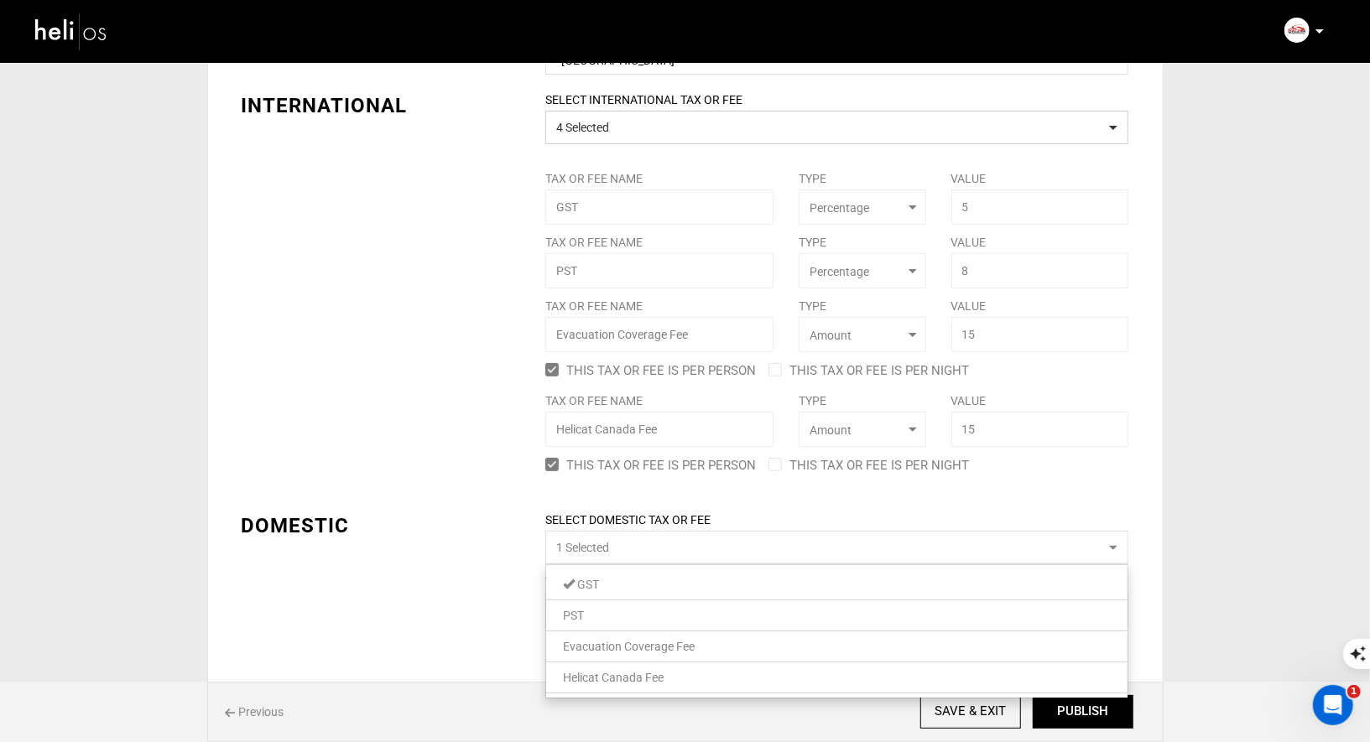
click at [645, 622] on link "PST" at bounding box center [836, 616] width 581 height 22
click at [642, 653] on span "Evacuation Coverage Fee" at bounding box center [629, 646] width 132 height 13
click at [642, 687] on link "Helicat Canada Fee" at bounding box center [836, 678] width 581 height 22
click at [470, 584] on div "TAX POLICY COUNTRY Select Country [GEOGRAPHIC_DATA] Please select a country. IN…" at bounding box center [685, 437] width 912 height 888
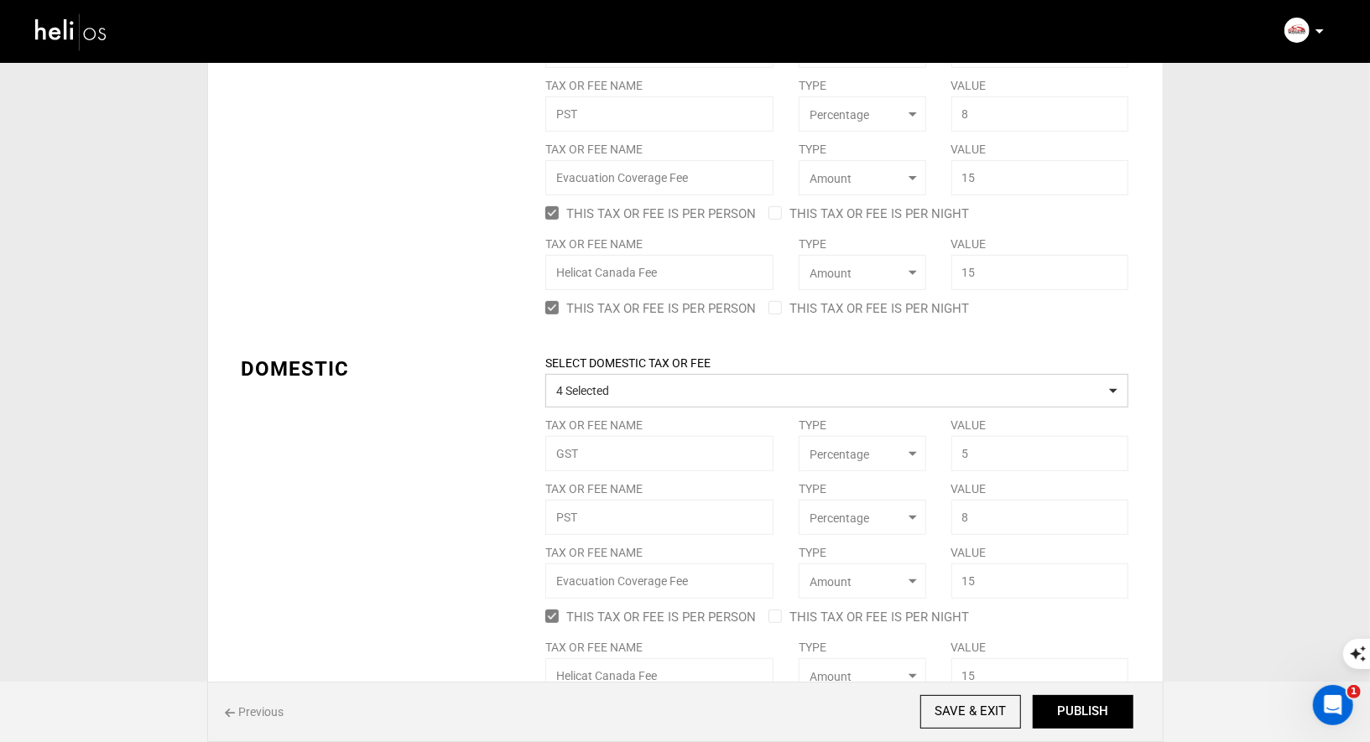
scroll to position [391, 0]
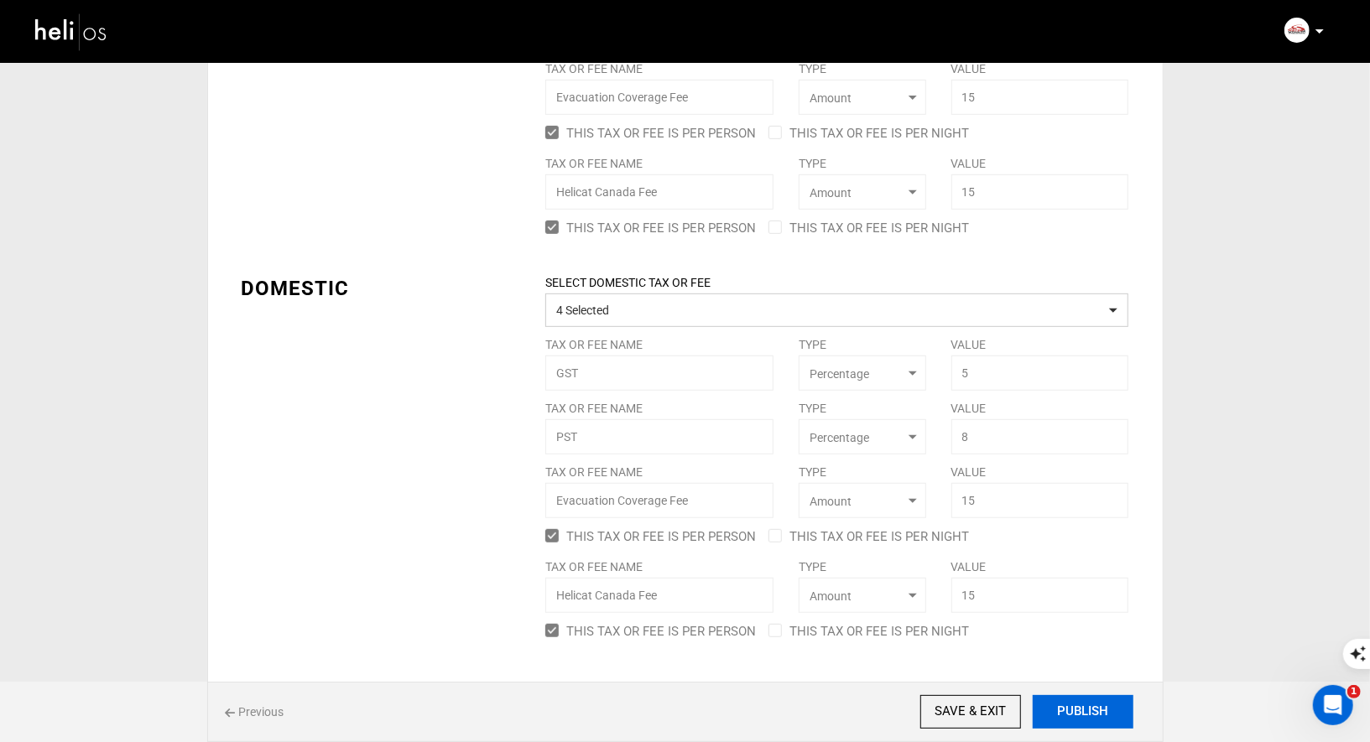
click at [1079, 720] on button "PUBLISH" at bounding box center [1082, 712] width 101 height 34
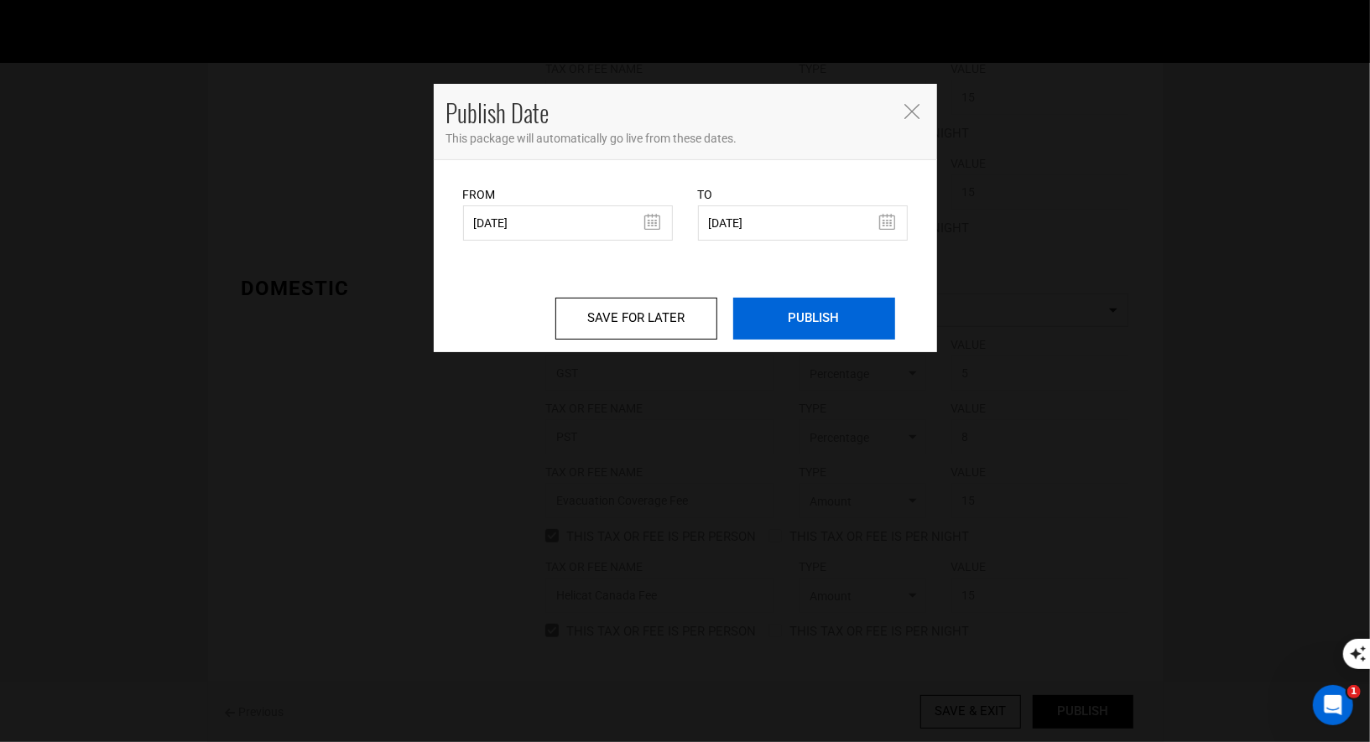
click at [789, 315] on input "PUBLISH" at bounding box center [814, 319] width 162 height 42
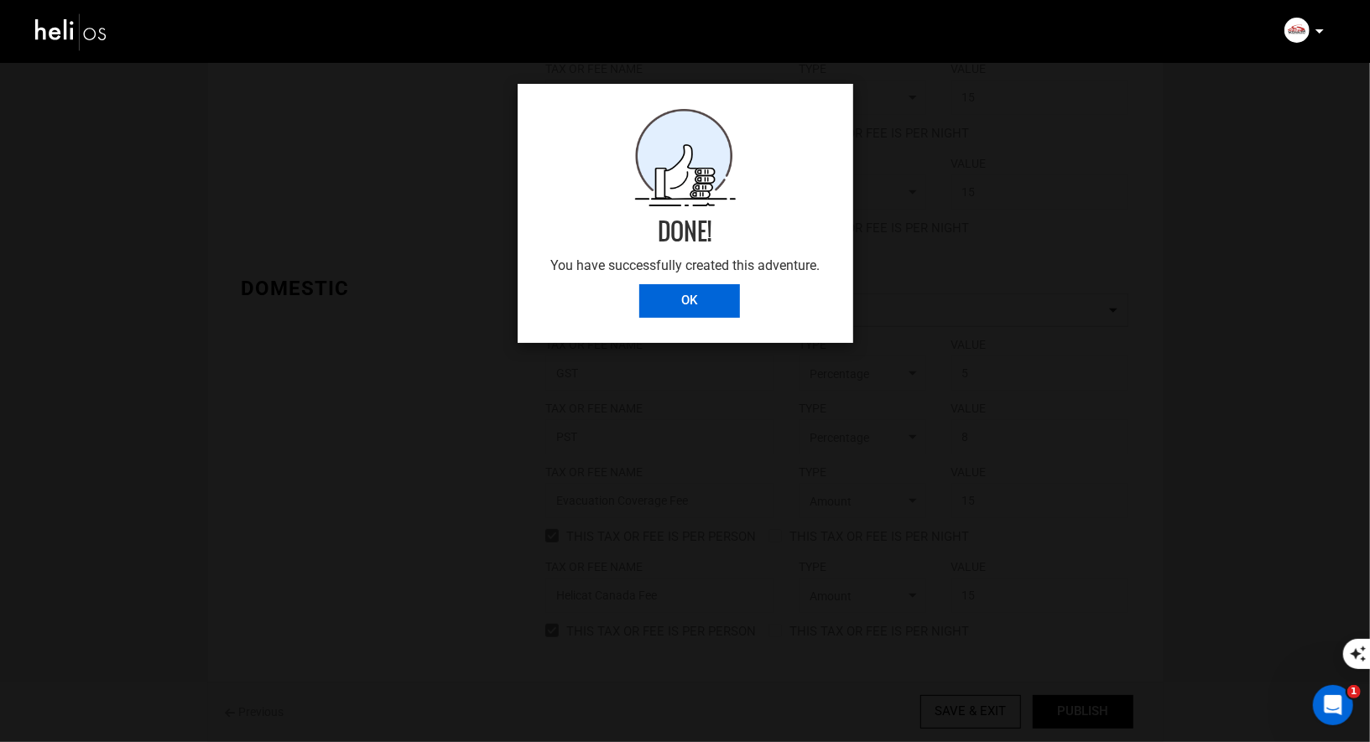
click at [662, 301] on input "OK" at bounding box center [689, 301] width 101 height 34
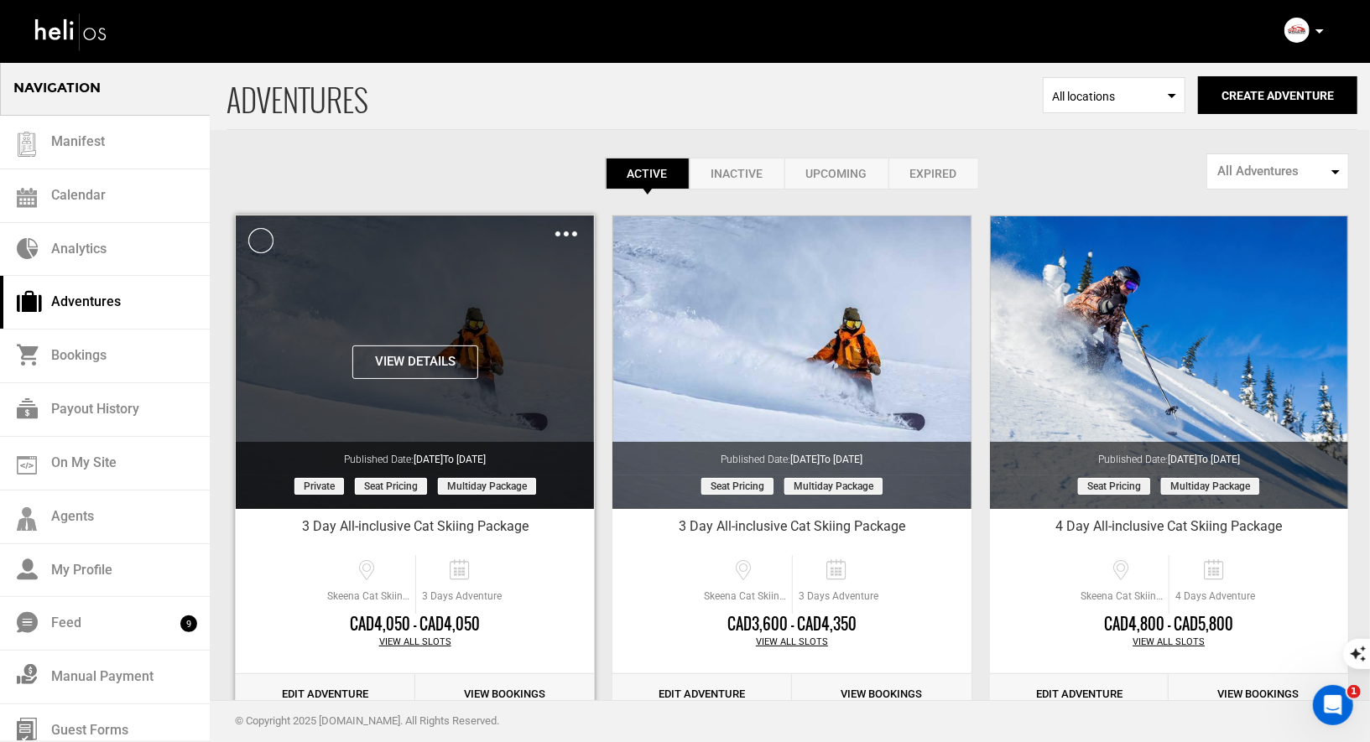
click at [564, 234] on img at bounding box center [566, 233] width 22 height 5
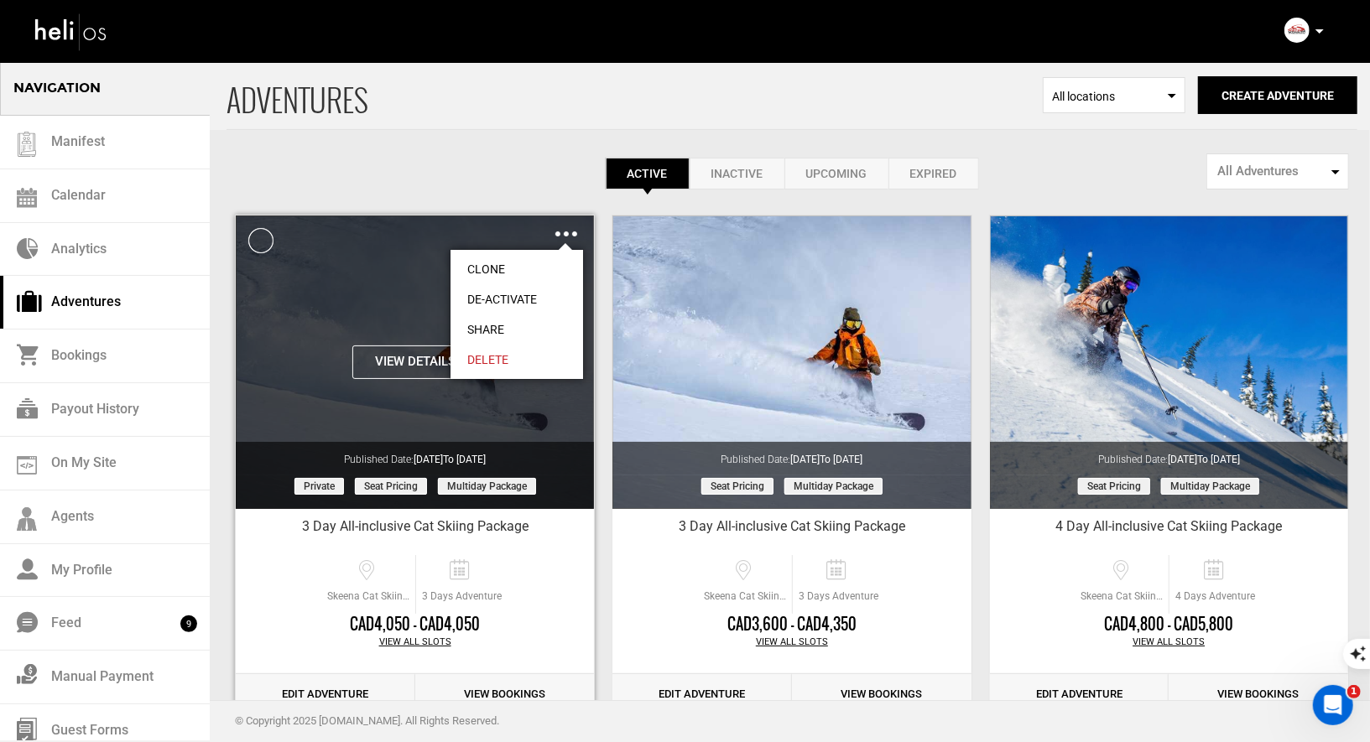
click at [490, 327] on link "Share" at bounding box center [516, 330] width 133 height 30
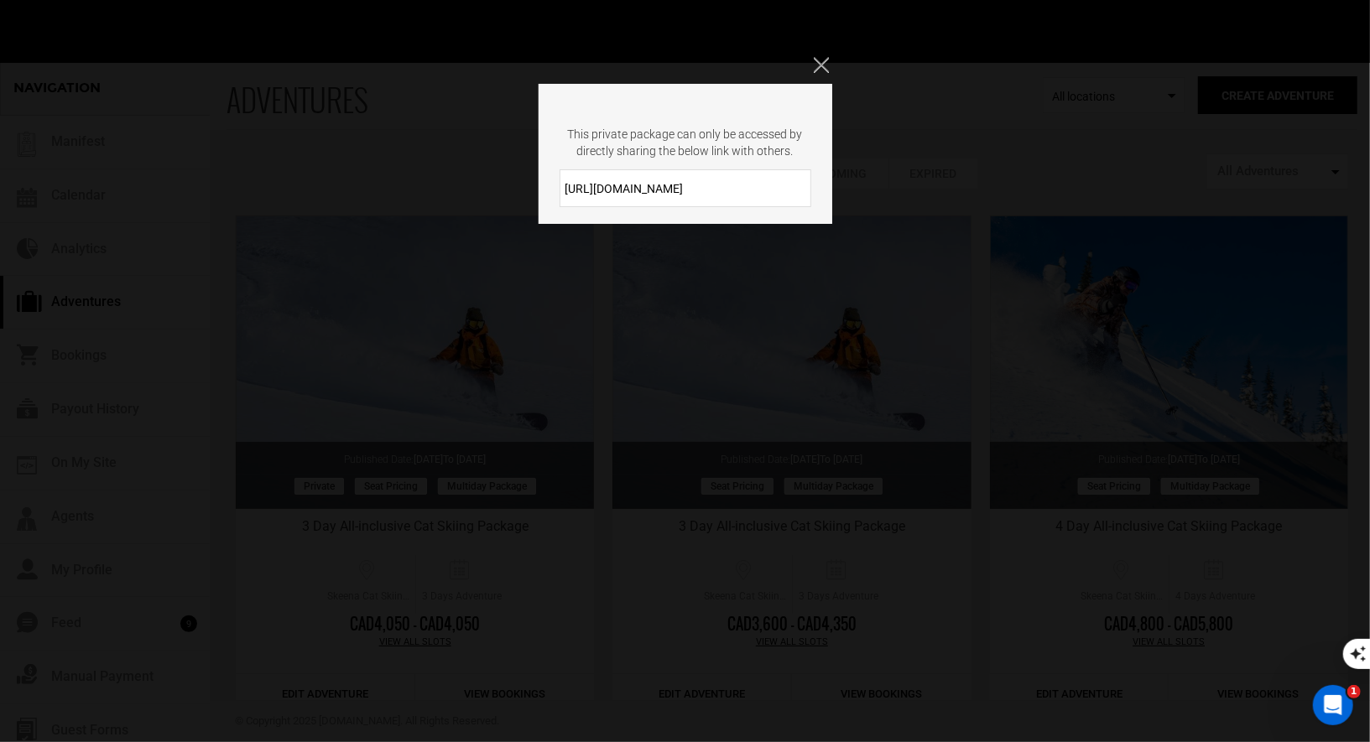
drag, startPoint x: 694, startPoint y: 185, endPoint x: 554, endPoint y: 185, distance: 140.1
click at [554, 185] on div "[URL][DOMAIN_NAME]" at bounding box center [685, 188] width 294 height 38
click at [816, 70] on icon "Close" at bounding box center [821, 64] width 15 height 15
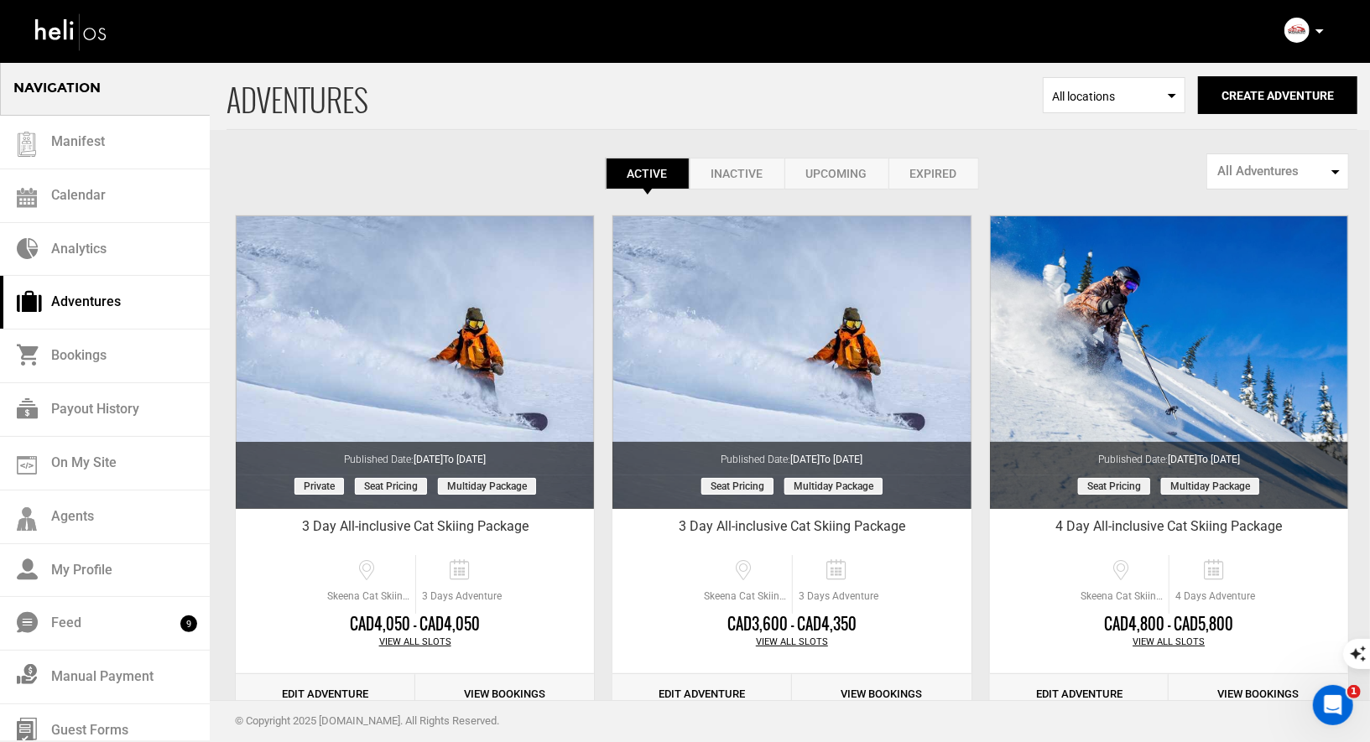
click at [1315, 32] on icon at bounding box center [1319, 31] width 8 height 4
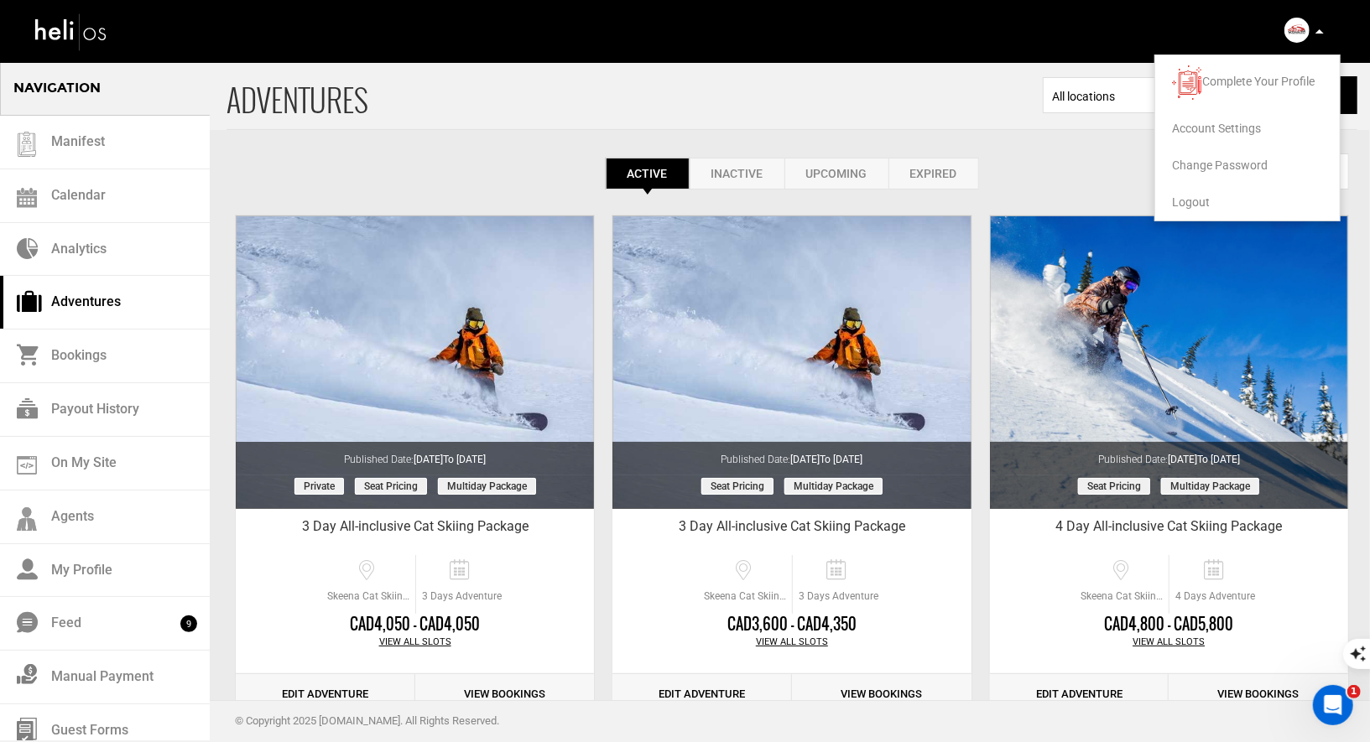
click at [1182, 198] on span "Logout" at bounding box center [1191, 201] width 38 height 13
